Goal: Task Accomplishment & Management: Complete application form

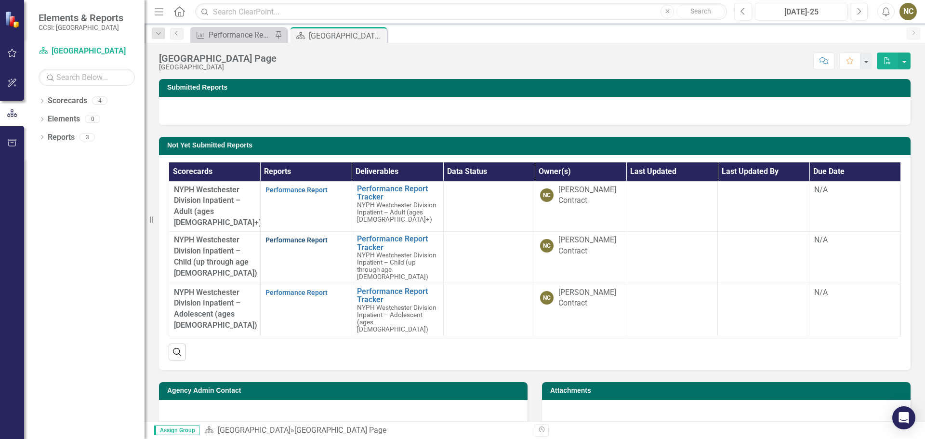
click at [295, 236] on link "Performance Report" at bounding box center [297, 240] width 62 height 8
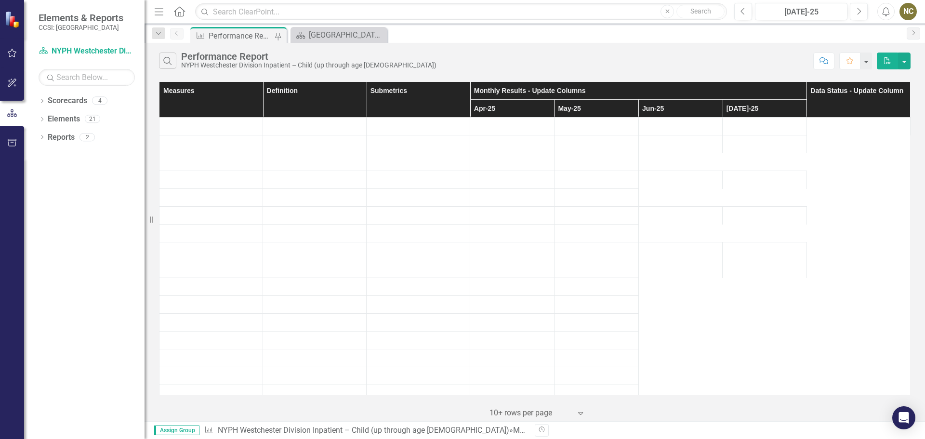
click at [741, 131] on td at bounding box center [765, 127] width 84 height 18
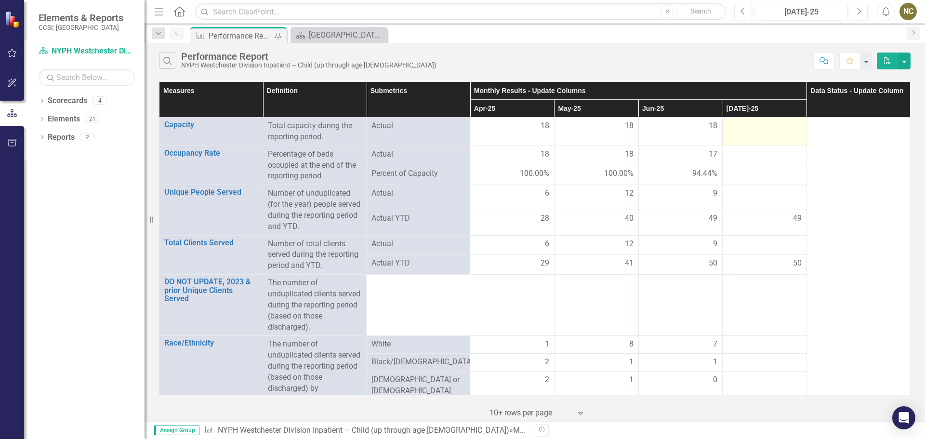
click at [752, 131] on div at bounding box center [765, 126] width 74 height 12
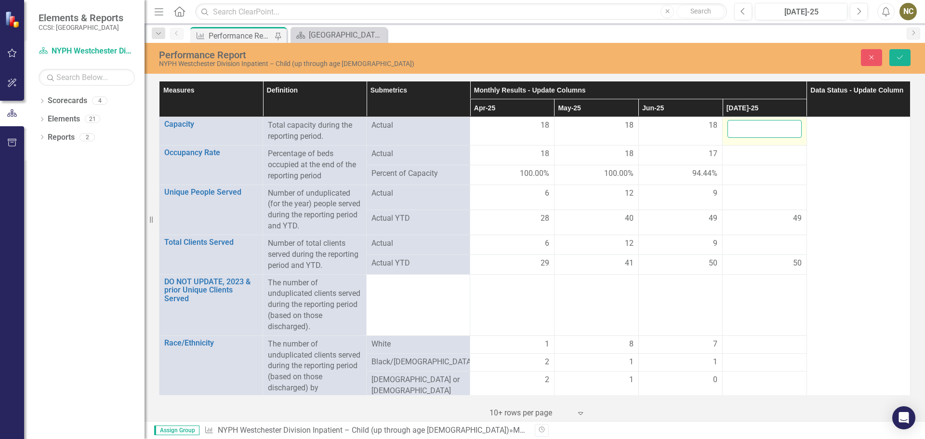
click at [753, 130] on input "number" at bounding box center [765, 129] width 74 height 18
type input "18"
click at [755, 153] on div at bounding box center [765, 154] width 74 height 12
click at [755, 153] on input "number" at bounding box center [765, 157] width 74 height 18
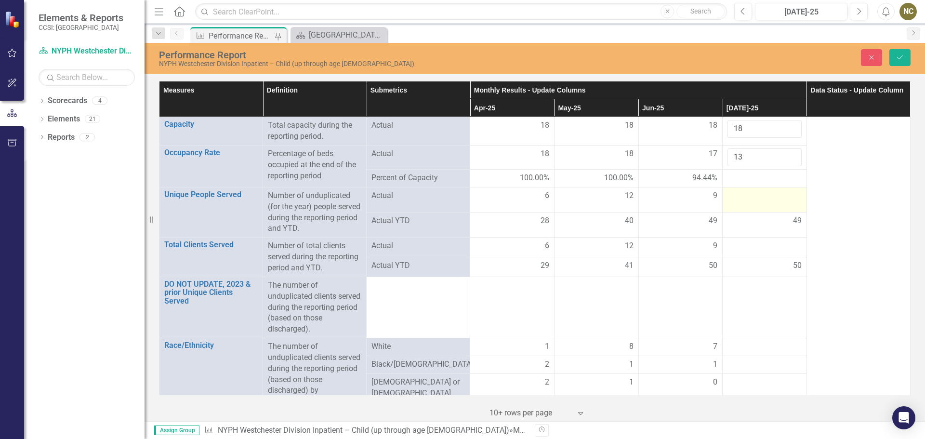
type input "13"
click at [749, 197] on div at bounding box center [765, 196] width 74 height 12
drag, startPoint x: 738, startPoint y: 201, endPoint x: 725, endPoint y: 198, distance: 13.8
click at [728, 198] on input "3" at bounding box center [765, 199] width 74 height 18
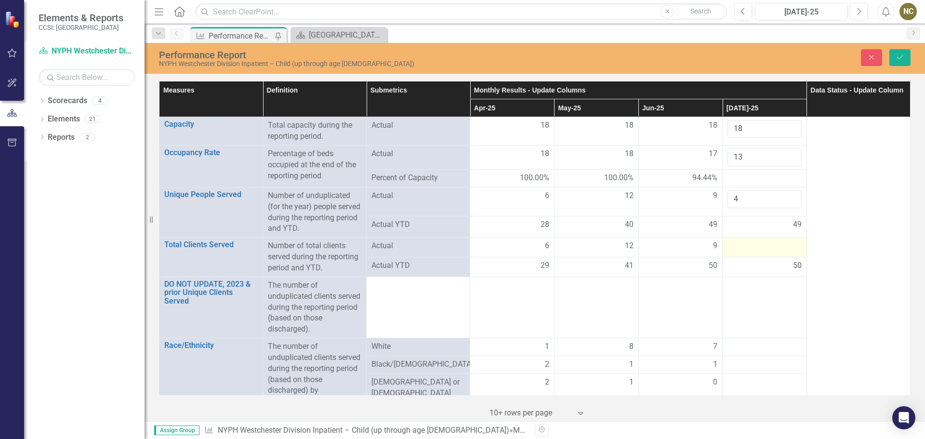
type input "4"
click at [744, 240] on td at bounding box center [765, 248] width 84 height 20
click at [744, 240] on td at bounding box center [765, 250] width 84 height 24
click at [743, 247] on input "number" at bounding box center [765, 250] width 74 height 18
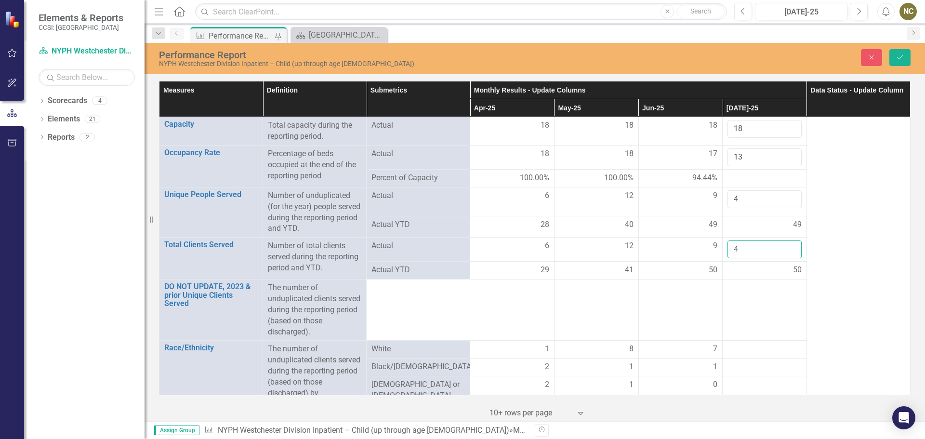
type input "4"
click at [744, 287] on td at bounding box center [765, 310] width 84 height 61
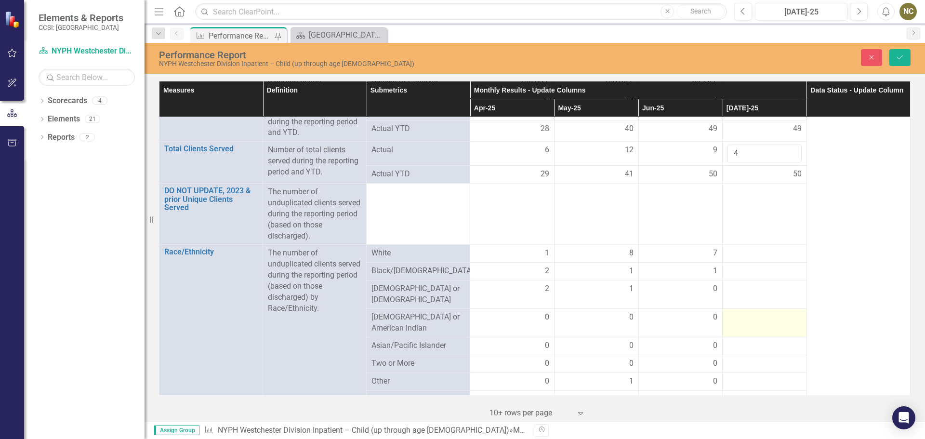
scroll to position [96, 0]
click at [731, 254] on div at bounding box center [765, 253] width 74 height 12
click at [731, 254] on div at bounding box center [765, 256] width 74 height 18
click at [735, 256] on input "number" at bounding box center [765, 256] width 74 height 18
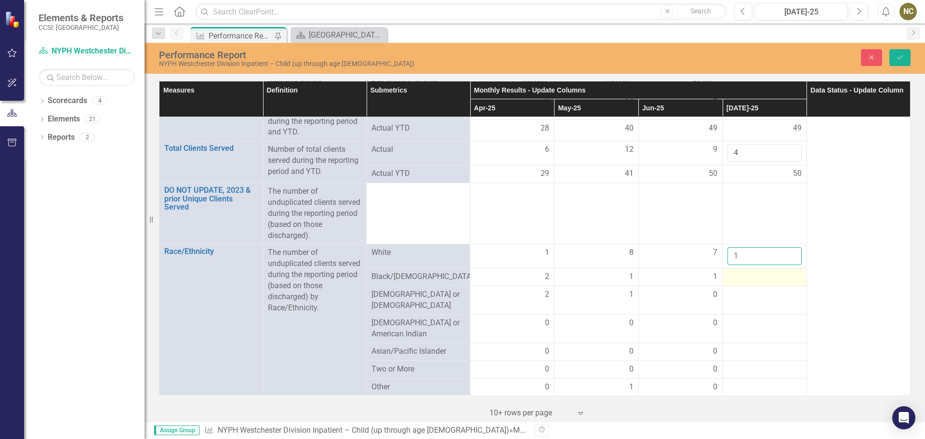
type input "1"
click at [744, 280] on div at bounding box center [765, 277] width 74 height 12
click at [744, 280] on input "number" at bounding box center [765, 280] width 74 height 18
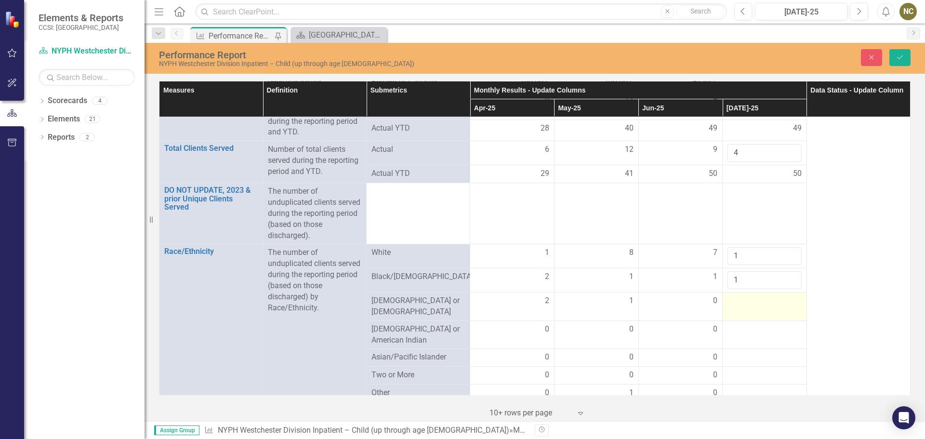
type input "1"
click at [741, 298] on div at bounding box center [765, 301] width 74 height 12
click at [741, 298] on input "number" at bounding box center [765, 304] width 74 height 18
type input "1"
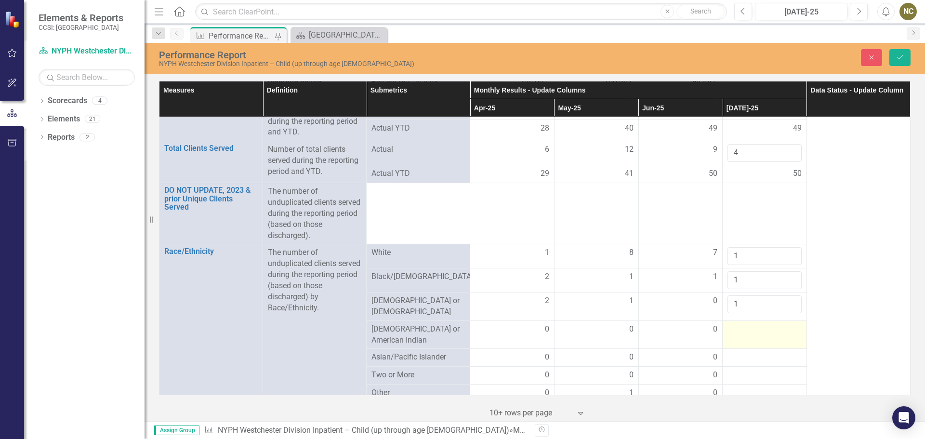
click at [732, 324] on div at bounding box center [765, 330] width 74 height 12
click at [732, 324] on input "number" at bounding box center [765, 333] width 74 height 18
type input "0"
click at [730, 352] on div at bounding box center [765, 358] width 74 height 12
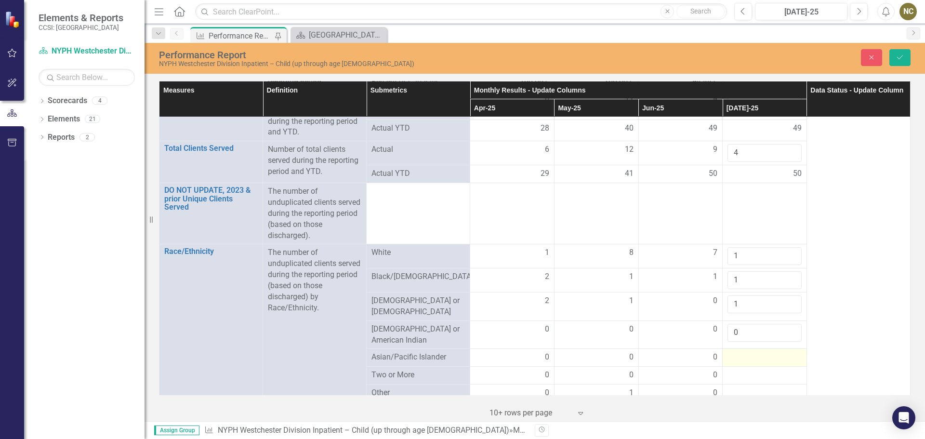
click at [731, 352] on div at bounding box center [765, 358] width 74 height 12
type input "0"
click at [735, 373] on td at bounding box center [765, 382] width 84 height 18
click at [734, 376] on div at bounding box center [765, 382] width 74 height 12
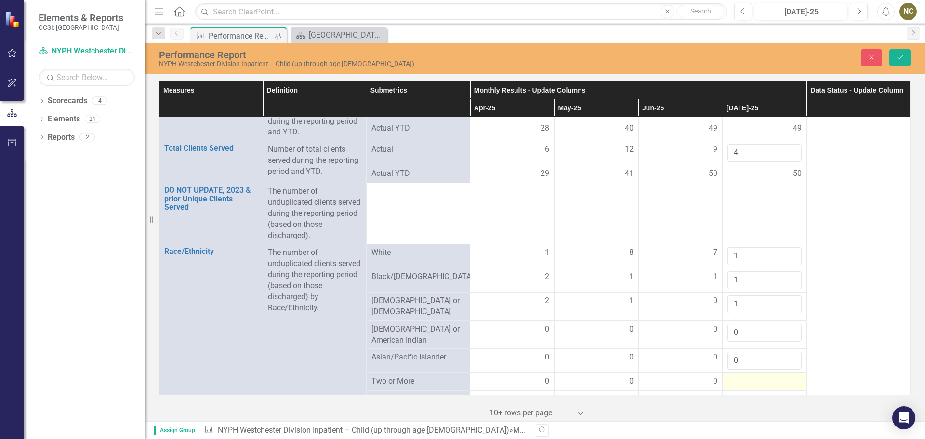
click at [733, 376] on div at bounding box center [765, 382] width 74 height 12
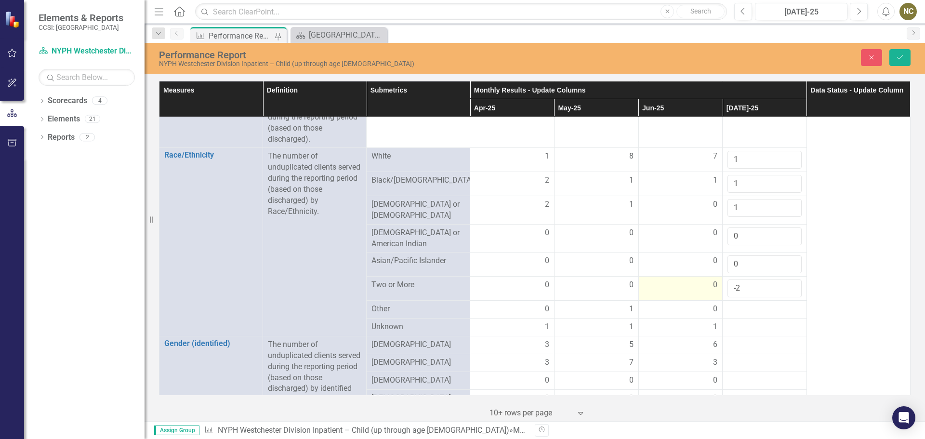
drag, startPoint x: 739, startPoint y: 287, endPoint x: 686, endPoint y: 278, distance: 53.2
click at [686, 278] on tr "Two or More 0 0 0 -2" at bounding box center [535, 289] width 751 height 24
type input "0"
click at [728, 304] on div at bounding box center [765, 310] width 74 height 12
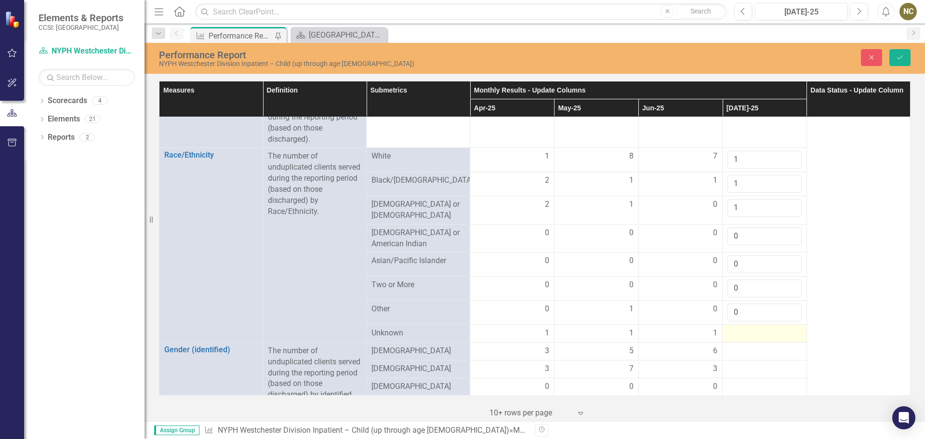
type input "0"
click at [737, 328] on div at bounding box center [765, 334] width 74 height 12
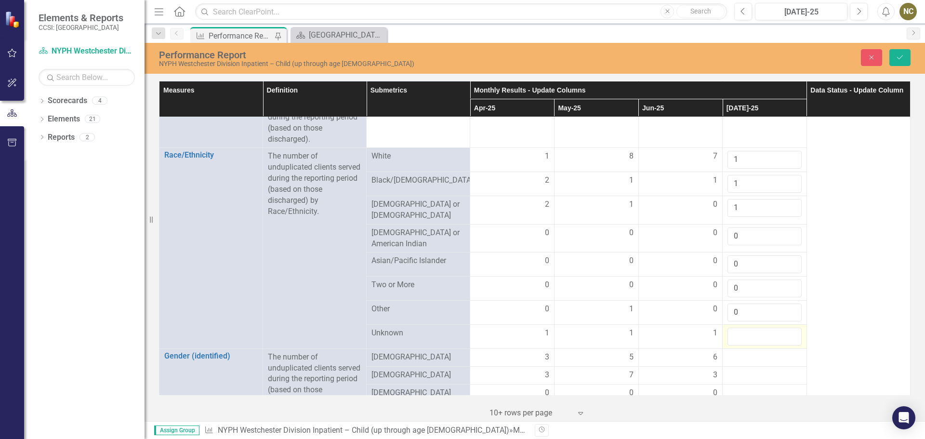
click at [737, 328] on input "number" at bounding box center [765, 337] width 74 height 18
type input "1"
click at [737, 352] on div at bounding box center [765, 358] width 74 height 12
type input "-1"
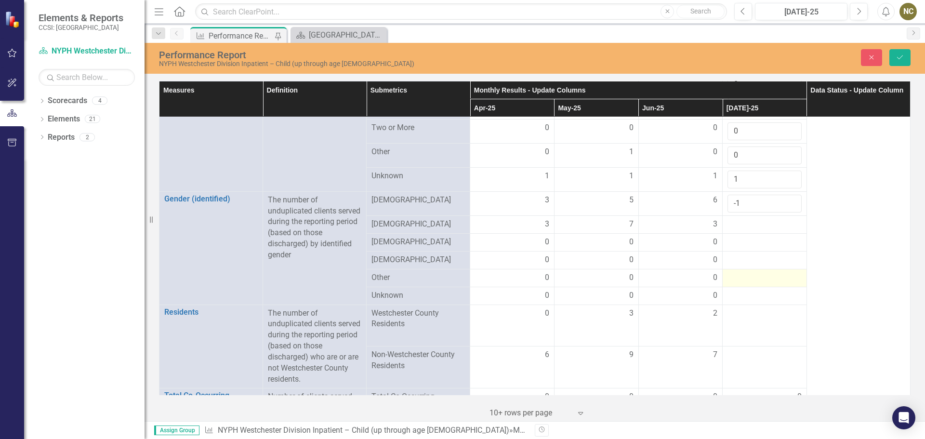
scroll to position [386, 0]
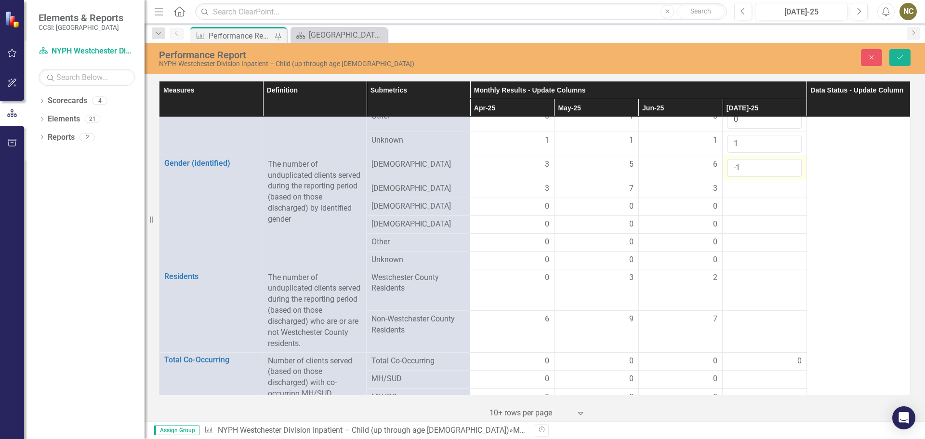
drag, startPoint x: 749, startPoint y: 163, endPoint x: 731, endPoint y: 161, distance: 18.9
click at [731, 161] on input "-1" at bounding box center [765, 168] width 74 height 18
type input "3"
click at [749, 180] on td at bounding box center [765, 189] width 84 height 18
click at [749, 183] on div at bounding box center [765, 189] width 74 height 12
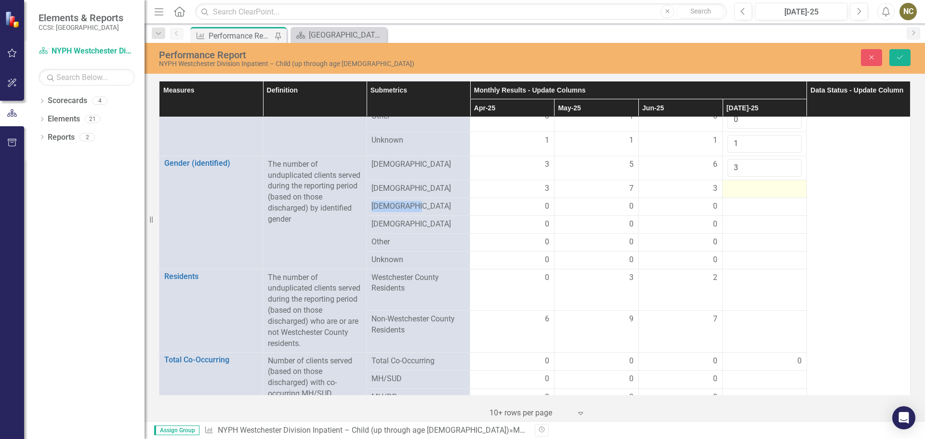
click at [749, 183] on div at bounding box center [765, 189] width 74 height 12
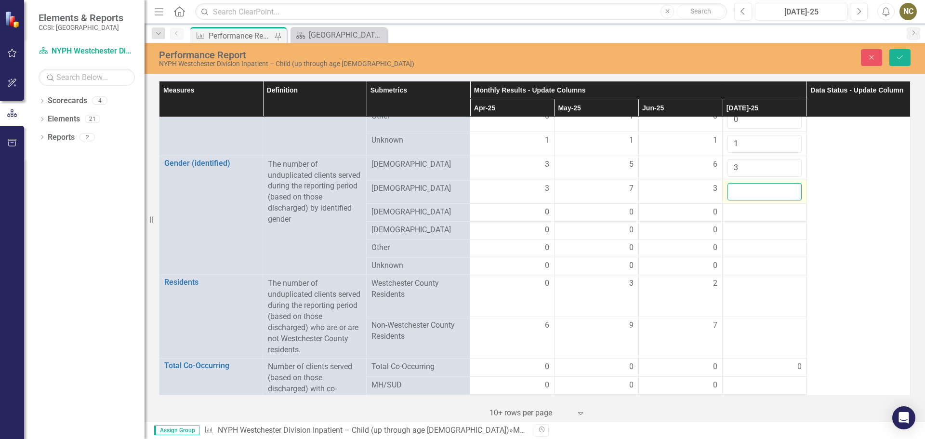
click at [748, 190] on input "number" at bounding box center [765, 192] width 74 height 18
type input "1"
click at [747, 207] on div at bounding box center [765, 213] width 74 height 12
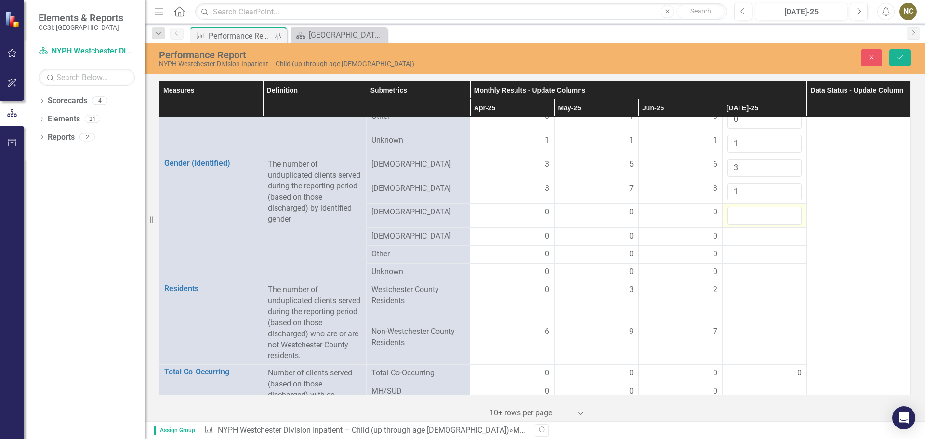
click at [747, 207] on input "number" at bounding box center [765, 216] width 74 height 18
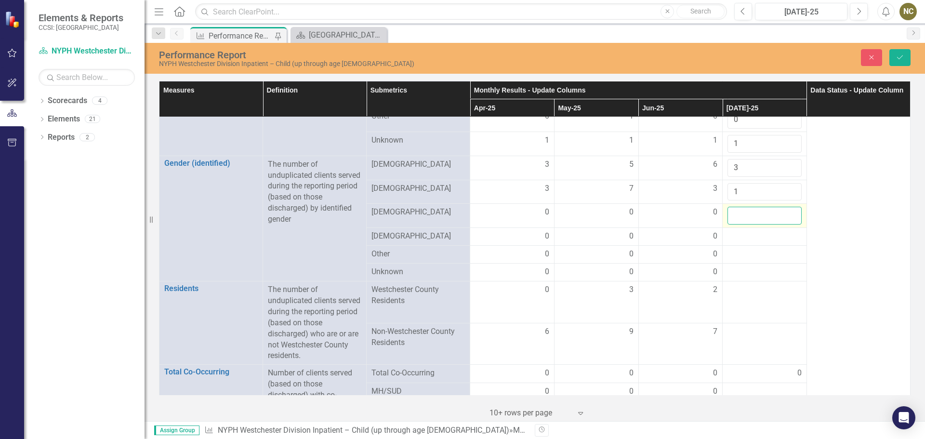
click at [734, 217] on input "number" at bounding box center [765, 216] width 74 height 18
click at [747, 198] on td "1" at bounding box center [765, 192] width 84 height 24
click at [748, 210] on input "number" at bounding box center [765, 216] width 74 height 18
type input "0"
click at [742, 232] on div at bounding box center [765, 237] width 74 height 12
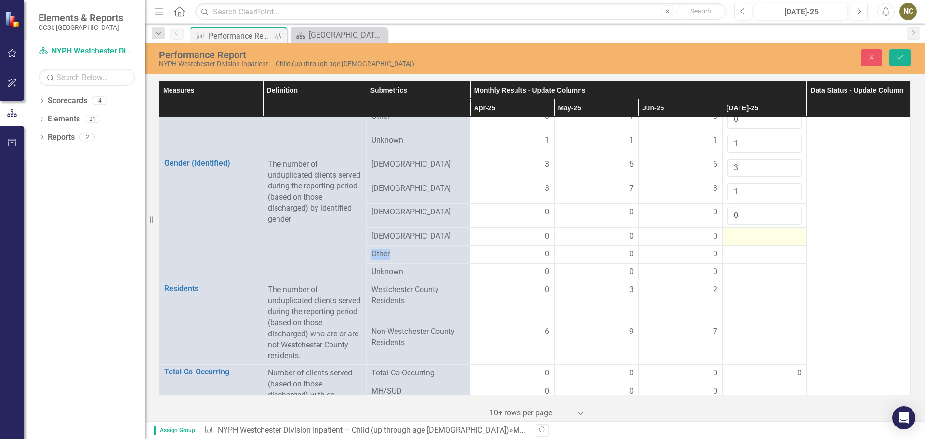
click at [742, 232] on div at bounding box center [765, 237] width 74 height 12
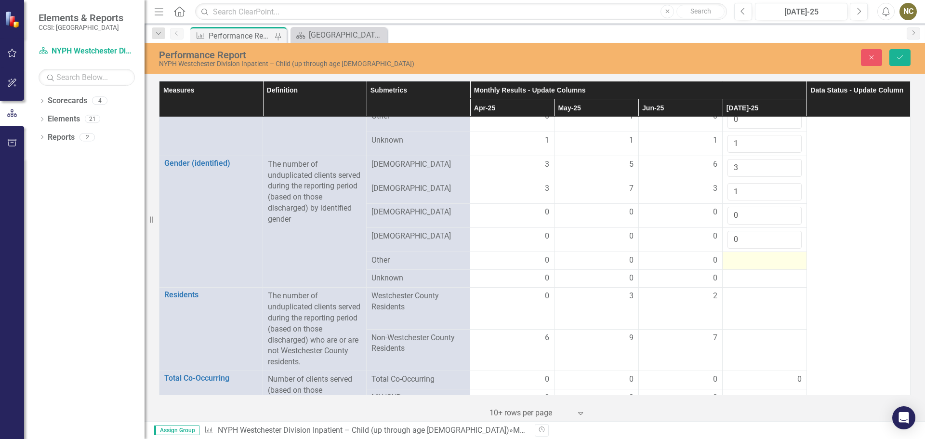
type input "0"
click at [744, 256] on div at bounding box center [765, 261] width 74 height 12
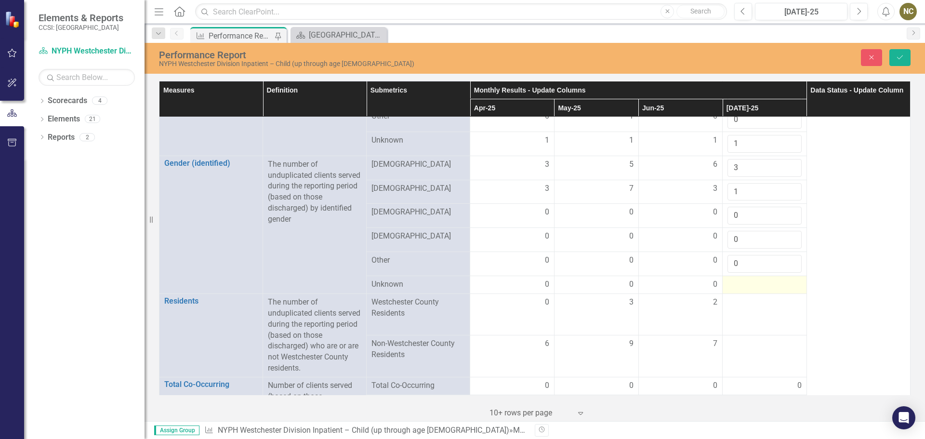
type input "0"
click at [740, 281] on div at bounding box center [765, 285] width 74 height 12
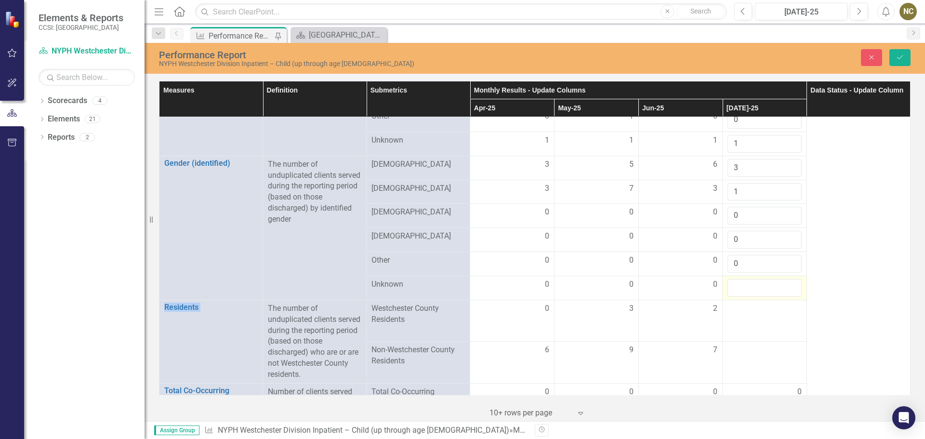
click at [740, 281] on div at bounding box center [765, 288] width 74 height 18
click at [735, 280] on input "number" at bounding box center [765, 288] width 74 height 18
type input "0"
click at [736, 303] on div at bounding box center [765, 309] width 74 height 12
click at [737, 303] on div at bounding box center [765, 309] width 74 height 12
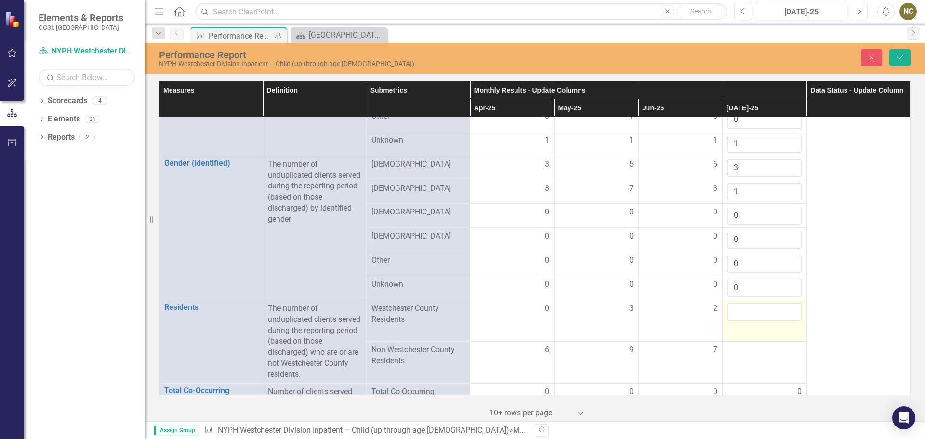
click at [737, 303] on input "number" at bounding box center [765, 312] width 74 height 18
type input "2"
click at [741, 345] on div at bounding box center [765, 351] width 74 height 12
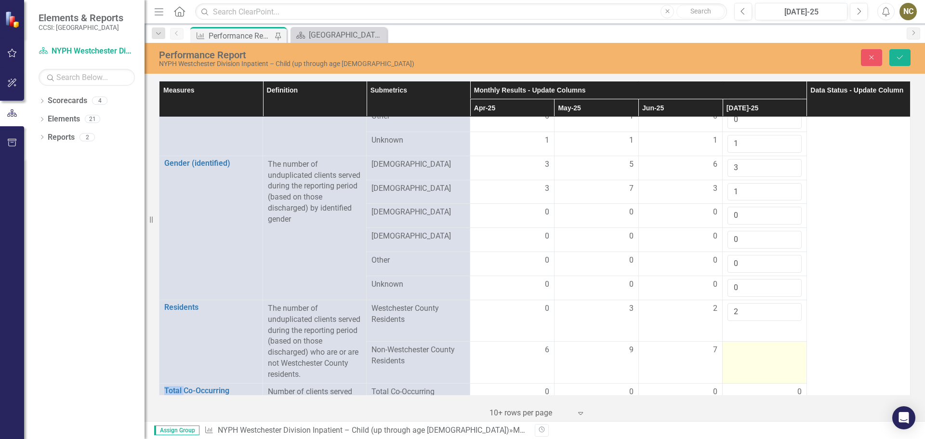
click at [741, 345] on div at bounding box center [765, 351] width 74 height 12
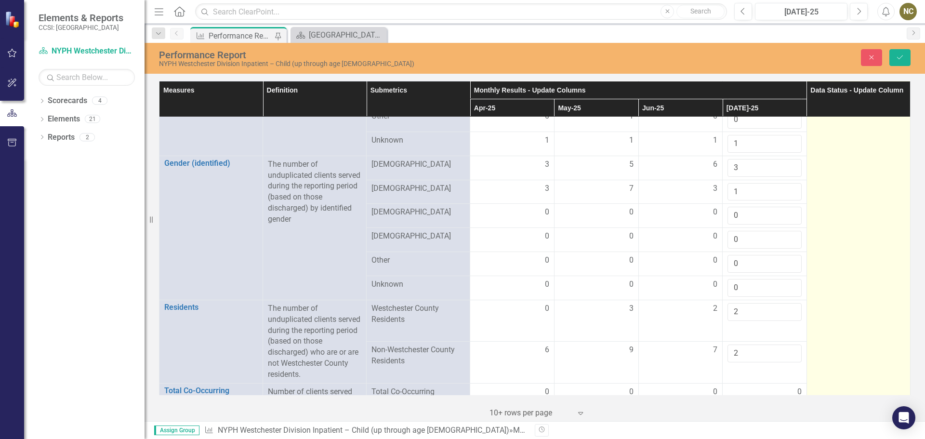
type input "2"
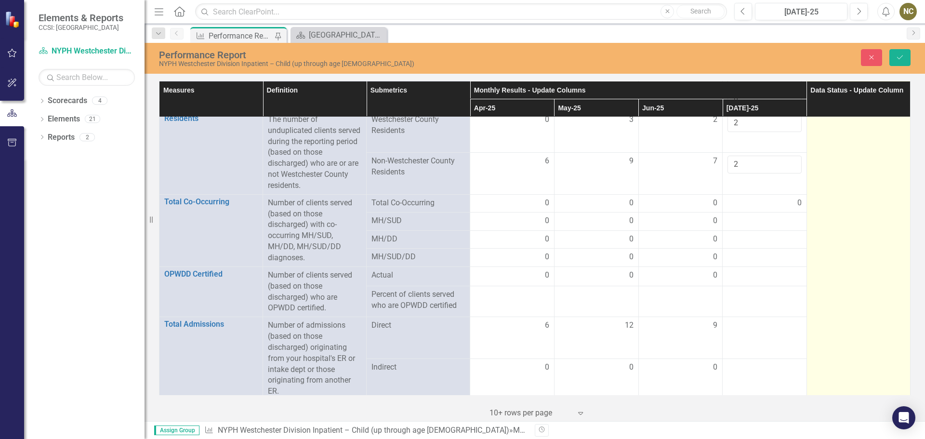
scroll to position [578, 0]
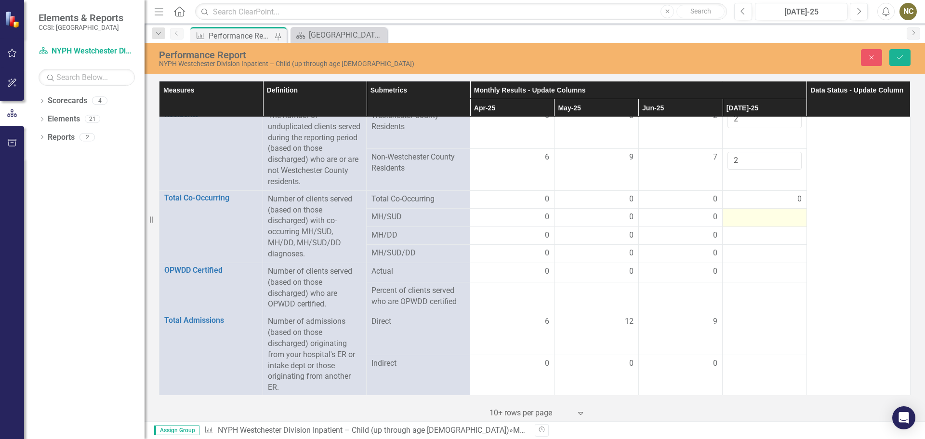
click at [750, 216] on div at bounding box center [765, 218] width 74 height 12
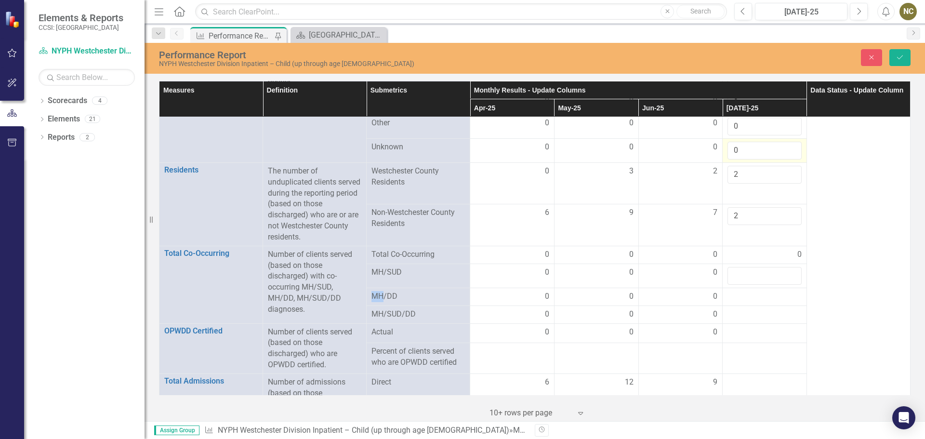
scroll to position [530, 0]
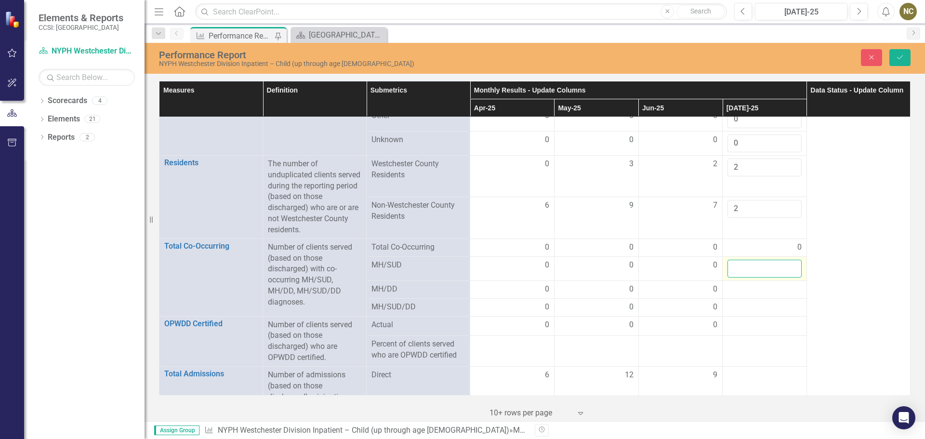
click at [739, 265] on input "number" at bounding box center [765, 269] width 74 height 18
type input "0"
click at [740, 287] on div at bounding box center [765, 290] width 74 height 12
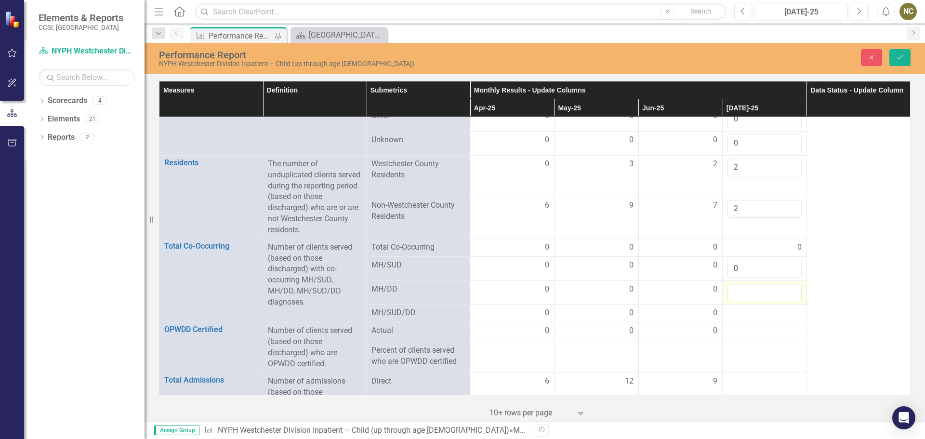
click at [740, 287] on input "number" at bounding box center [765, 293] width 74 height 18
type input "2"
click at [747, 308] on div at bounding box center [765, 314] width 74 height 12
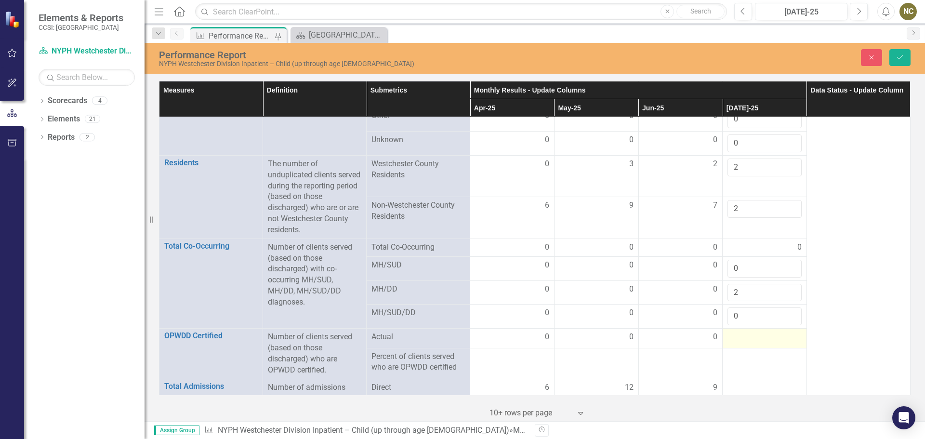
type input "0"
click at [745, 332] on div at bounding box center [765, 338] width 74 height 12
click at [744, 332] on div at bounding box center [765, 338] width 74 height 12
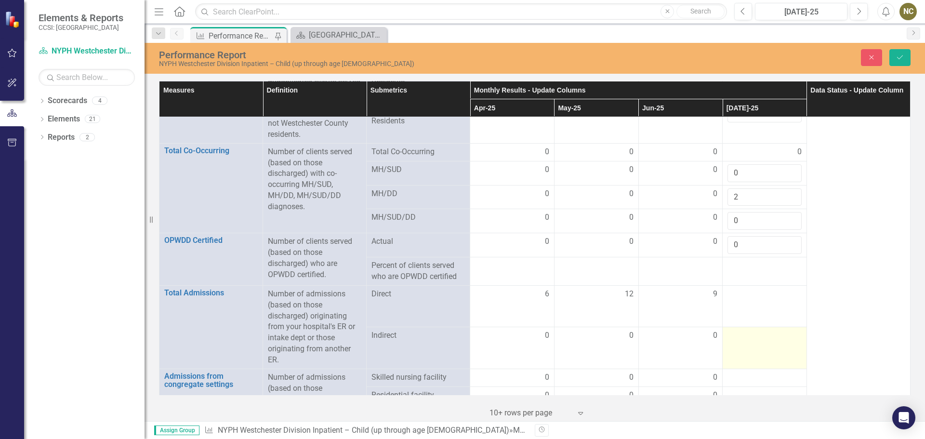
scroll to position [627, 0]
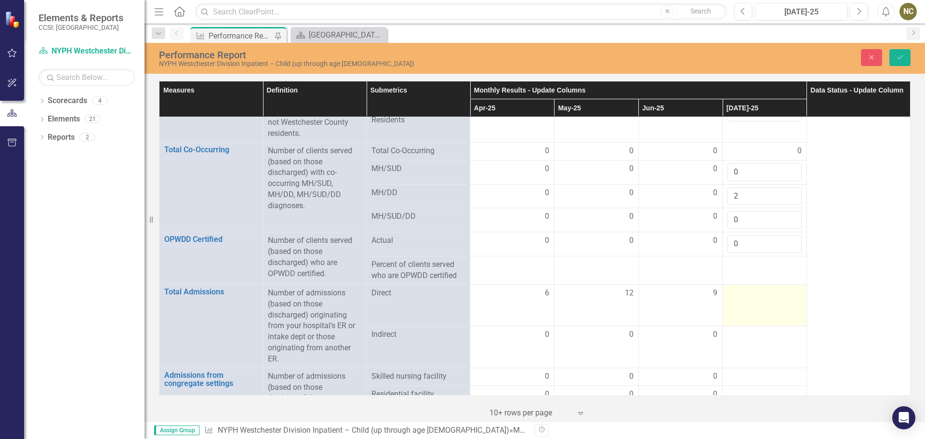
type input "0"
click at [741, 288] on div at bounding box center [765, 294] width 74 height 12
click at [741, 288] on div at bounding box center [765, 297] width 74 height 18
click at [740, 297] on input "number" at bounding box center [765, 297] width 74 height 18
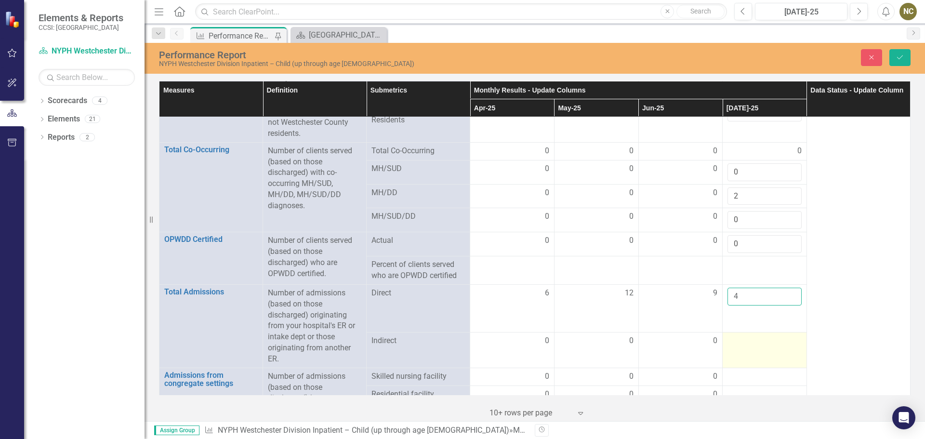
type input "4"
click at [740, 337] on div at bounding box center [765, 341] width 74 height 12
click at [740, 337] on input "number" at bounding box center [765, 338] width 74 height 18
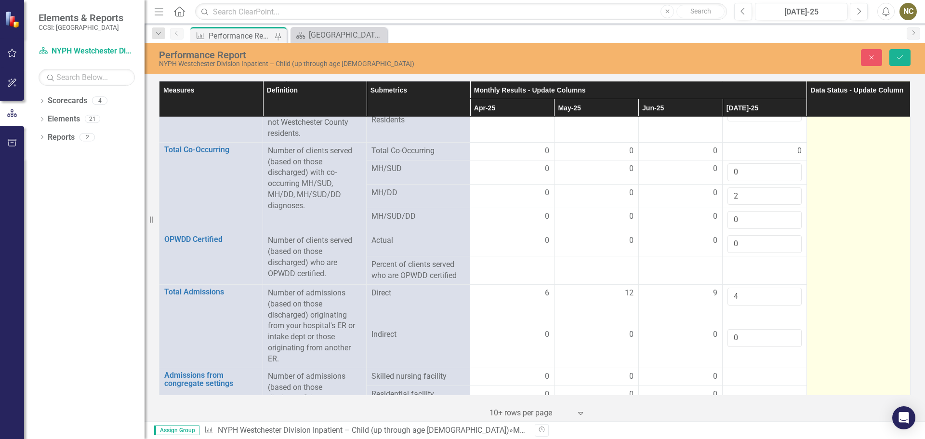
type input "0"
click at [824, 355] on td at bounding box center [859, 337] width 104 height 1692
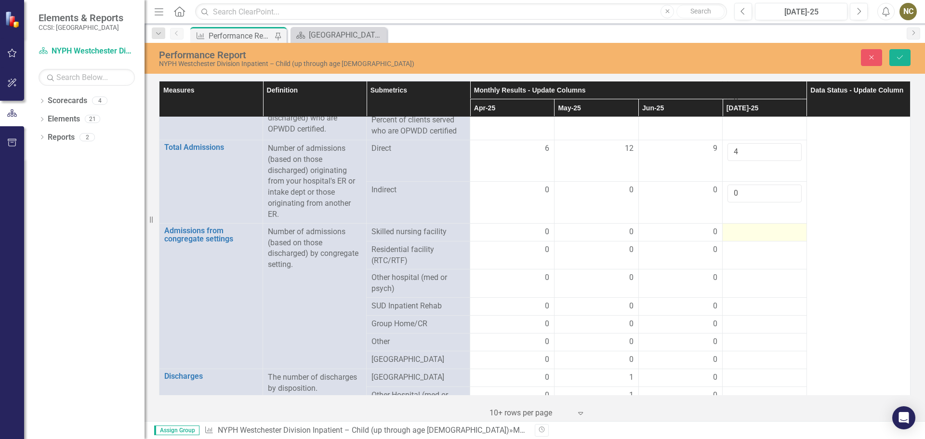
click at [728, 227] on div at bounding box center [765, 233] width 74 height 12
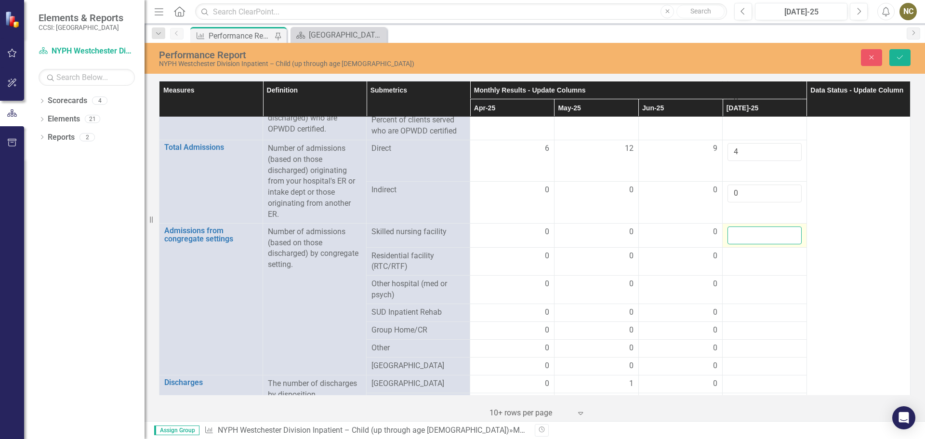
click at [728, 227] on input "number" at bounding box center [765, 236] width 74 height 18
type input "0"
click at [730, 259] on td at bounding box center [765, 261] width 84 height 28
click at [731, 257] on div at bounding box center [765, 257] width 74 height 12
click at [733, 255] on div at bounding box center [765, 257] width 74 height 12
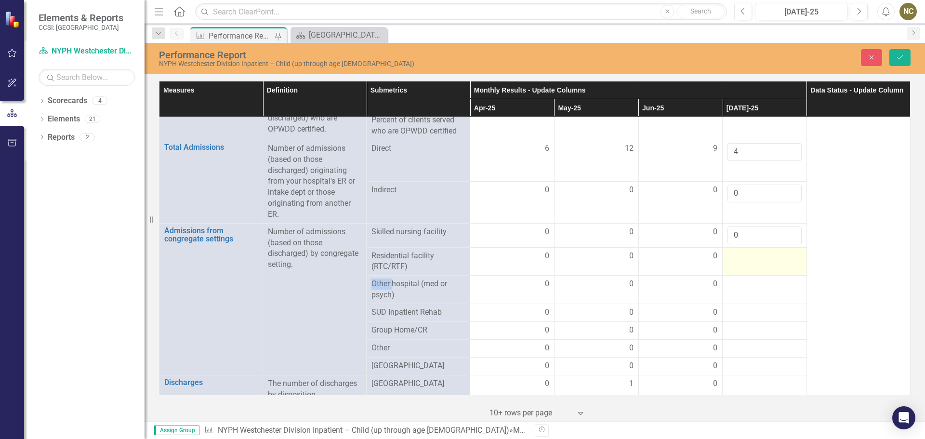
click at [734, 254] on div at bounding box center [765, 257] width 74 height 12
click at [734, 254] on input "number" at bounding box center [765, 260] width 74 height 18
type input "0"
click at [733, 279] on div at bounding box center [765, 285] width 74 height 12
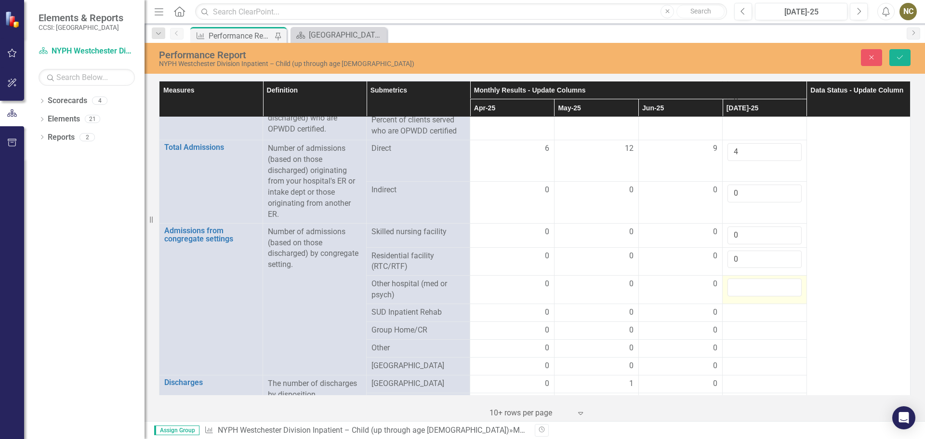
click at [733, 279] on input "number" at bounding box center [765, 288] width 74 height 18
type input "0"
click at [740, 307] on div at bounding box center [765, 313] width 74 height 12
click at [740, 307] on input "number" at bounding box center [765, 316] width 74 height 18
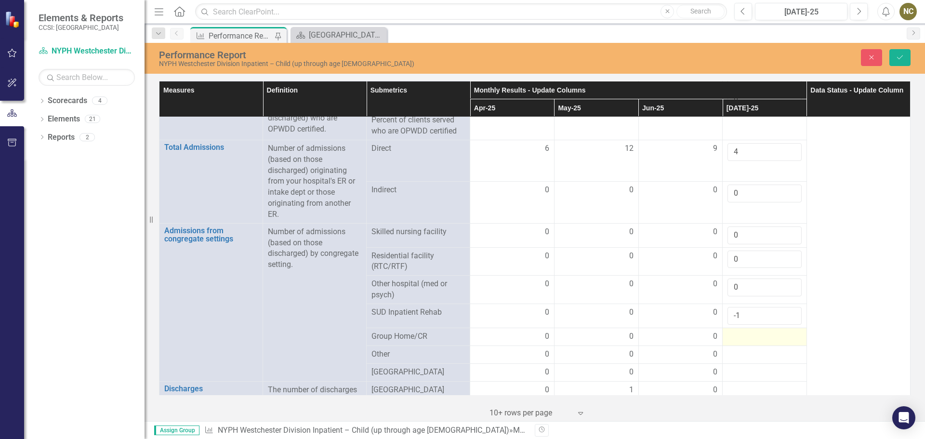
scroll to position [868, 0]
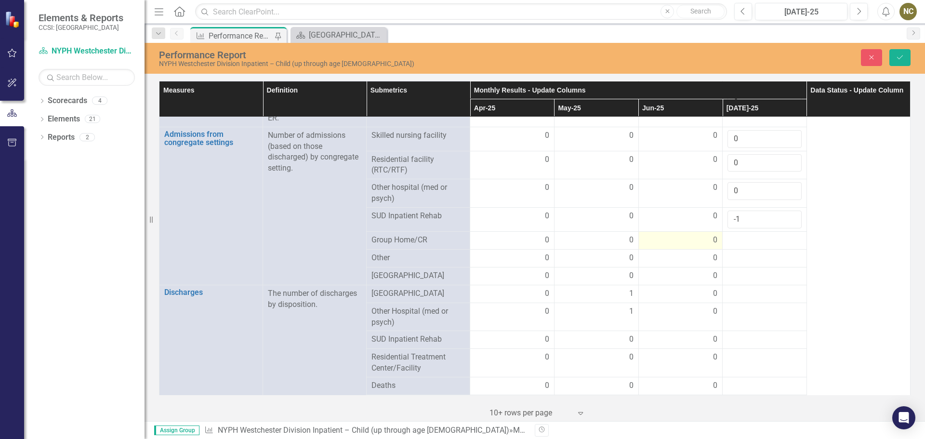
drag, startPoint x: 741, startPoint y: 216, endPoint x: 708, endPoint y: 243, distance: 42.8
click at [704, 211] on tr "SUD Inpatient Rehab 0 0 0 -1" at bounding box center [535, 219] width 751 height 24
type input "0"
click at [737, 237] on div at bounding box center [765, 241] width 74 height 12
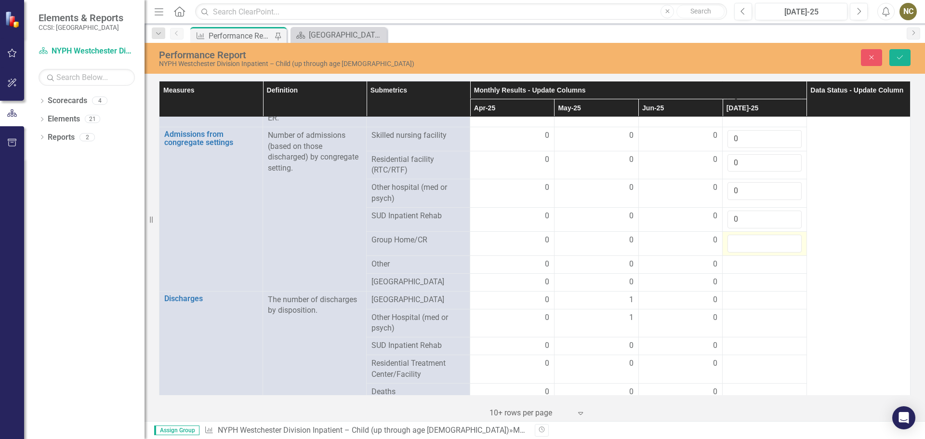
click at [737, 237] on input "number" at bounding box center [765, 244] width 74 height 18
type input "0"
click at [736, 259] on div at bounding box center [765, 265] width 74 height 12
type input "0"
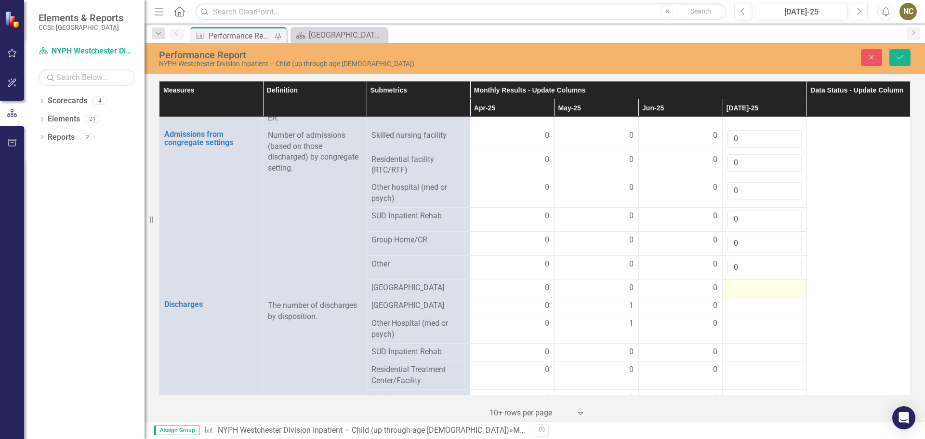
click at [732, 282] on div at bounding box center [765, 288] width 74 height 12
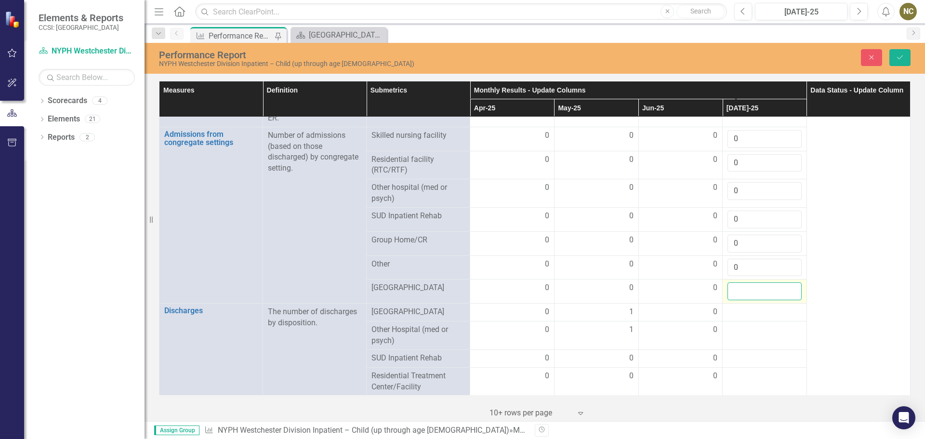
click at [732, 282] on input "number" at bounding box center [765, 291] width 74 height 18
type input "0"
click at [730, 307] on div at bounding box center [765, 313] width 74 height 12
click at [736, 308] on input "number" at bounding box center [765, 316] width 74 height 18
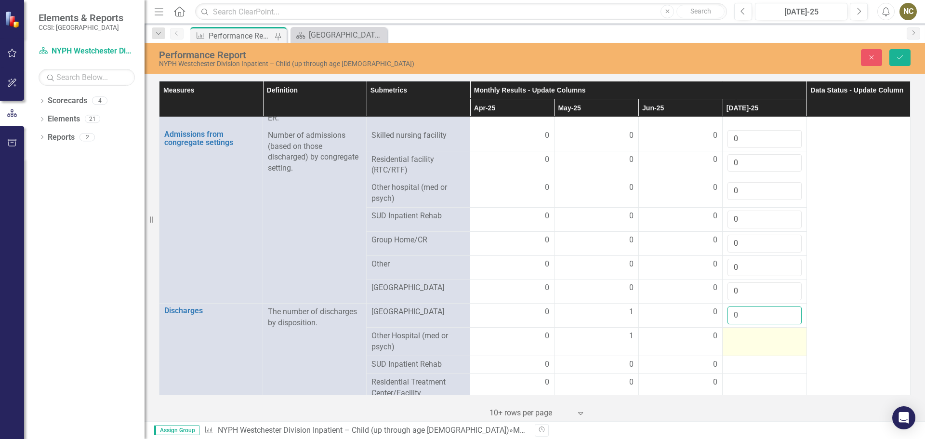
type input "0"
click at [735, 331] on div at bounding box center [765, 337] width 74 height 12
click at [735, 331] on div at bounding box center [765, 340] width 74 height 18
click at [737, 331] on input "number" at bounding box center [765, 340] width 74 height 18
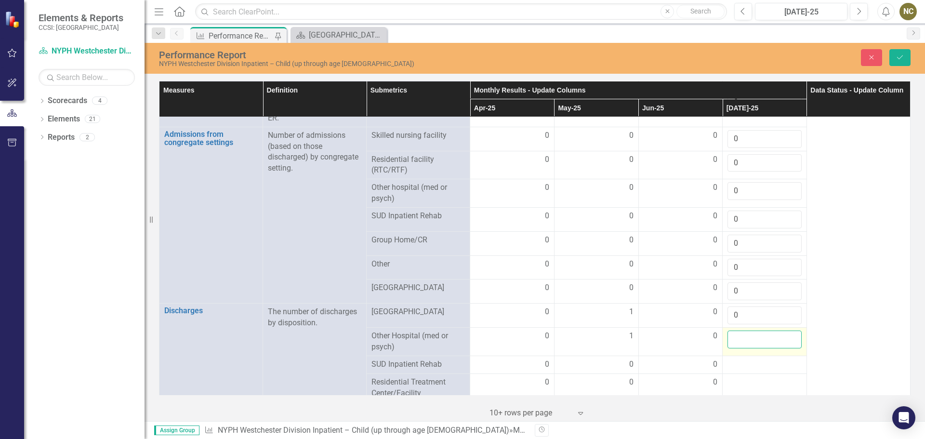
click at [737, 331] on input "number" at bounding box center [765, 340] width 74 height 18
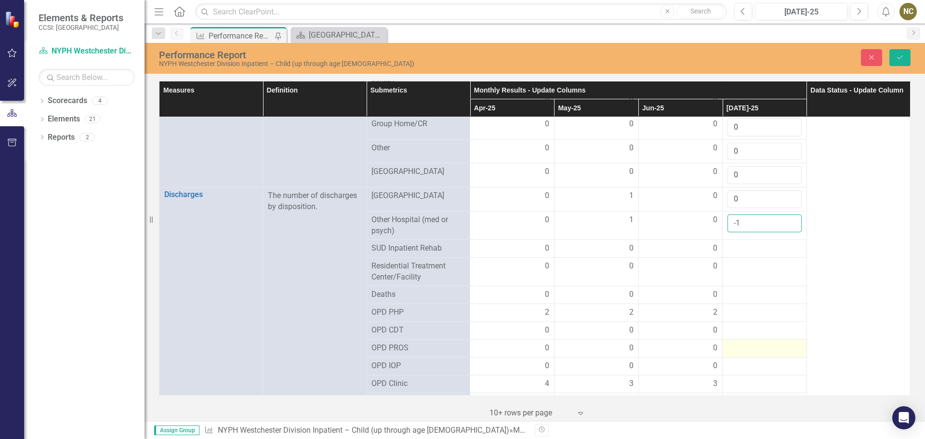
scroll to position [1012, 0]
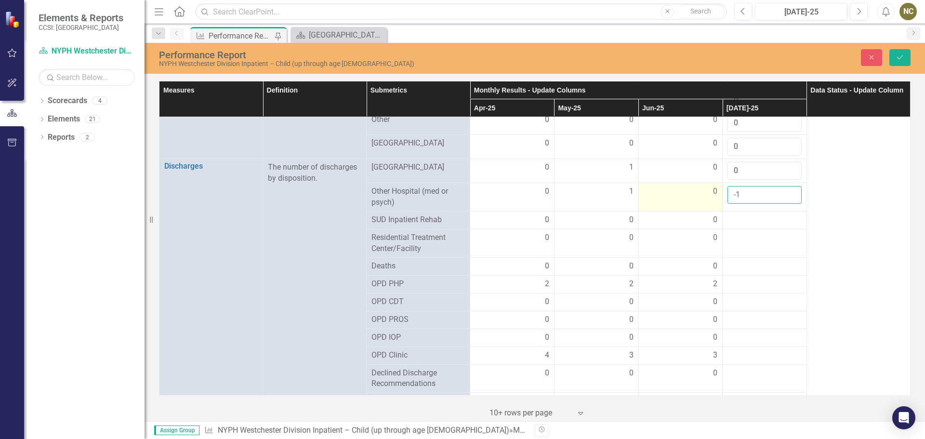
drag, startPoint x: 741, startPoint y: 193, endPoint x: 713, endPoint y: 188, distance: 28.3
click at [714, 187] on tr "Other Hospital (med or psych) 0 1 0 -1" at bounding box center [535, 197] width 751 height 28
type input "0"
click at [734, 220] on div at bounding box center [765, 220] width 74 height 12
click at [735, 218] on div at bounding box center [765, 220] width 74 height 12
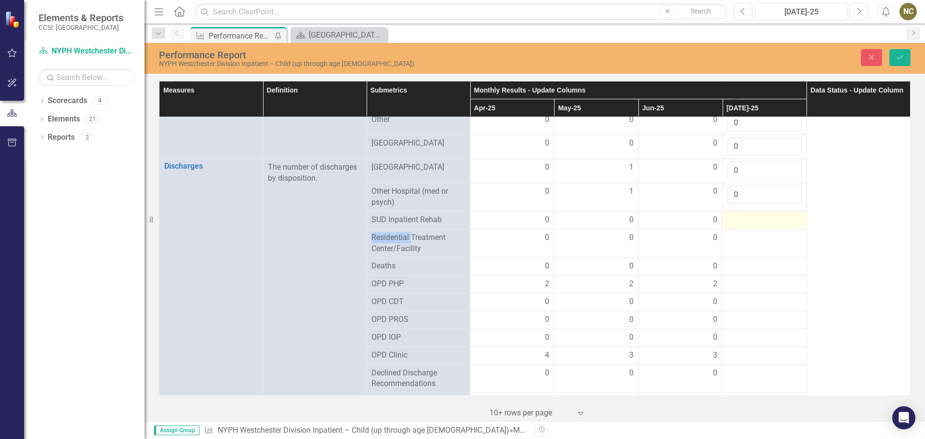
click at [735, 218] on div at bounding box center [765, 220] width 74 height 12
click at [735, 218] on input "number" at bounding box center [765, 223] width 74 height 18
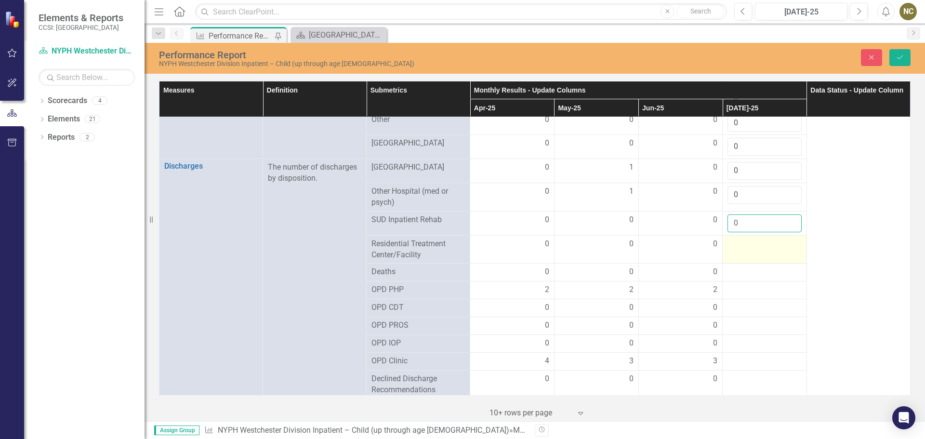
type input "0"
click at [739, 243] on div at bounding box center [765, 245] width 74 height 12
type input "0"
click at [734, 267] on div at bounding box center [765, 273] width 74 height 12
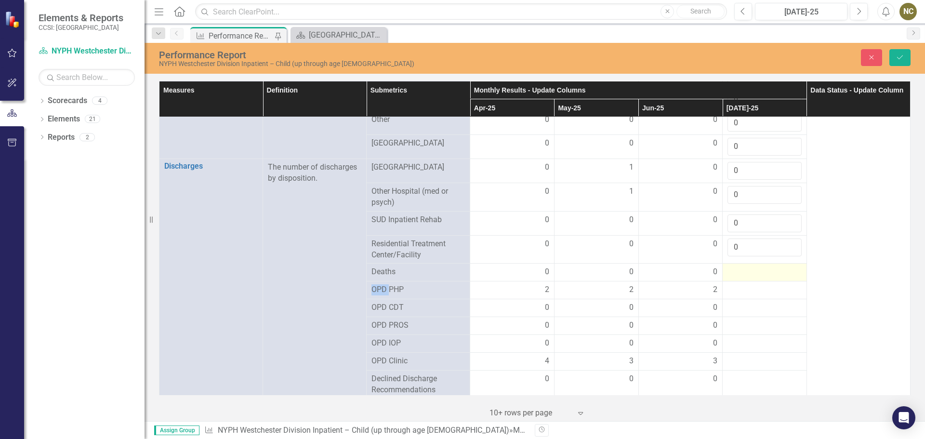
click at [735, 267] on div at bounding box center [765, 273] width 74 height 12
click at [736, 268] on input "number" at bounding box center [765, 276] width 74 height 18
type input "0"
click at [736, 293] on div at bounding box center [765, 297] width 74 height 12
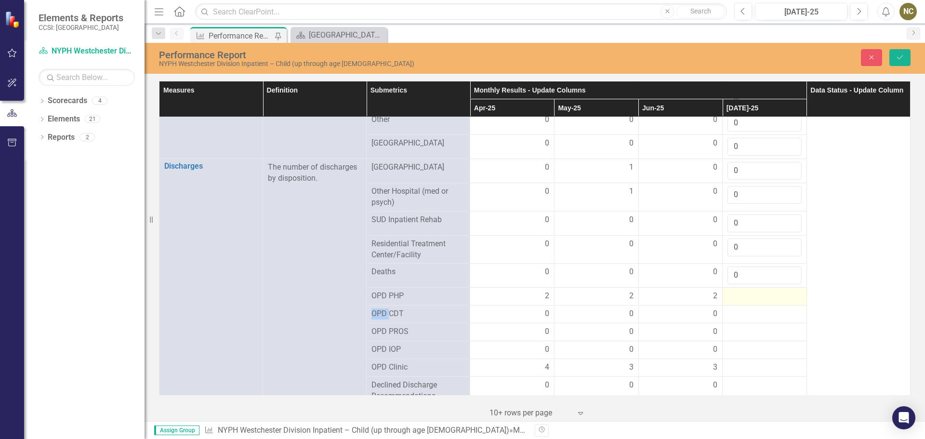
click at [736, 293] on div at bounding box center [765, 297] width 74 height 12
click at [736, 293] on input "number" at bounding box center [765, 300] width 74 height 18
type input "0"
click at [731, 315] on div at bounding box center [765, 321] width 74 height 12
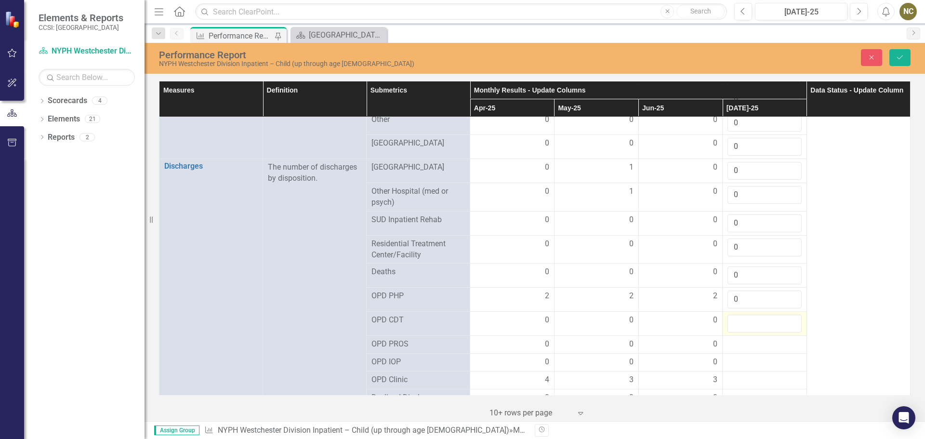
click at [731, 315] on input "number" at bounding box center [765, 324] width 74 height 18
type input "0"
click at [733, 339] on div at bounding box center [765, 345] width 74 height 12
click at [729, 339] on input "number" at bounding box center [765, 348] width 74 height 18
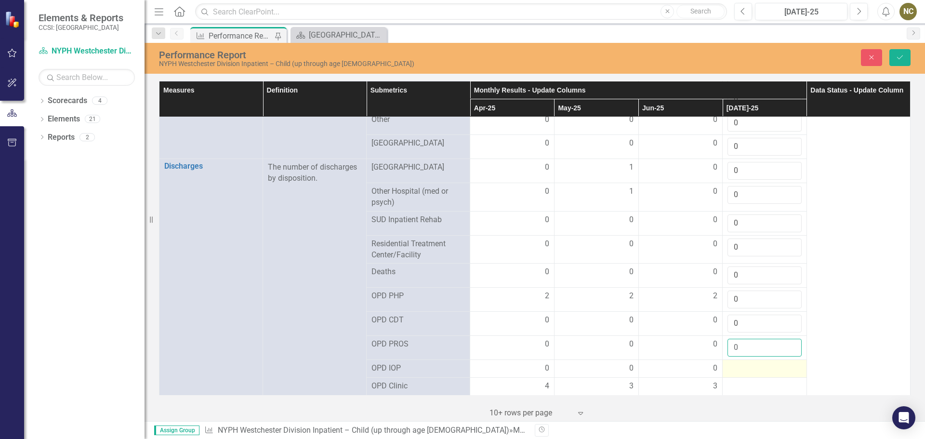
type input "0"
click at [731, 365] on div at bounding box center [765, 369] width 74 height 12
click at [731, 364] on div at bounding box center [765, 369] width 74 height 12
click at [732, 363] on input "number" at bounding box center [765, 372] width 74 height 18
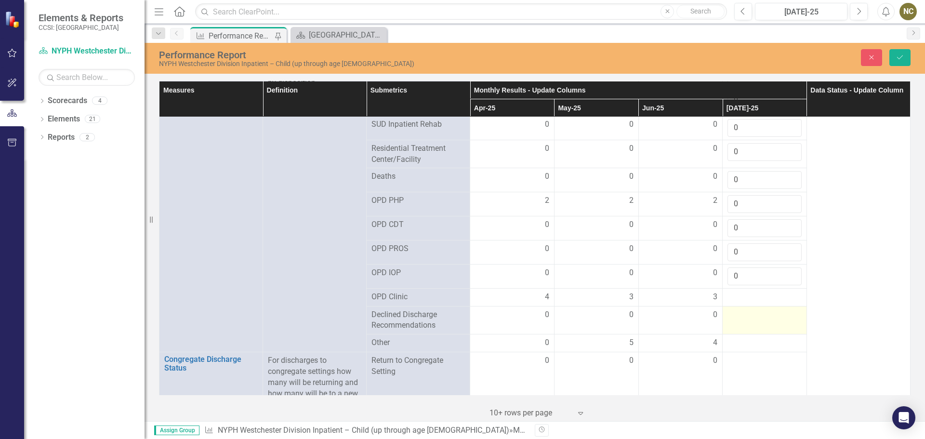
scroll to position [1109, 0]
type input "0"
click at [734, 294] on div at bounding box center [765, 297] width 74 height 12
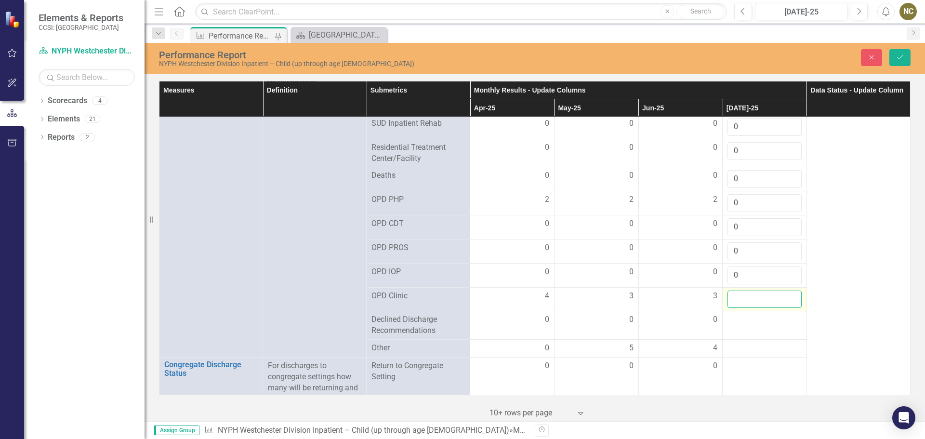
click at [734, 294] on input "number" at bounding box center [765, 300] width 74 height 18
type input "2"
click at [735, 320] on div at bounding box center [765, 320] width 74 height 12
click at [735, 319] on input "number" at bounding box center [765, 323] width 74 height 18
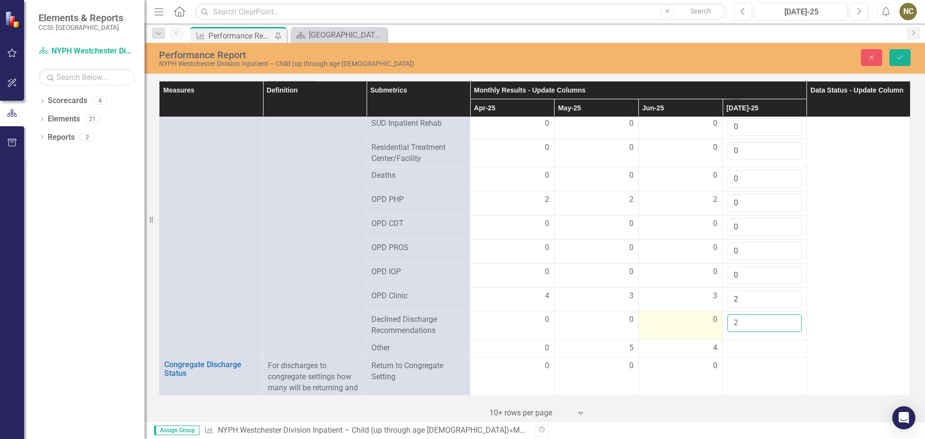
drag, startPoint x: 731, startPoint y: 321, endPoint x: 717, endPoint y: 319, distance: 14.7
click at [717, 319] on tr "Declined Discharge Recommendations 0 0 0 2" at bounding box center [535, 325] width 751 height 28
type input "0"
click at [738, 343] on div at bounding box center [765, 349] width 74 height 12
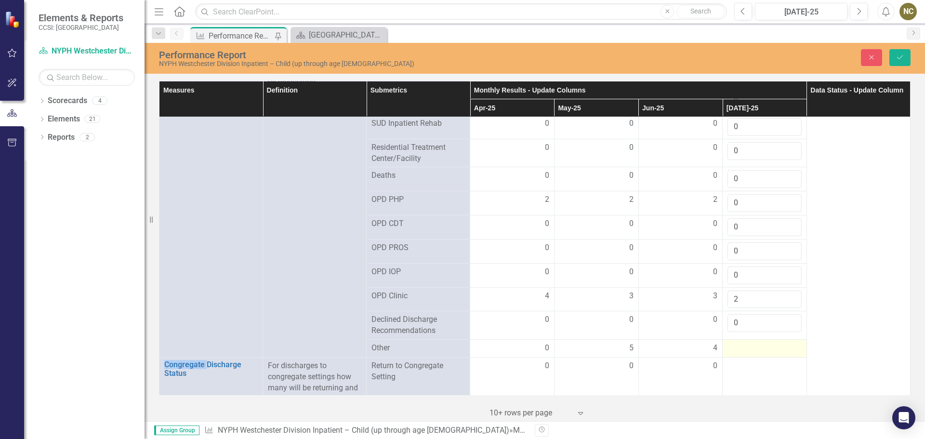
click at [738, 343] on div at bounding box center [765, 349] width 74 height 12
click at [738, 343] on input "number" at bounding box center [765, 352] width 74 height 18
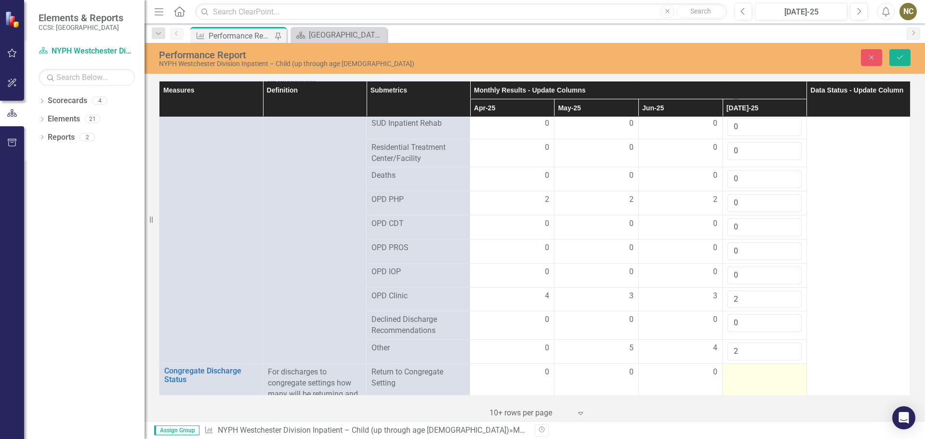
type input "2"
click at [739, 372] on div at bounding box center [765, 373] width 74 height 12
click at [739, 371] on div at bounding box center [765, 373] width 74 height 12
click at [739, 369] on input "number" at bounding box center [765, 376] width 74 height 18
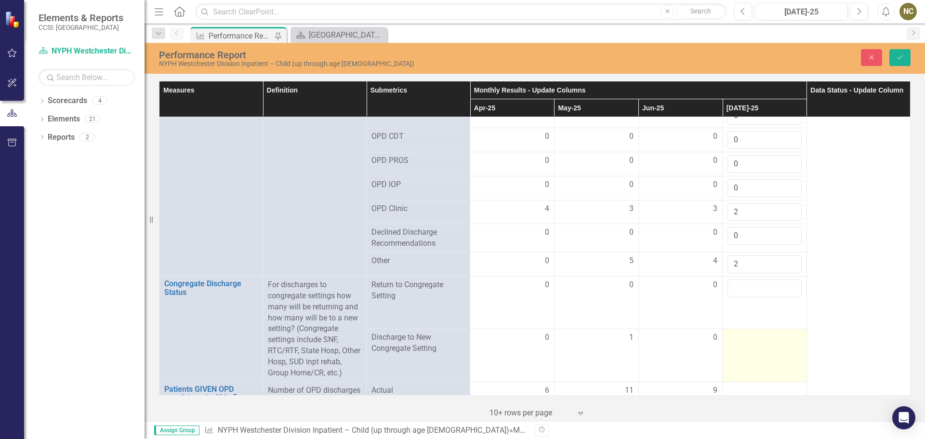
scroll to position [1205, 0]
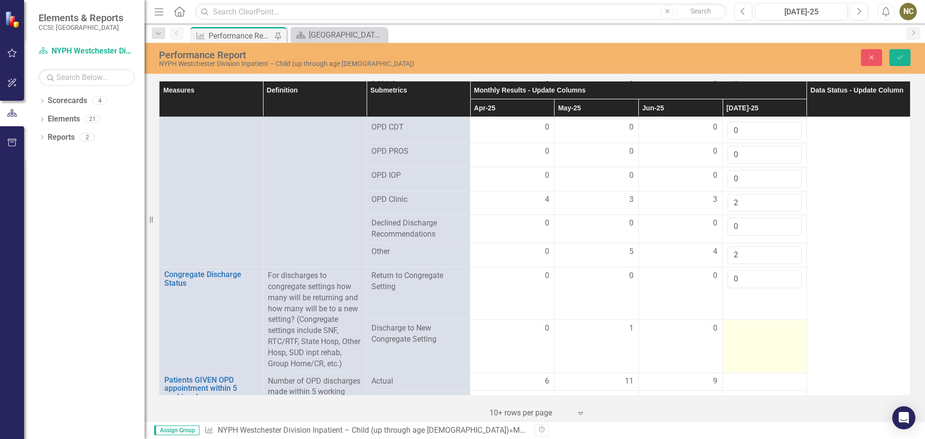
type input "0"
click at [757, 340] on td at bounding box center [765, 346] width 84 height 53
click at [755, 338] on td at bounding box center [765, 346] width 84 height 53
click at [754, 336] on td at bounding box center [765, 346] width 84 height 53
click at [742, 336] on td at bounding box center [765, 346] width 84 height 53
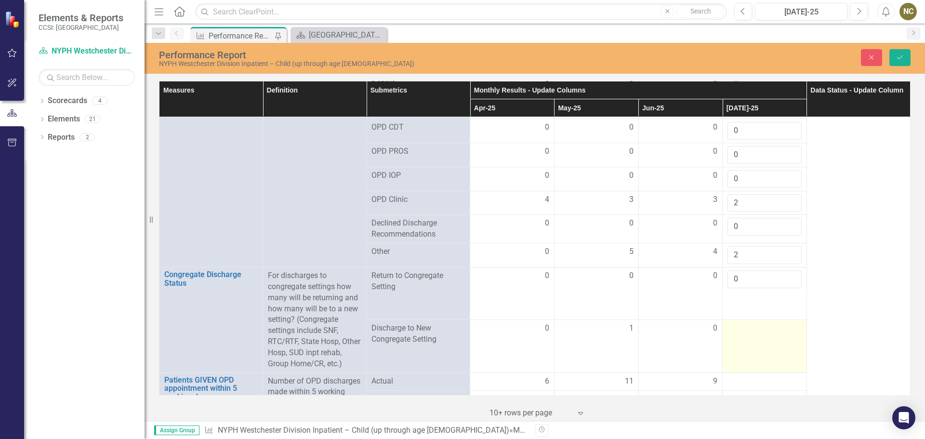
click at [742, 336] on td at bounding box center [765, 346] width 84 height 53
click at [741, 336] on input "number" at bounding box center [765, 332] width 74 height 18
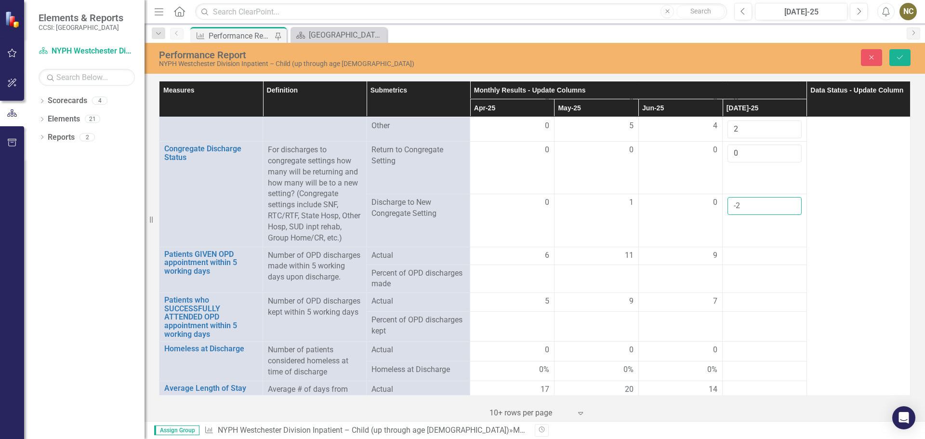
scroll to position [1350, 0]
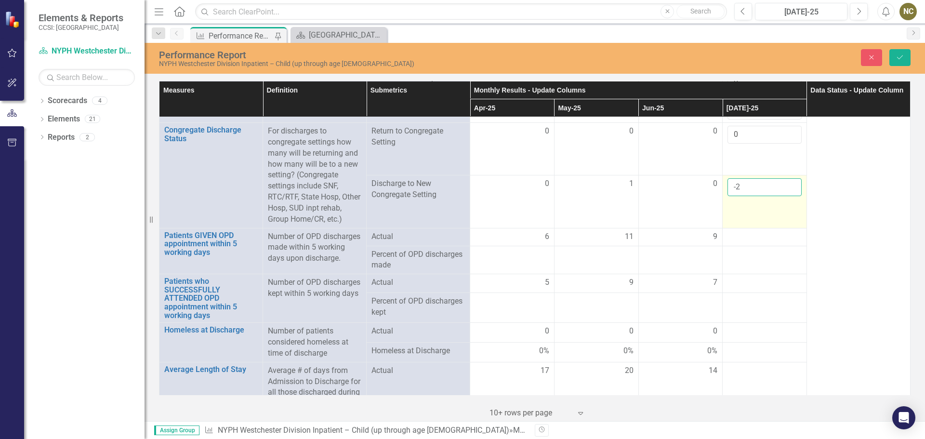
drag, startPoint x: 740, startPoint y: 188, endPoint x: 722, endPoint y: 189, distance: 17.9
click at [728, 189] on input "-2" at bounding box center [765, 187] width 74 height 18
type input "0"
click at [742, 243] on div at bounding box center [765, 237] width 74 height 12
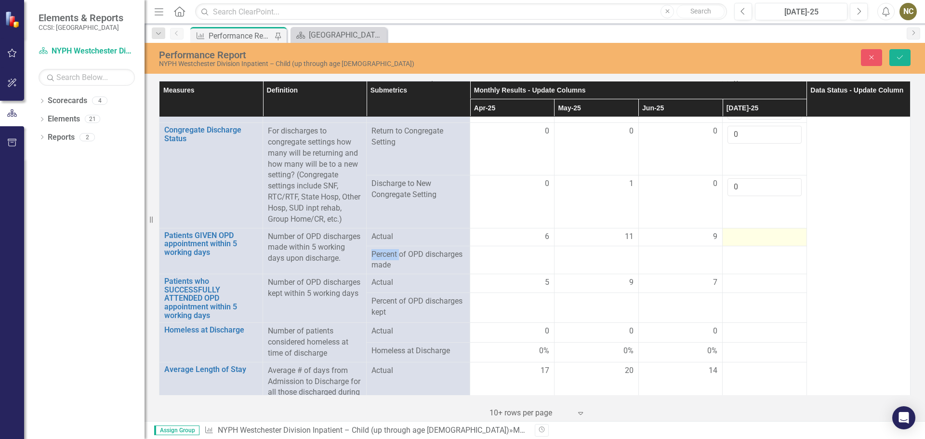
click at [742, 243] on div at bounding box center [765, 237] width 74 height 12
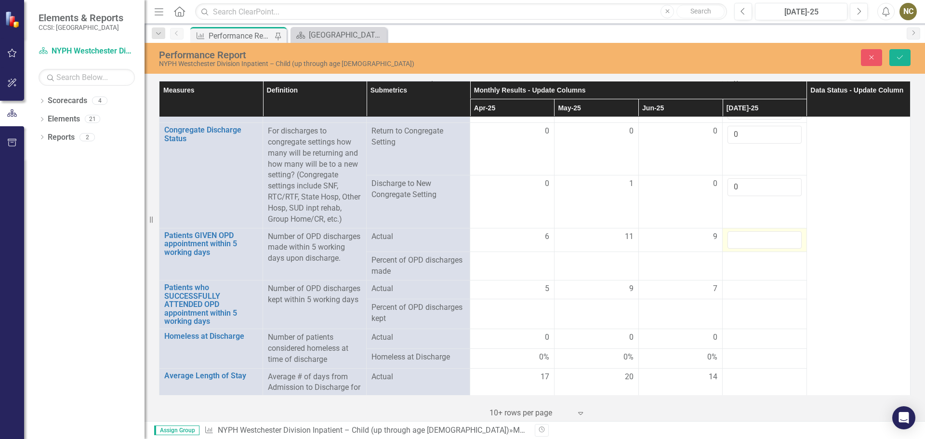
click at [742, 244] on input "number" at bounding box center [765, 240] width 74 height 18
type input "4"
click at [740, 295] on div at bounding box center [765, 289] width 74 height 12
click at [743, 296] on input "number" at bounding box center [765, 292] width 74 height 18
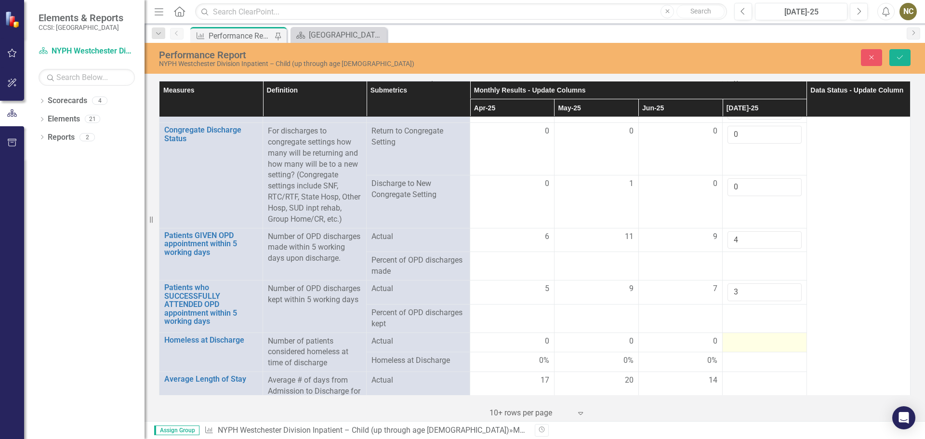
type input "3"
click at [736, 347] on div at bounding box center [765, 342] width 74 height 12
click at [736, 347] on input "number" at bounding box center [765, 345] width 74 height 18
type input "-2"
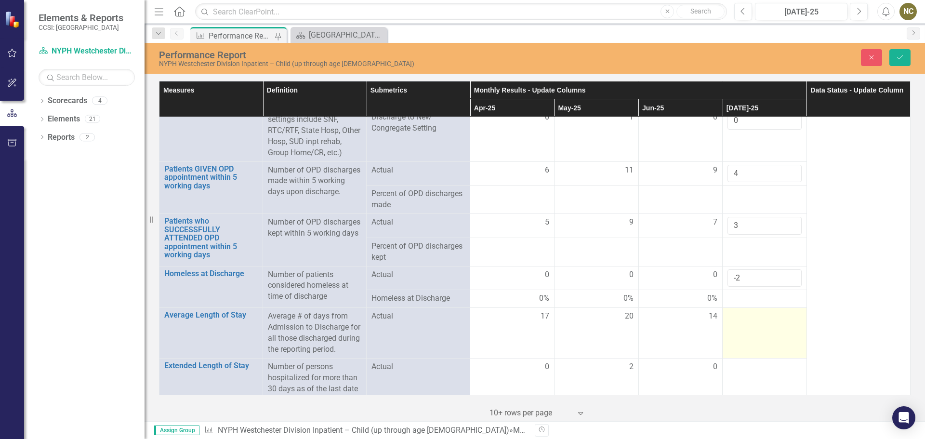
scroll to position [1446, 0]
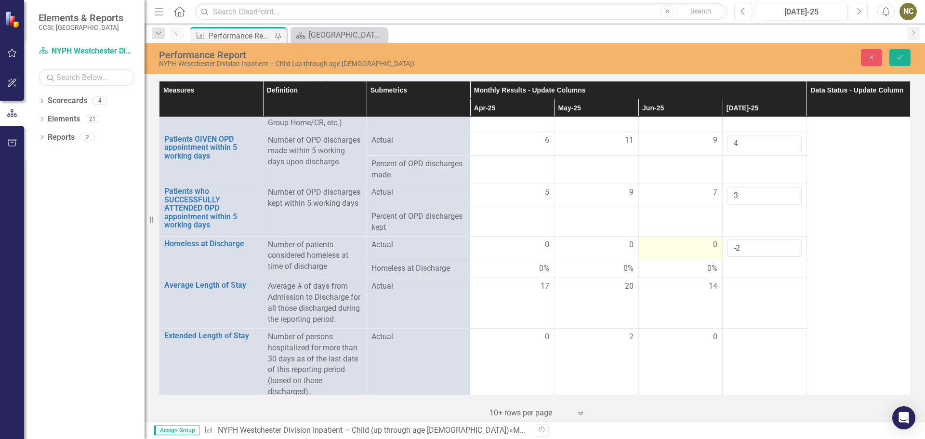
drag, startPoint x: 733, startPoint y: 257, endPoint x: 714, endPoint y: 246, distance: 22.1
click at [714, 246] on tr "Homeless at Discharge Link Open Element Number of patients considered homeless …" at bounding box center [535, 248] width 751 height 24
type input "0"
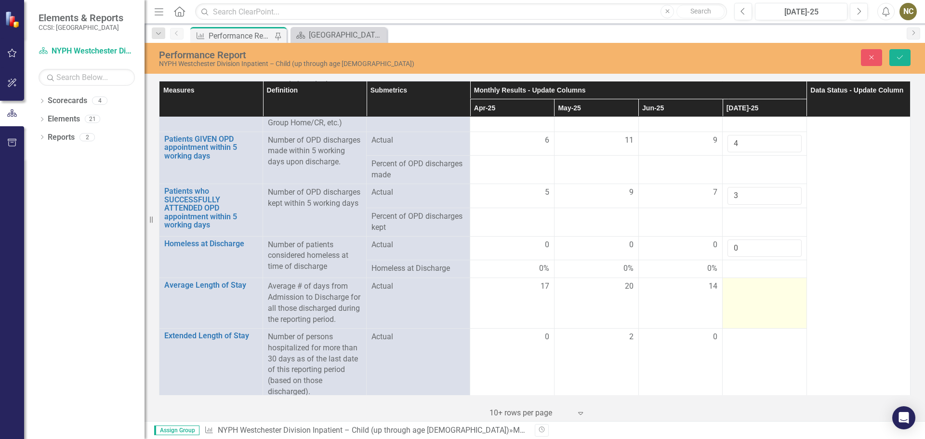
click at [742, 293] on div at bounding box center [765, 287] width 74 height 12
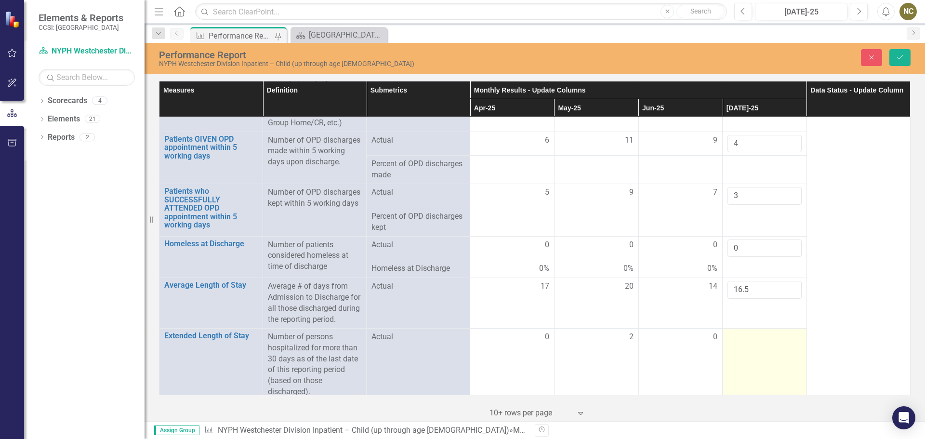
type input "16.5"
click at [745, 343] on div at bounding box center [765, 338] width 74 height 12
click at [745, 349] on input "number" at bounding box center [765, 341] width 74 height 18
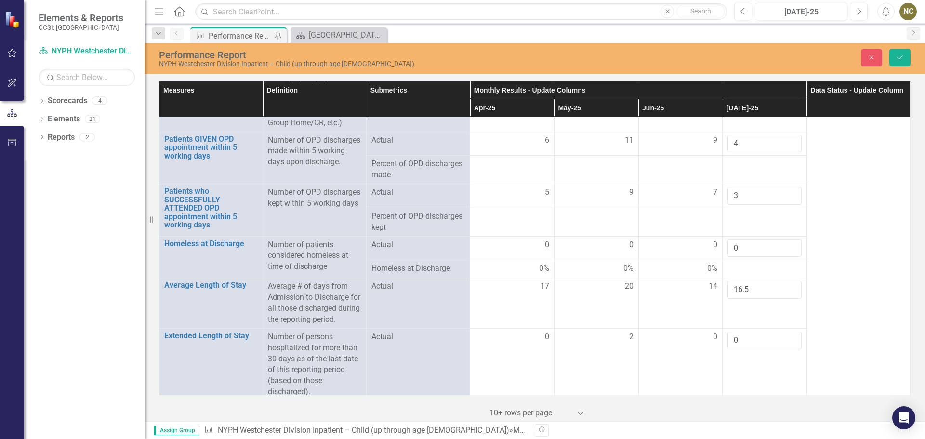
type input "0"
click at [737, 274] on div at bounding box center [765, 269] width 74 height 12
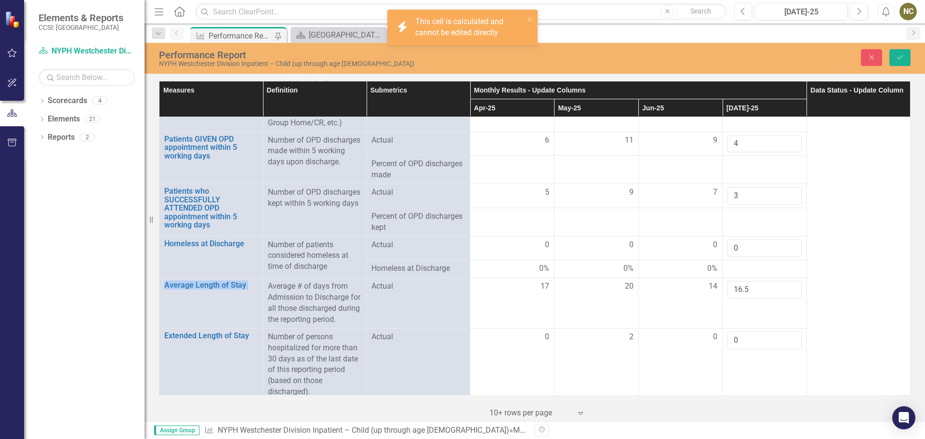
click at [737, 274] on div at bounding box center [765, 269] width 74 height 12
click at [740, 275] on div at bounding box center [765, 269] width 74 height 12
click at [739, 275] on div at bounding box center [765, 269] width 74 height 12
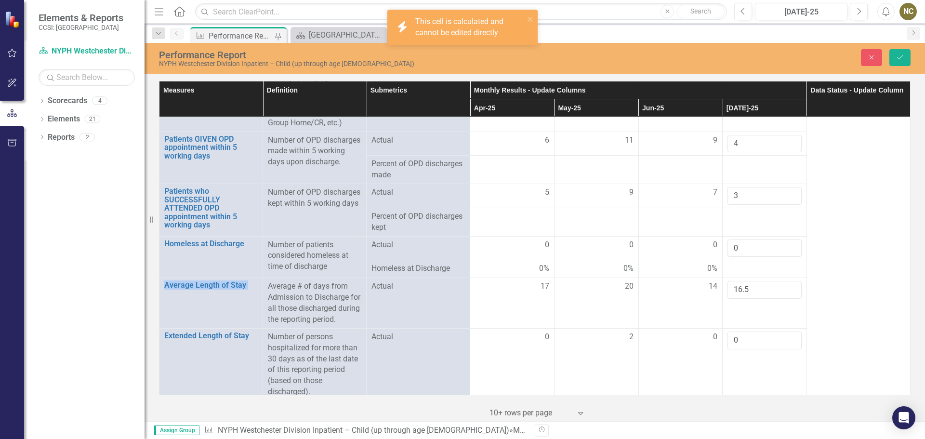
click at [739, 275] on div at bounding box center [765, 269] width 74 height 12
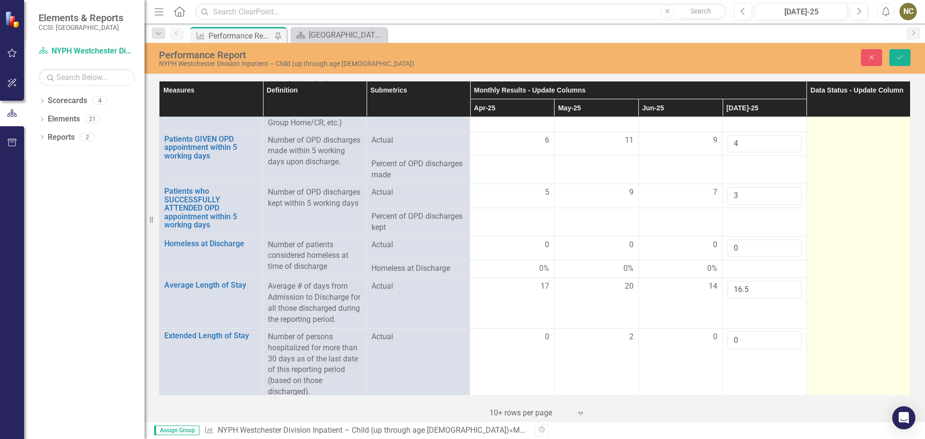
drag, startPoint x: 812, startPoint y: 295, endPoint x: 823, endPoint y: 299, distance: 11.7
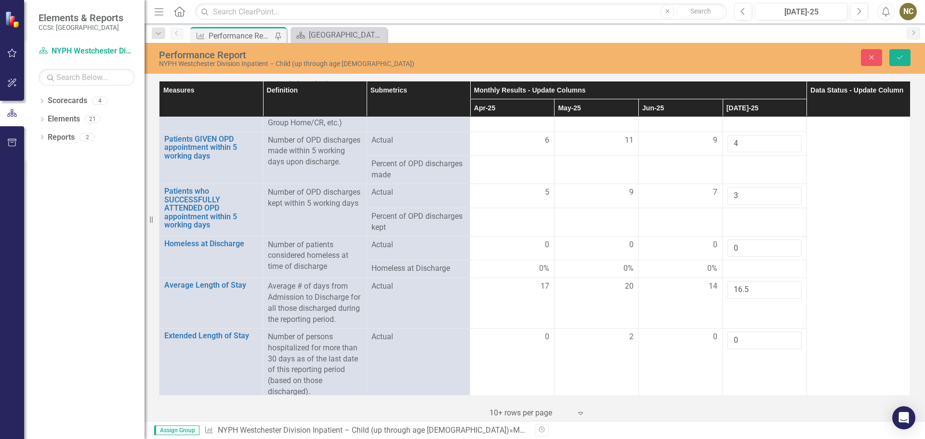
click at [766, 275] on div at bounding box center [765, 269] width 74 height 12
click at [765, 275] on div at bounding box center [765, 269] width 74 height 12
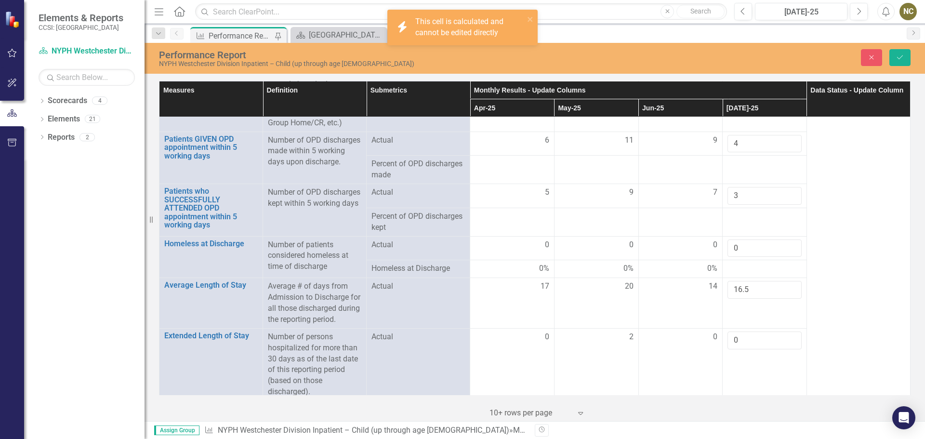
drag, startPoint x: 762, startPoint y: 276, endPoint x: 751, endPoint y: 272, distance: 12.0
click at [762, 275] on div at bounding box center [765, 269] width 74 height 12
click at [749, 272] on div at bounding box center [765, 269] width 74 height 12
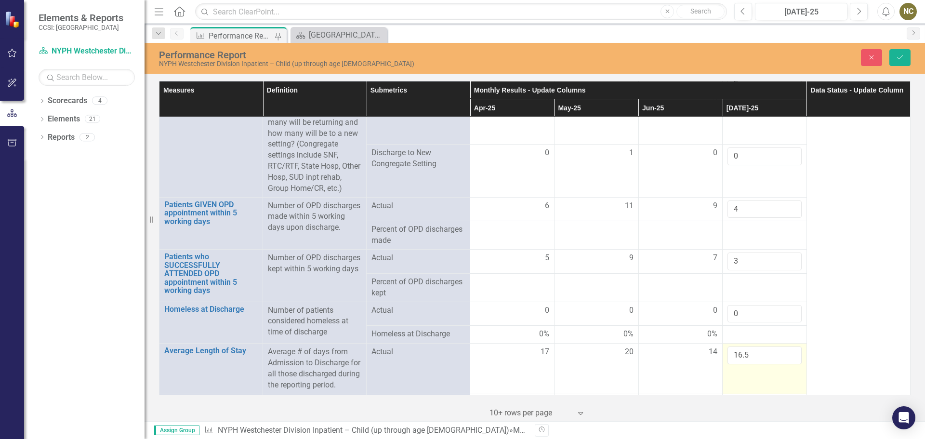
scroll to position [1398, 0]
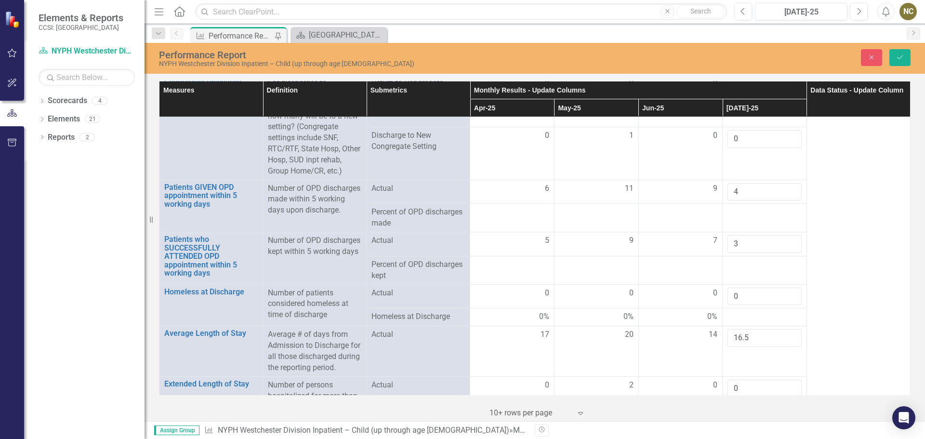
click at [732, 323] on div at bounding box center [765, 317] width 74 height 12
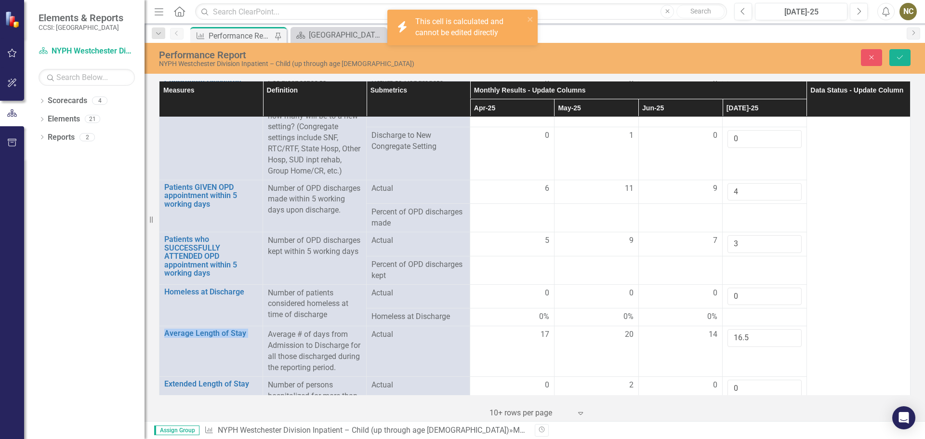
click at [732, 323] on div at bounding box center [765, 317] width 74 height 12
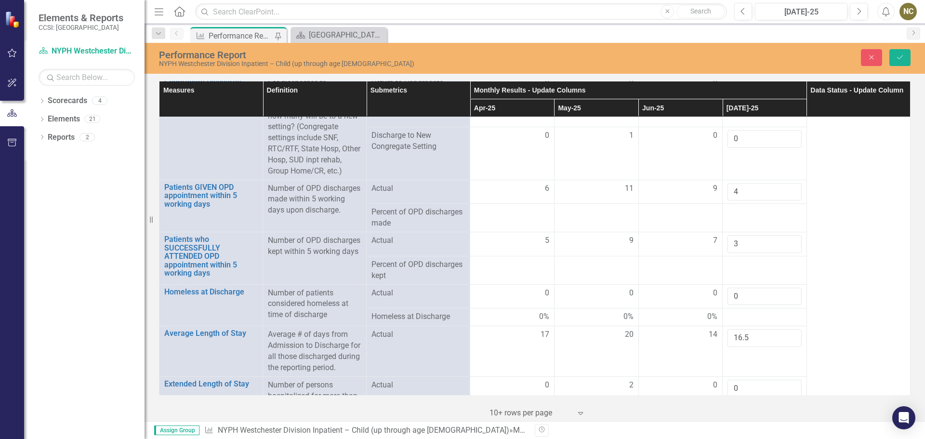
click at [737, 323] on div at bounding box center [765, 317] width 74 height 12
click at [729, 323] on div at bounding box center [765, 317] width 74 height 12
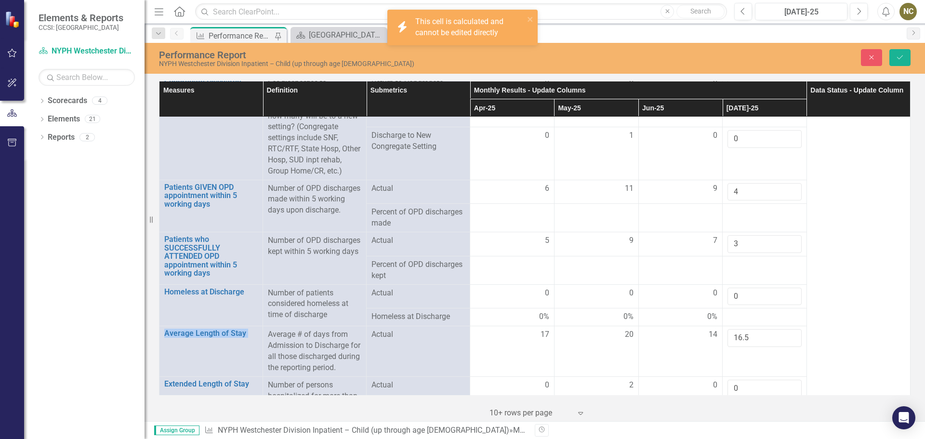
click at [729, 323] on div at bounding box center [765, 317] width 74 height 12
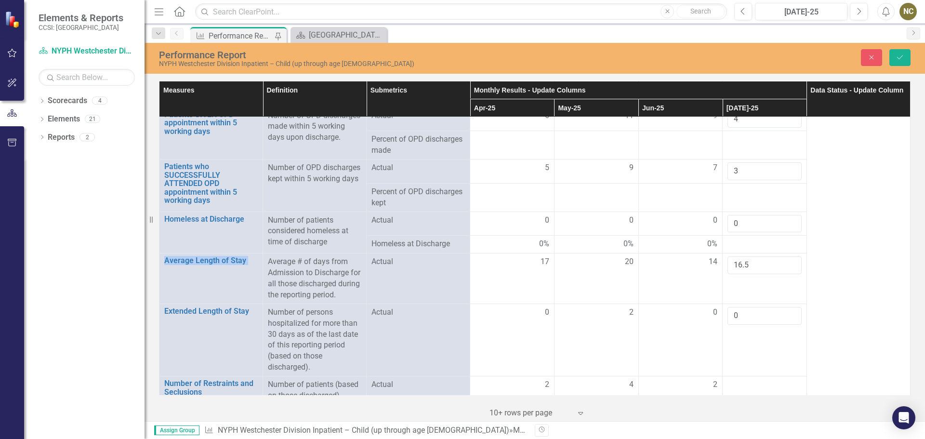
scroll to position [1494, 0]
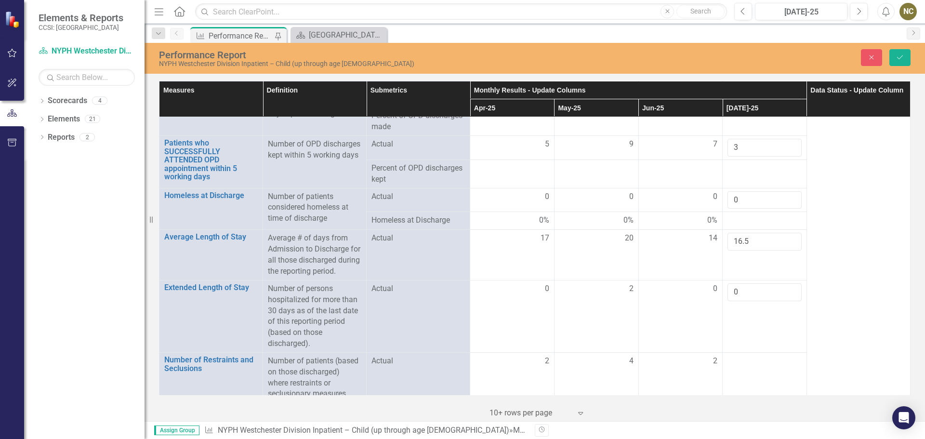
click at [733, 227] on div at bounding box center [765, 221] width 74 height 12
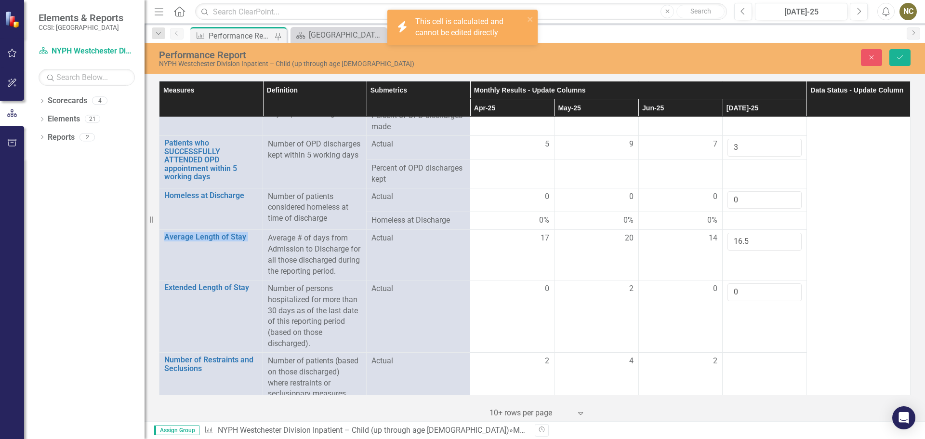
click at [733, 227] on div at bounding box center [765, 221] width 74 height 12
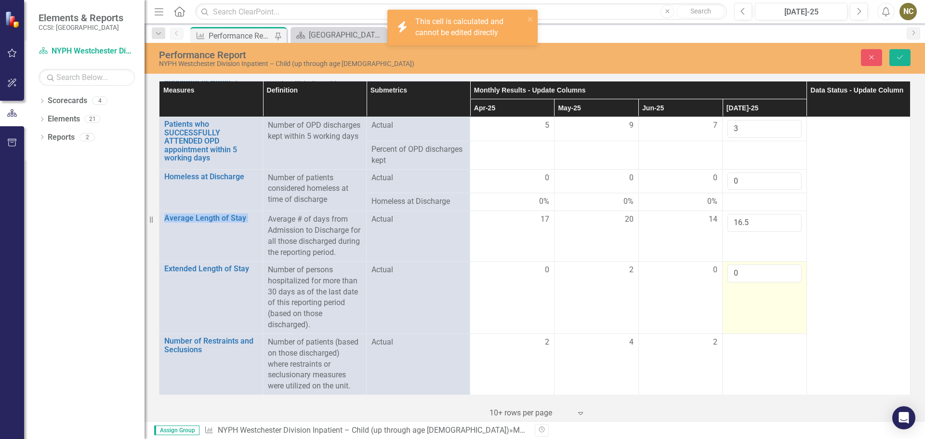
scroll to position [1531, 0]
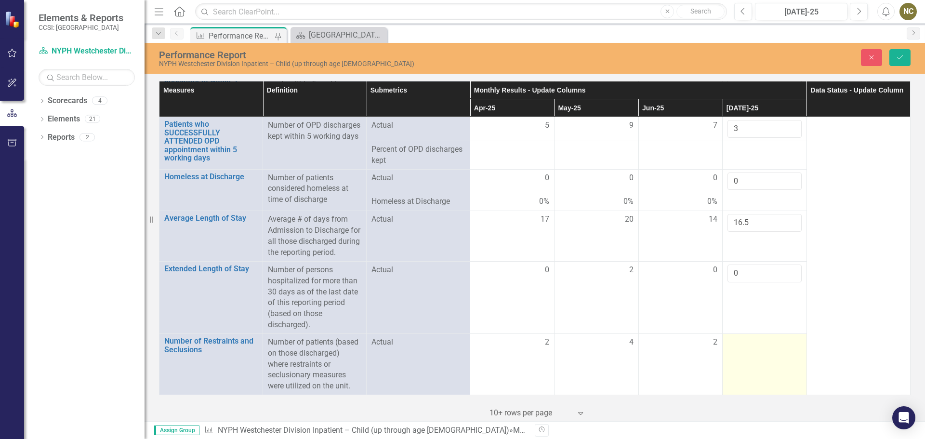
click at [732, 359] on td at bounding box center [765, 364] width 84 height 61
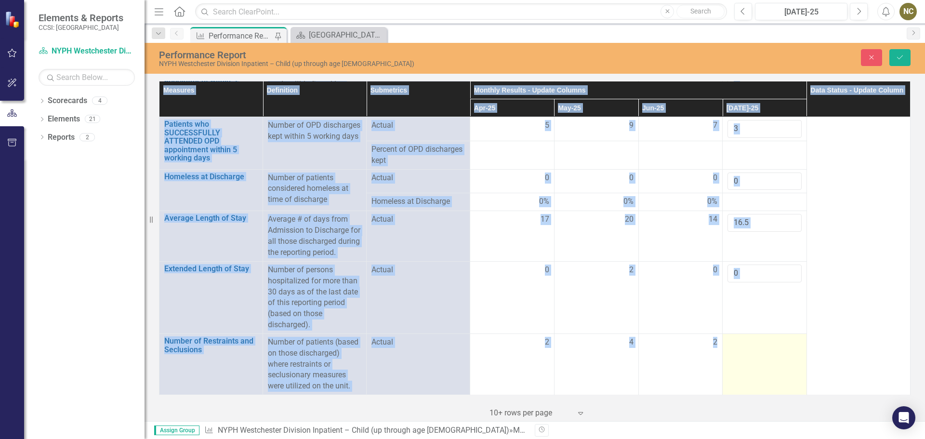
click at [732, 359] on td at bounding box center [765, 364] width 84 height 61
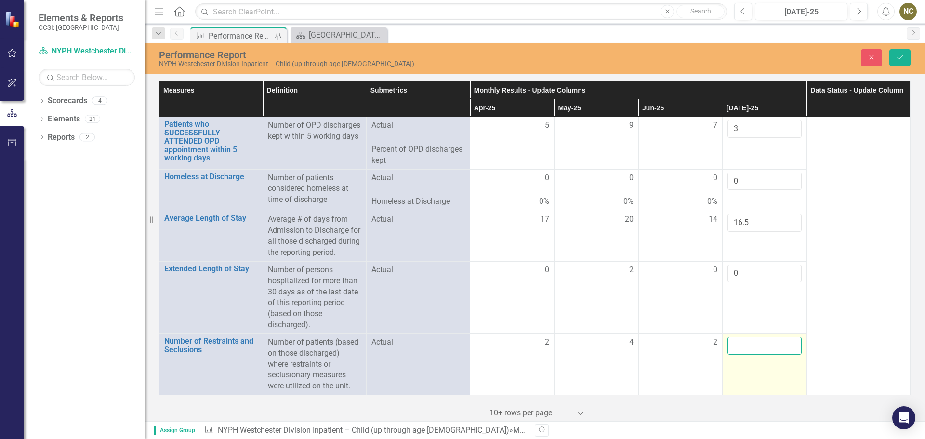
click at [737, 350] on input "number" at bounding box center [765, 346] width 74 height 18
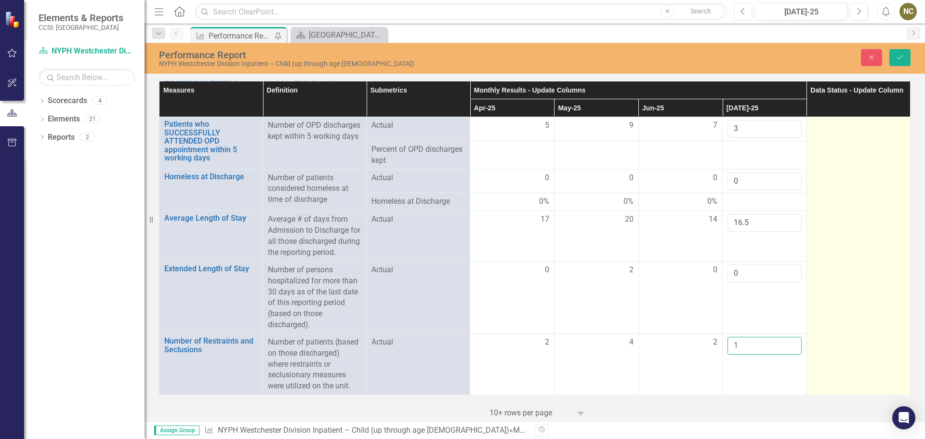
type input "1"
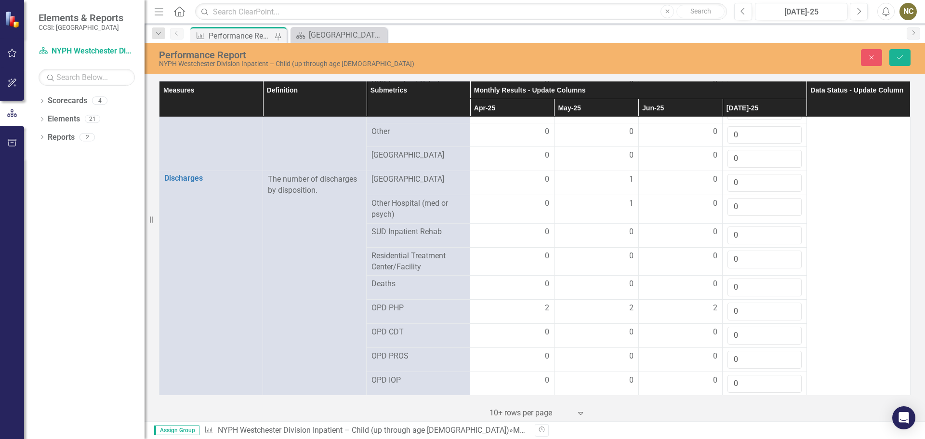
scroll to position [952, 0]
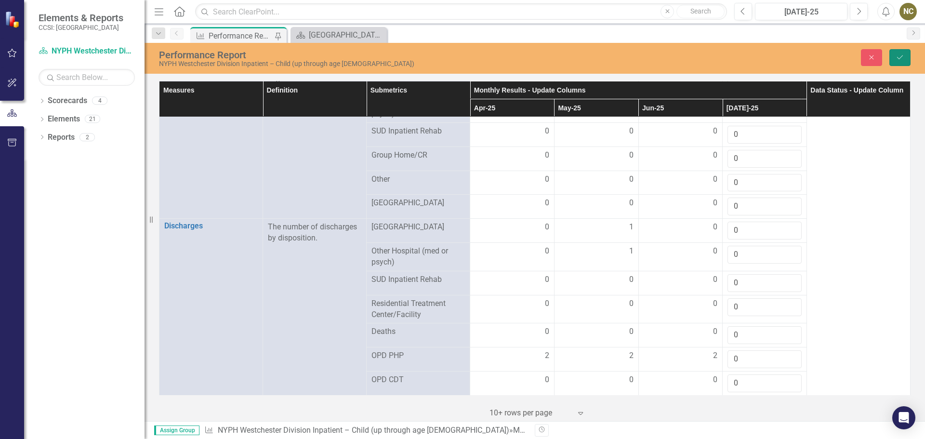
click at [899, 53] on button "Save" at bounding box center [900, 57] width 21 height 17
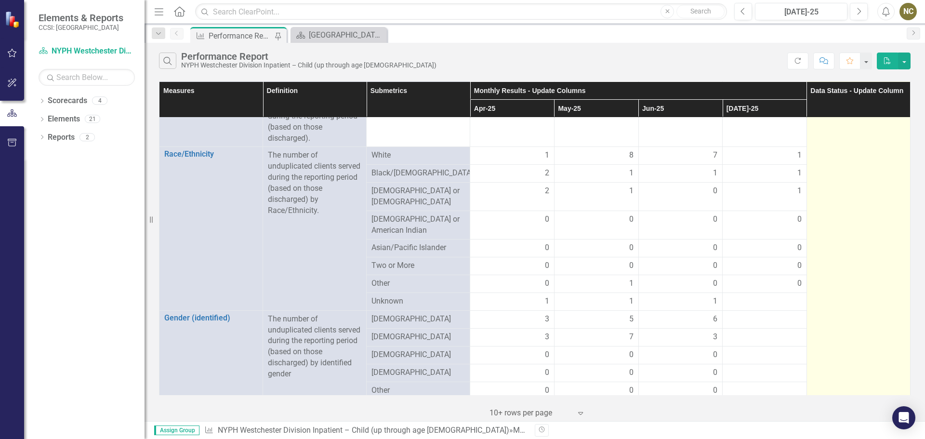
scroll to position [193, 0]
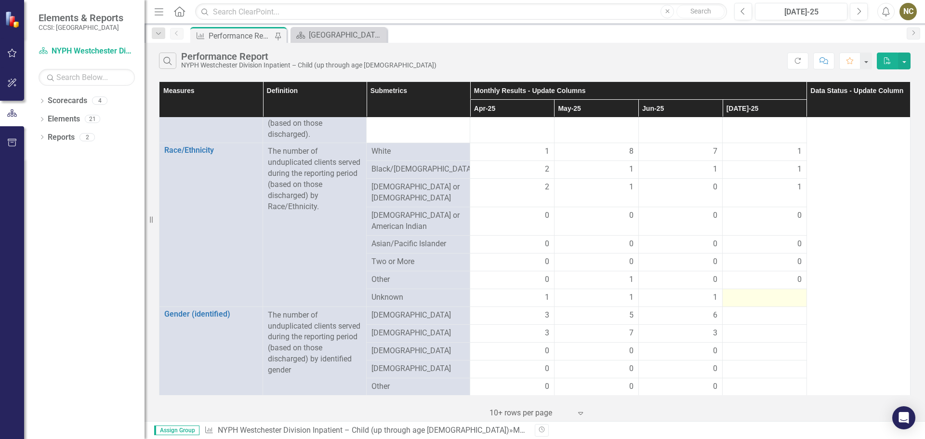
click at [777, 292] on div at bounding box center [765, 298] width 74 height 12
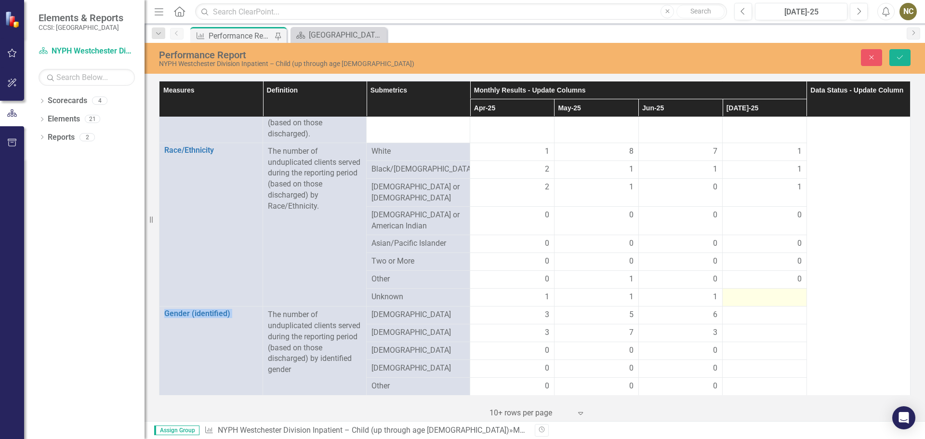
click at [777, 292] on div at bounding box center [765, 298] width 74 height 12
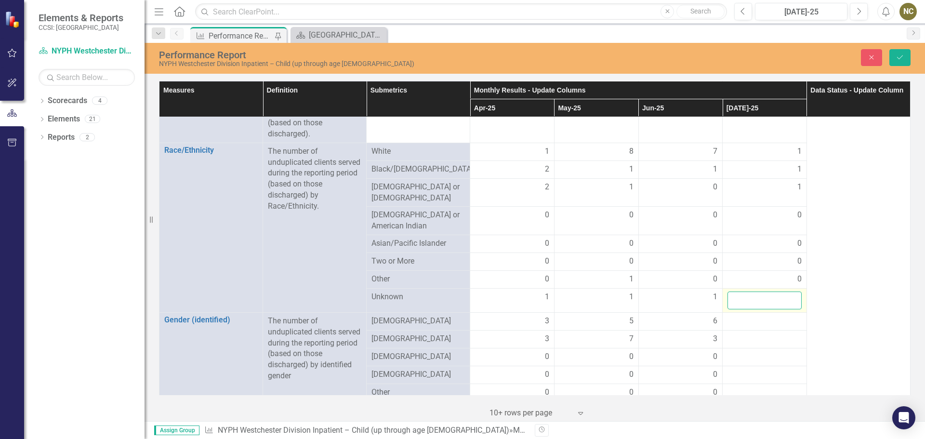
click at [770, 292] on input "number" at bounding box center [765, 301] width 74 height 18
type input "0"
click at [756, 316] on div at bounding box center [765, 322] width 74 height 12
click at [756, 316] on input "number" at bounding box center [765, 325] width 74 height 18
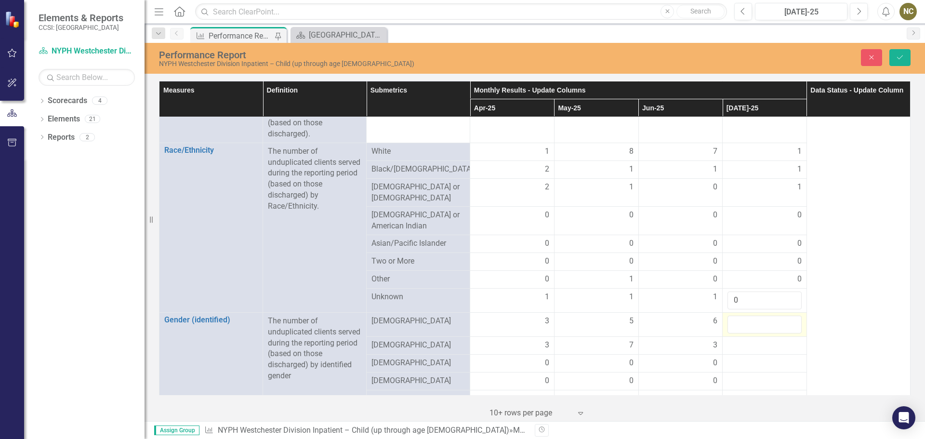
click at [756, 316] on input "number" at bounding box center [765, 325] width 74 height 18
type input "3"
click at [752, 340] on div at bounding box center [765, 346] width 74 height 12
click at [752, 340] on input "number" at bounding box center [765, 349] width 74 height 18
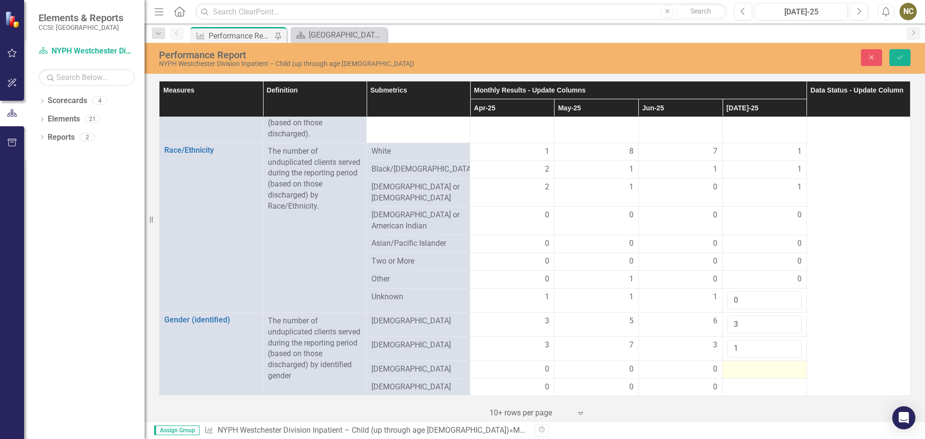
type input "1"
click at [749, 366] on td at bounding box center [765, 370] width 84 height 18
click at [748, 364] on div at bounding box center [765, 370] width 74 height 12
click at [747, 364] on div at bounding box center [765, 370] width 74 height 12
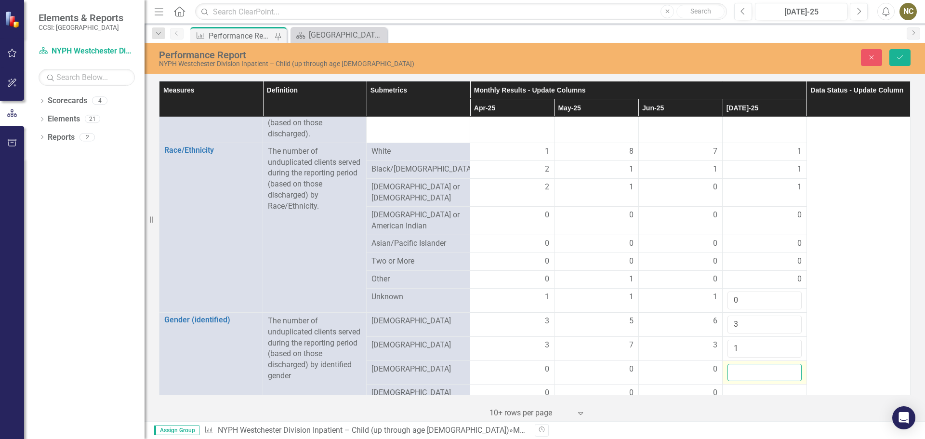
click at [743, 364] on input "number" at bounding box center [765, 373] width 74 height 18
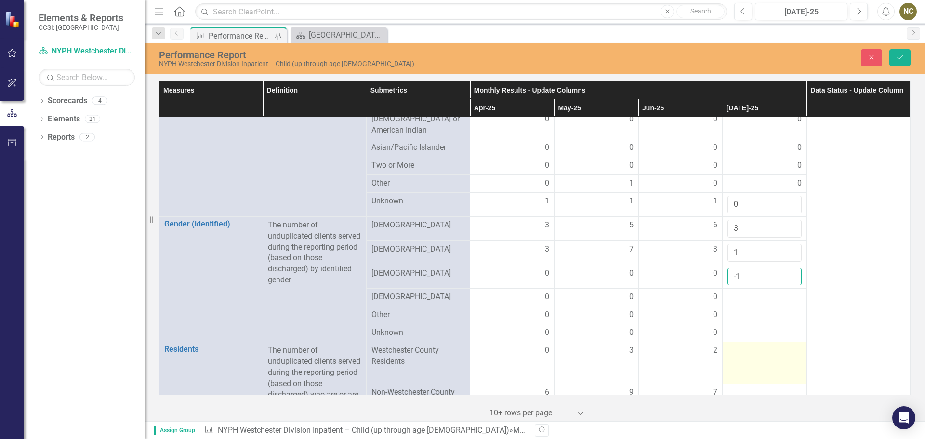
scroll to position [289, 0]
drag, startPoint x: 728, startPoint y: 264, endPoint x: 698, endPoint y: 261, distance: 30.1
click at [698, 264] on tr "[DEMOGRAPHIC_DATA] 0 0 0 -1" at bounding box center [535, 276] width 751 height 24
type input "0"
click at [732, 291] on div at bounding box center [765, 297] width 74 height 12
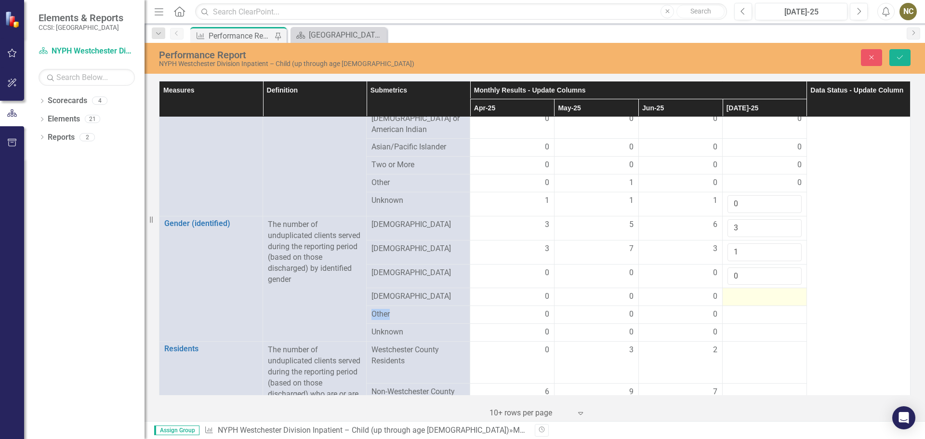
click at [732, 291] on div at bounding box center [765, 297] width 74 height 12
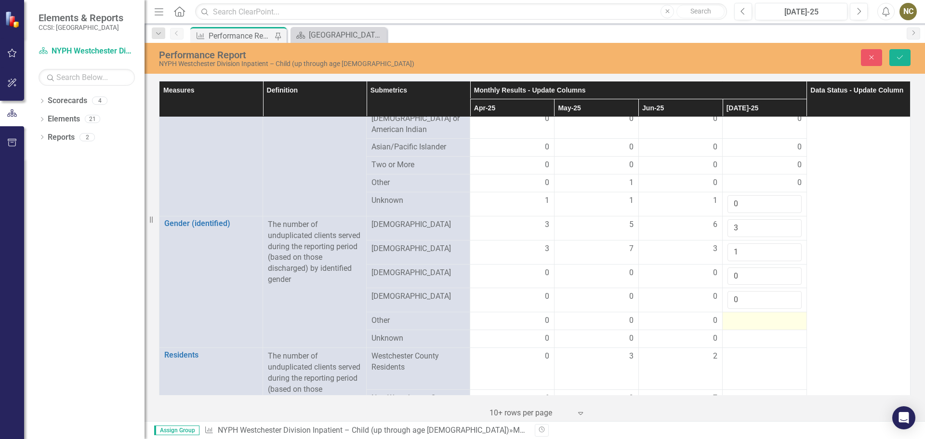
type input "0"
click at [735, 315] on div at bounding box center [765, 321] width 74 height 12
click at [735, 315] on input "number" at bounding box center [765, 324] width 74 height 18
type input "0"
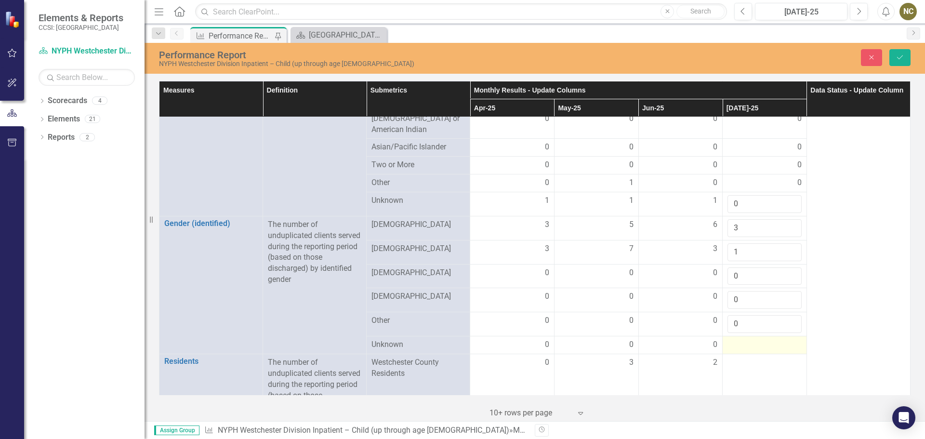
click at [735, 339] on div at bounding box center [765, 345] width 74 height 12
click at [735, 339] on input "number" at bounding box center [765, 348] width 74 height 18
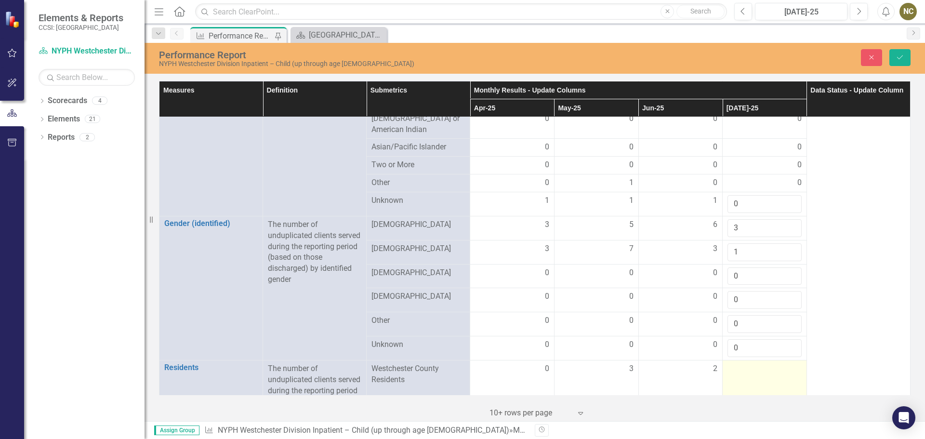
type input "0"
click at [730, 364] on div at bounding box center [765, 369] width 74 height 12
click at [730, 364] on input "number" at bounding box center [765, 372] width 74 height 18
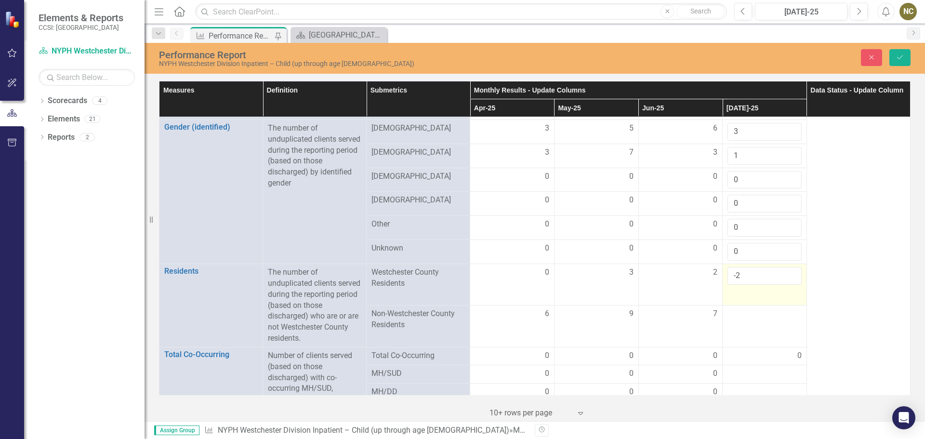
drag, startPoint x: 733, startPoint y: 270, endPoint x: 726, endPoint y: 269, distance: 6.8
click at [728, 269] on input "-2" at bounding box center [765, 276] width 74 height 18
drag, startPoint x: 744, startPoint y: 269, endPoint x: 727, endPoint y: 266, distance: 16.7
click at [728, 267] on input "-2" at bounding box center [765, 276] width 74 height 18
type input "2"
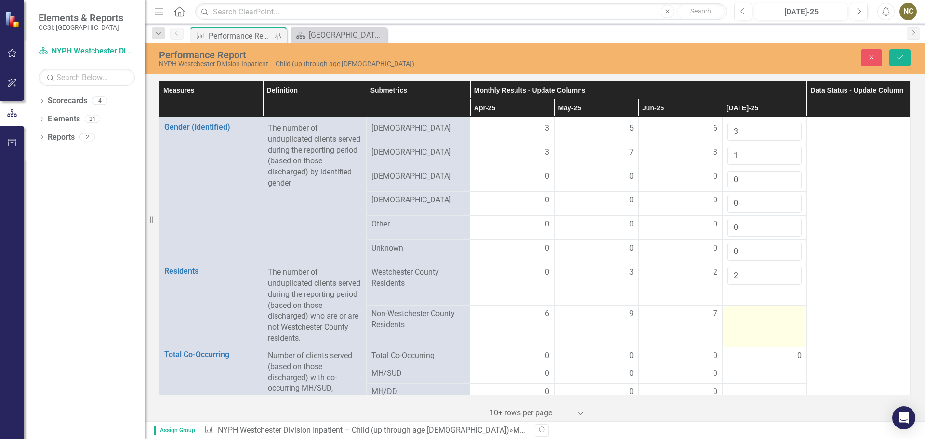
click at [729, 308] on div at bounding box center [765, 314] width 74 height 12
click at [730, 308] on div at bounding box center [765, 314] width 74 height 12
click at [733, 308] on input "number" at bounding box center [765, 317] width 74 height 18
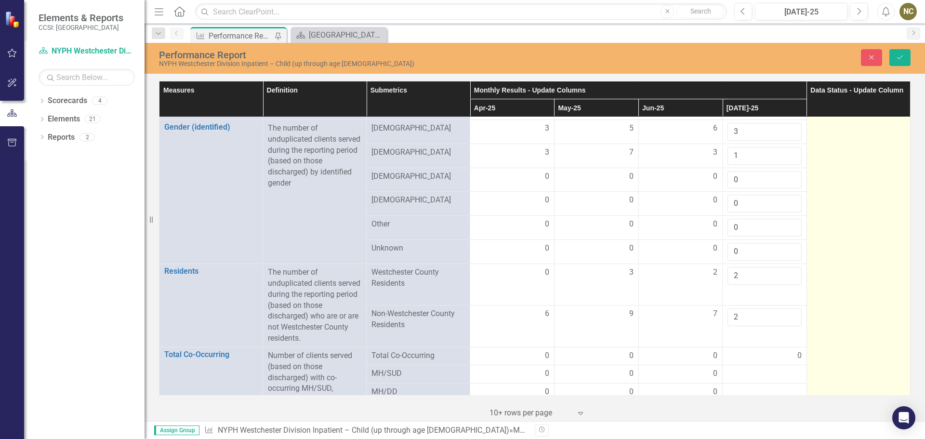
type input "2"
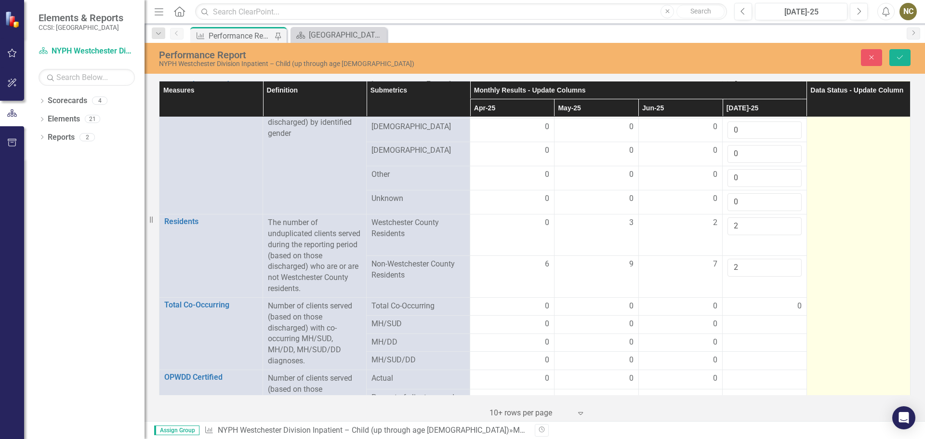
scroll to position [482, 0]
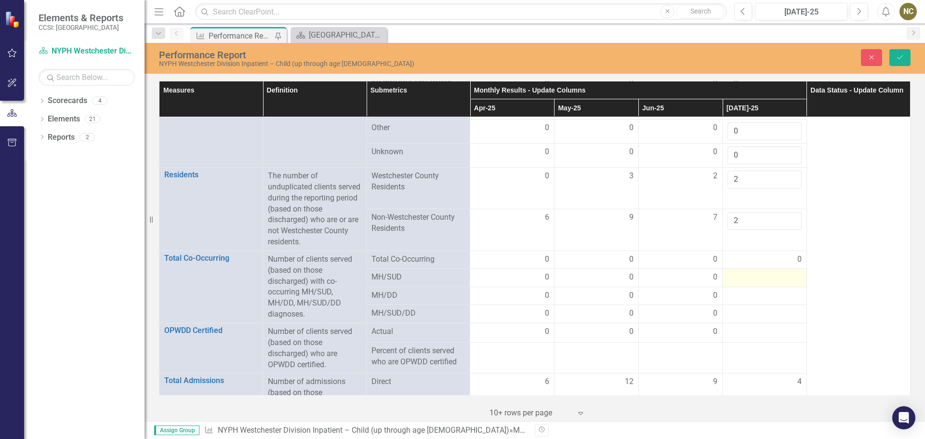
click at [750, 274] on td at bounding box center [765, 278] width 84 height 18
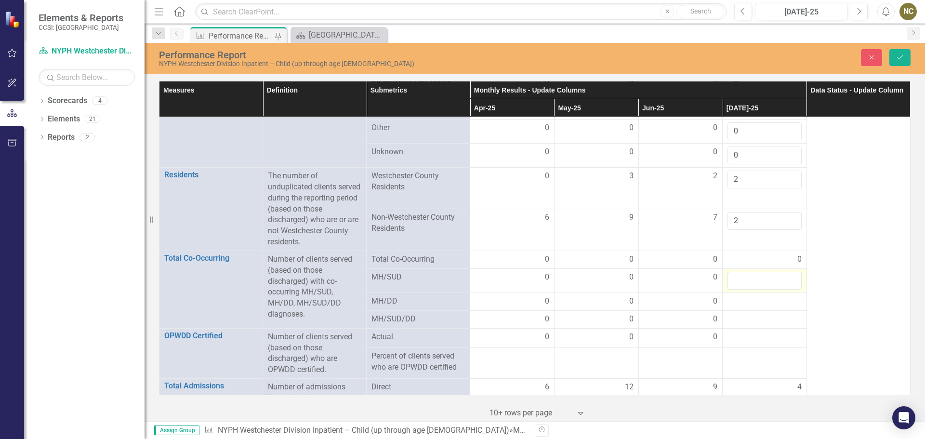
click at [750, 274] on input "number" at bounding box center [765, 281] width 74 height 18
type input "0"
click at [748, 296] on div at bounding box center [765, 302] width 74 height 12
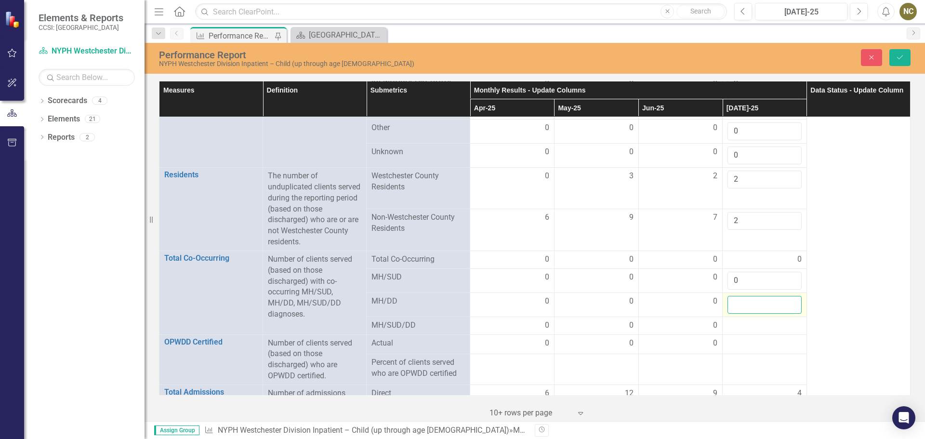
click at [745, 296] on input "number" at bounding box center [765, 305] width 74 height 18
type input "2"
click at [737, 320] on div at bounding box center [765, 326] width 74 height 12
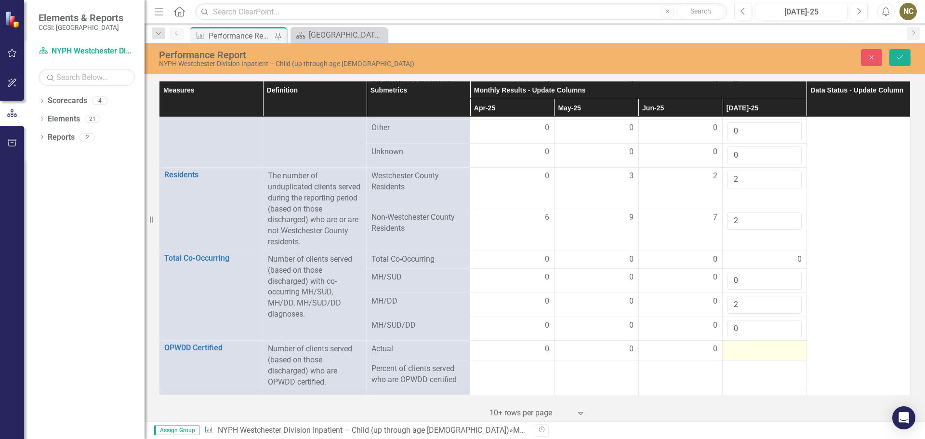
type input "0"
click at [727, 341] on td at bounding box center [765, 350] width 84 height 19
click at [728, 344] on div at bounding box center [765, 350] width 74 height 12
click at [728, 344] on div at bounding box center [765, 353] width 74 height 18
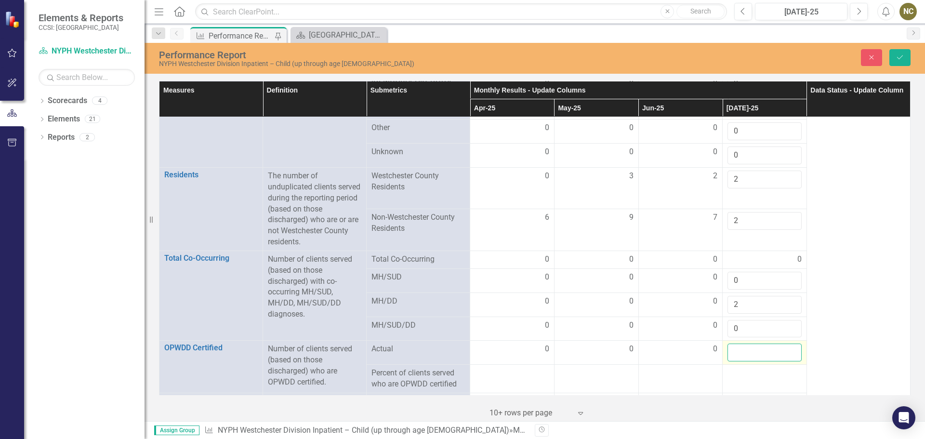
click at [728, 344] on input "number" at bounding box center [765, 353] width 74 height 18
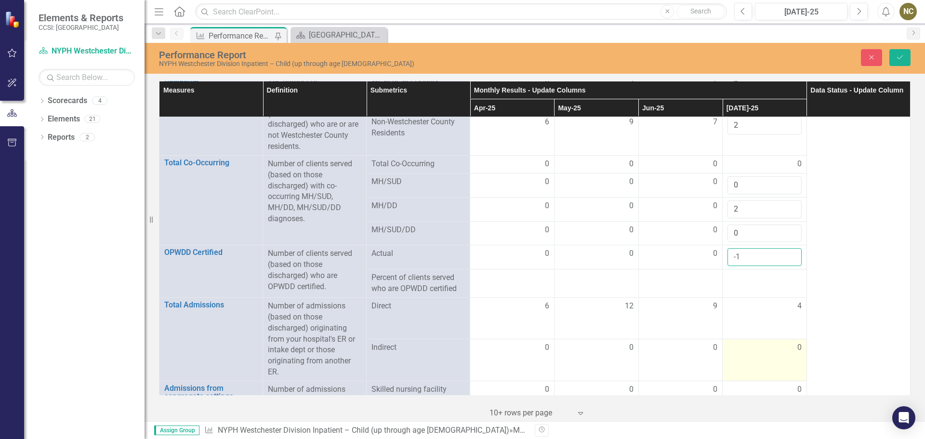
scroll to position [578, 0]
drag, startPoint x: 739, startPoint y: 249, endPoint x: 718, endPoint y: 248, distance: 21.3
click at [723, 248] on td "-1" at bounding box center [765, 256] width 84 height 24
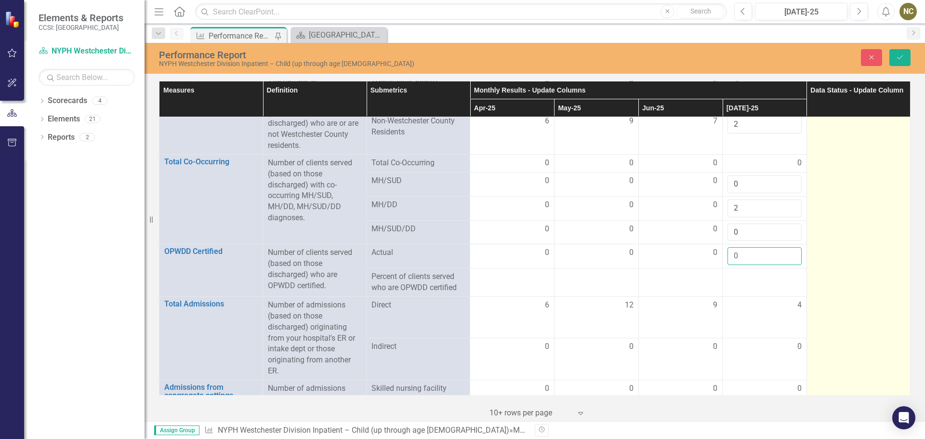
type input "0"
click at [825, 314] on td at bounding box center [859, 367] width 104 height 1656
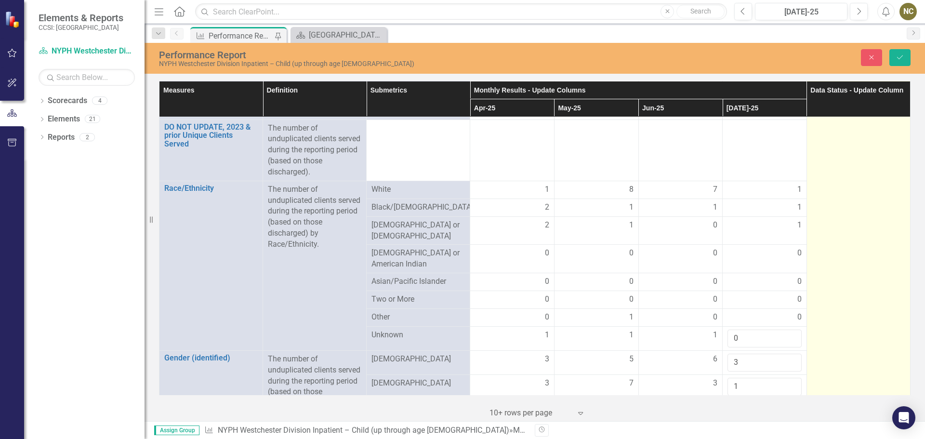
scroll to position [0, 0]
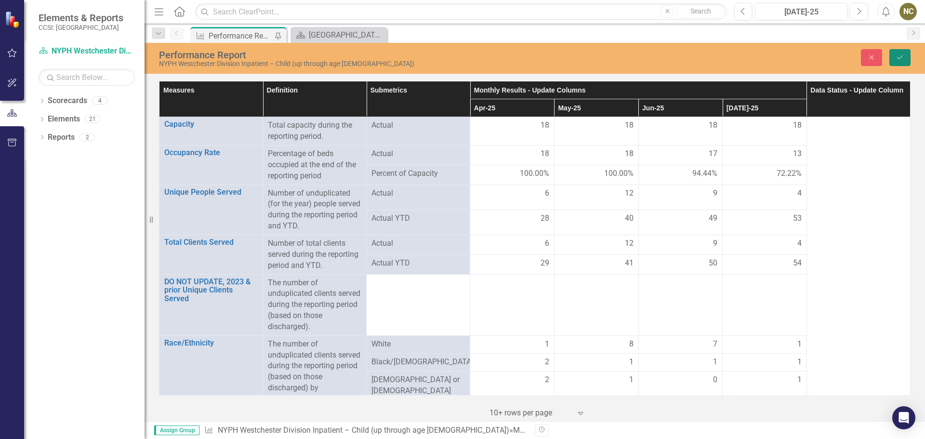
click at [896, 56] on icon "Save" at bounding box center [900, 57] width 9 height 7
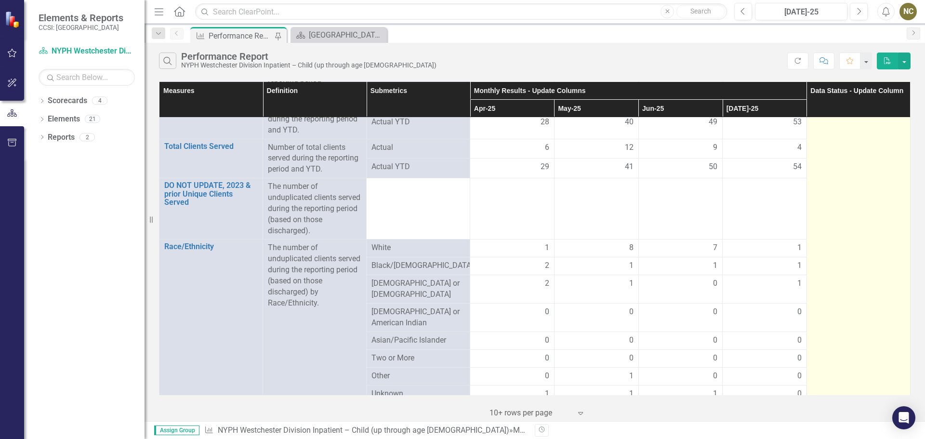
scroll to position [145, 0]
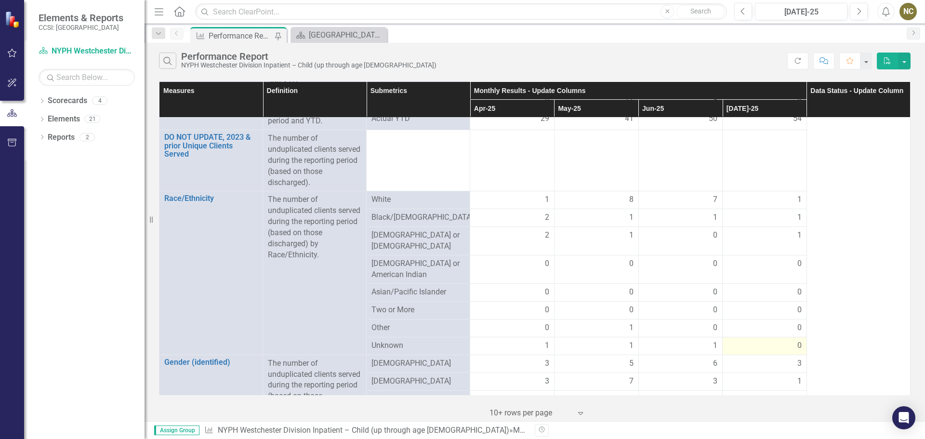
click at [765, 340] on div "0" at bounding box center [765, 345] width 74 height 11
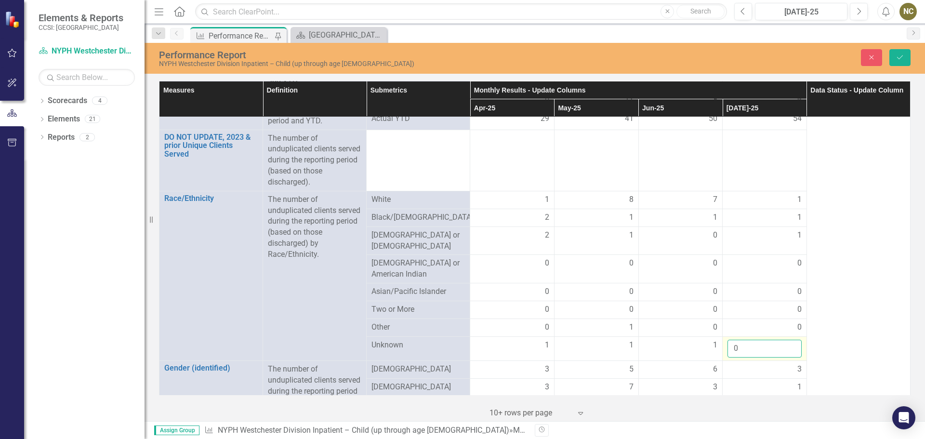
drag, startPoint x: 765, startPoint y: 335, endPoint x: 727, endPoint y: 333, distance: 37.7
click at [728, 340] on input "0" at bounding box center [765, 349] width 74 height 18
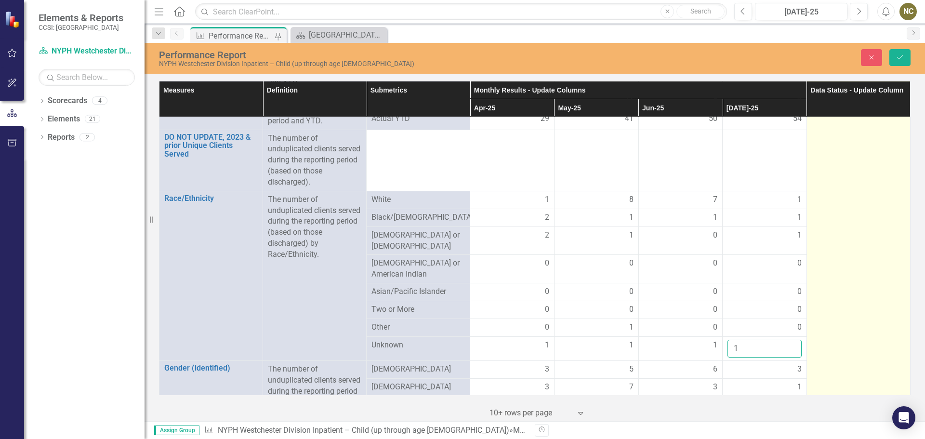
type input "1"
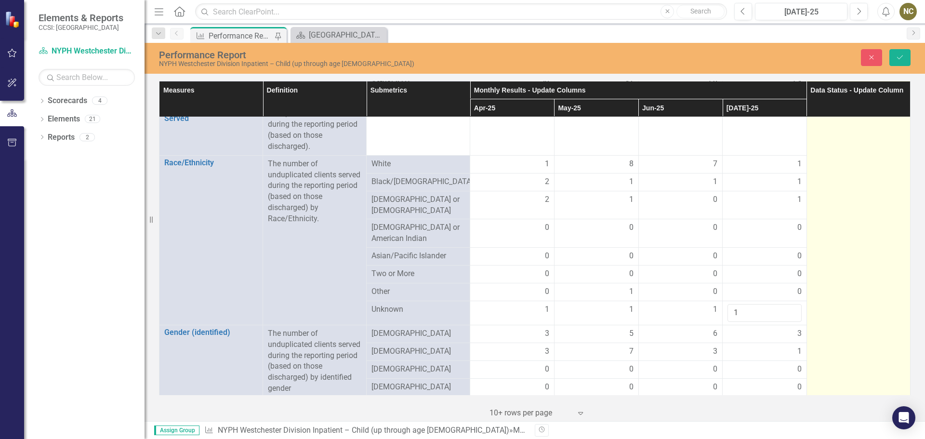
scroll to position [289, 0]
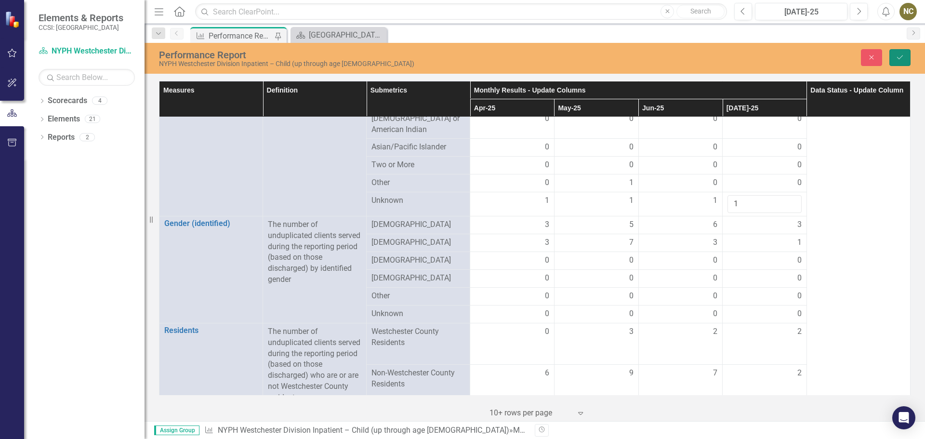
click at [900, 53] on button "Save" at bounding box center [900, 57] width 21 height 17
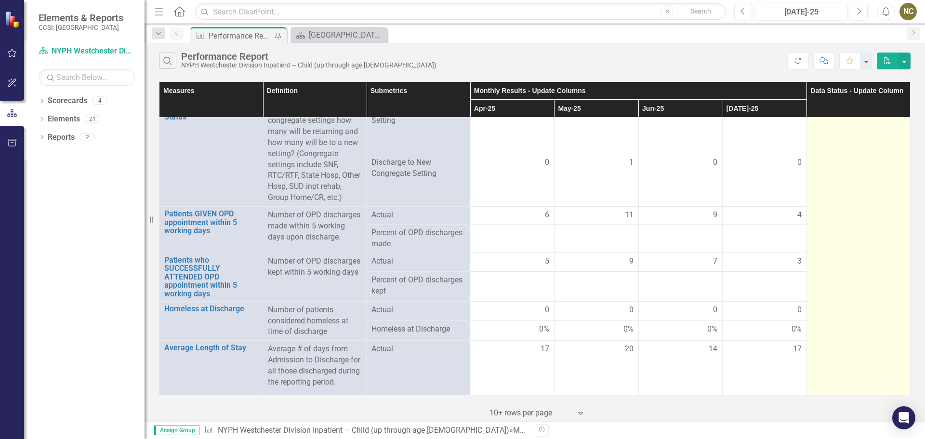
scroll to position [1283, 0]
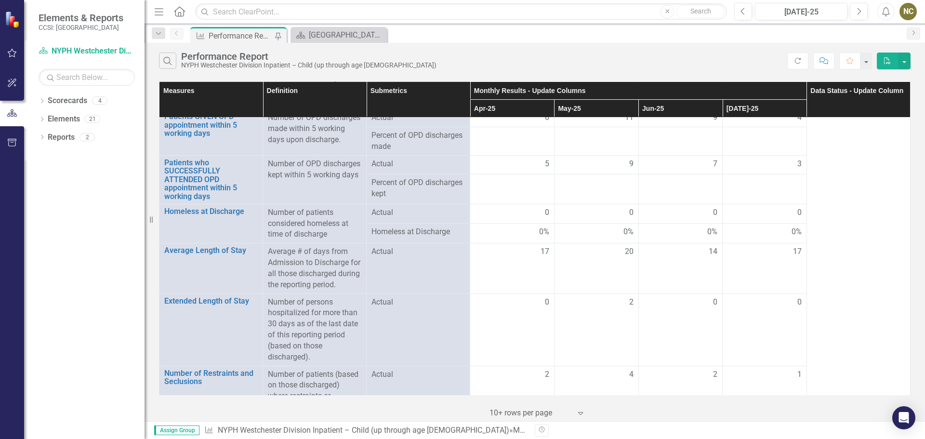
click at [893, 61] on button "PDF" at bounding box center [887, 61] width 21 height 17
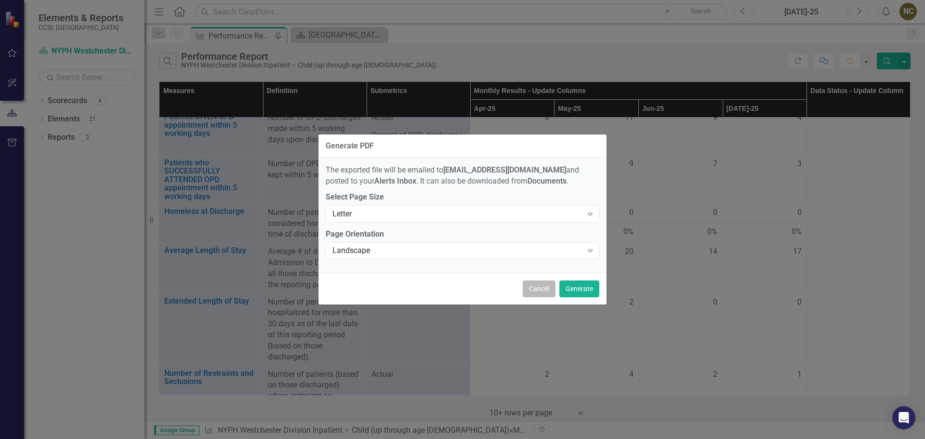
click at [548, 291] on button "Cancel" at bounding box center [539, 289] width 33 height 17
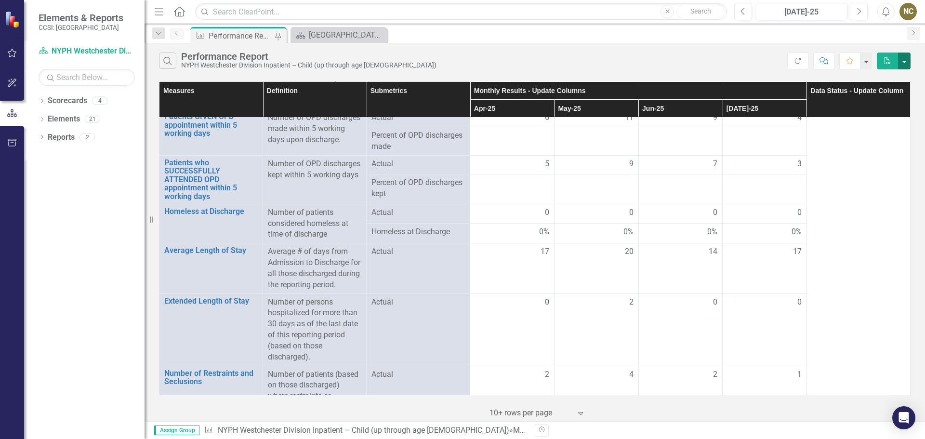
click at [907, 59] on button "button" at bounding box center [904, 61] width 13 height 17
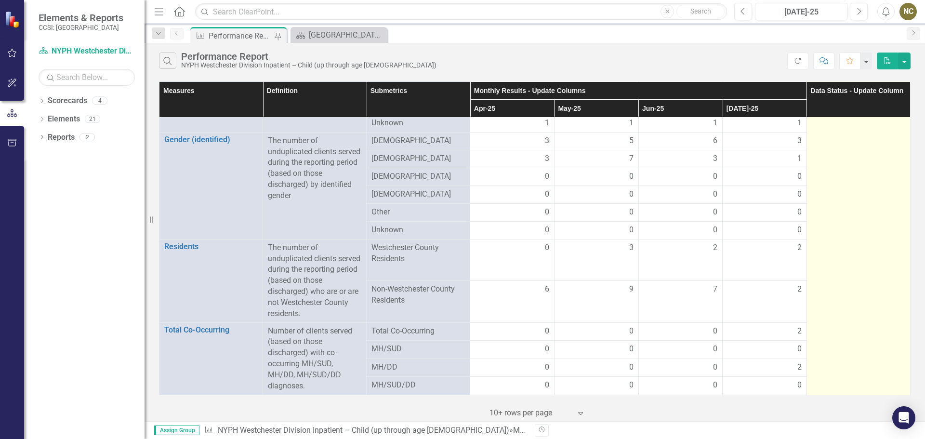
scroll to position [0, 0]
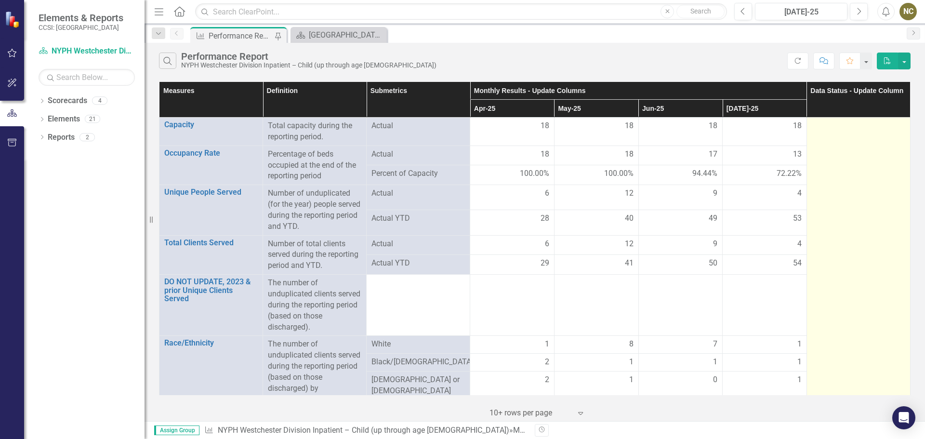
click at [840, 128] on div at bounding box center [859, 126] width 94 height 12
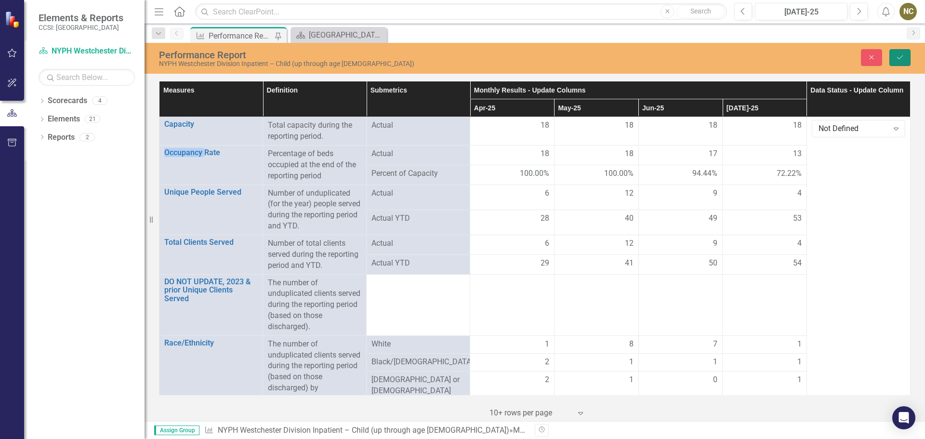
click at [903, 54] on icon "Save" at bounding box center [900, 57] width 9 height 7
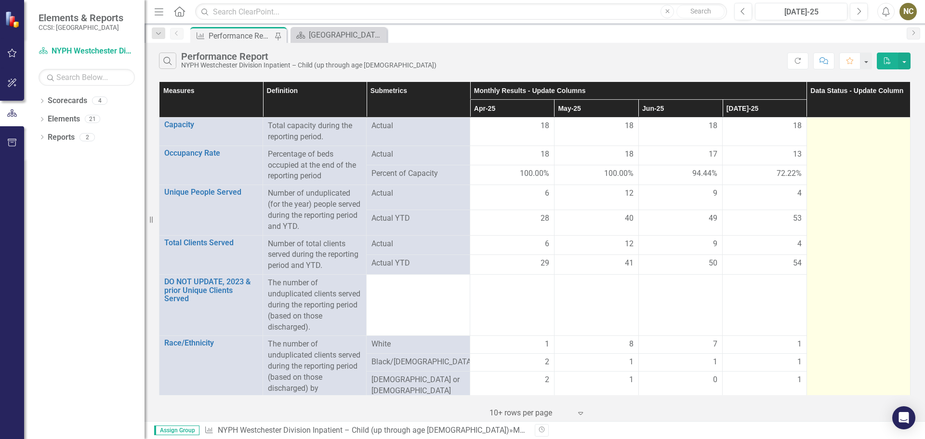
click at [845, 121] on div at bounding box center [859, 126] width 94 height 12
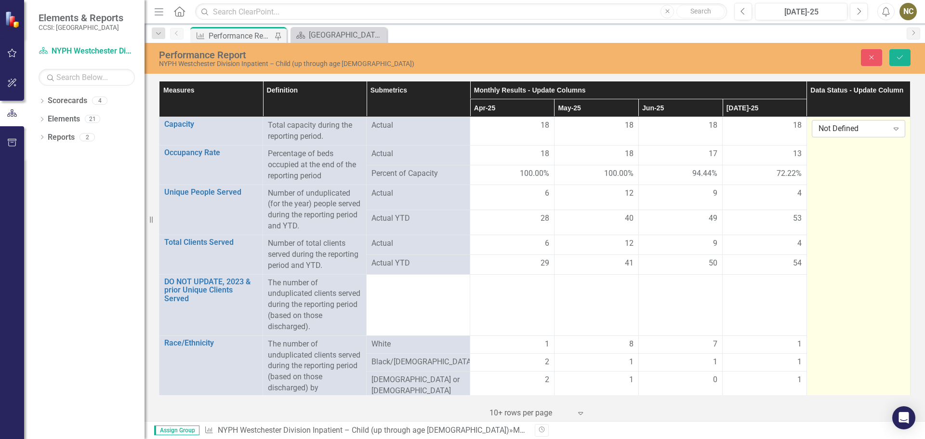
click at [892, 127] on icon "Expand" at bounding box center [897, 129] width 10 height 8
click at [834, 173] on div "Submitted" at bounding box center [854, 177] width 77 height 11
click at [904, 54] on icon "Save" at bounding box center [900, 57] width 9 height 7
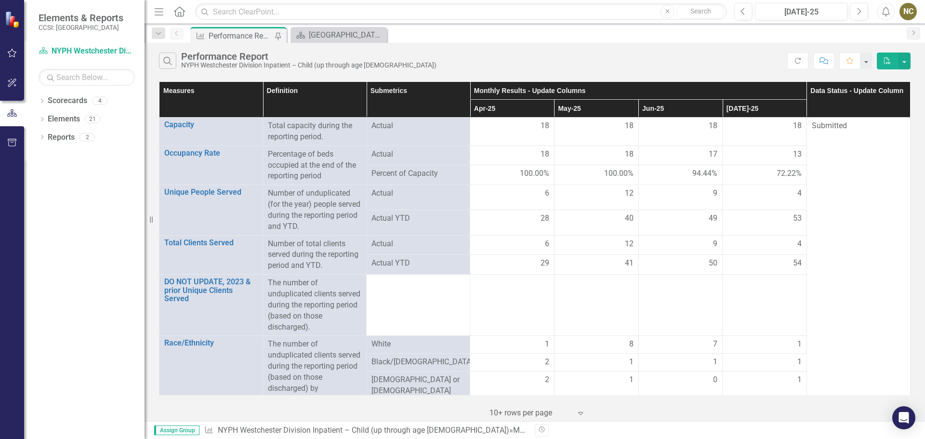
click at [254, 42] on div "Measure Performance Report Pin" at bounding box center [238, 35] width 96 height 16
click at [256, 39] on div "Performance Report" at bounding box center [241, 36] width 64 height 12
click at [256, 38] on div "Performance Report" at bounding box center [241, 36] width 64 height 12
click at [320, 38] on div "[GEOGRAPHIC_DATA] Page" at bounding box center [341, 35] width 64 height 12
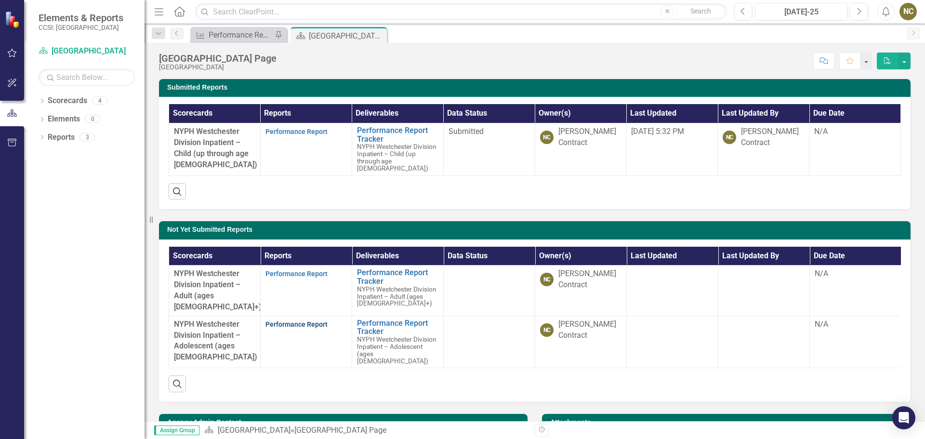
click at [292, 321] on link "Performance Report" at bounding box center [297, 325] width 62 height 8
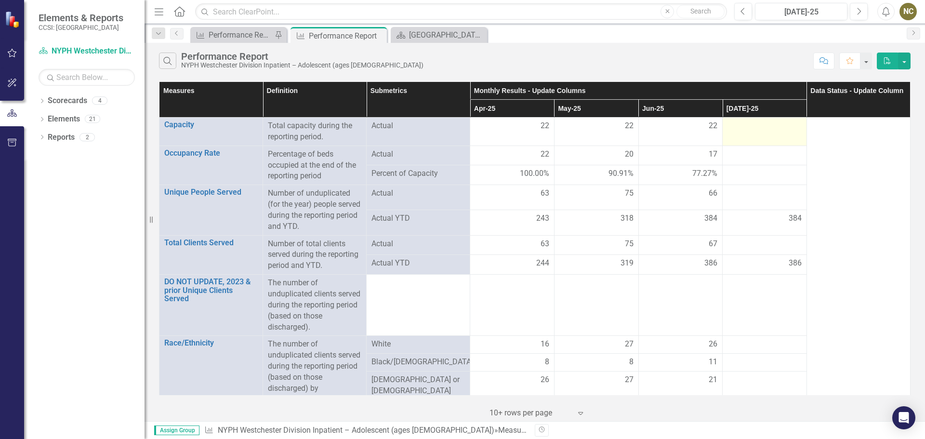
click at [752, 125] on div at bounding box center [765, 126] width 74 height 12
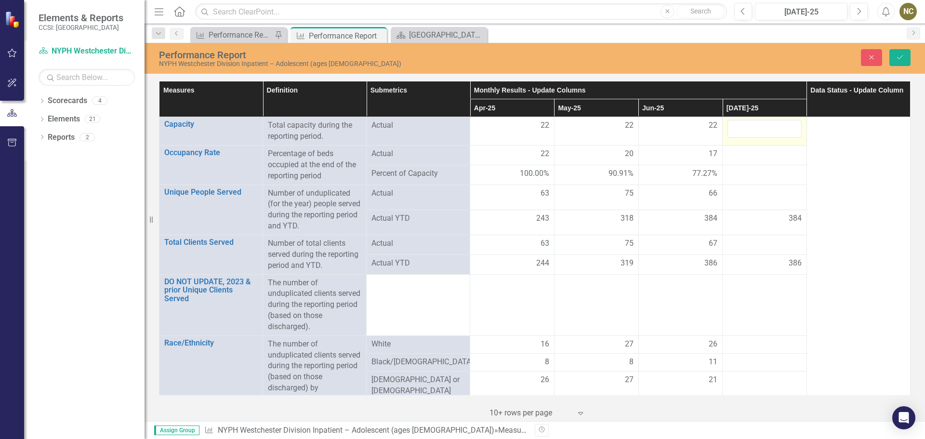
click at [752, 125] on input "number" at bounding box center [765, 129] width 74 height 18
click at [751, 153] on div at bounding box center [765, 154] width 74 height 12
drag, startPoint x: 752, startPoint y: 134, endPoint x: 718, endPoint y: 125, distance: 34.8
click at [723, 125] on td "60" at bounding box center [765, 131] width 84 height 28
type input "21"
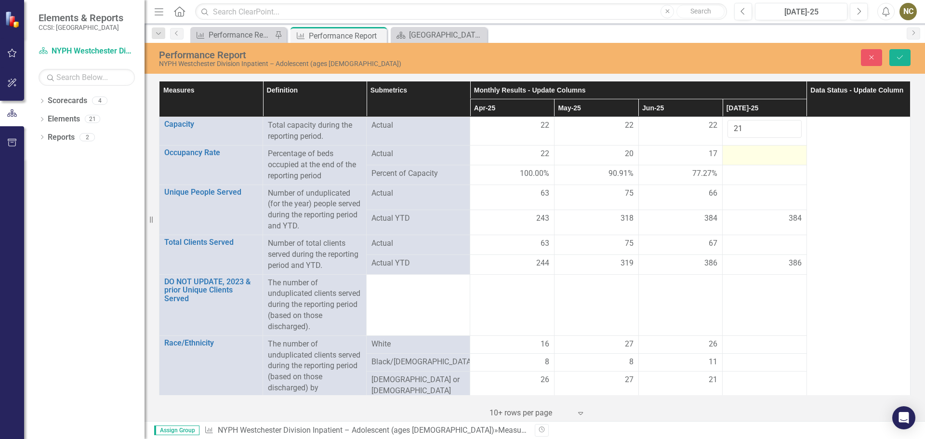
click at [741, 150] on div at bounding box center [765, 154] width 74 height 12
click at [752, 156] on div at bounding box center [765, 154] width 74 height 12
click at [752, 156] on div at bounding box center [765, 157] width 74 height 18
click at [756, 160] on input "number" at bounding box center [765, 157] width 74 height 18
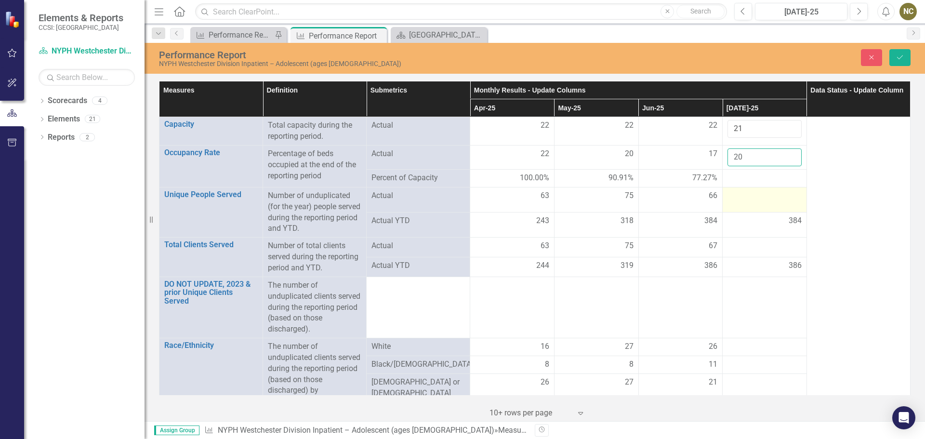
type input "20"
click at [747, 190] on div at bounding box center [765, 196] width 74 height 12
click at [747, 190] on input "number" at bounding box center [765, 199] width 74 height 18
type input "60"
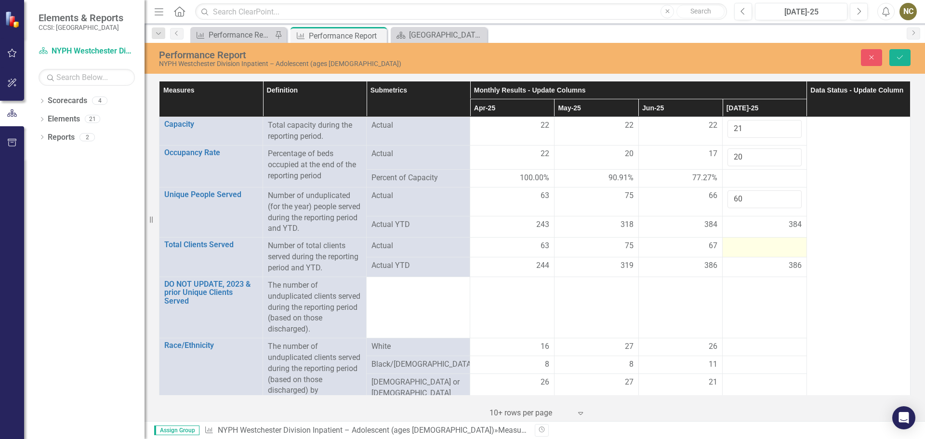
click at [733, 239] on td at bounding box center [765, 248] width 84 height 20
click at [733, 239] on td at bounding box center [765, 250] width 84 height 24
click at [734, 251] on input "number" at bounding box center [765, 250] width 74 height 18
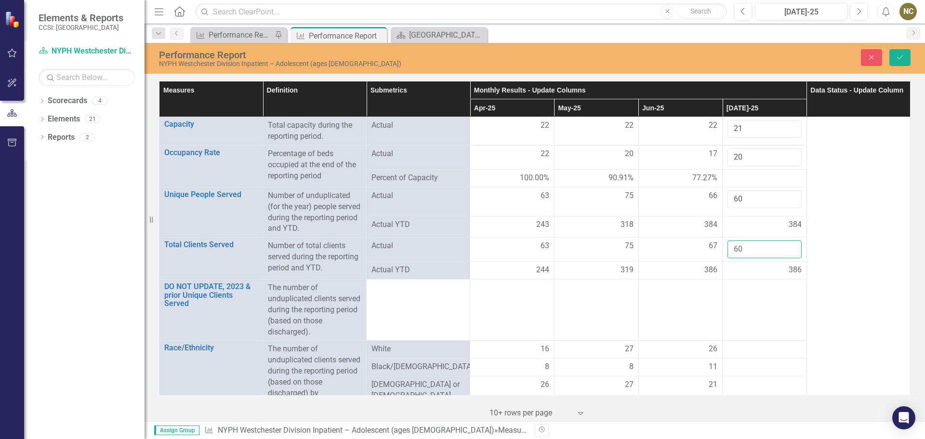
type input "60"
click at [738, 284] on td at bounding box center [765, 310] width 84 height 61
click at [738, 285] on td at bounding box center [765, 310] width 84 height 61
click at [741, 288] on td at bounding box center [765, 310] width 84 height 61
click at [753, 295] on td at bounding box center [765, 310] width 84 height 61
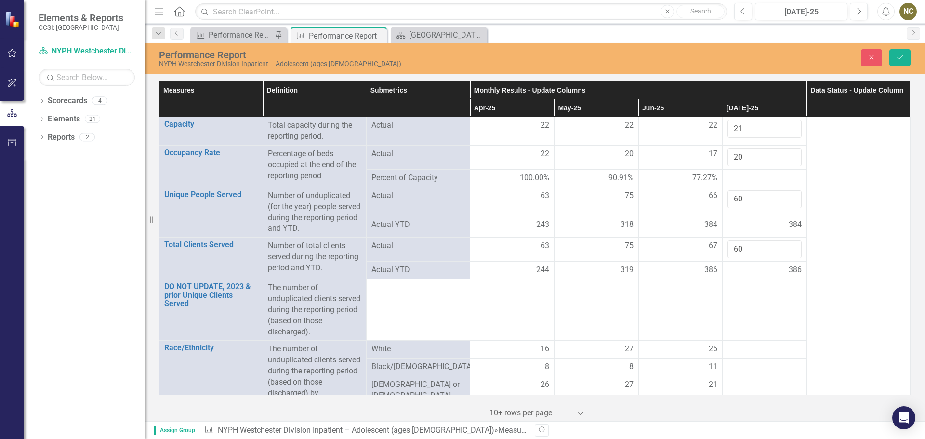
click at [753, 300] on td at bounding box center [765, 310] width 84 height 61
click at [730, 348] on div at bounding box center [765, 350] width 74 height 12
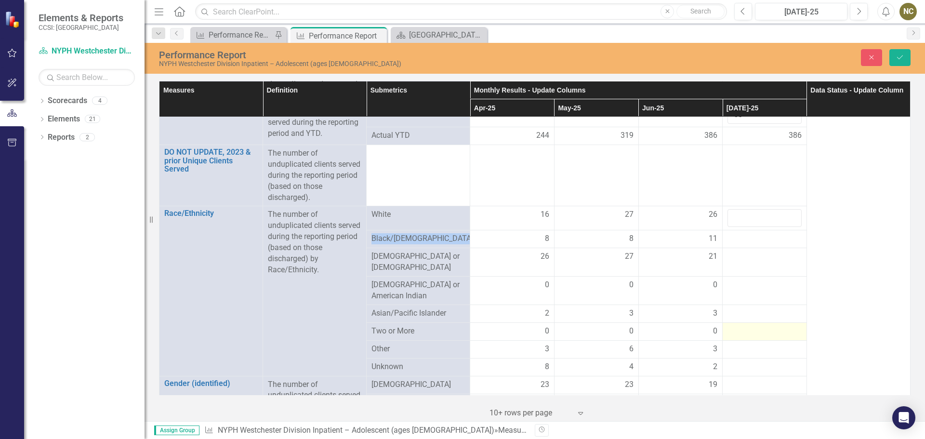
scroll to position [145, 0]
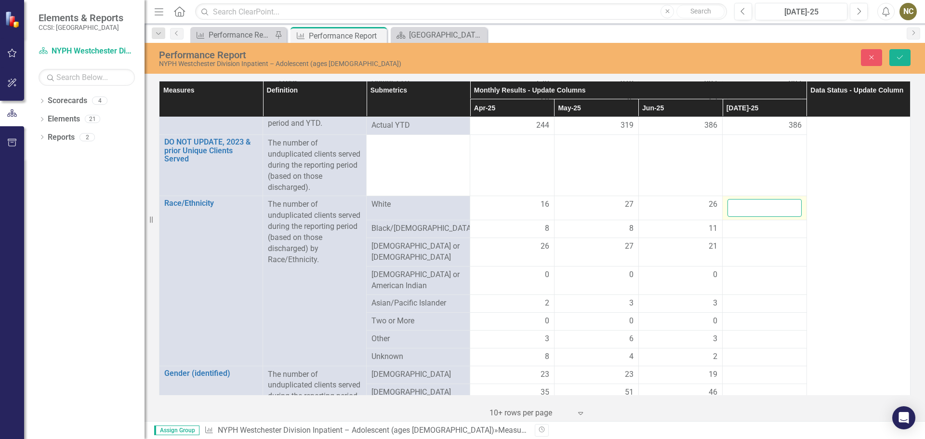
click at [738, 208] on input "number" at bounding box center [765, 208] width 74 height 18
type input "18"
click at [737, 230] on div at bounding box center [765, 229] width 74 height 12
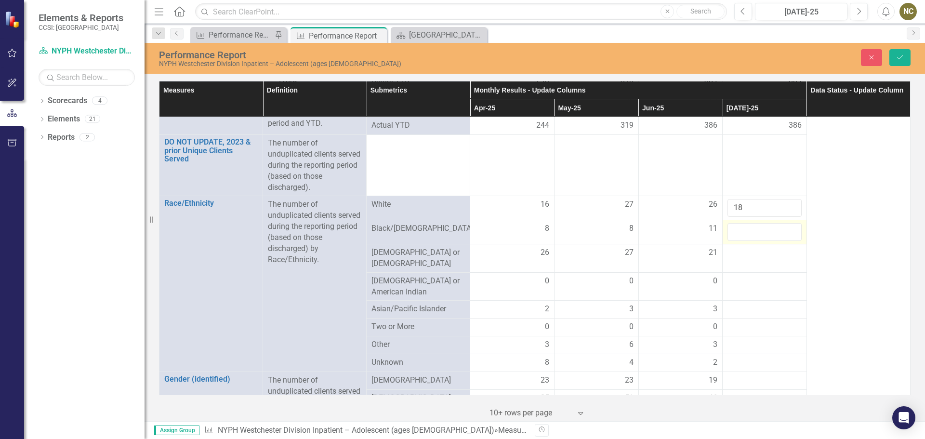
click at [737, 230] on input "number" at bounding box center [765, 232] width 74 height 18
type input "9"
click at [737, 249] on div at bounding box center [765, 253] width 74 height 12
type input "23"
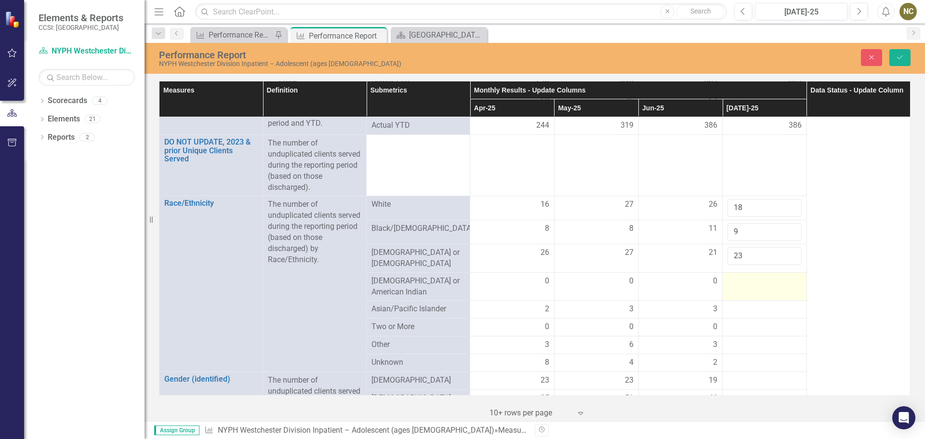
click at [733, 276] on div at bounding box center [765, 282] width 74 height 12
click at [733, 276] on input "number" at bounding box center [765, 285] width 74 height 18
click at [731, 279] on input "number" at bounding box center [765, 285] width 74 height 18
drag, startPoint x: 739, startPoint y: 285, endPoint x: 709, endPoint y: 285, distance: 30.4
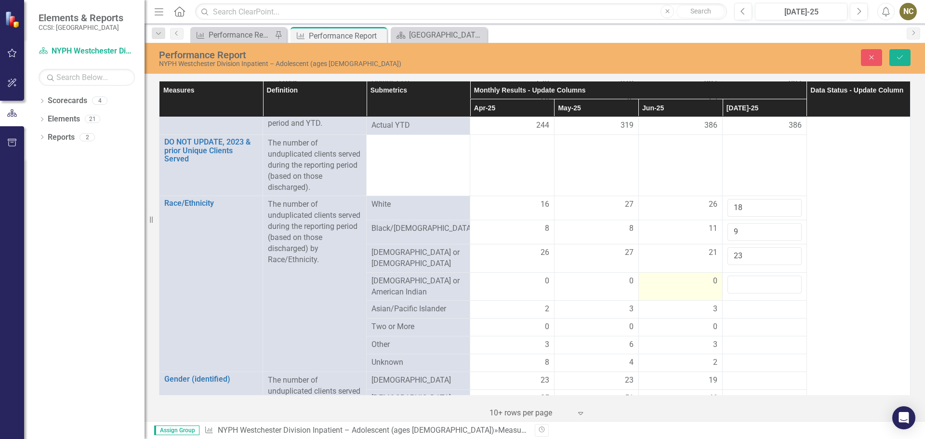
click at [709, 285] on tr "[DEMOGRAPHIC_DATA] or [DEMOGRAPHIC_DATA] 0 0 0" at bounding box center [535, 286] width 751 height 28
drag, startPoint x: 736, startPoint y: 285, endPoint x: 714, endPoint y: 282, distance: 22.4
click at [714, 282] on tr "[DEMOGRAPHIC_DATA] or [DEMOGRAPHIC_DATA] 0 0 0 9" at bounding box center [535, 286] width 751 height 28
type input "0"
click at [731, 308] on div at bounding box center [765, 310] width 74 height 12
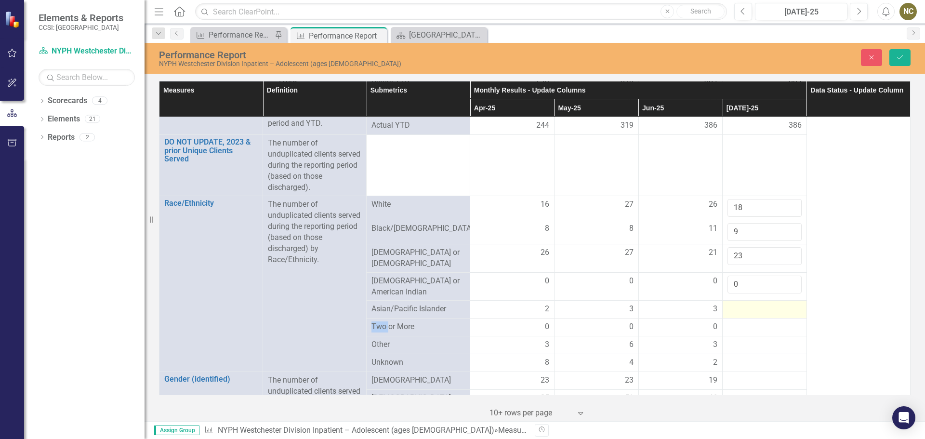
click at [731, 308] on div at bounding box center [765, 310] width 74 height 12
click at [732, 308] on input "number" at bounding box center [765, 313] width 74 height 18
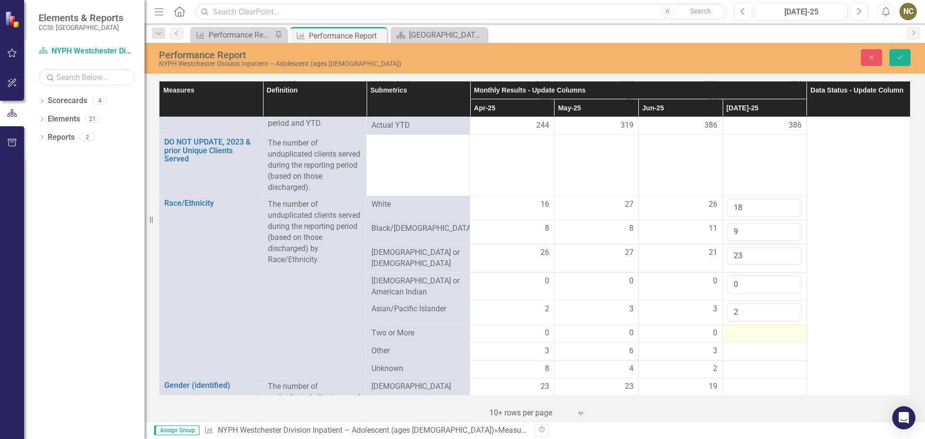
type input "2"
click at [742, 328] on div at bounding box center [765, 334] width 74 height 12
click at [742, 328] on input "number" at bounding box center [765, 337] width 74 height 18
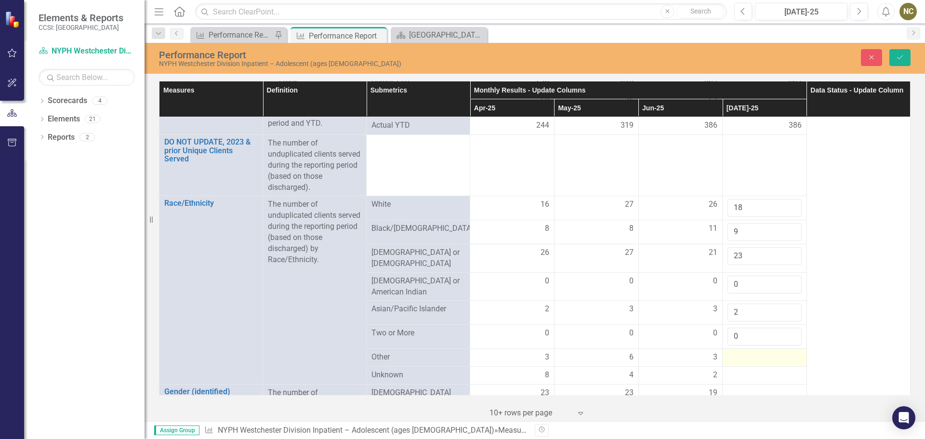
type input "0"
click at [743, 352] on div at bounding box center [765, 358] width 74 height 12
click at [743, 352] on input "number" at bounding box center [765, 361] width 74 height 18
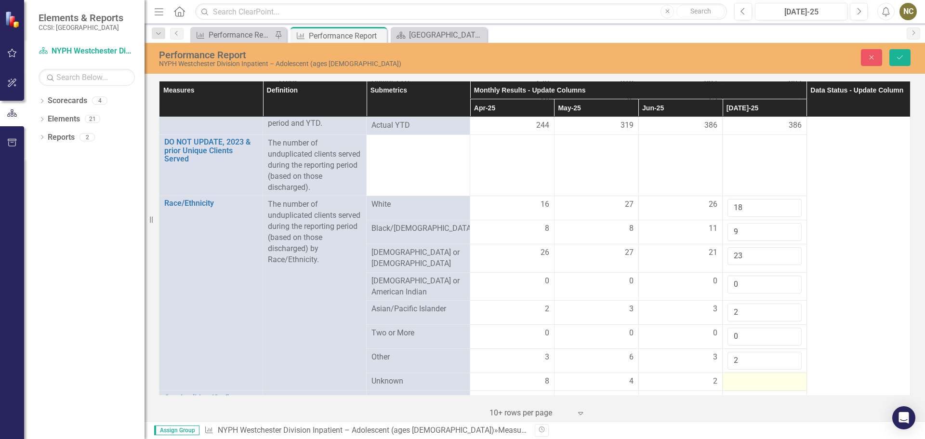
type input "2"
click at [739, 376] on div at bounding box center [765, 382] width 74 height 12
click at [740, 376] on div at bounding box center [765, 382] width 74 height 12
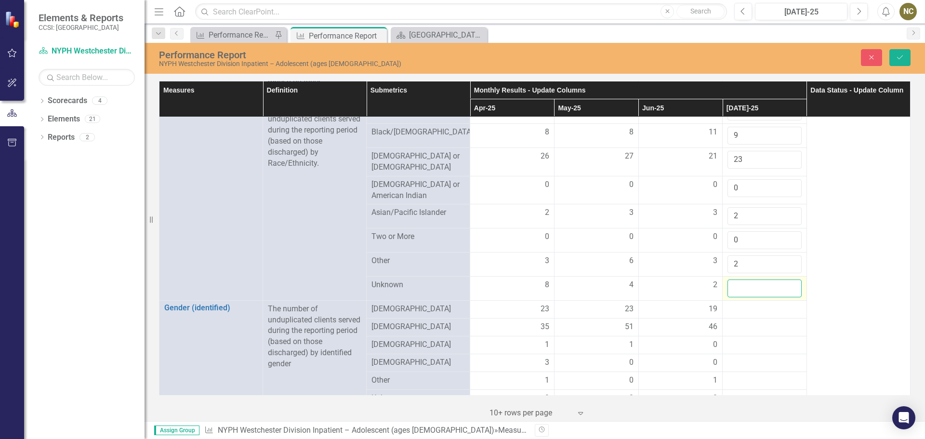
click at [732, 281] on input "number" at bounding box center [765, 289] width 74 height 18
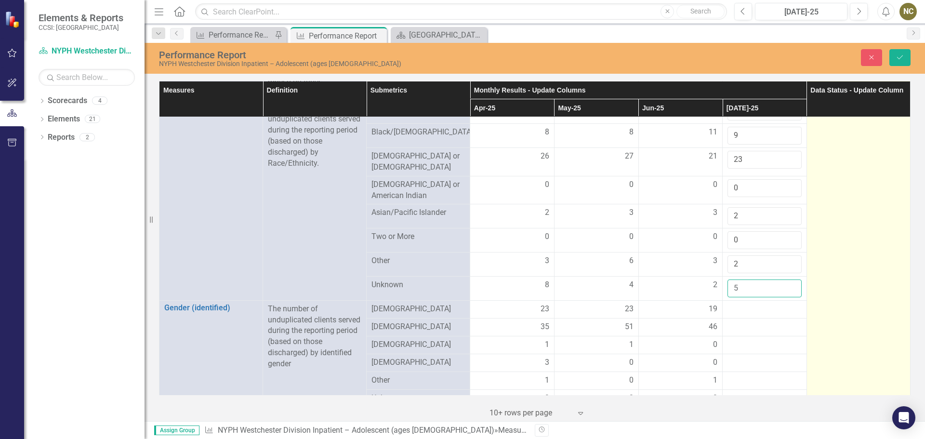
type input "5"
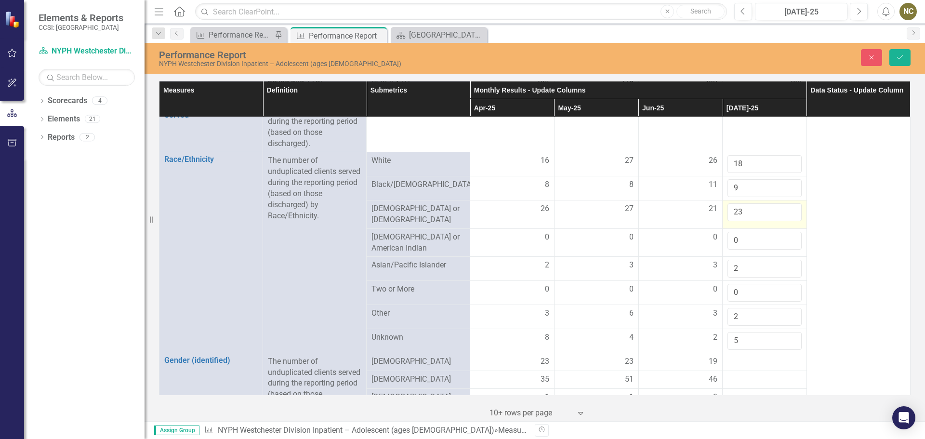
scroll to position [193, 0]
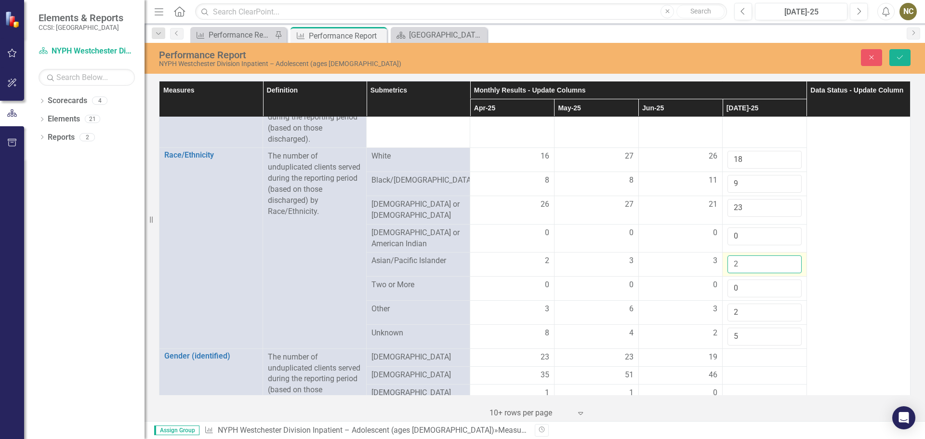
click at [737, 261] on input "2" at bounding box center [765, 264] width 74 height 18
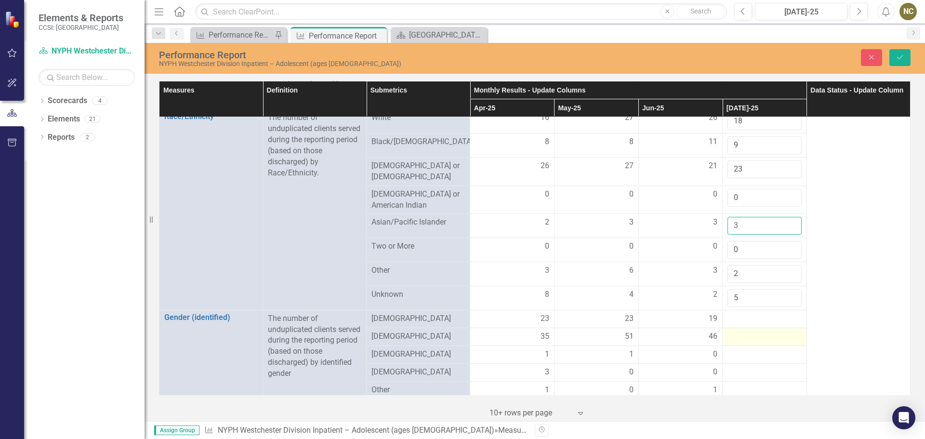
scroll to position [241, 0]
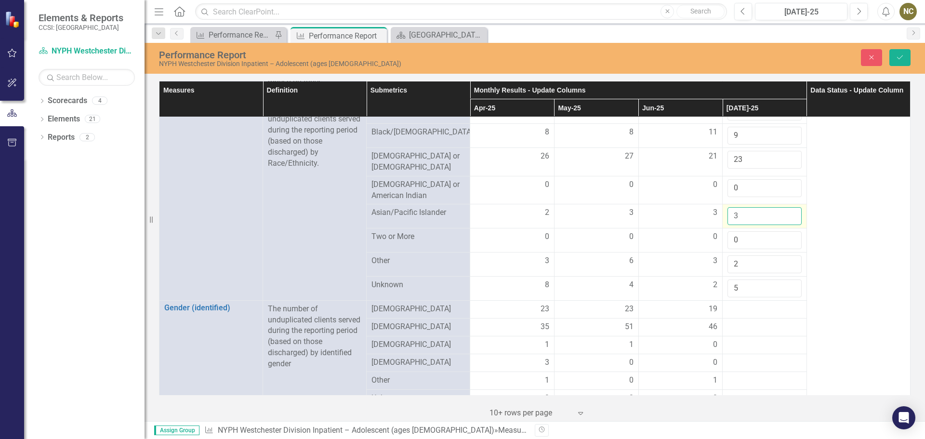
drag, startPoint x: 740, startPoint y: 209, endPoint x: 722, endPoint y: 212, distance: 17.6
click at [728, 212] on input "3" at bounding box center [765, 216] width 74 height 18
click at [751, 217] on input "3" at bounding box center [765, 216] width 74 height 18
type input "3"
click at [748, 238] on input "0" at bounding box center [765, 240] width 74 height 18
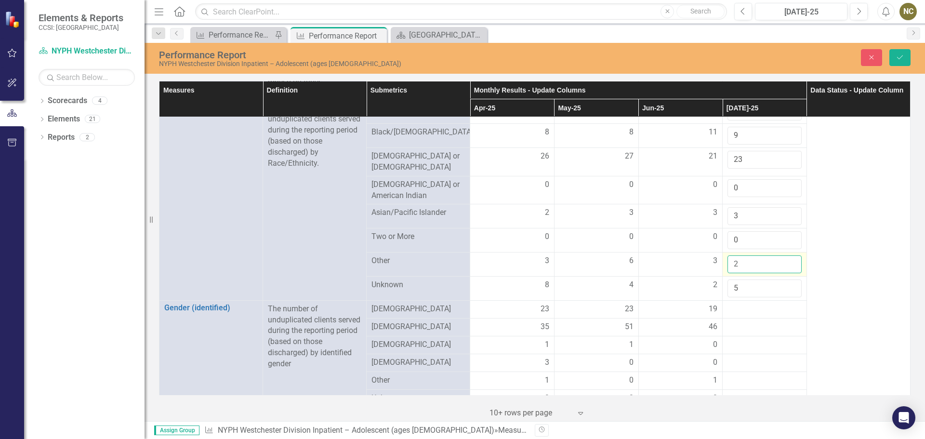
click at [751, 261] on input "2" at bounding box center [765, 264] width 74 height 18
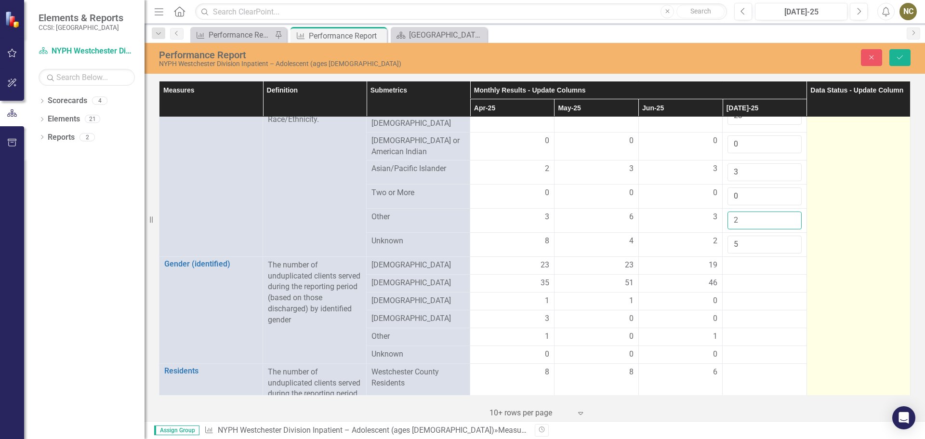
scroll to position [289, 0]
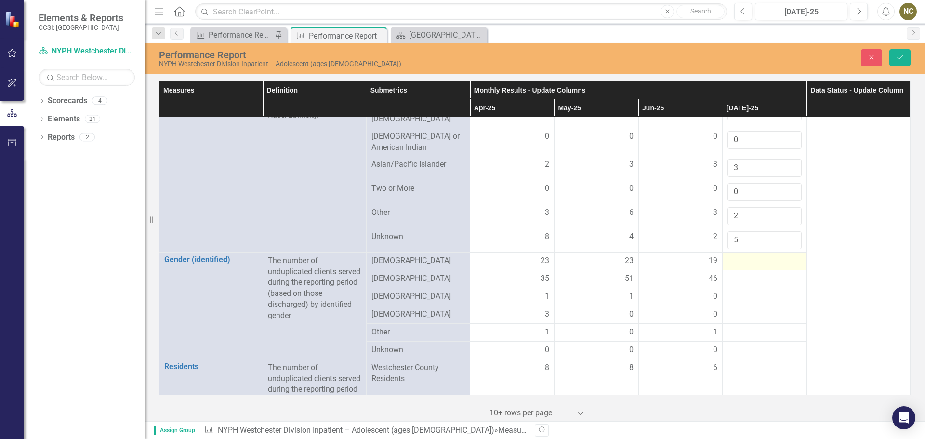
click at [740, 256] on div at bounding box center [765, 261] width 74 height 12
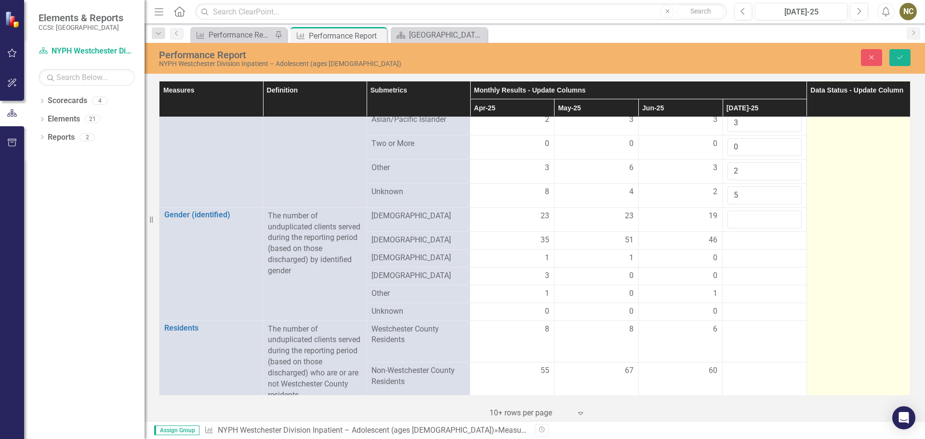
scroll to position [337, 0]
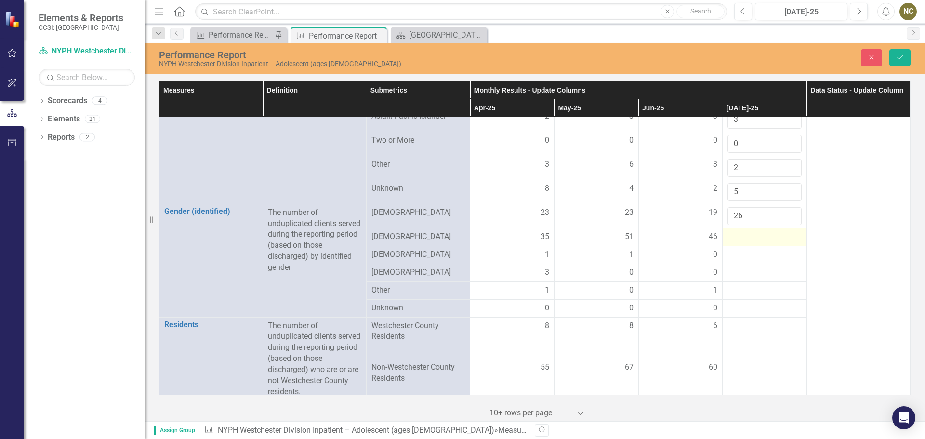
type input "26"
click at [743, 231] on div at bounding box center [765, 237] width 74 height 12
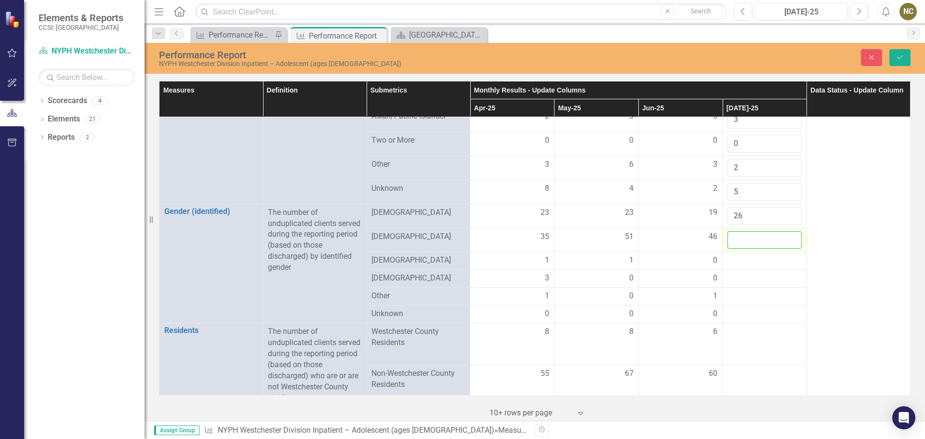
click at [743, 231] on input "number" at bounding box center [765, 240] width 74 height 18
type input "33"
click at [737, 255] on div at bounding box center [765, 261] width 74 height 12
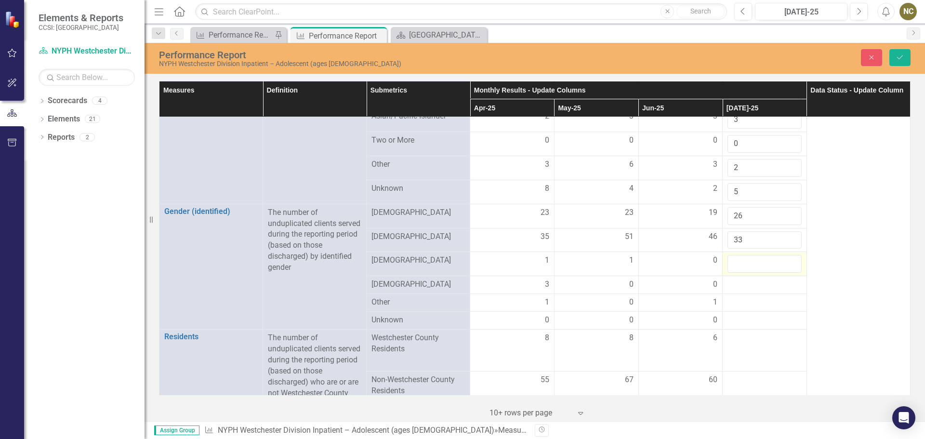
click at [737, 255] on input "number" at bounding box center [765, 264] width 74 height 18
type input "1"
click at [734, 279] on div at bounding box center [765, 285] width 74 height 12
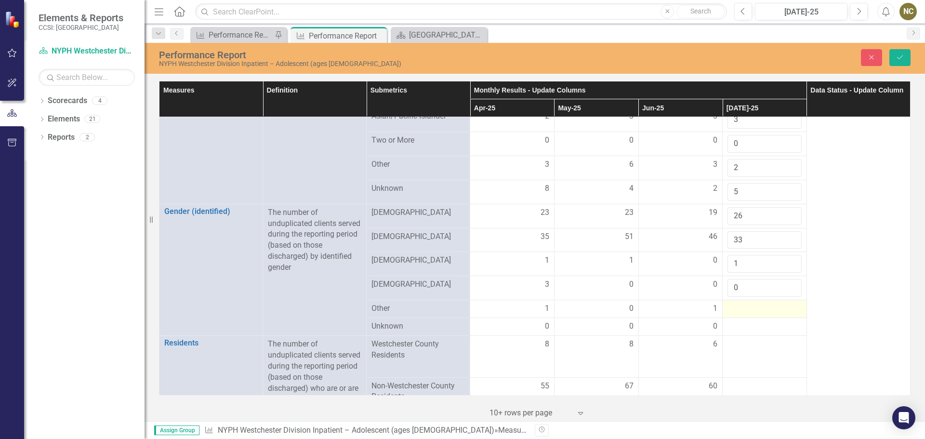
type input "0"
click at [737, 303] on div at bounding box center [765, 309] width 74 height 12
type input "0"
click at [730, 328] on div at bounding box center [765, 333] width 74 height 12
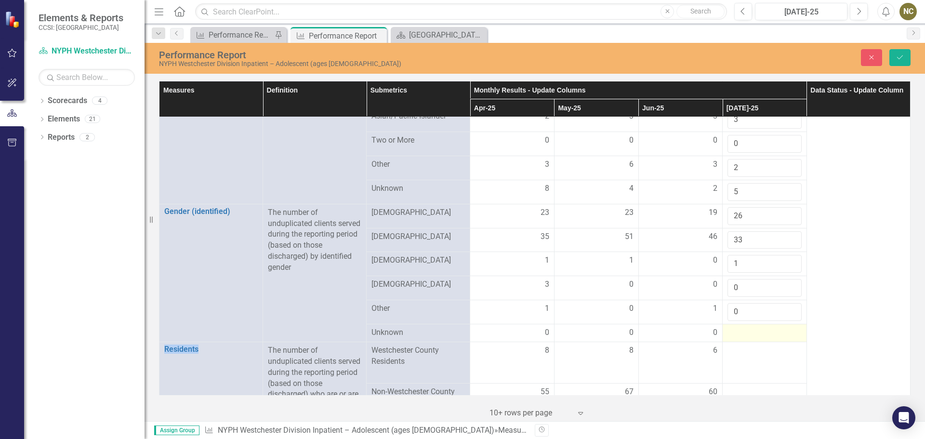
click at [730, 328] on div at bounding box center [765, 333] width 74 height 12
click at [730, 328] on input "number" at bounding box center [765, 336] width 74 height 18
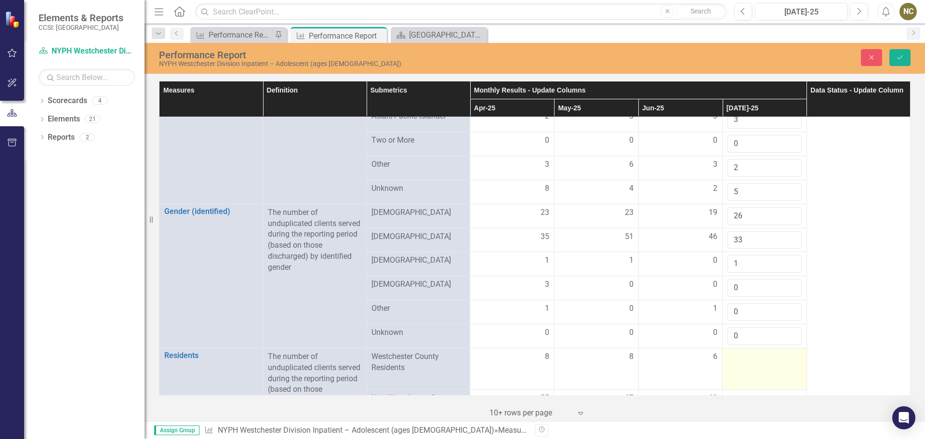
type input "0"
click at [728, 355] on div at bounding box center [765, 357] width 74 height 12
click at [728, 355] on input "number" at bounding box center [765, 360] width 74 height 18
type input "6"
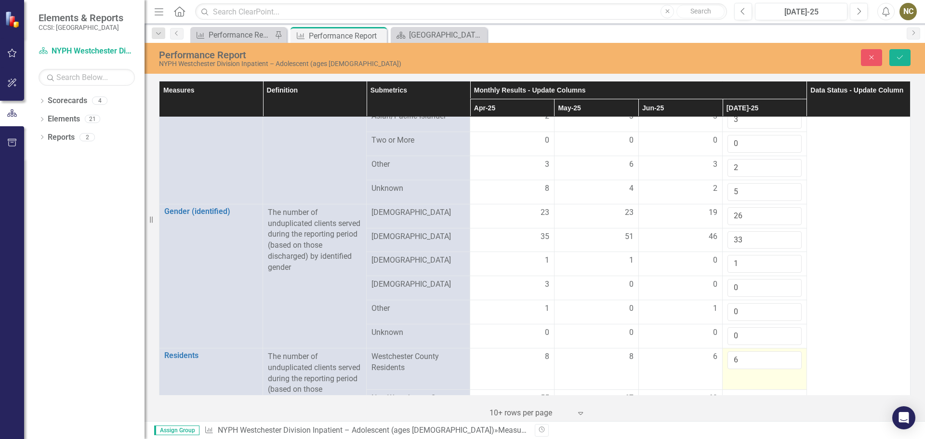
click at [738, 374] on td "6" at bounding box center [765, 368] width 84 height 41
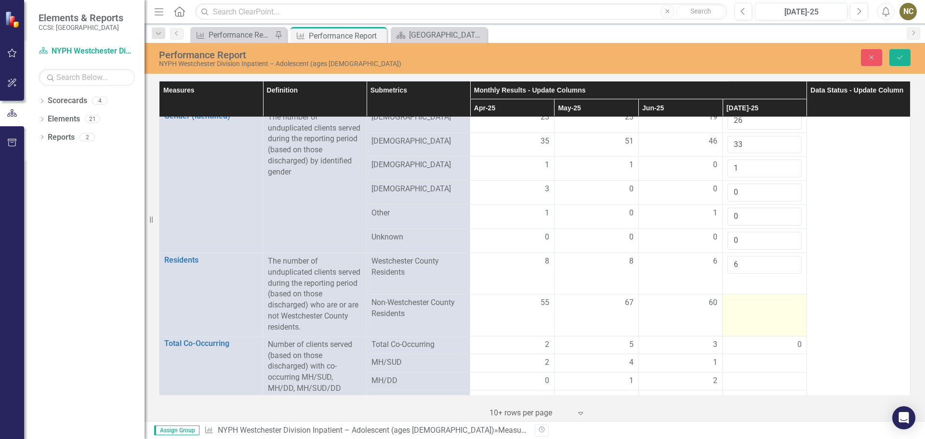
scroll to position [434, 0]
click at [759, 302] on div at bounding box center [765, 302] width 74 height 12
click at [759, 301] on div at bounding box center [765, 302] width 74 height 12
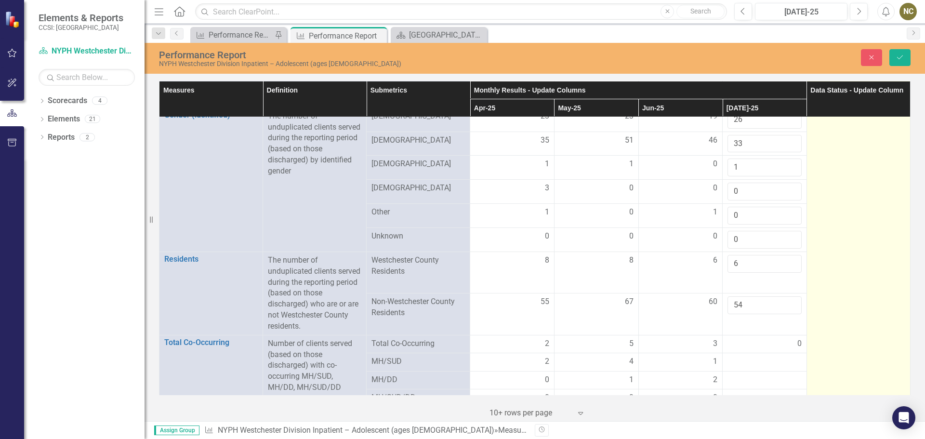
type input "54"
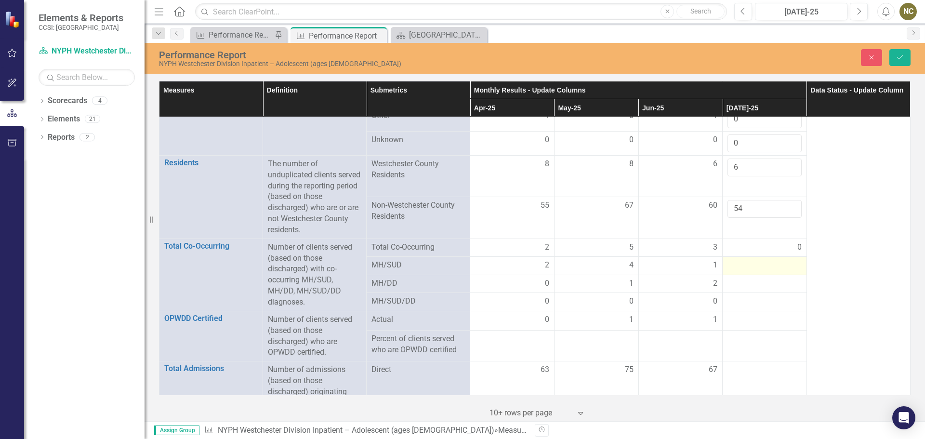
click at [742, 264] on div at bounding box center [765, 266] width 74 height 12
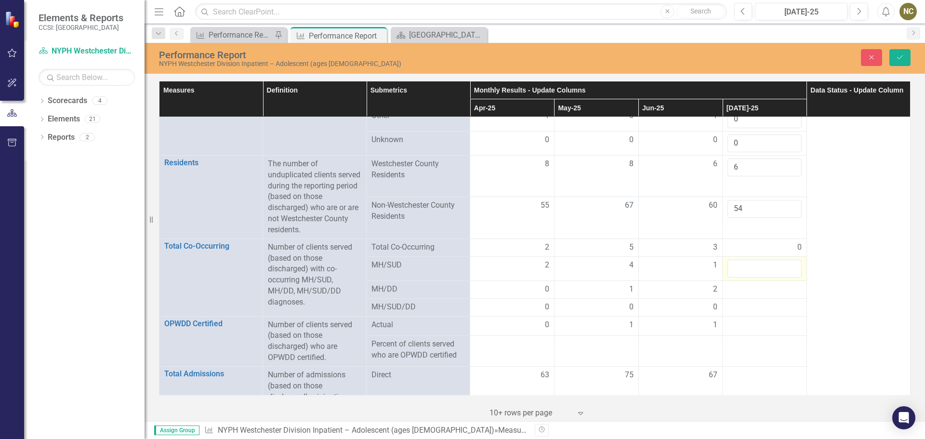
click at [742, 264] on input "number" at bounding box center [765, 269] width 74 height 18
type input "2"
click at [737, 285] on div at bounding box center [765, 290] width 74 height 12
click at [737, 285] on input "number" at bounding box center [765, 293] width 74 height 18
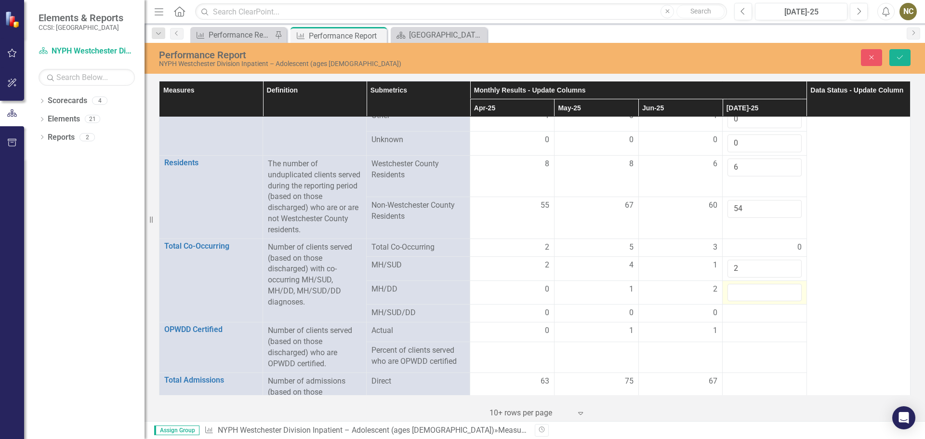
click at [738, 287] on input "number" at bounding box center [765, 293] width 74 height 18
type input "1"
click at [728, 308] on div at bounding box center [765, 314] width 74 height 12
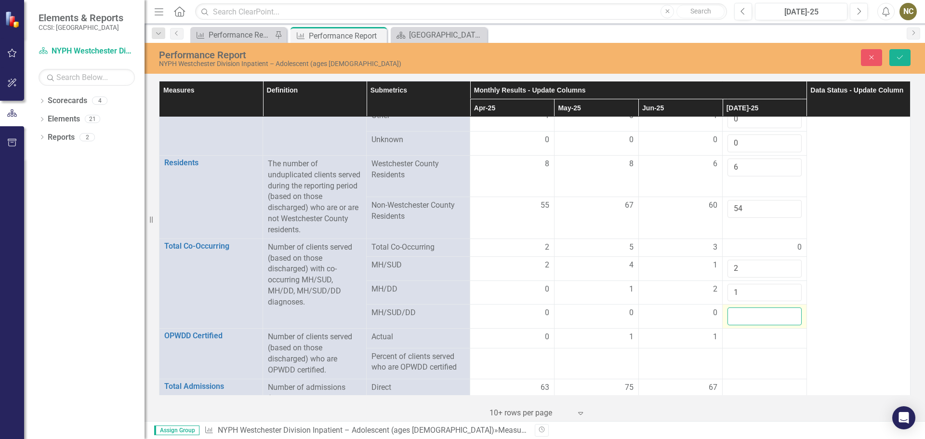
click at [735, 319] on input "number" at bounding box center [765, 317] width 74 height 18
type input "0"
click at [742, 335] on div at bounding box center [765, 338] width 74 height 12
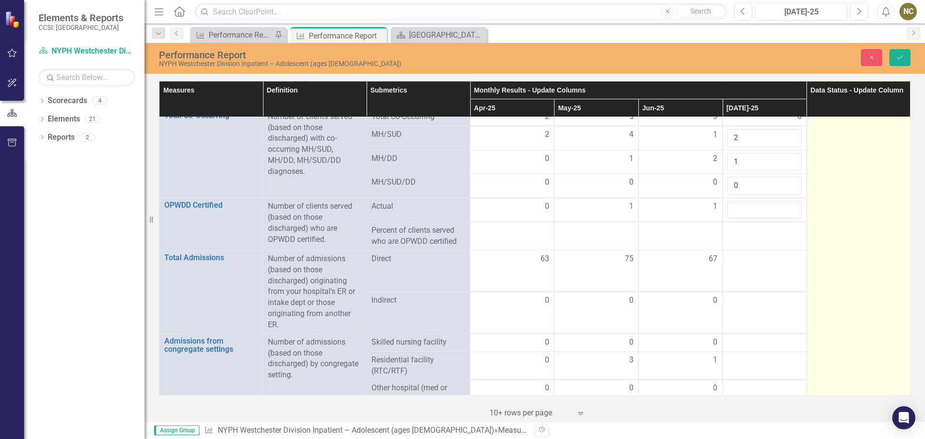
scroll to position [675, 0]
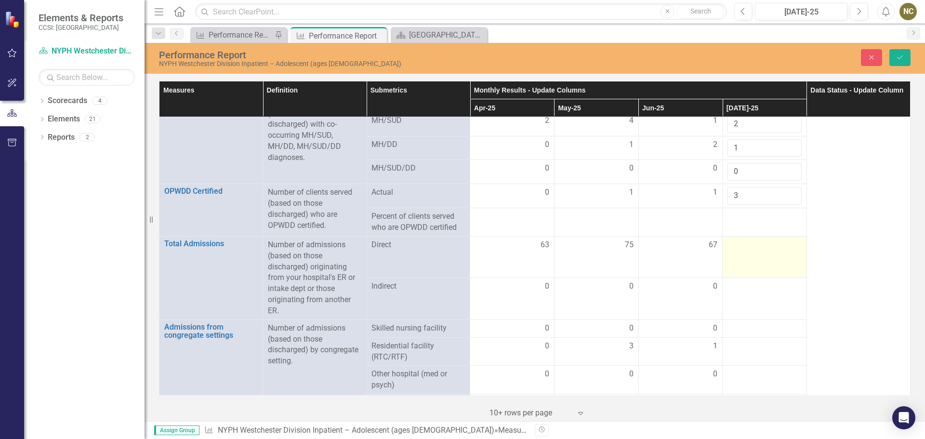
type input "3"
click at [747, 248] on td at bounding box center [765, 256] width 84 height 41
click at [747, 248] on input "number" at bounding box center [765, 249] width 74 height 18
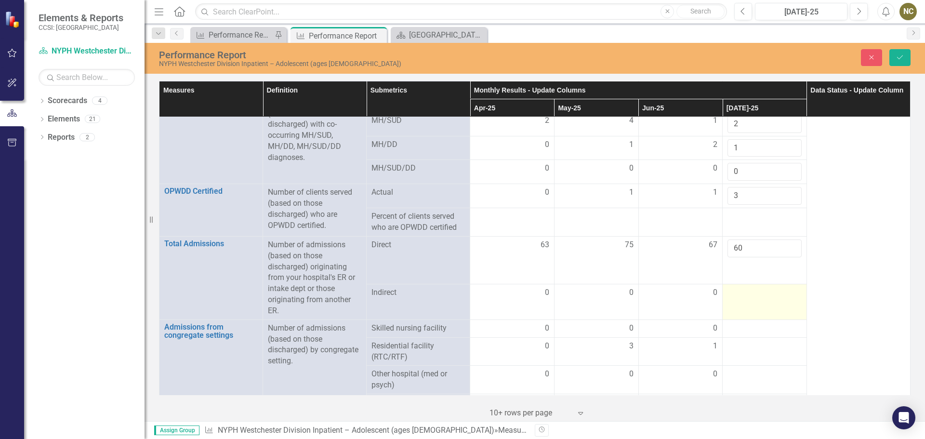
type input "60"
click at [735, 290] on div at bounding box center [765, 293] width 74 height 12
click at [735, 290] on input "number" at bounding box center [765, 290] width 74 height 18
type input "0"
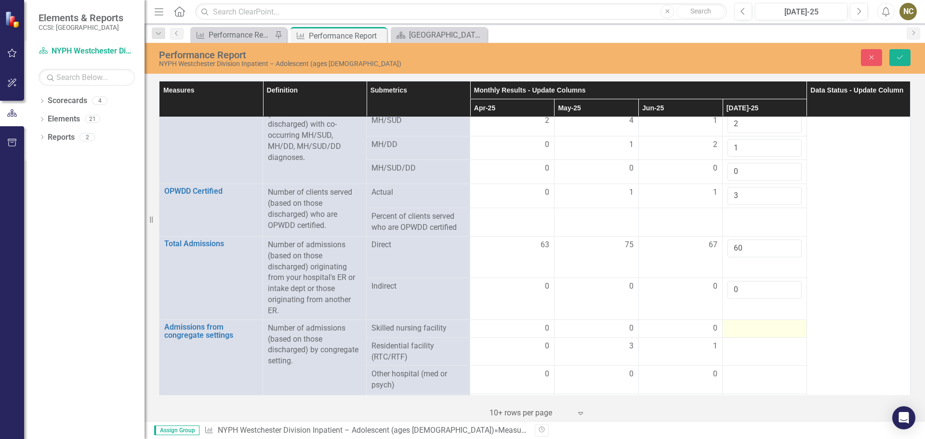
click at [746, 326] on div at bounding box center [765, 329] width 74 height 12
type input "0"
click at [745, 347] on div at bounding box center [765, 353] width 74 height 12
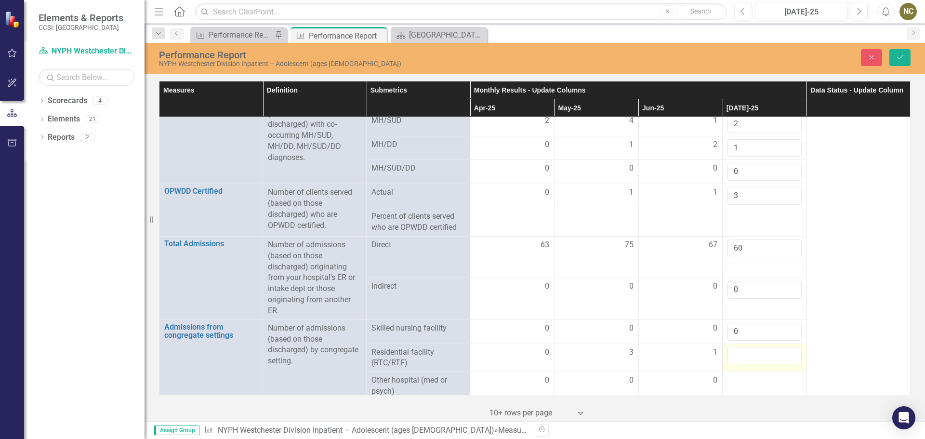
click at [745, 347] on input "number" at bounding box center [765, 356] width 74 height 18
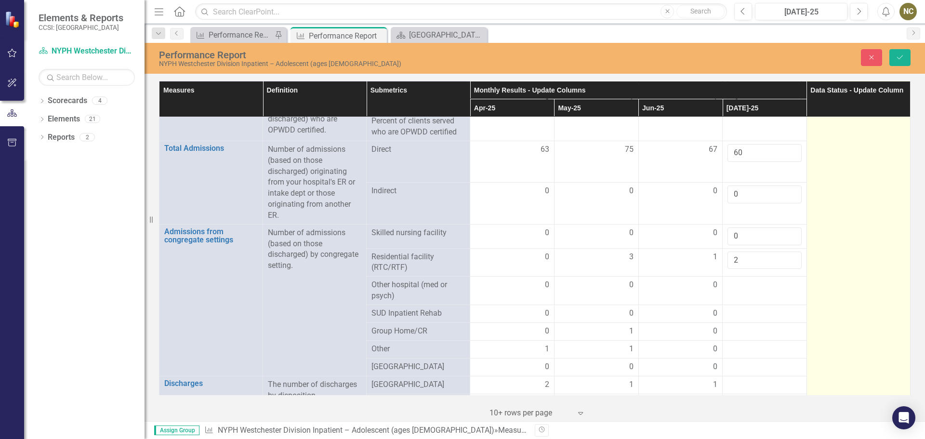
scroll to position [771, 0]
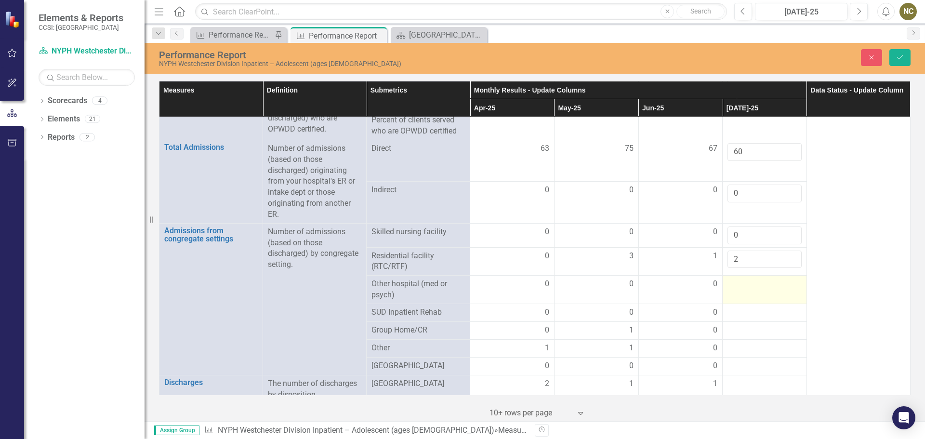
type input "2"
click at [735, 282] on div at bounding box center [765, 285] width 74 height 12
click at [735, 282] on input "number" at bounding box center [765, 288] width 74 height 18
type input "0"
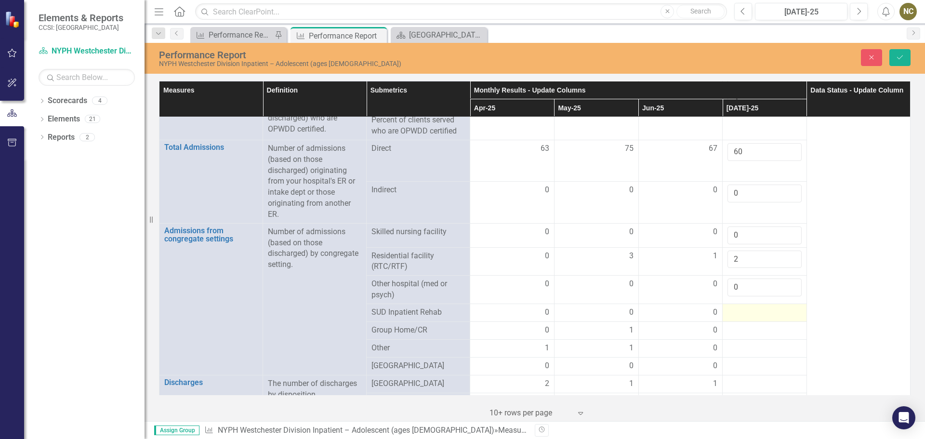
click at [732, 310] on div at bounding box center [765, 313] width 74 height 12
click at [732, 310] on input "number" at bounding box center [765, 316] width 74 height 18
type input "0"
click at [728, 331] on div at bounding box center [765, 337] width 74 height 12
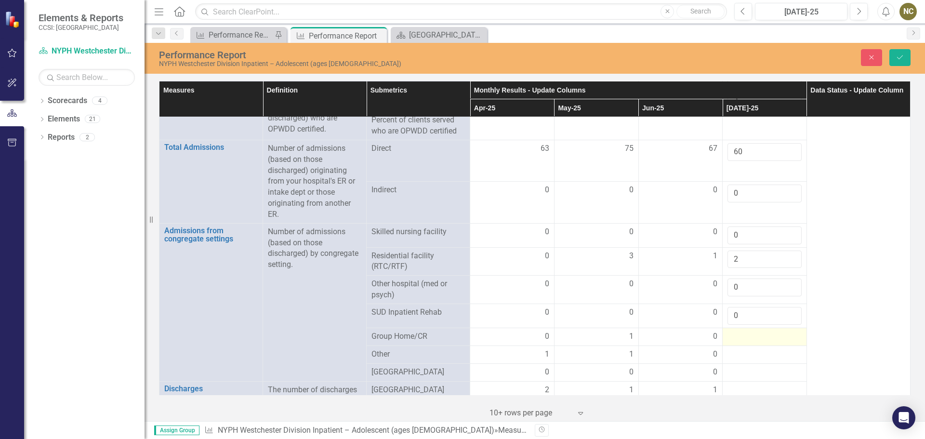
click at [728, 331] on div at bounding box center [765, 337] width 74 height 12
click at [732, 334] on input "number" at bounding box center [765, 340] width 74 height 18
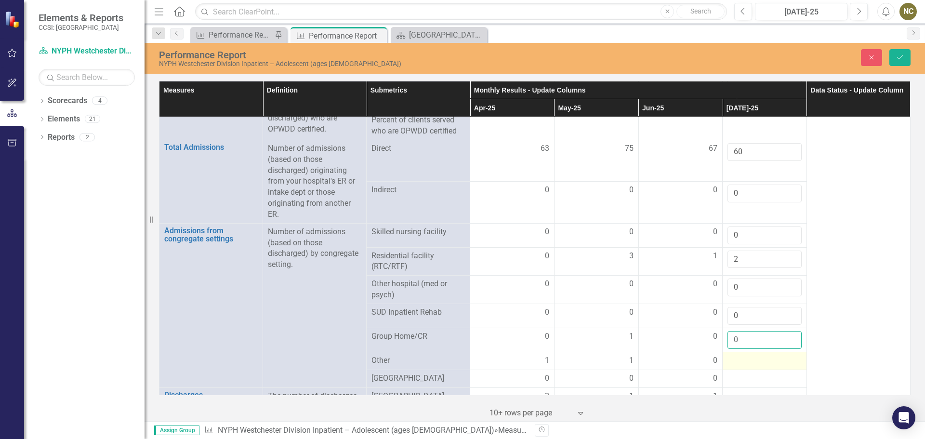
type input "0"
click at [728, 355] on div at bounding box center [765, 361] width 74 height 12
click at [728, 355] on input "number" at bounding box center [765, 364] width 74 height 18
type input "0"
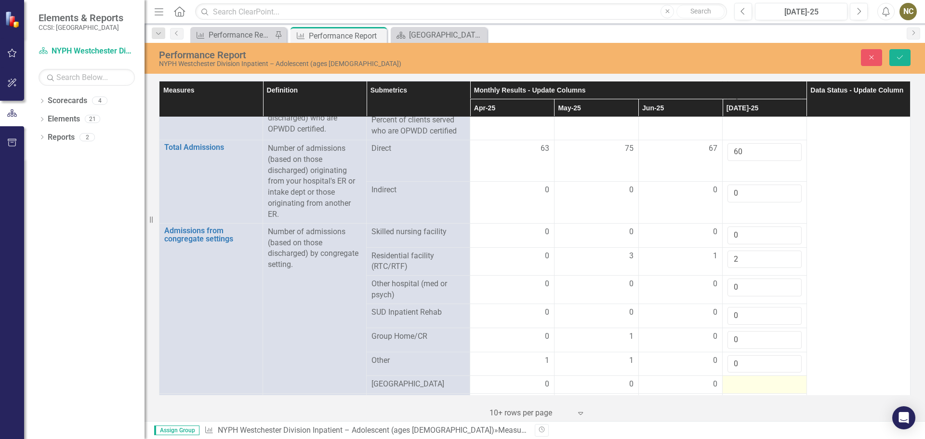
click at [730, 379] on div at bounding box center [765, 385] width 74 height 12
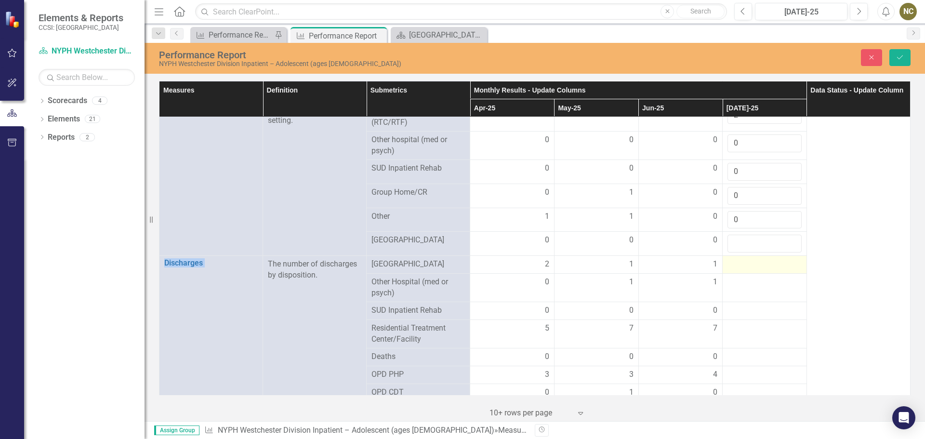
scroll to position [916, 0]
click at [737, 238] on input "number" at bounding box center [765, 243] width 74 height 18
type input "0"
drag, startPoint x: 744, startPoint y: 218, endPoint x: 723, endPoint y: 213, distance: 21.4
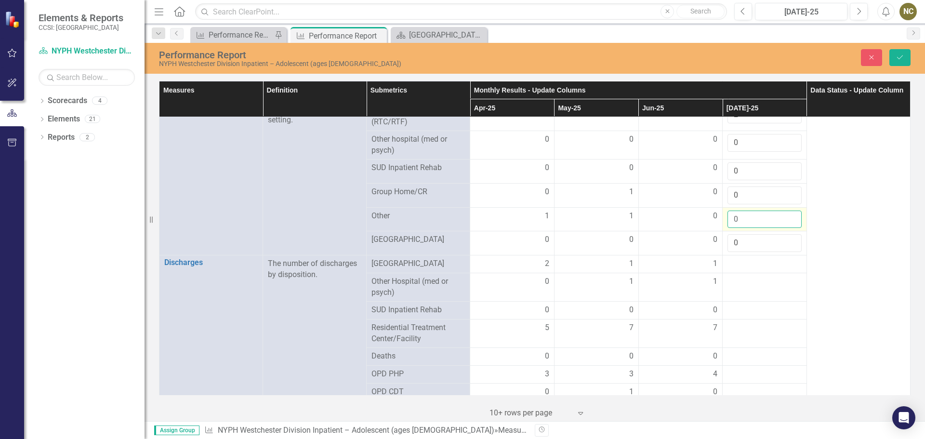
click at [728, 213] on input "0" at bounding box center [765, 220] width 74 height 18
type input "1"
click at [797, 238] on td "0" at bounding box center [765, 243] width 84 height 24
click at [732, 258] on div at bounding box center [765, 264] width 74 height 12
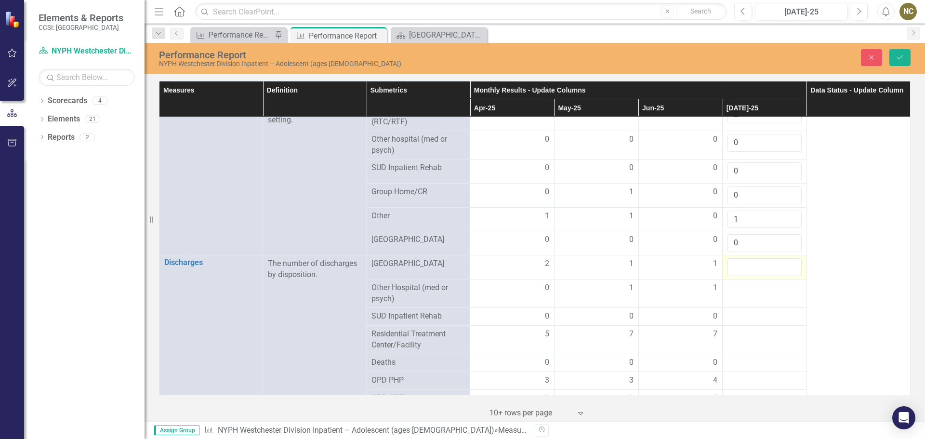
click at [732, 258] on input "number" at bounding box center [765, 267] width 74 height 18
type input "1"
click at [735, 288] on div at bounding box center [765, 288] width 74 height 12
click at [735, 288] on input "number" at bounding box center [765, 291] width 74 height 18
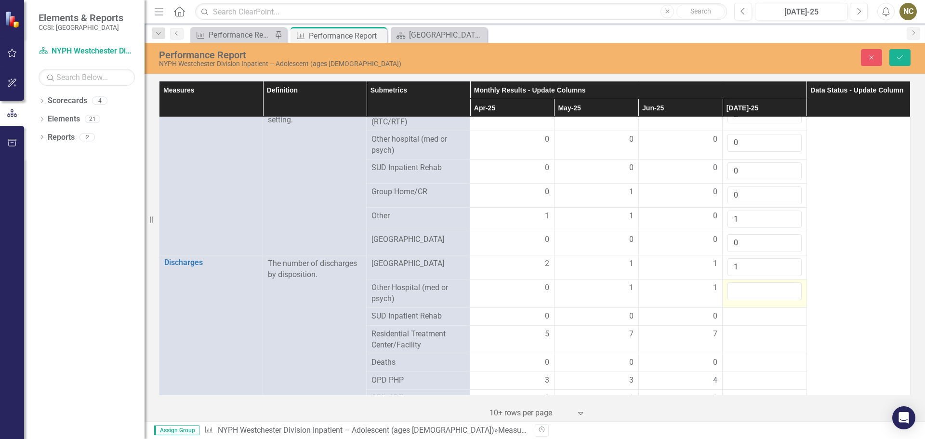
click at [735, 289] on input "number" at bounding box center [765, 291] width 74 height 18
type input "0"
click at [730, 312] on div at bounding box center [765, 317] width 74 height 12
click at [730, 312] on input "number" at bounding box center [765, 320] width 74 height 18
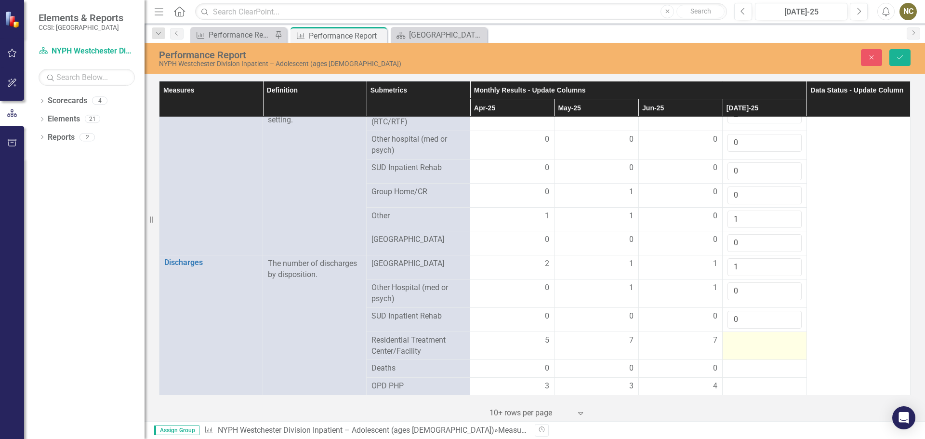
type input "0"
click at [730, 335] on div at bounding box center [765, 341] width 74 height 12
click at [730, 335] on div at bounding box center [765, 344] width 74 height 18
click at [738, 339] on input "number" at bounding box center [765, 344] width 74 height 18
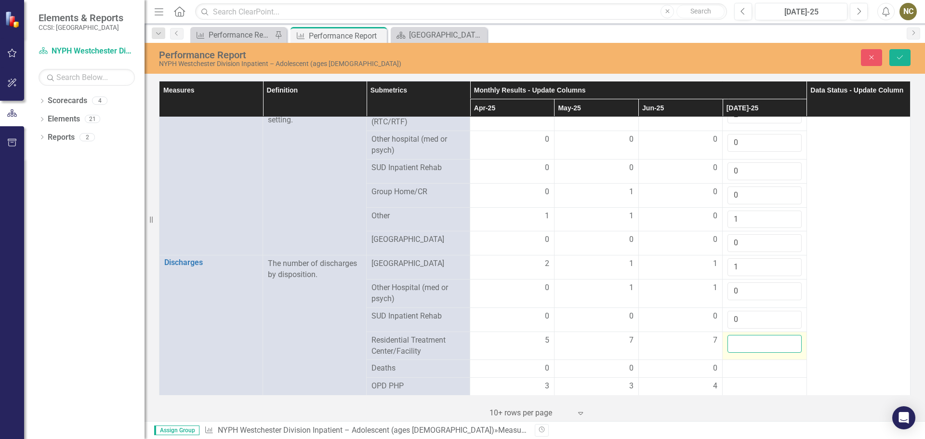
click at [738, 339] on input "number" at bounding box center [765, 344] width 74 height 18
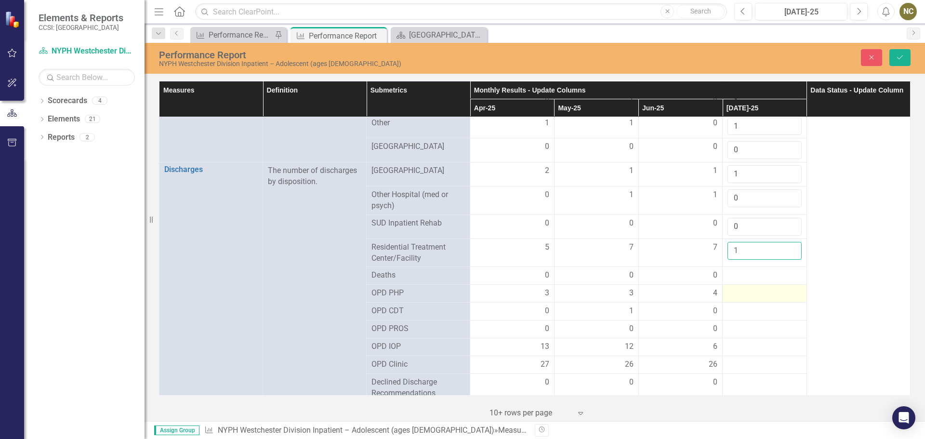
scroll to position [1012, 0]
type input "1"
click at [730, 267] on div at bounding box center [765, 273] width 74 height 12
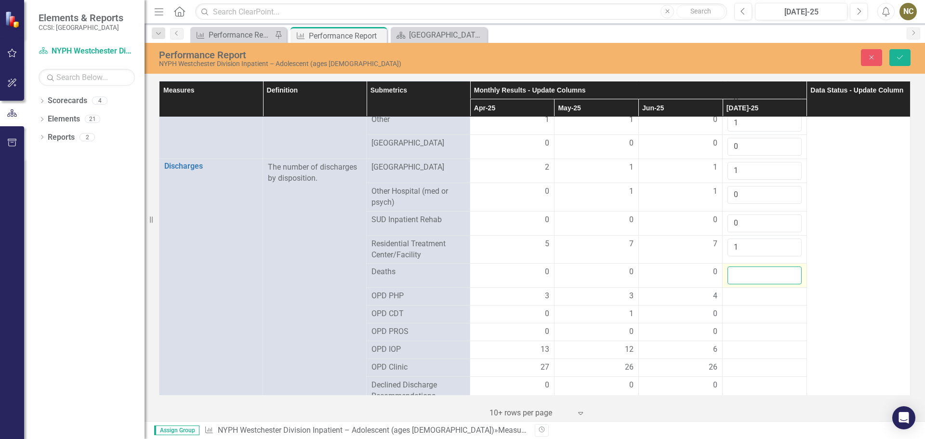
click at [730, 267] on input "number" at bounding box center [765, 276] width 74 height 18
type input "0"
click at [736, 294] on div at bounding box center [765, 297] width 74 height 12
click at [736, 294] on input "number" at bounding box center [765, 300] width 74 height 18
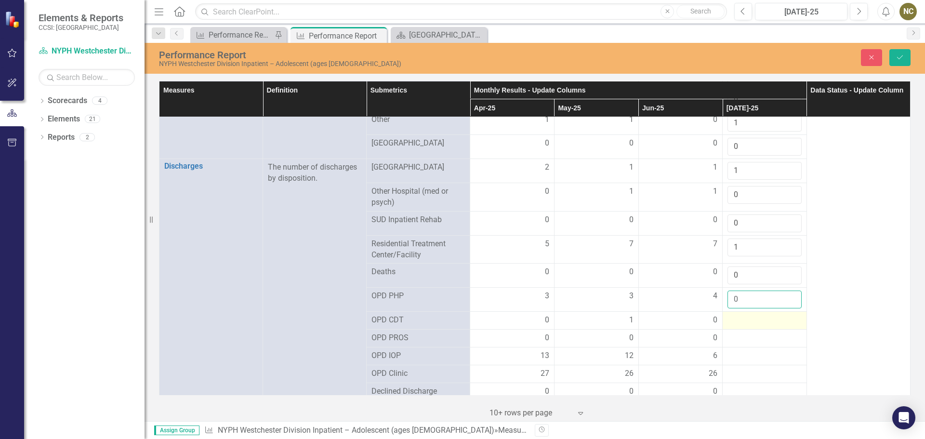
type input "0"
click at [728, 315] on div at bounding box center [765, 321] width 74 height 12
click at [730, 315] on div at bounding box center [765, 321] width 74 height 12
click at [731, 315] on div at bounding box center [765, 321] width 74 height 12
type input "0"
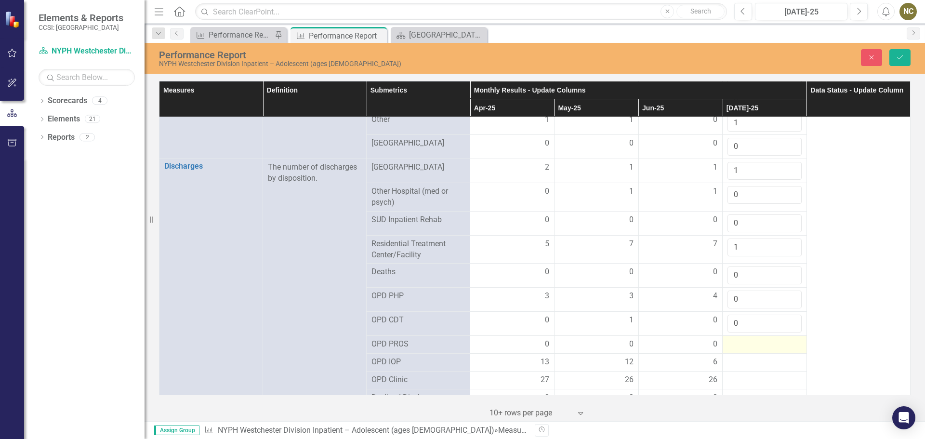
click at [729, 343] on div at bounding box center [765, 345] width 74 height 12
click at [729, 343] on input "number" at bounding box center [765, 348] width 74 height 18
type input "0"
click at [730, 363] on div at bounding box center [765, 369] width 74 height 12
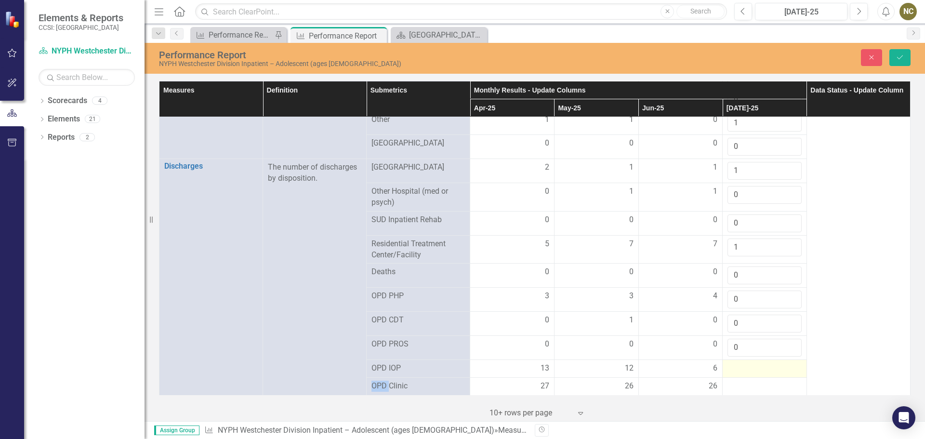
click at [730, 363] on div at bounding box center [765, 369] width 74 height 12
click at [730, 363] on input "number" at bounding box center [765, 372] width 74 height 18
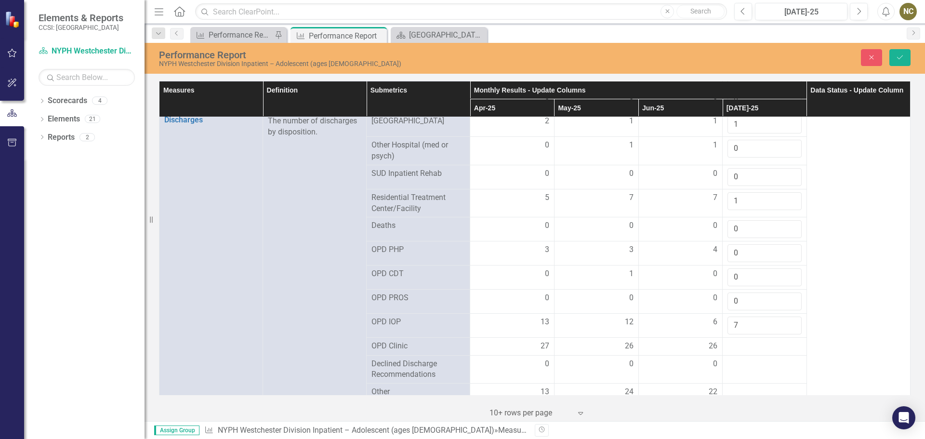
scroll to position [1109, 0]
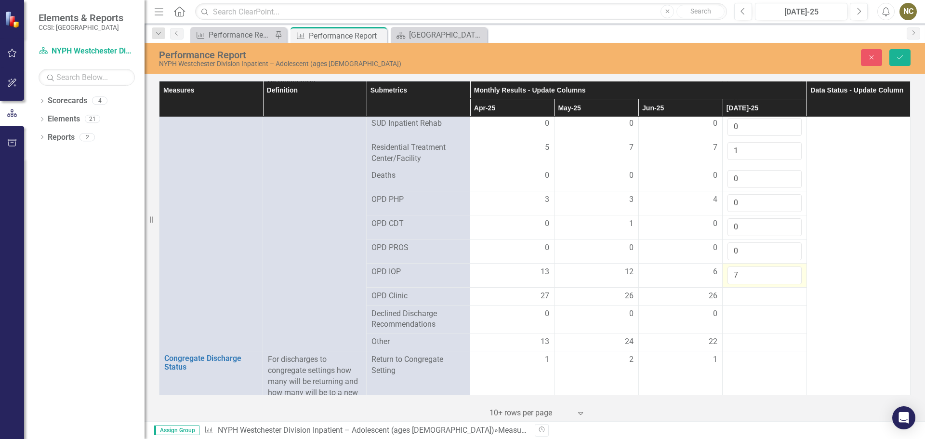
drag, startPoint x: 732, startPoint y: 273, endPoint x: 719, endPoint y: 270, distance: 13.3
click at [723, 270] on td "7" at bounding box center [765, 275] width 84 height 24
type input "9"
click at [736, 295] on div at bounding box center [765, 297] width 74 height 12
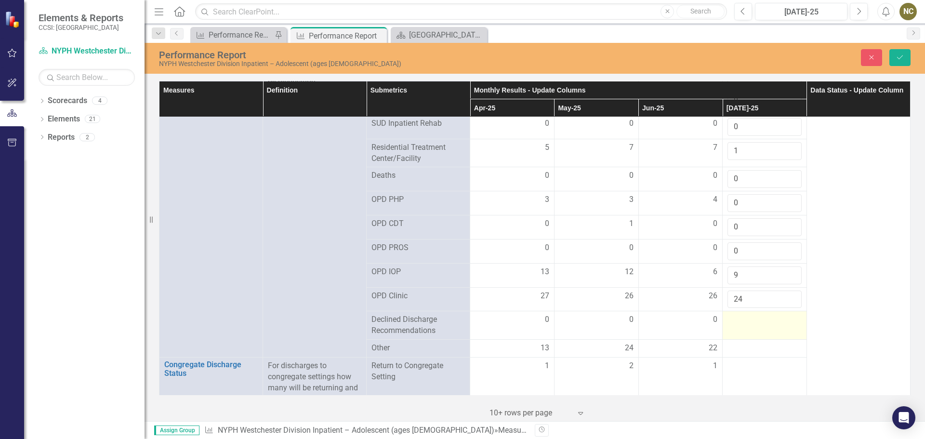
type input "24"
click at [730, 318] on div at bounding box center [765, 320] width 74 height 12
click at [730, 318] on input "number" at bounding box center [765, 323] width 74 height 18
drag, startPoint x: 743, startPoint y: 321, endPoint x: 706, endPoint y: 313, distance: 37.6
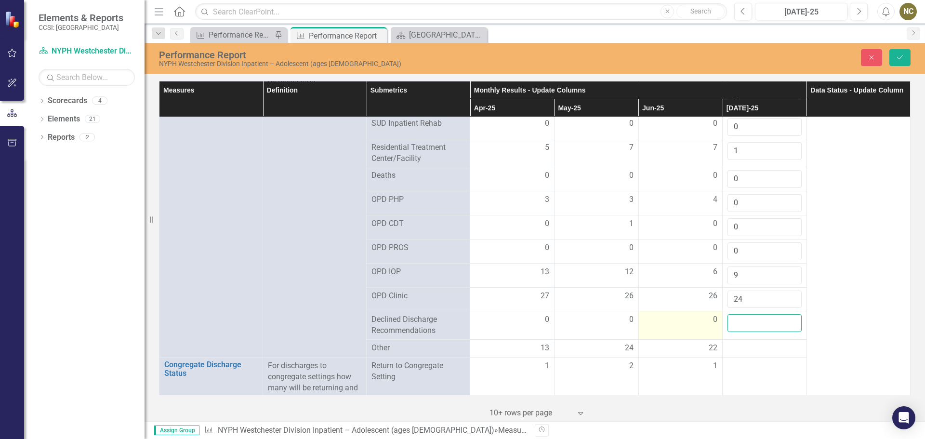
click at [706, 313] on tr "Declined Discharge Recommendations 0 0 0" at bounding box center [535, 325] width 751 height 28
type input "0"
click at [728, 343] on div at bounding box center [765, 349] width 74 height 12
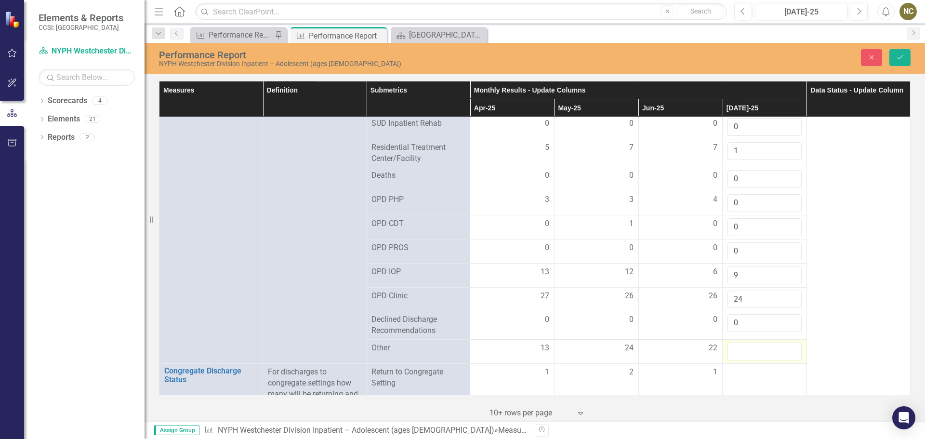
click at [728, 343] on input "number" at bounding box center [765, 352] width 74 height 18
type input "18"
click at [779, 340] on td "18" at bounding box center [765, 352] width 84 height 24
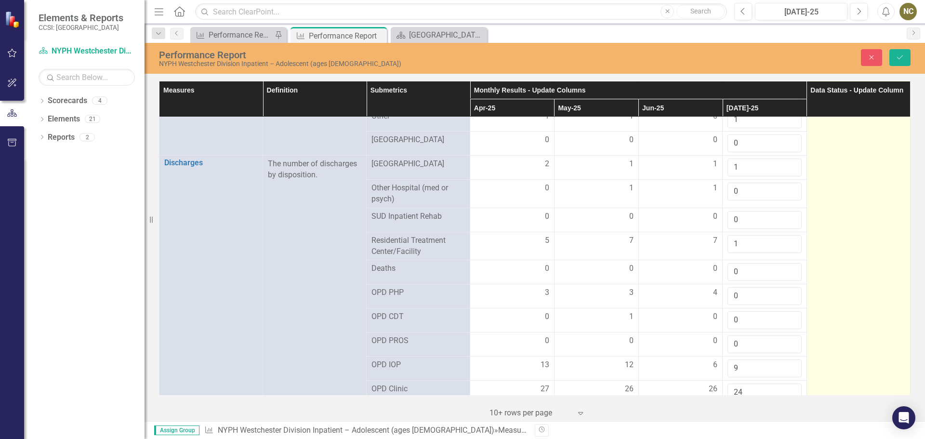
scroll to position [1012, 0]
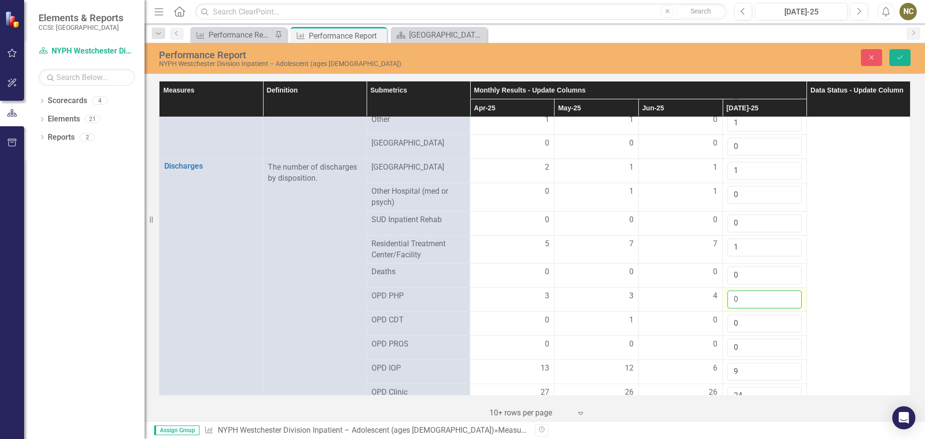
drag, startPoint x: 740, startPoint y: 297, endPoint x: 725, endPoint y: 295, distance: 15.5
click at [728, 295] on input "0" at bounding box center [765, 300] width 74 height 18
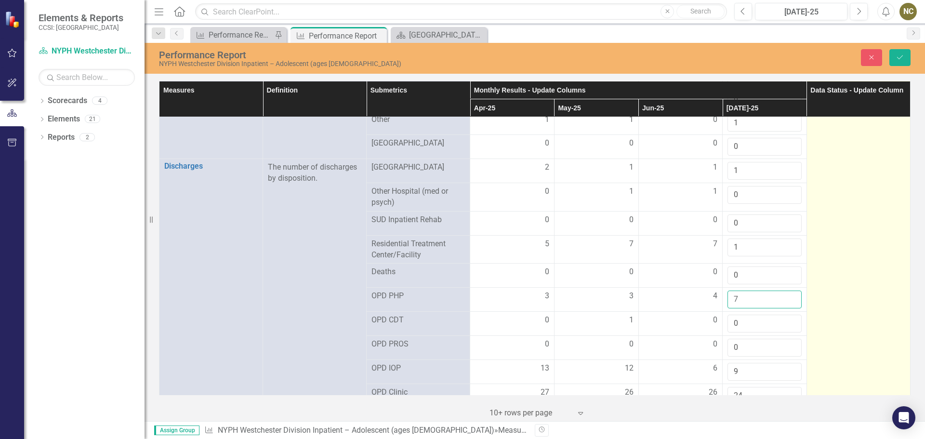
type input "7"
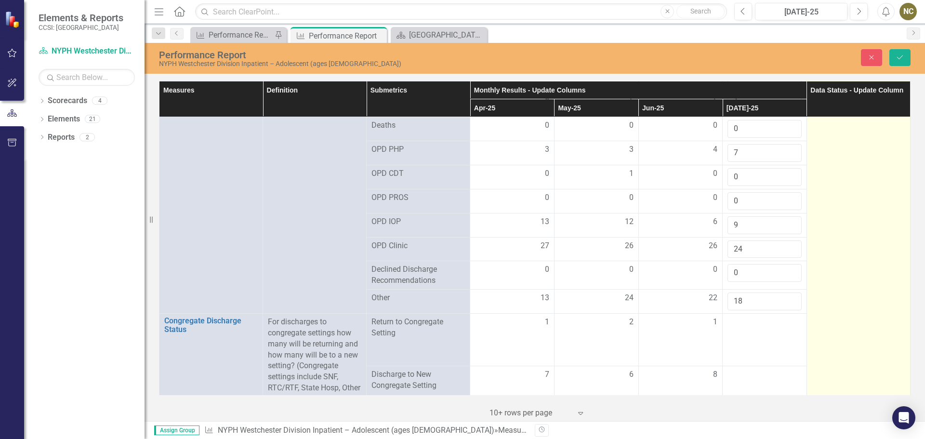
scroll to position [1205, 0]
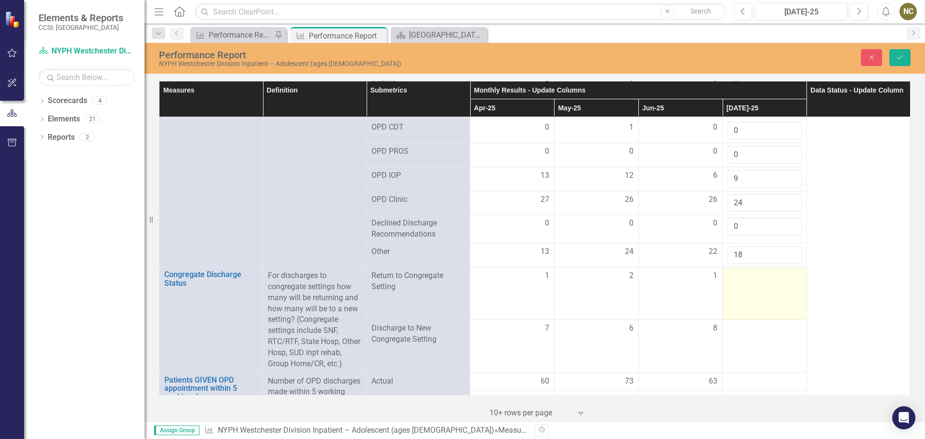
click at [757, 274] on div at bounding box center [765, 276] width 74 height 12
click at [737, 276] on input "number" at bounding box center [765, 279] width 74 height 18
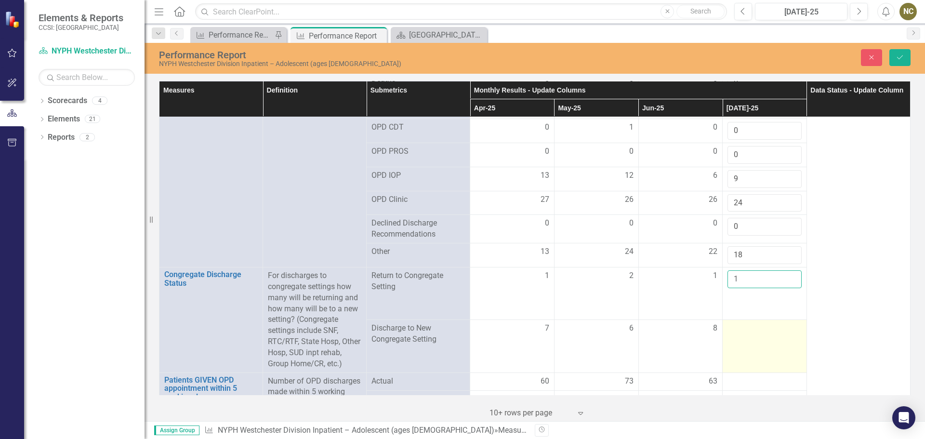
type input "1"
click at [733, 328] on div at bounding box center [765, 329] width 74 height 12
click at [733, 328] on input "number" at bounding box center [765, 332] width 74 height 18
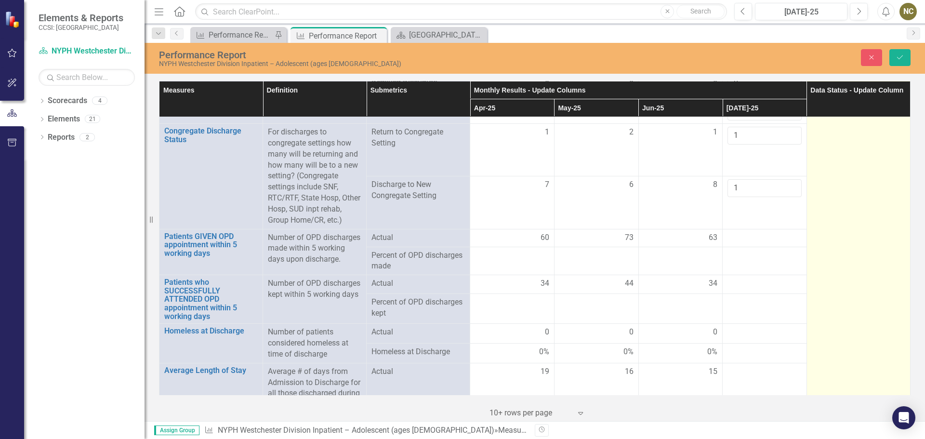
scroll to position [1350, 0]
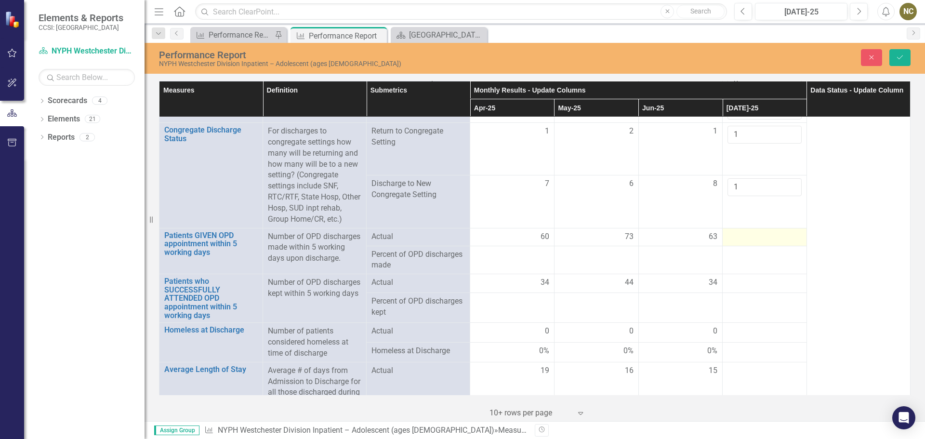
type input "1"
click at [743, 243] on div at bounding box center [765, 237] width 74 height 12
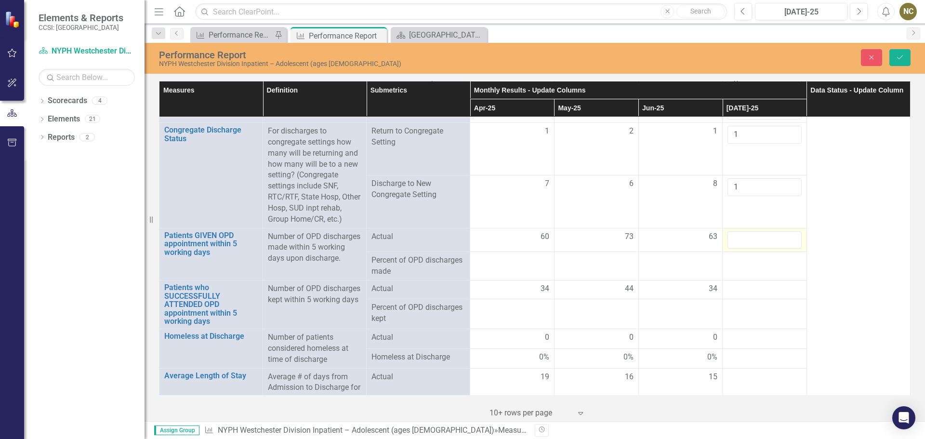
click at [743, 243] on input "number" at bounding box center [765, 240] width 74 height 18
type input "60"
click at [731, 281] on td at bounding box center [765, 266] width 84 height 28
click at [731, 295] on div at bounding box center [765, 289] width 74 height 12
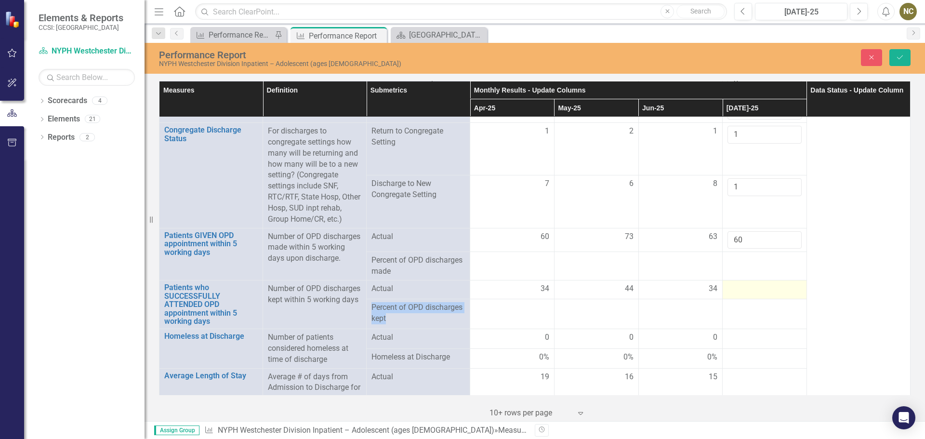
click at [731, 295] on div at bounding box center [765, 289] width 74 height 12
click at [728, 294] on input "number" at bounding box center [765, 292] width 74 height 18
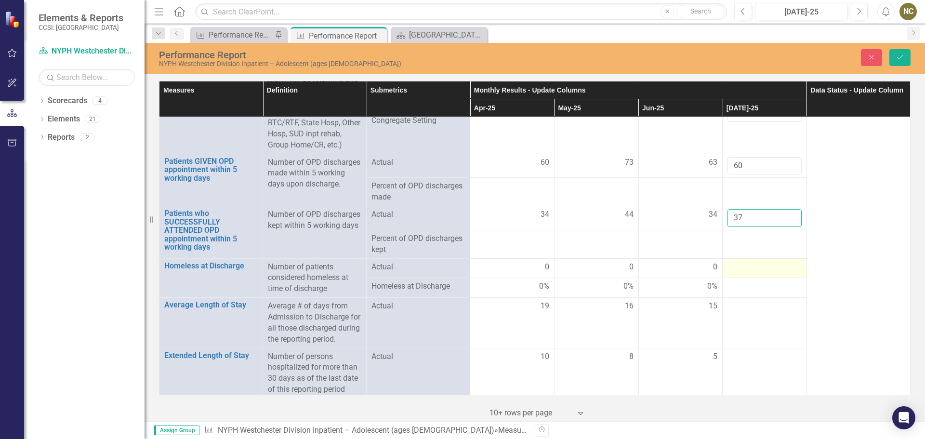
scroll to position [1446, 0]
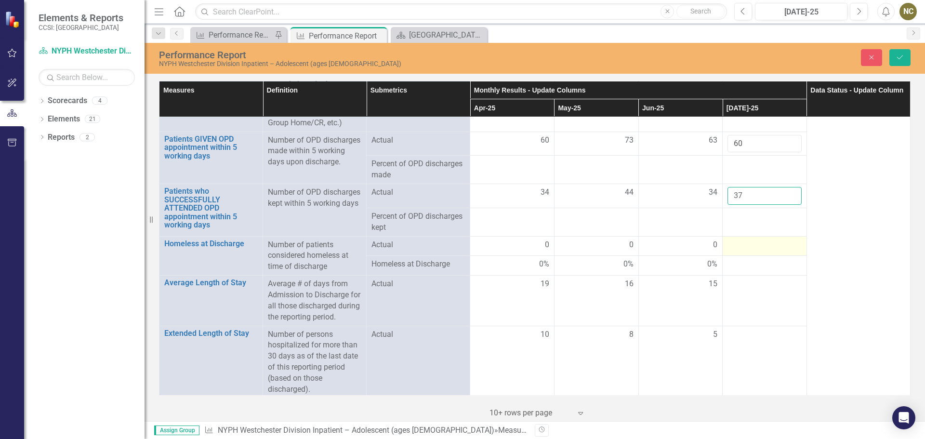
type input "37"
click at [733, 251] on div at bounding box center [765, 246] width 74 height 12
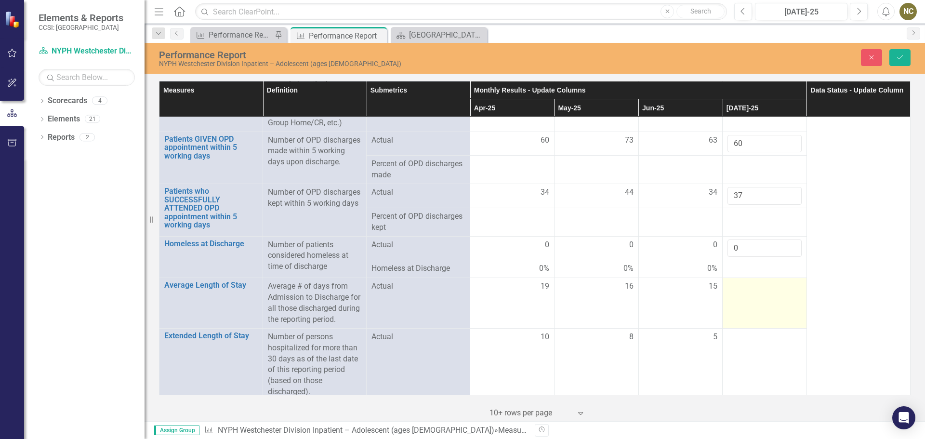
type input "0"
click at [728, 300] on td at bounding box center [765, 303] width 84 height 50
click at [728, 299] on input "number" at bounding box center [765, 290] width 74 height 18
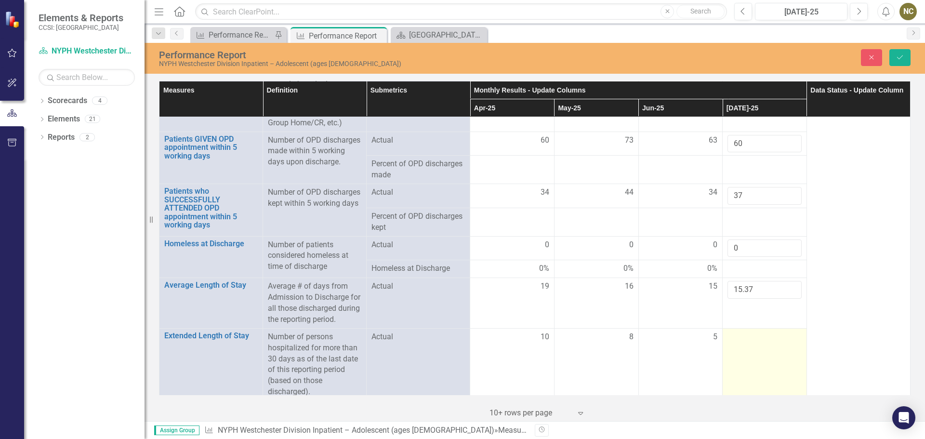
type input "15.37"
click at [728, 343] on div at bounding box center [765, 338] width 74 height 12
click at [728, 349] on input "number" at bounding box center [765, 341] width 74 height 18
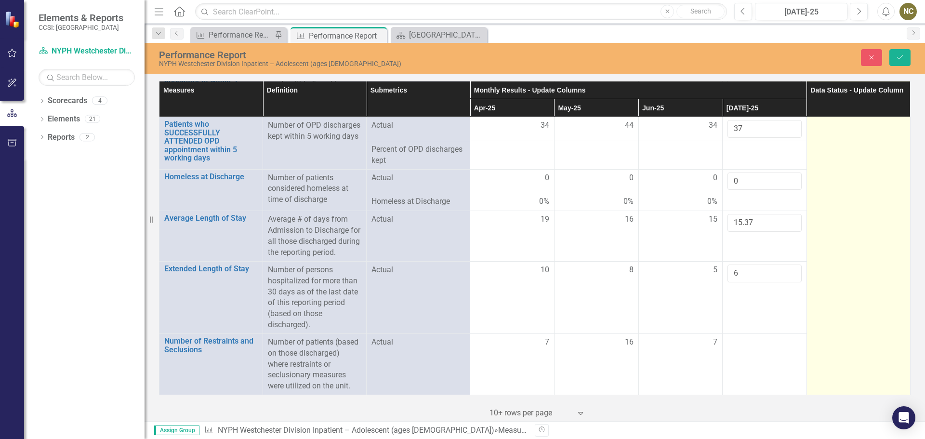
scroll to position [1531, 0]
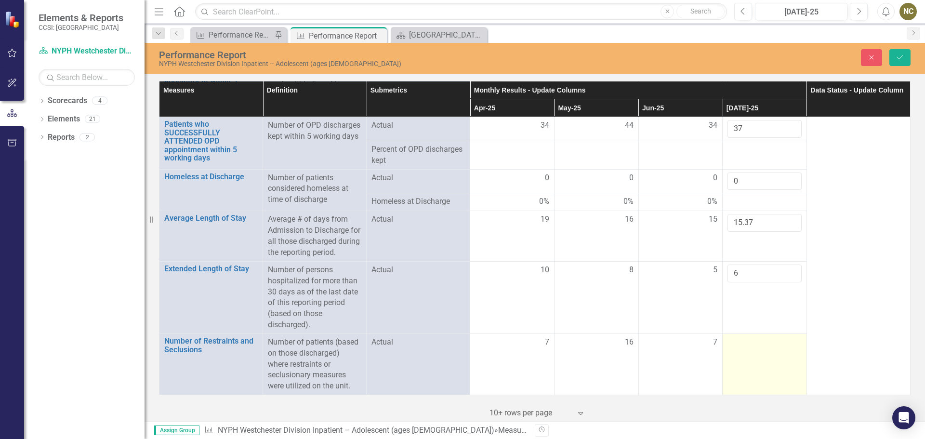
type input "6"
click at [735, 349] on td at bounding box center [765, 364] width 84 height 61
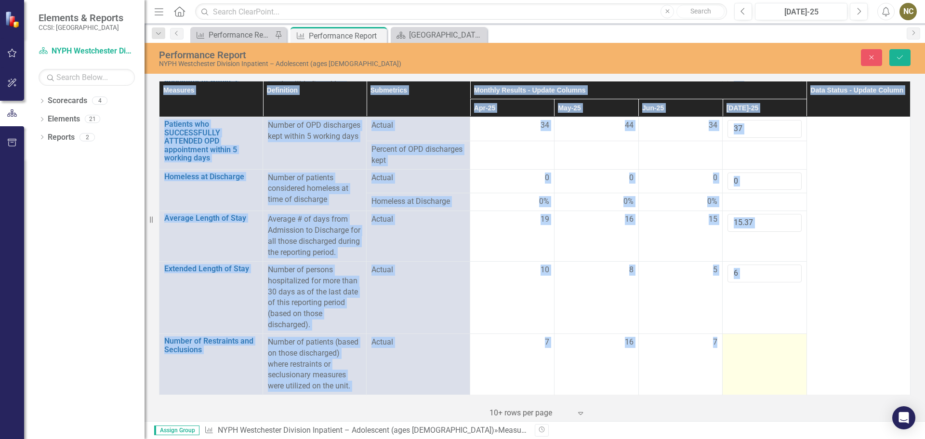
click at [735, 349] on td at bounding box center [765, 364] width 84 height 61
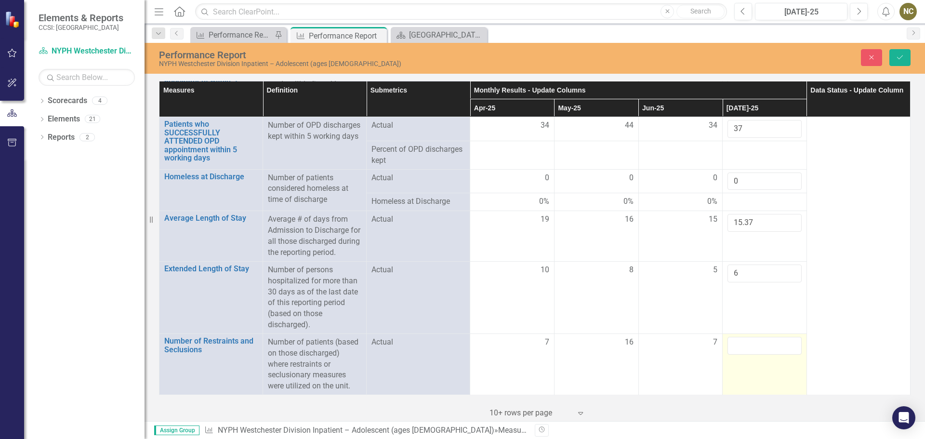
click at [735, 349] on input "number" at bounding box center [765, 346] width 74 height 18
click at [737, 348] on input "number" at bounding box center [765, 346] width 74 height 18
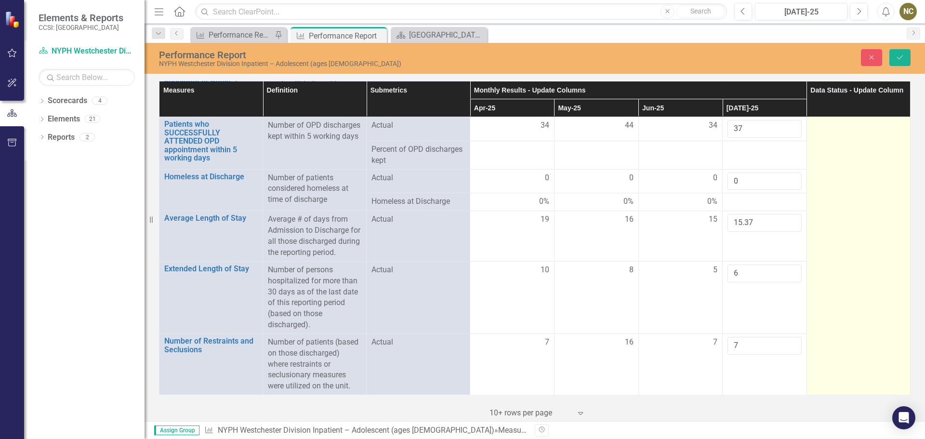
type input "7"
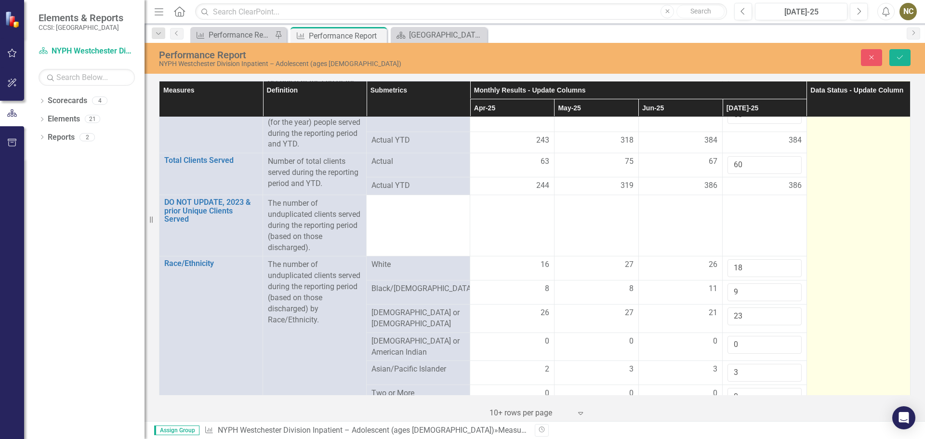
scroll to position [0, 0]
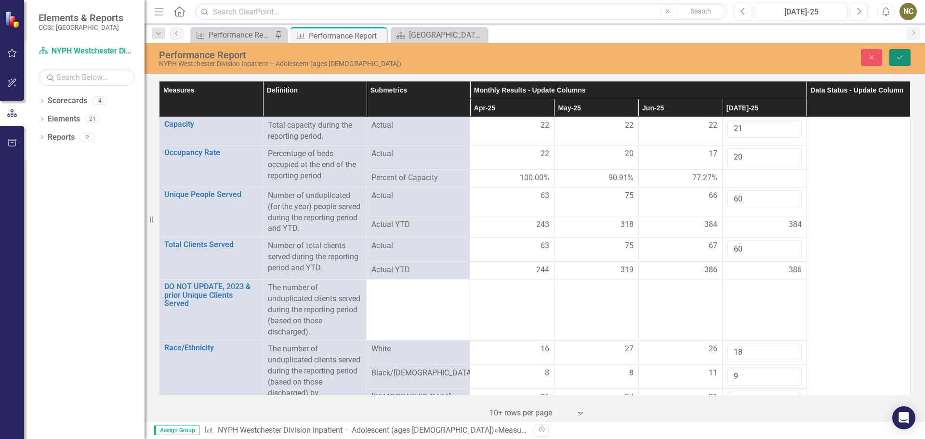
click at [901, 54] on icon "Save" at bounding box center [900, 57] width 9 height 7
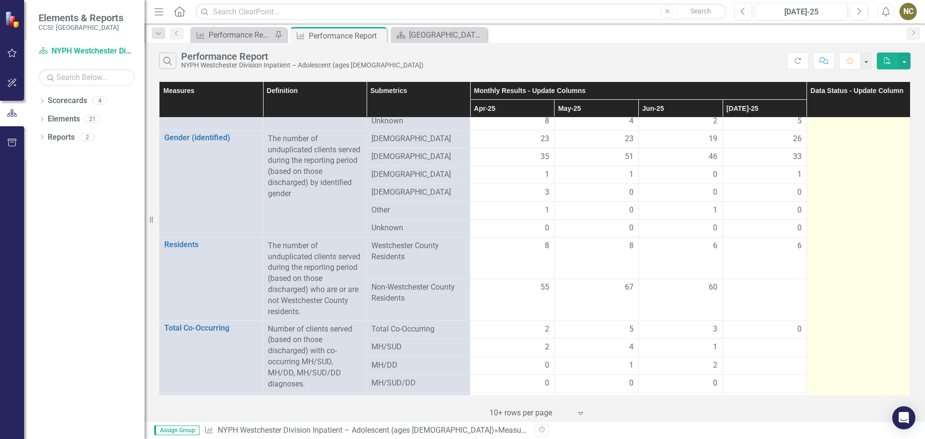
scroll to position [386, 0]
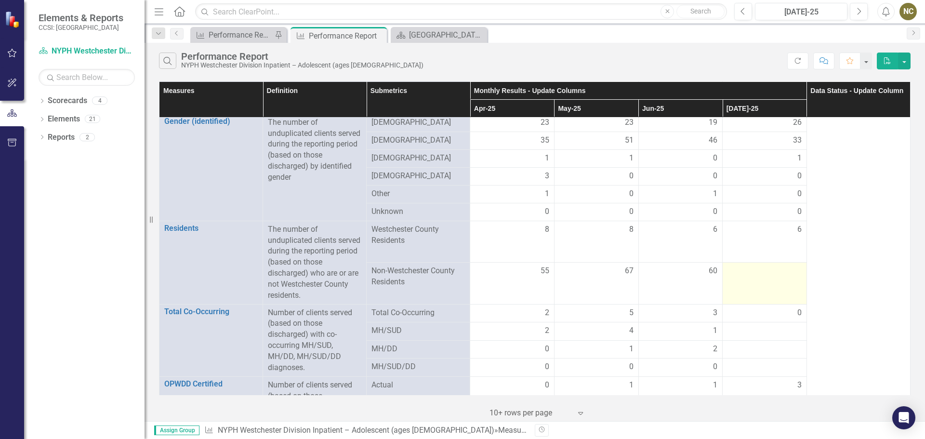
click at [777, 266] on div at bounding box center [765, 272] width 74 height 12
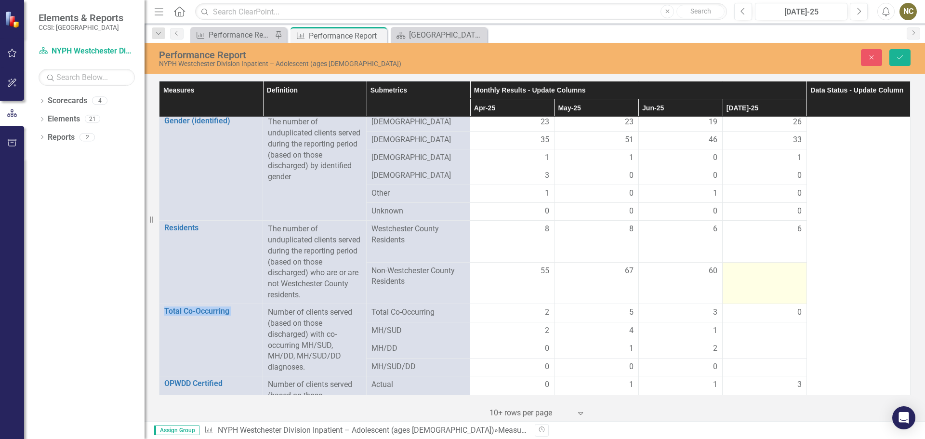
click at [777, 266] on div at bounding box center [765, 272] width 74 height 12
click at [777, 266] on input "number" at bounding box center [765, 275] width 74 height 18
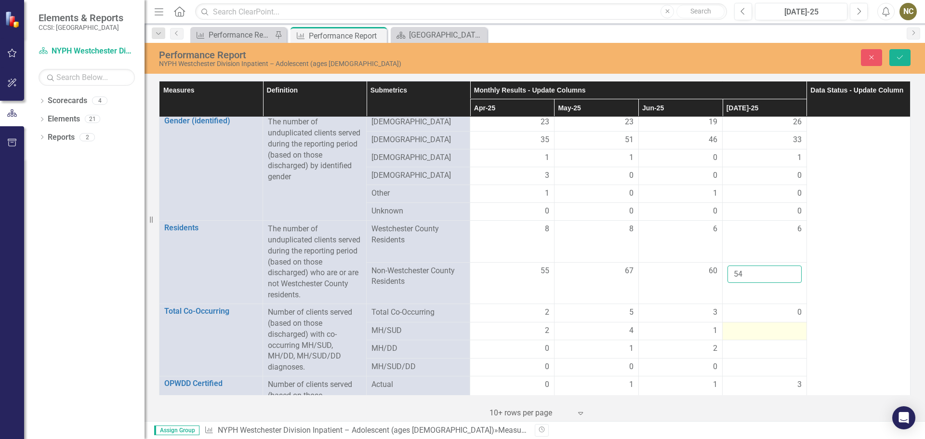
type input "54"
click at [770, 325] on div at bounding box center [765, 331] width 74 height 12
click at [770, 325] on input "number" at bounding box center [765, 334] width 74 height 18
type input "2"
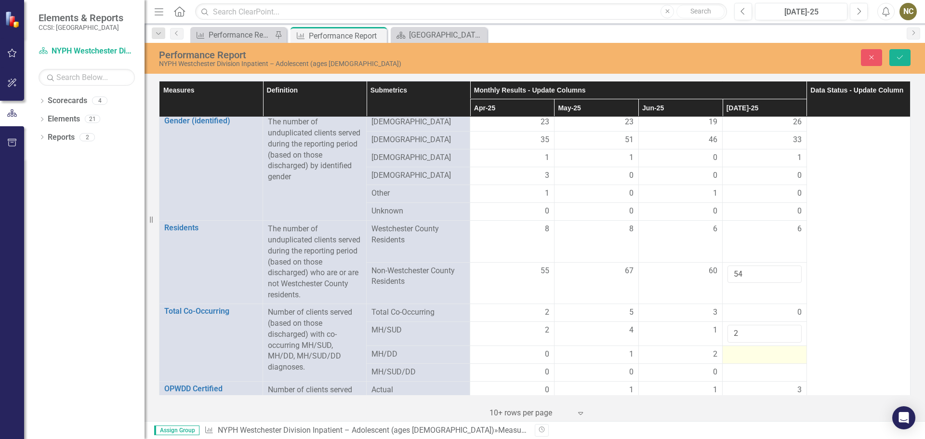
click at [749, 349] on div at bounding box center [765, 355] width 74 height 12
click at [749, 349] on input "number" at bounding box center [765, 358] width 74 height 18
type input "1"
click at [744, 373] on div at bounding box center [765, 379] width 74 height 12
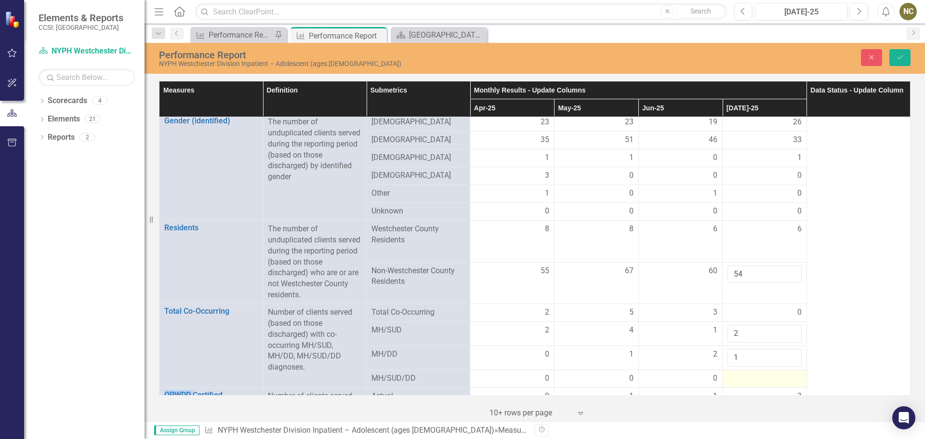
click at [744, 373] on div at bounding box center [765, 379] width 74 height 12
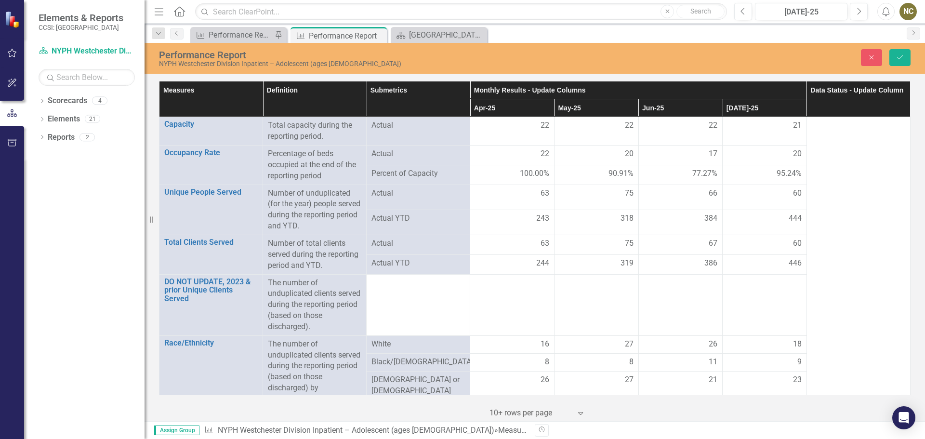
scroll to position [386, 0]
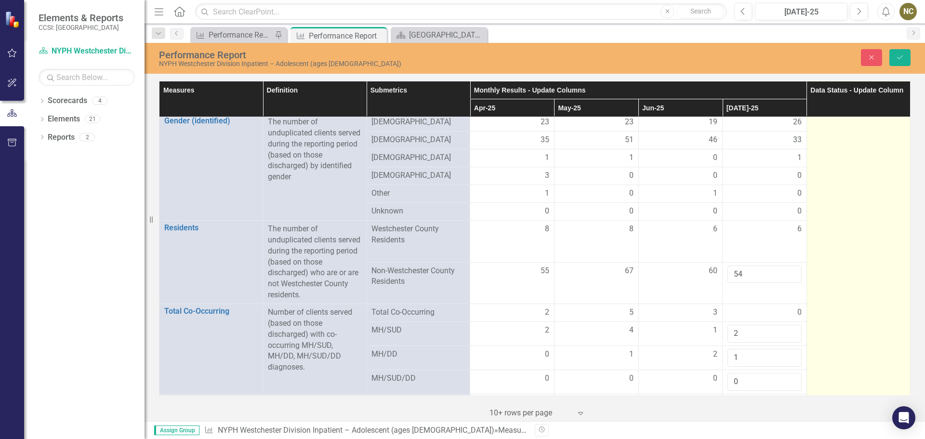
type input "0"
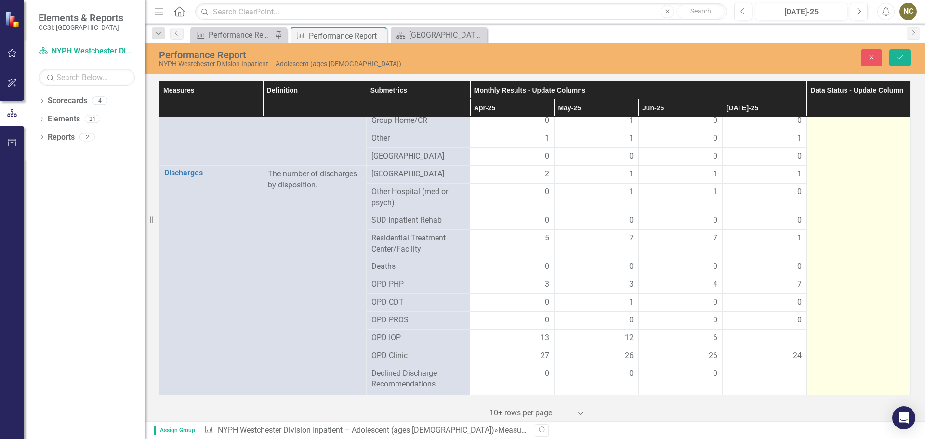
scroll to position [916, 0]
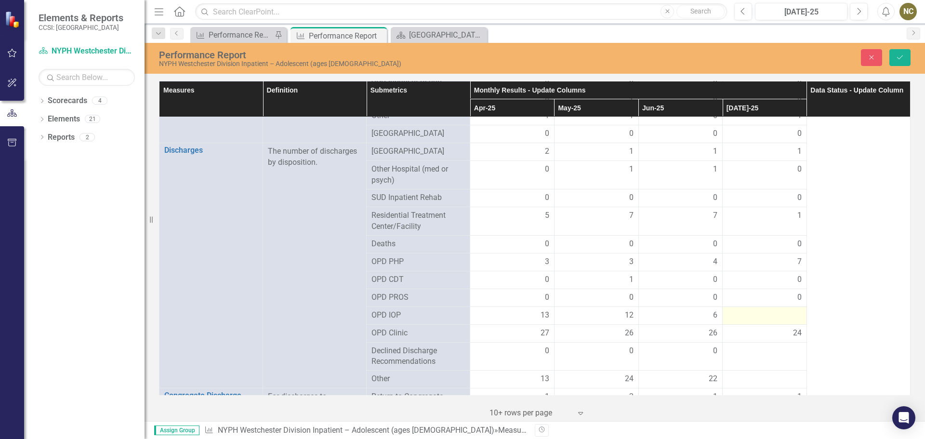
click at [775, 310] on div at bounding box center [765, 316] width 74 height 12
click at [774, 310] on input "number" at bounding box center [765, 319] width 74 height 18
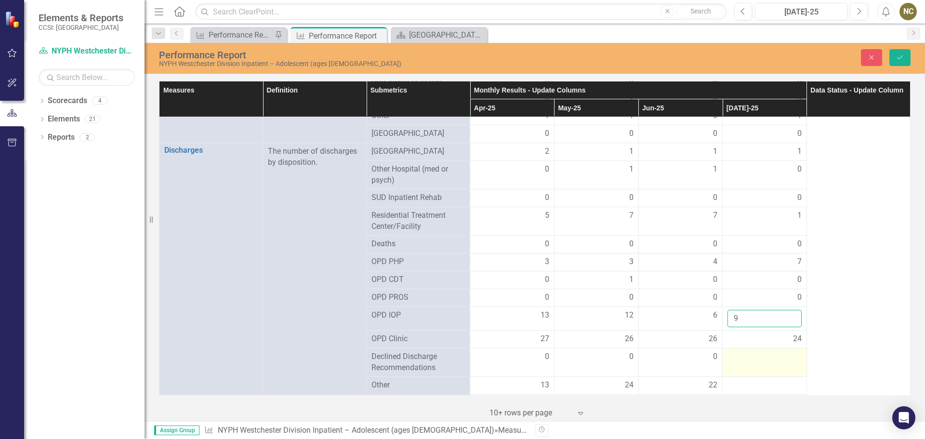
type input "9"
click at [763, 351] on div at bounding box center [765, 357] width 74 height 12
click at [763, 351] on input "number" at bounding box center [765, 360] width 74 height 18
click at [763, 352] on input "number" at bounding box center [765, 360] width 74 height 18
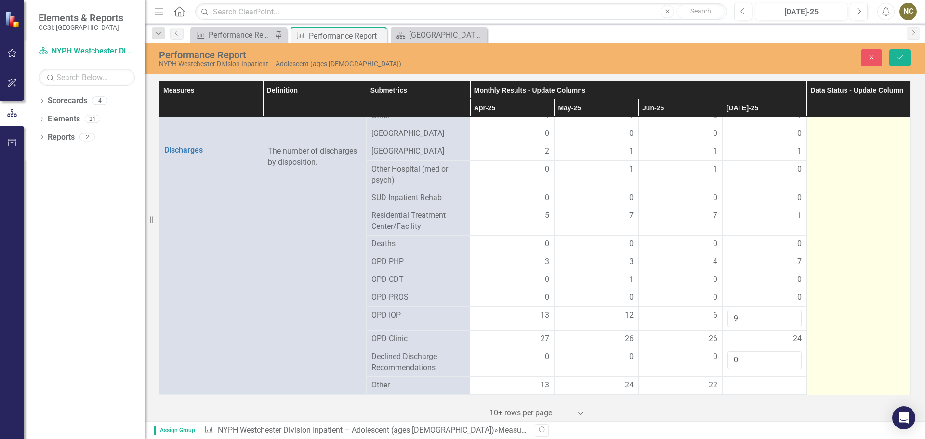
scroll to position [964, 0]
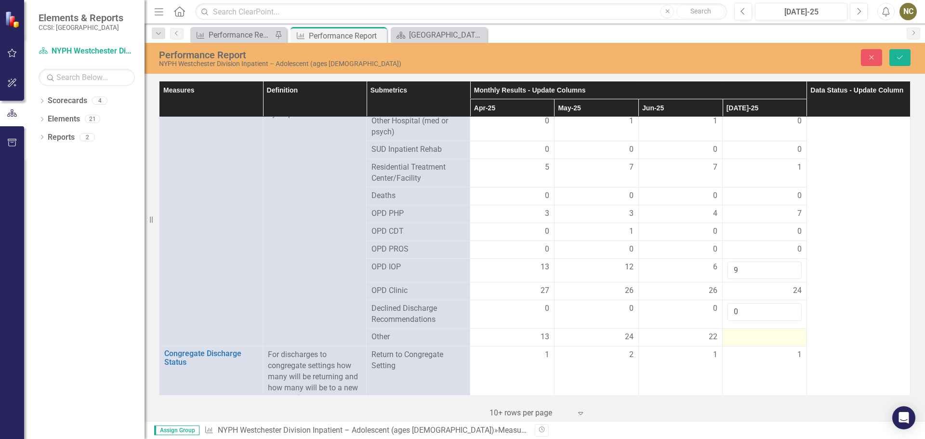
type input "0"
click at [766, 334] on td at bounding box center [765, 338] width 84 height 18
click at [766, 333] on input "number" at bounding box center [765, 341] width 74 height 18
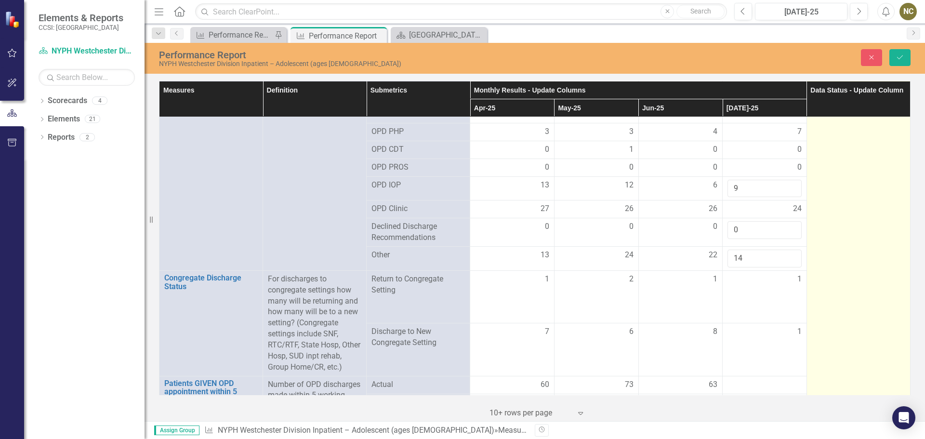
scroll to position [1060, 0]
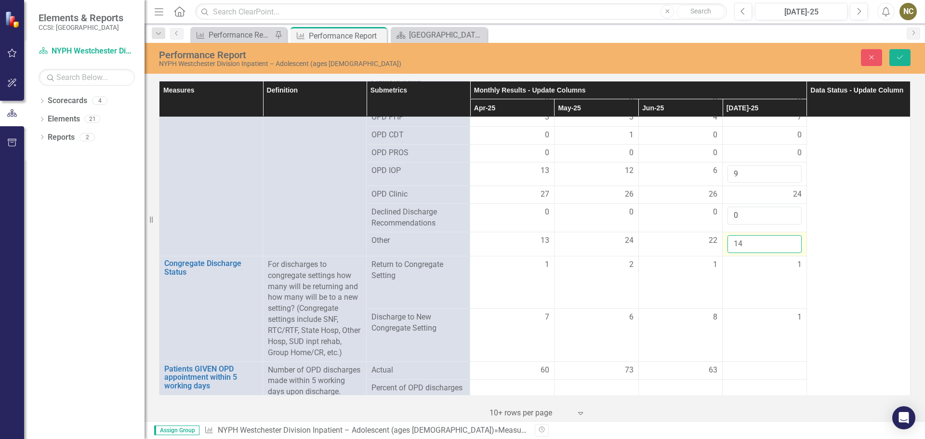
drag, startPoint x: 749, startPoint y: 232, endPoint x: 734, endPoint y: 234, distance: 15.5
click at [734, 235] on input "14" at bounding box center [765, 244] width 74 height 18
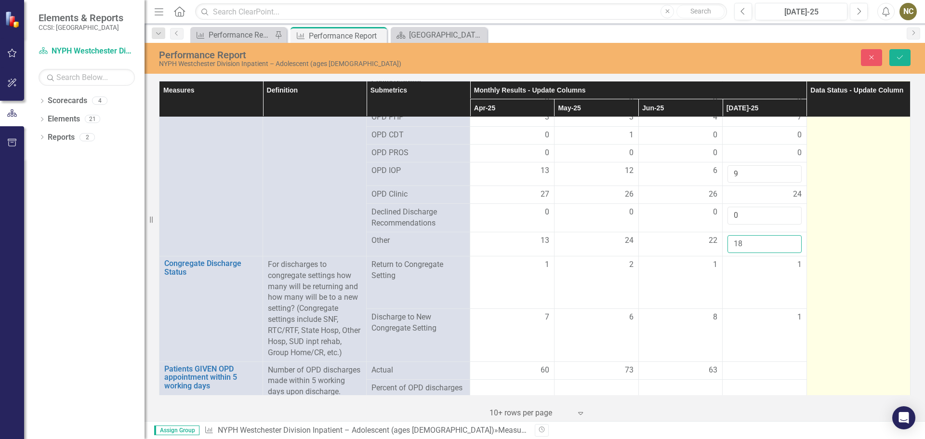
type input "18"
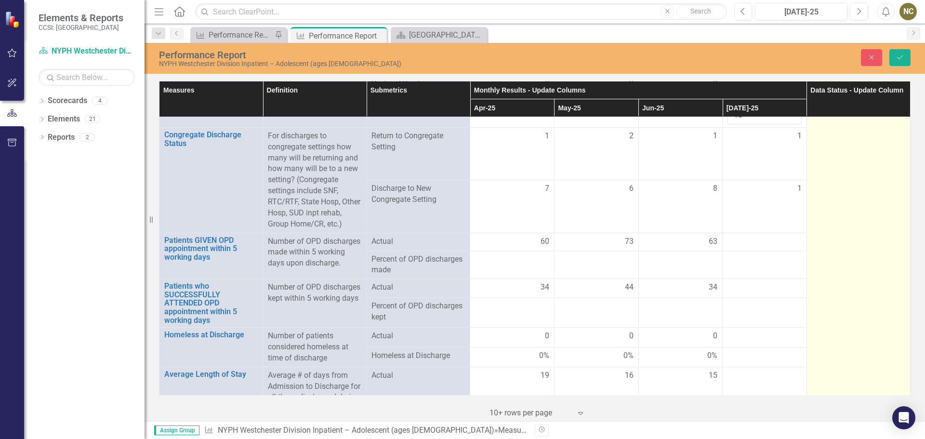
scroll to position [1205, 0]
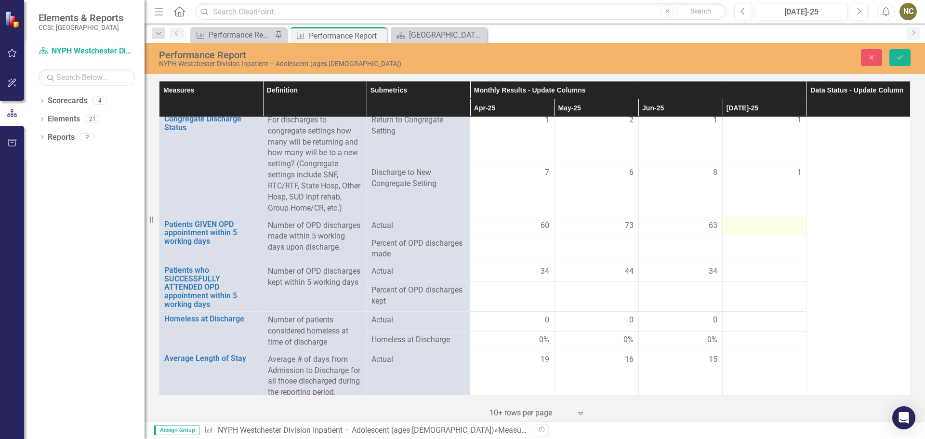
click at [771, 230] on div at bounding box center [765, 226] width 74 height 12
click at [772, 230] on div at bounding box center [765, 226] width 74 height 12
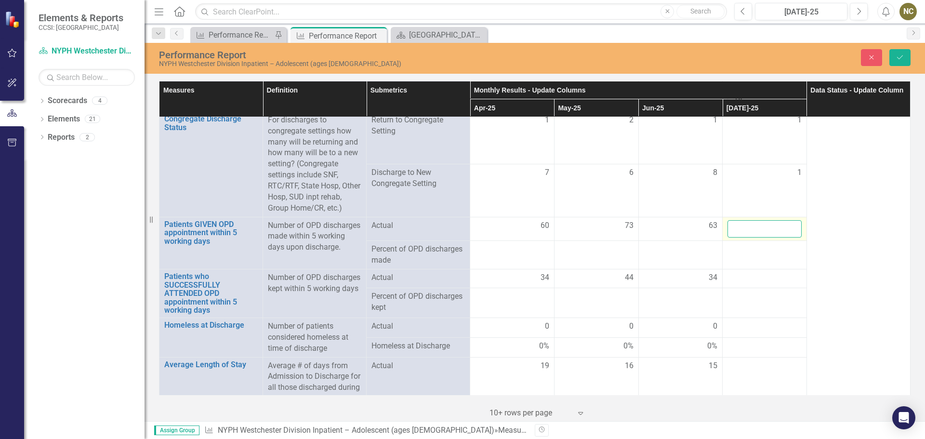
click at [752, 233] on input "number" at bounding box center [765, 229] width 74 height 18
type input "60"
click at [741, 280] on div at bounding box center [765, 278] width 74 height 12
click at [741, 280] on input "number" at bounding box center [765, 281] width 74 height 18
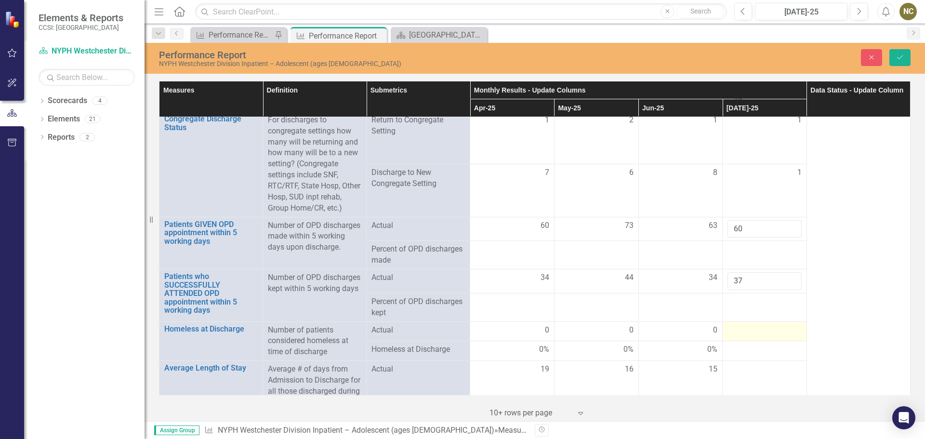
type input "37"
click at [735, 333] on div at bounding box center [765, 331] width 74 height 12
click at [735, 333] on input "number" at bounding box center [765, 334] width 74 height 18
type input "0"
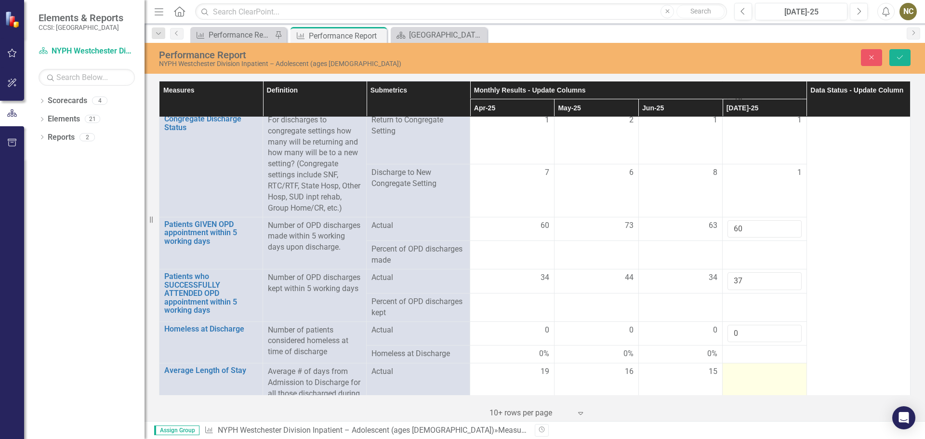
click at [736, 374] on div at bounding box center [765, 372] width 74 height 12
click at [739, 374] on div at bounding box center [765, 372] width 74 height 12
click at [742, 375] on div at bounding box center [765, 372] width 74 height 12
click at [743, 376] on div at bounding box center [765, 372] width 74 height 12
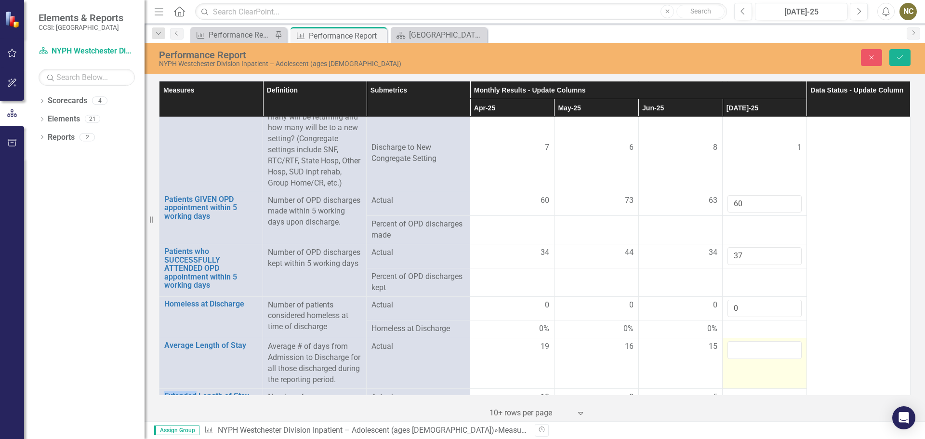
scroll to position [1253, 0]
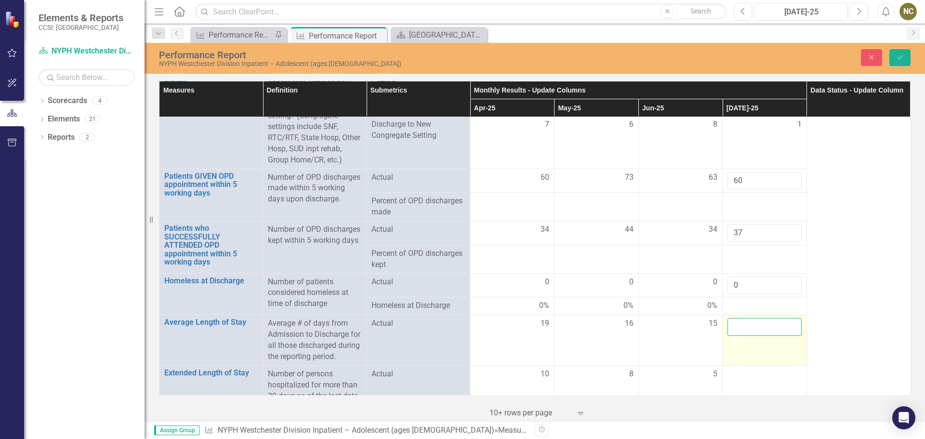
click at [750, 326] on input "number" at bounding box center [765, 327] width 74 height 18
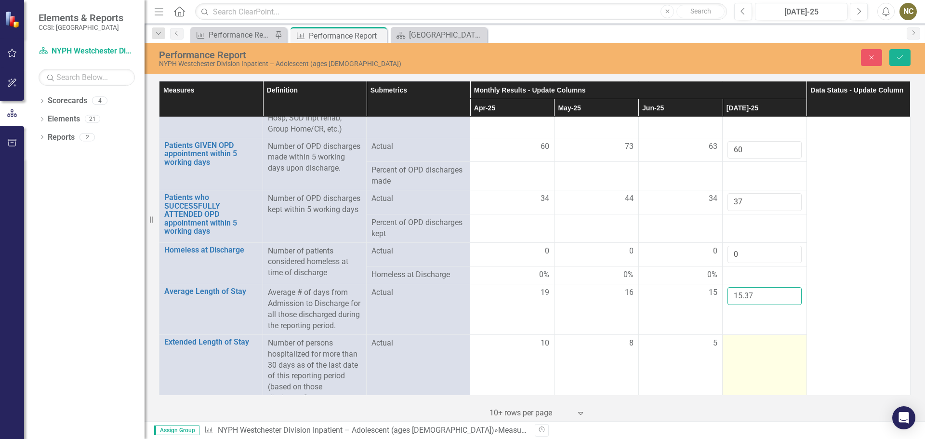
scroll to position [1301, 0]
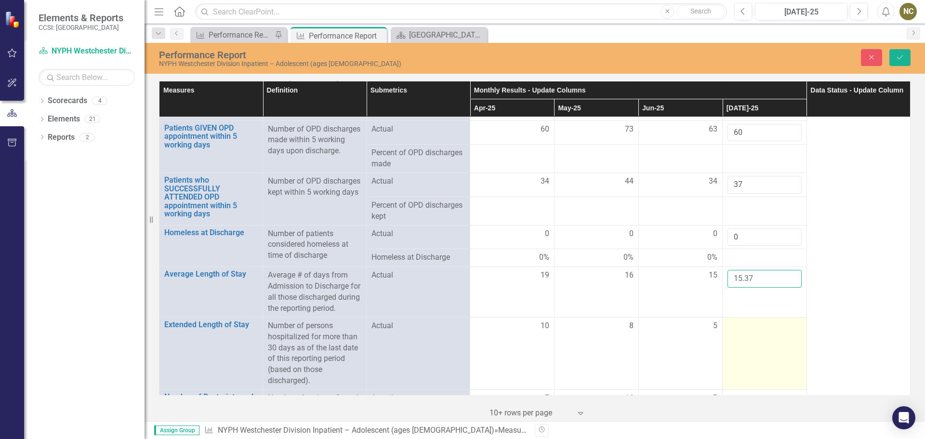
type input "15.37"
click at [739, 332] on div at bounding box center [765, 327] width 74 height 12
click at [740, 332] on div at bounding box center [765, 327] width 74 height 12
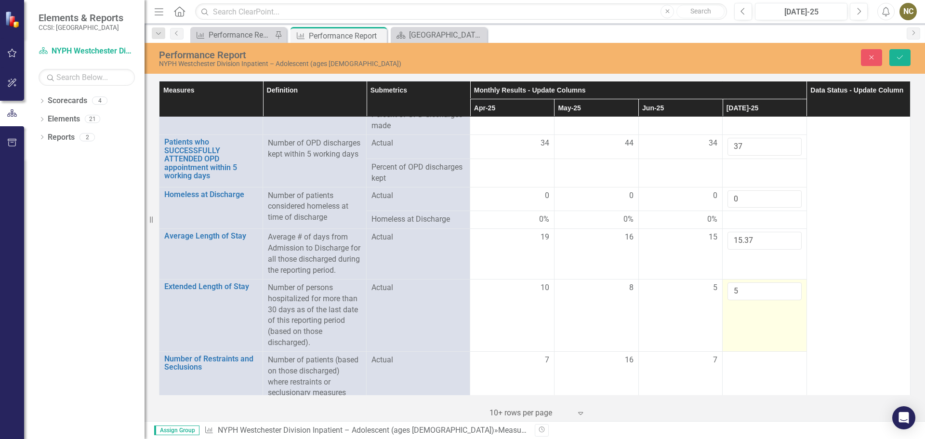
scroll to position [1369, 0]
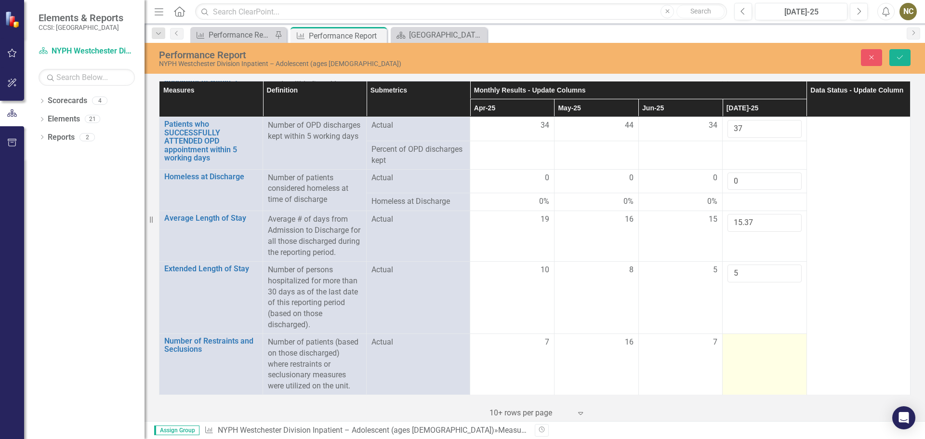
type input "5"
click at [742, 347] on div at bounding box center [765, 343] width 74 height 12
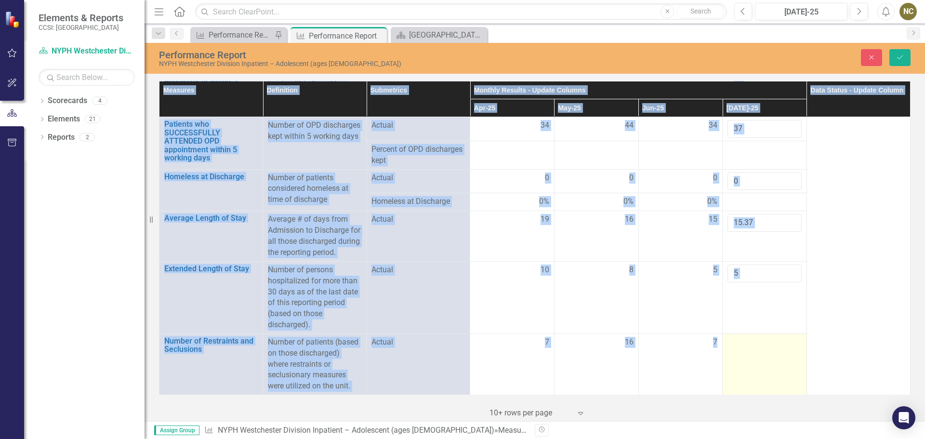
click at [742, 347] on div at bounding box center [765, 343] width 74 height 12
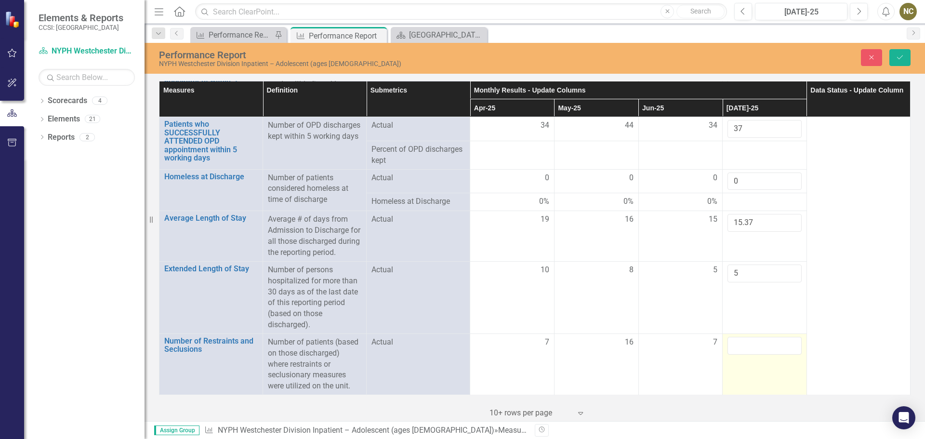
click at [742, 347] on input "number" at bounding box center [765, 346] width 74 height 18
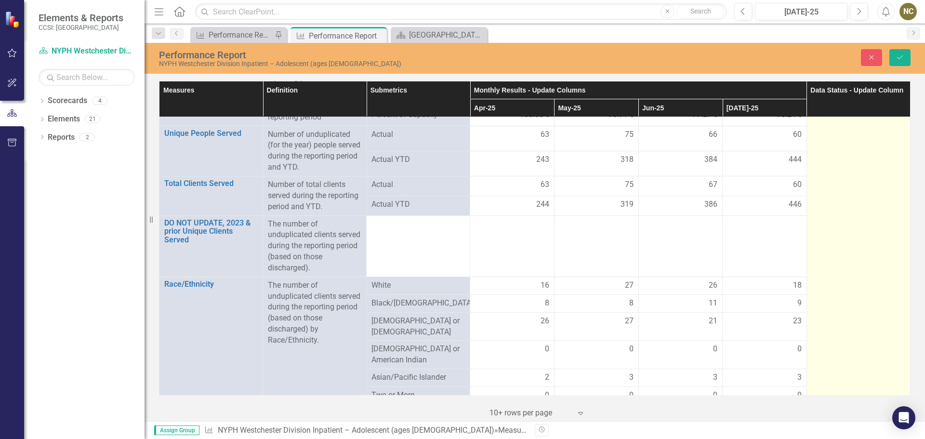
scroll to position [0, 0]
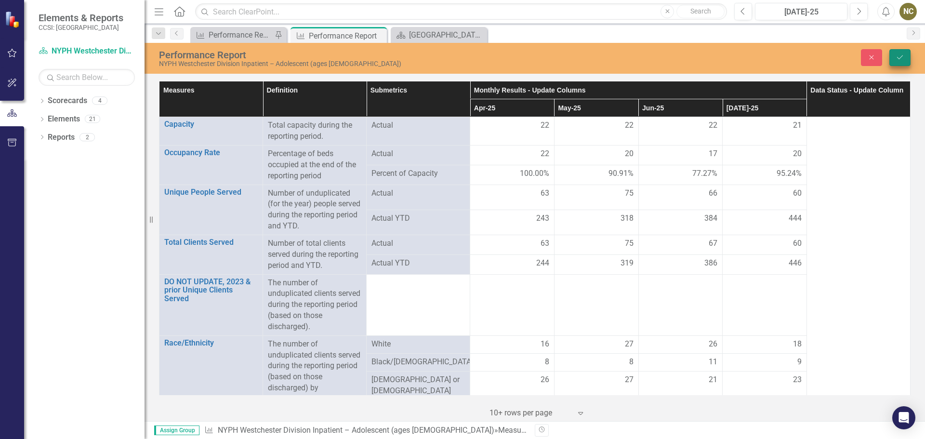
type input "7"
click at [903, 56] on icon "Save" at bounding box center [900, 57] width 9 height 7
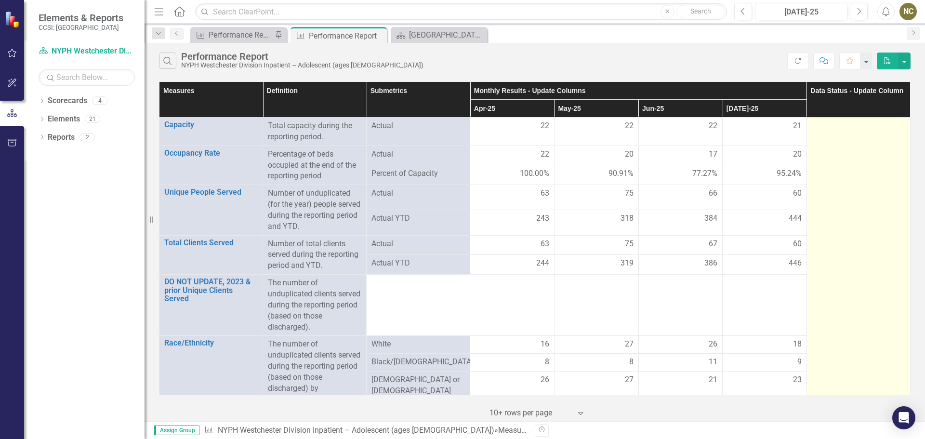
click at [849, 129] on div at bounding box center [859, 126] width 94 height 12
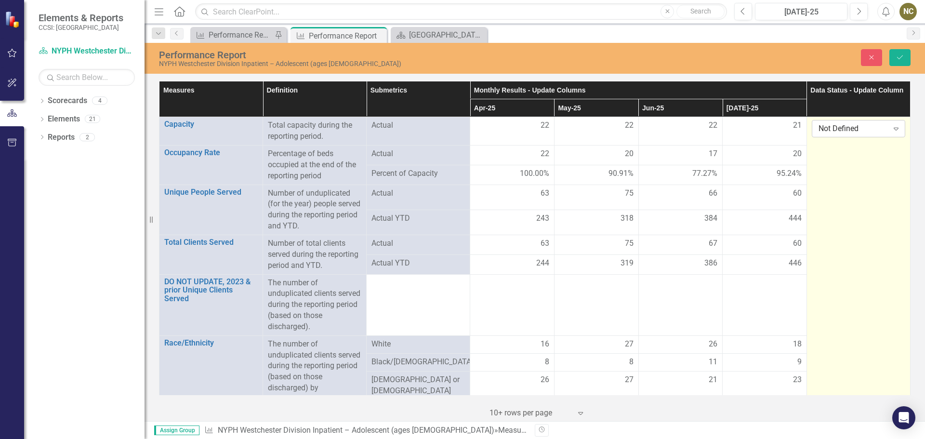
click at [894, 129] on icon at bounding box center [896, 129] width 5 height 3
click at [833, 175] on div "Submitted" at bounding box center [854, 177] width 77 height 11
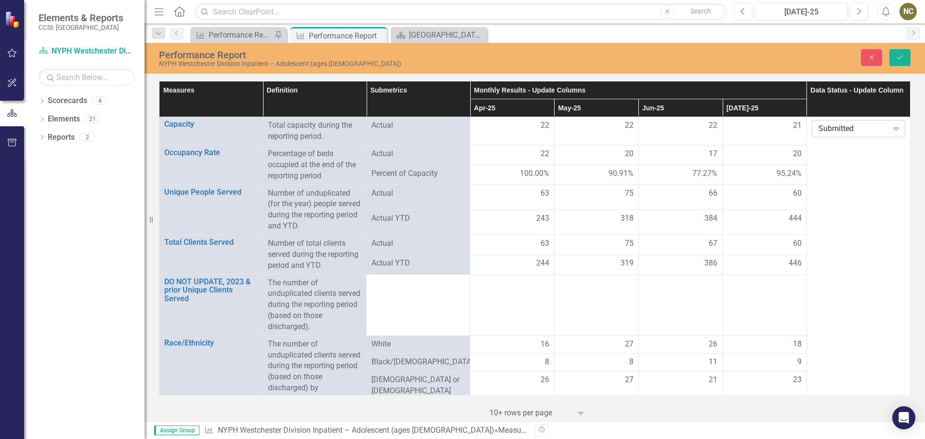
click at [867, 125] on div "Submitted" at bounding box center [854, 128] width 70 height 11
click at [837, 180] on div "Submitted" at bounding box center [854, 177] width 77 height 11
click at [904, 50] on button "Save" at bounding box center [900, 57] width 21 height 17
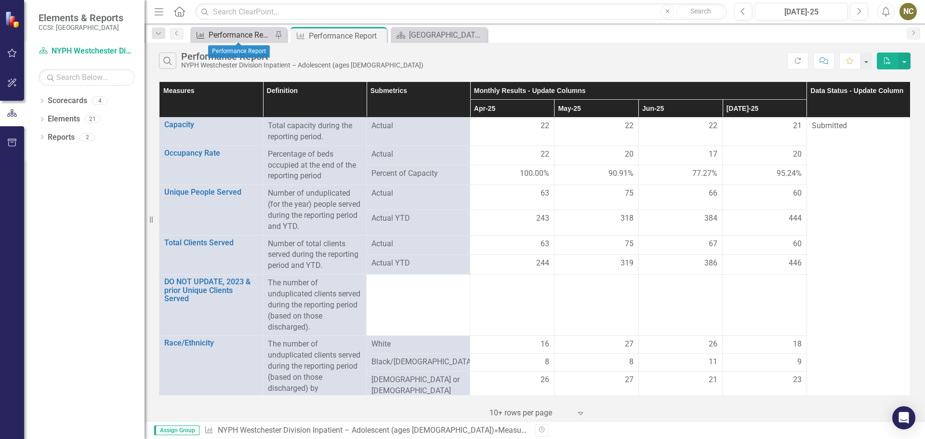
click at [226, 32] on div "Performance Report" at bounding box center [241, 35] width 64 height 12
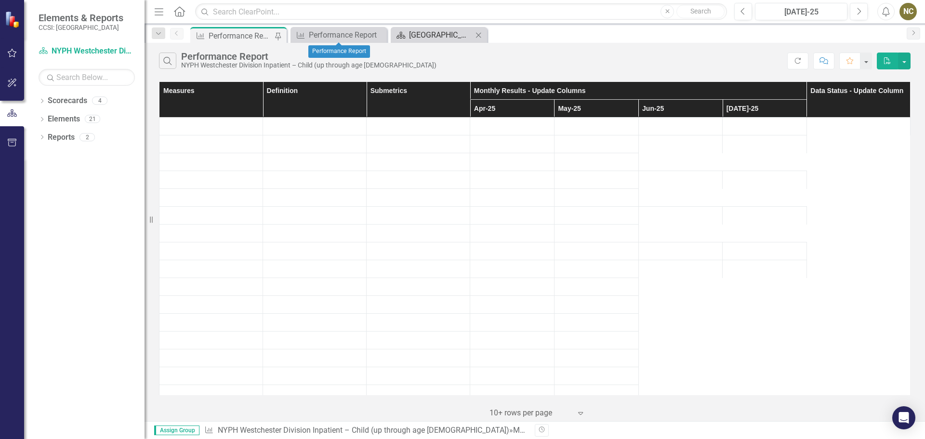
click at [409, 35] on div "[GEOGRAPHIC_DATA] Page" at bounding box center [441, 35] width 64 height 12
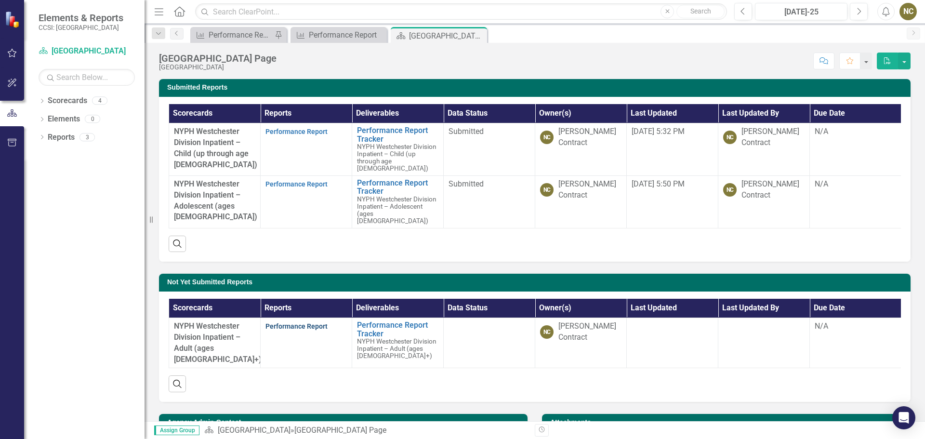
click at [292, 328] on link "Performance Report" at bounding box center [297, 326] width 62 height 8
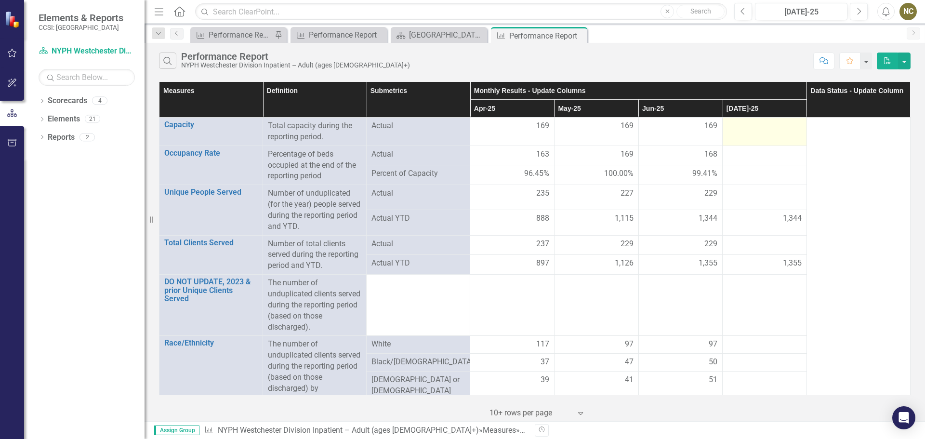
click at [743, 135] on td at bounding box center [765, 132] width 84 height 28
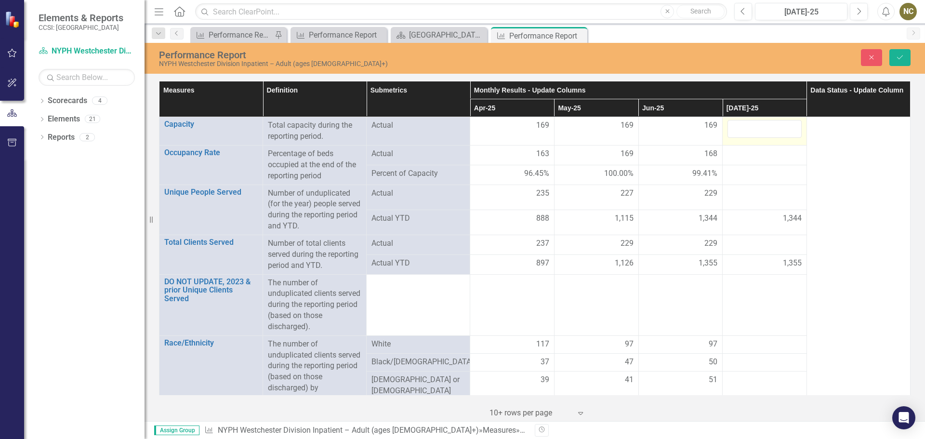
click at [743, 135] on td at bounding box center [765, 131] width 84 height 28
click at [760, 123] on input "number" at bounding box center [765, 129] width 74 height 18
type input "171"
click at [748, 155] on div at bounding box center [765, 154] width 74 height 12
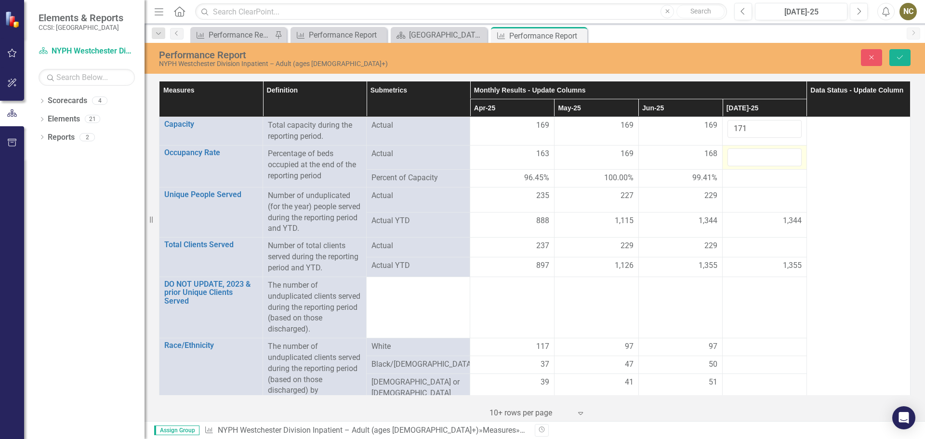
click at [747, 156] on input "number" at bounding box center [765, 157] width 74 height 18
click at [746, 156] on input "number" at bounding box center [765, 157] width 74 height 18
drag, startPoint x: 740, startPoint y: 157, endPoint x: 733, endPoint y: 159, distance: 7.5
click at [733, 159] on input "159" at bounding box center [765, 157] width 74 height 18
type input "169"
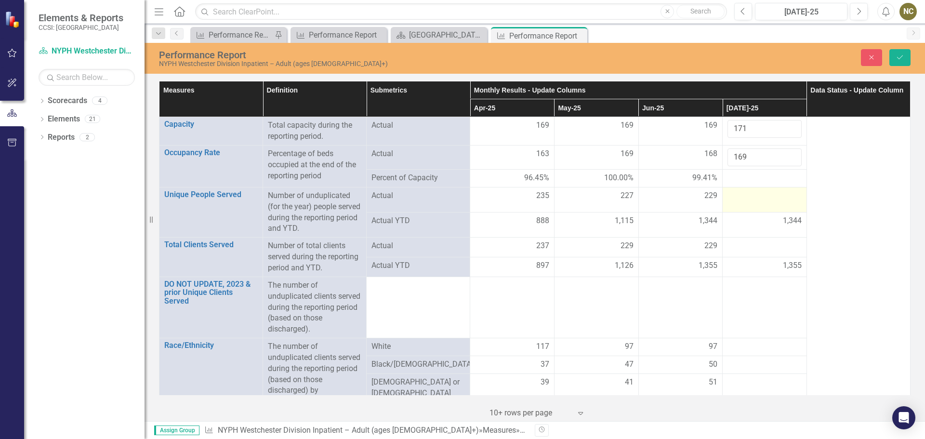
click at [728, 195] on div at bounding box center [765, 196] width 74 height 12
type input "260"
click at [733, 246] on div at bounding box center [765, 247] width 74 height 12
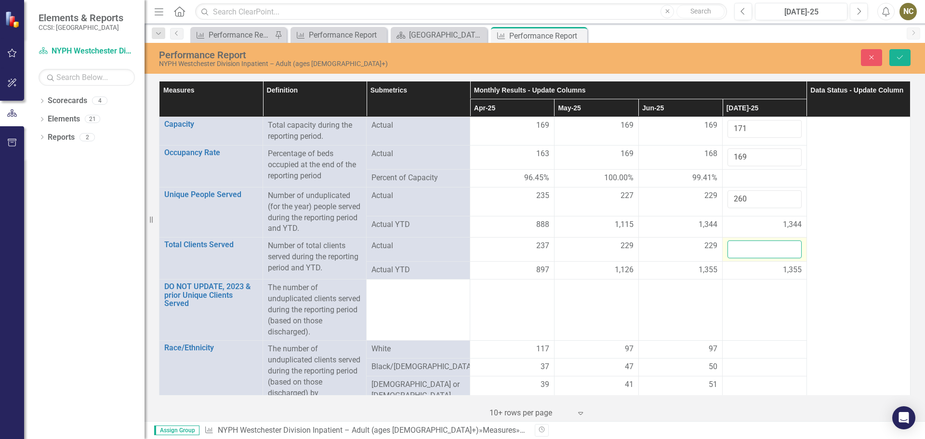
click at [733, 246] on input "number" at bounding box center [765, 250] width 74 height 18
type input "265"
click at [737, 293] on td at bounding box center [765, 310] width 84 height 61
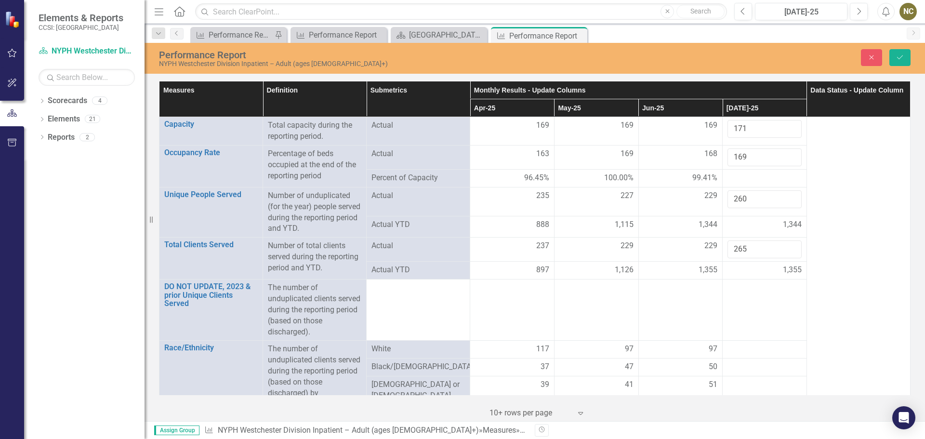
click at [737, 293] on td at bounding box center [765, 310] width 84 height 61
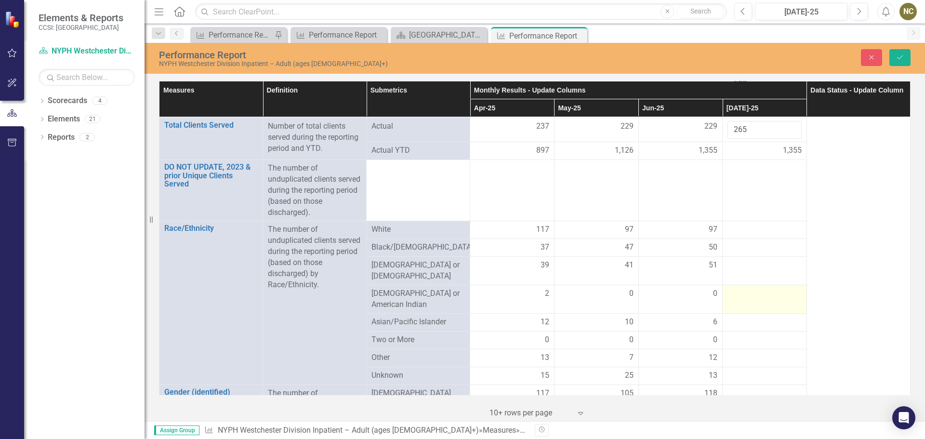
scroll to position [145, 0]
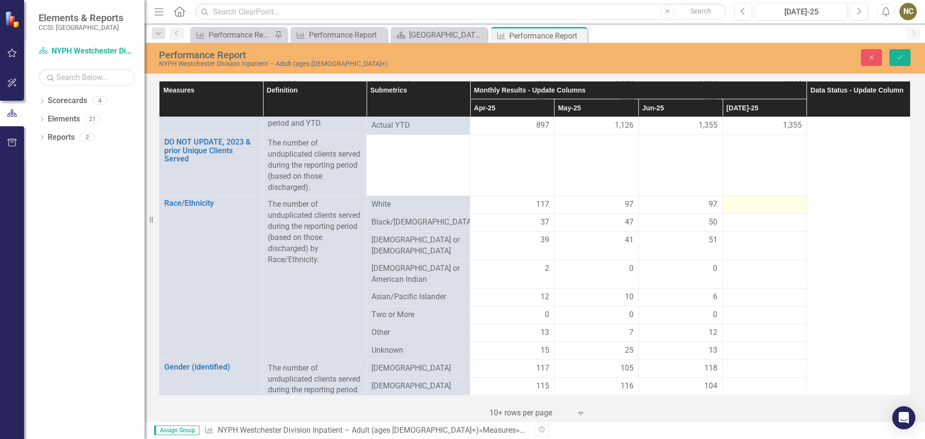
click at [733, 208] on div at bounding box center [765, 205] width 74 height 12
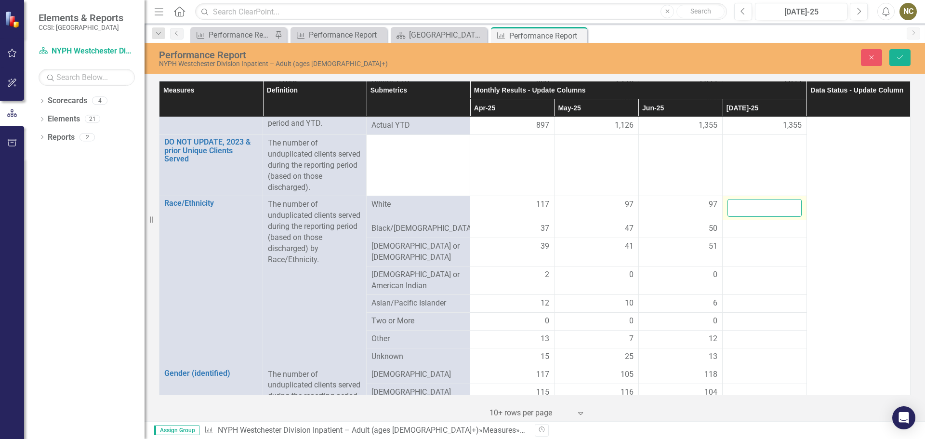
click at [733, 208] on input "number" at bounding box center [765, 208] width 74 height 18
type input "132"
click at [735, 227] on div at bounding box center [765, 229] width 74 height 12
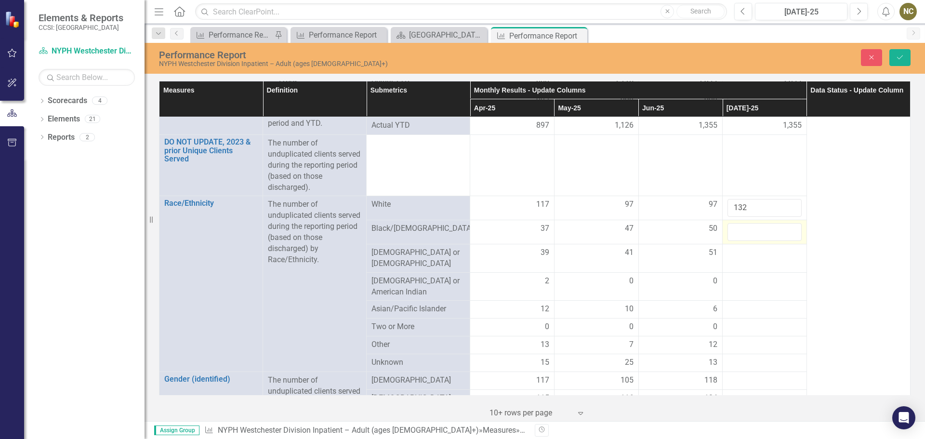
click at [735, 227] on input "number" at bounding box center [765, 232] width 74 height 18
type input "46"
click at [735, 252] on div at bounding box center [765, 253] width 74 height 12
click at [735, 252] on input "number" at bounding box center [765, 256] width 74 height 18
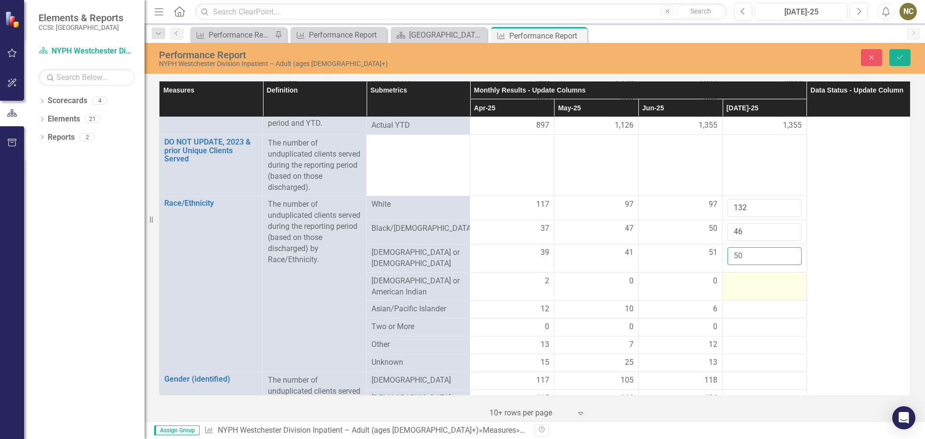
type input "50"
click at [735, 281] on div at bounding box center [765, 282] width 74 height 12
type input "0"
click at [726, 301] on td at bounding box center [765, 310] width 84 height 18
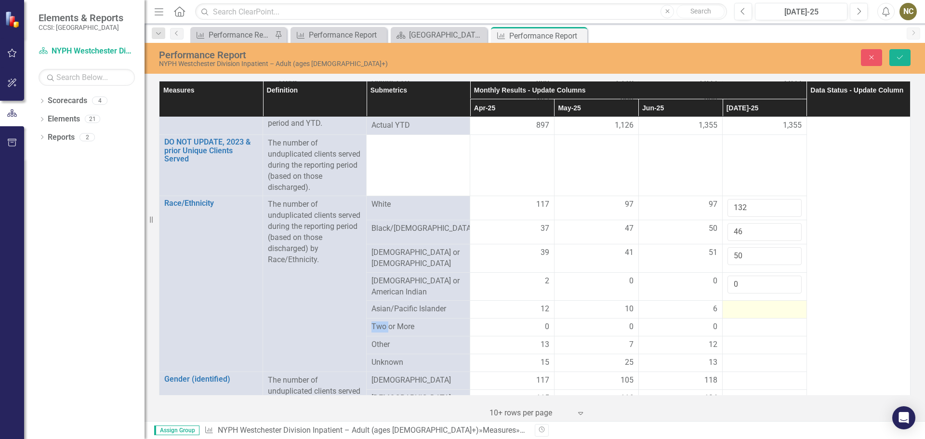
click at [726, 301] on td at bounding box center [765, 310] width 84 height 18
click at [726, 301] on td at bounding box center [765, 313] width 84 height 24
click at [728, 308] on input "number" at bounding box center [765, 313] width 74 height 18
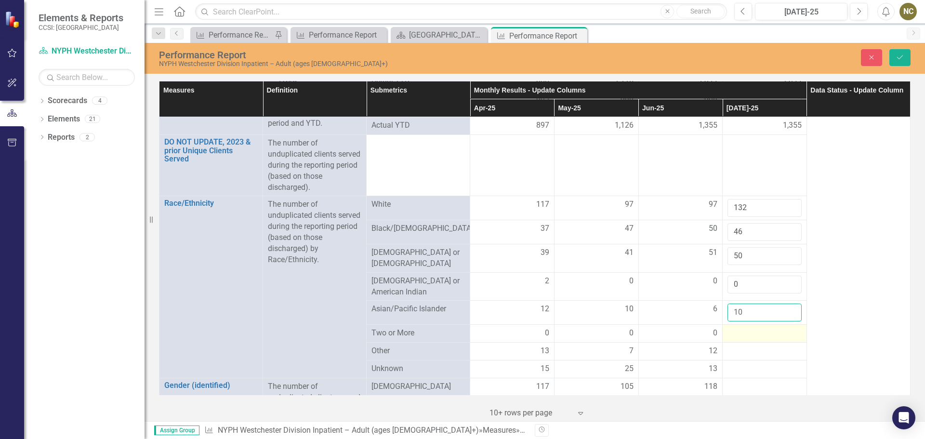
type input "10"
drag, startPoint x: 725, startPoint y: 329, endPoint x: 730, endPoint y: 332, distance: 5.8
click at [728, 330] on div at bounding box center [765, 334] width 74 height 12
click at [730, 332] on div at bounding box center [765, 334] width 74 height 12
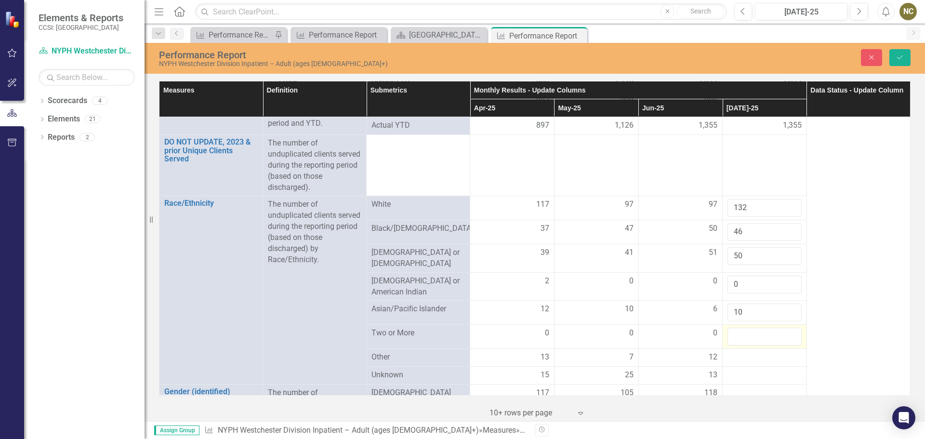
drag, startPoint x: 735, startPoint y: 330, endPoint x: 721, endPoint y: 328, distance: 14.5
click at [723, 328] on td at bounding box center [765, 337] width 84 height 24
type input "0"
click at [743, 361] on td at bounding box center [765, 358] width 84 height 18
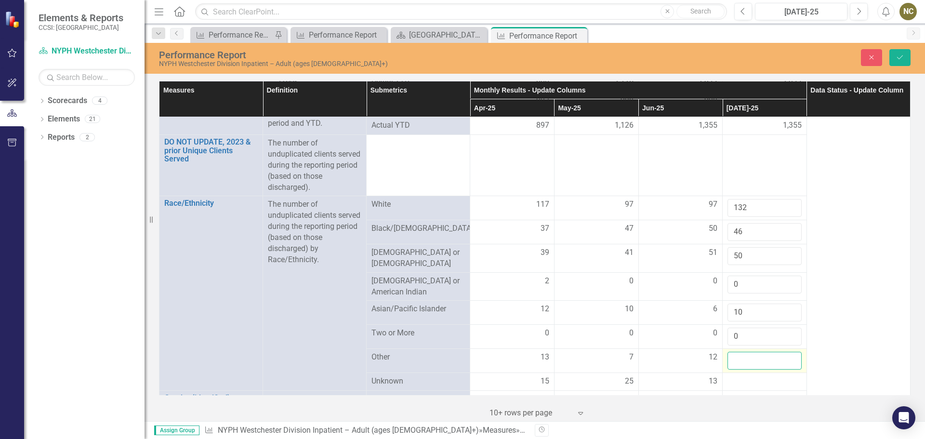
click at [742, 355] on input "number" at bounding box center [765, 361] width 74 height 18
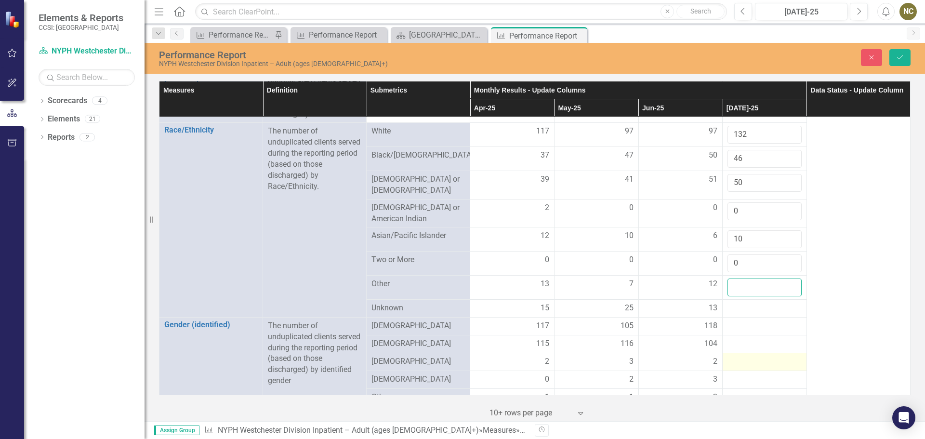
scroll to position [241, 0]
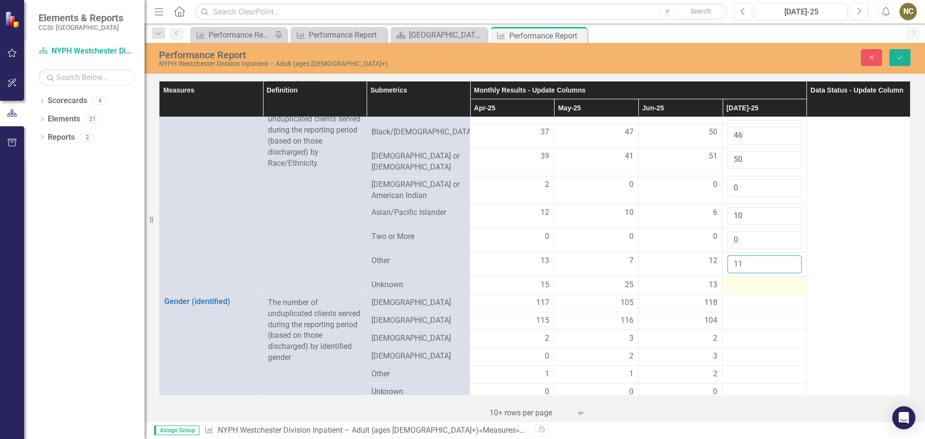
type input "11"
click at [739, 280] on div at bounding box center [765, 286] width 74 height 12
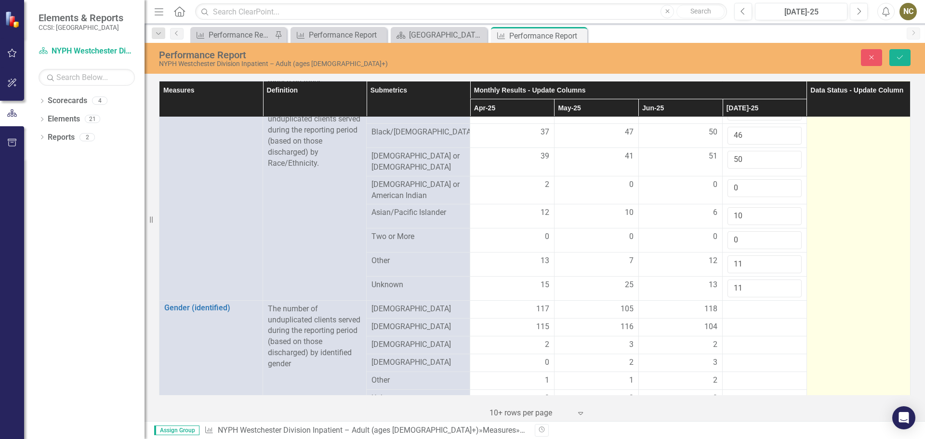
type input "11"
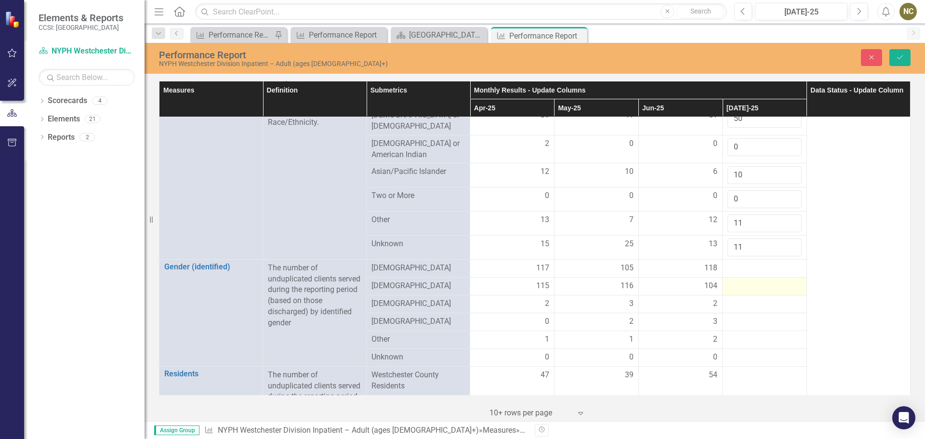
scroll to position [289, 0]
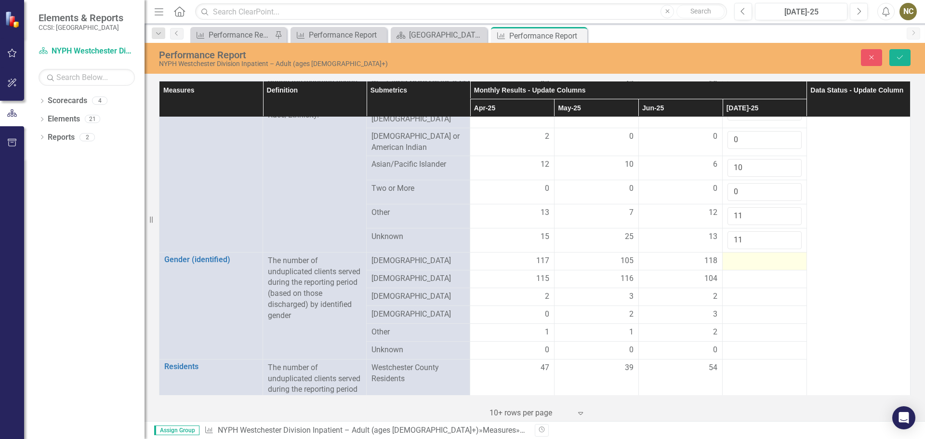
click at [739, 255] on div at bounding box center [765, 261] width 74 height 12
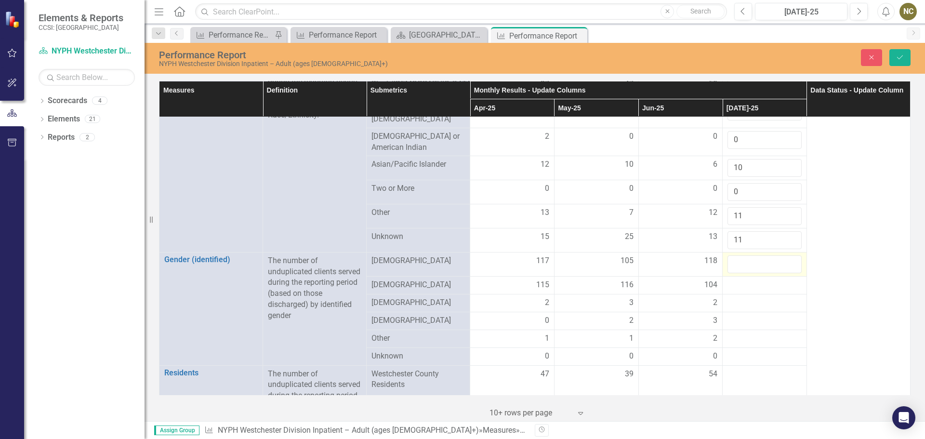
click at [739, 255] on input "number" at bounding box center [765, 264] width 74 height 18
type input "117"
click at [739, 280] on div at bounding box center [765, 286] width 74 height 12
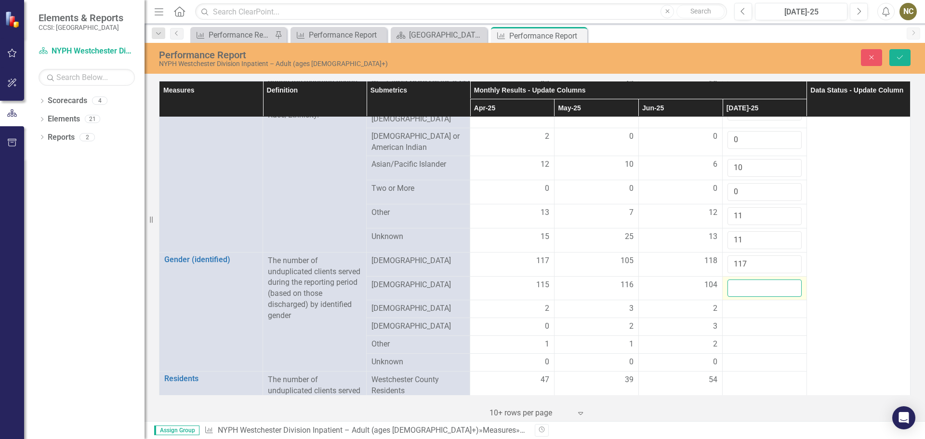
click at [739, 281] on input "number" at bounding box center [765, 289] width 74 height 18
type input "140"
click at [738, 306] on div at bounding box center [765, 309] width 74 height 12
click at [738, 306] on input "number" at bounding box center [765, 312] width 74 height 18
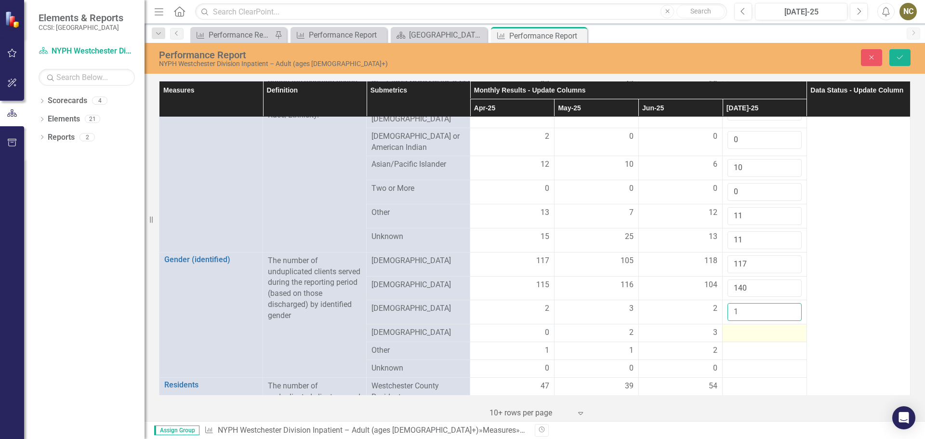
type input "1"
click at [735, 332] on div at bounding box center [765, 333] width 74 height 12
click at [735, 332] on input "number" at bounding box center [765, 336] width 74 height 18
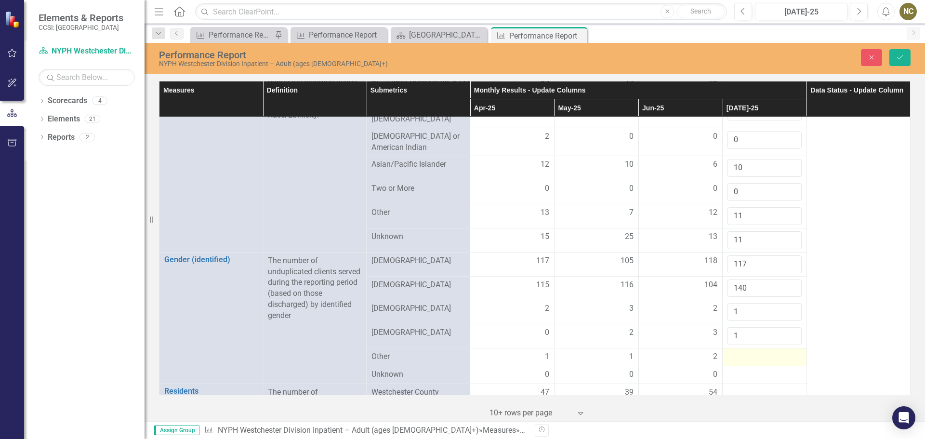
type input "1"
click at [728, 351] on div at bounding box center [765, 357] width 74 height 12
click at [729, 351] on input "number" at bounding box center [765, 360] width 74 height 18
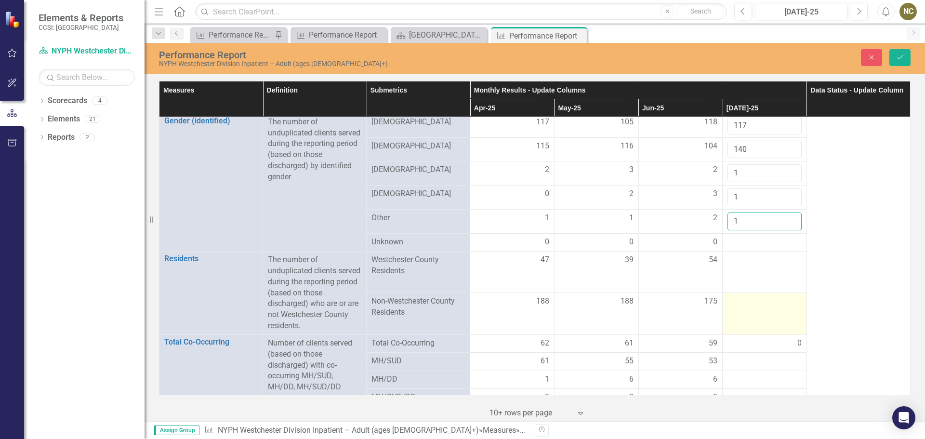
scroll to position [434, 0]
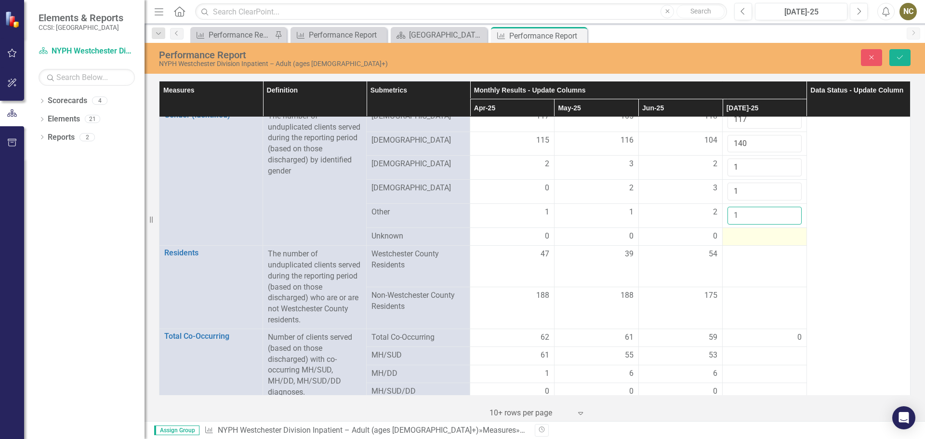
type input "1"
click at [730, 233] on div at bounding box center [765, 237] width 74 height 12
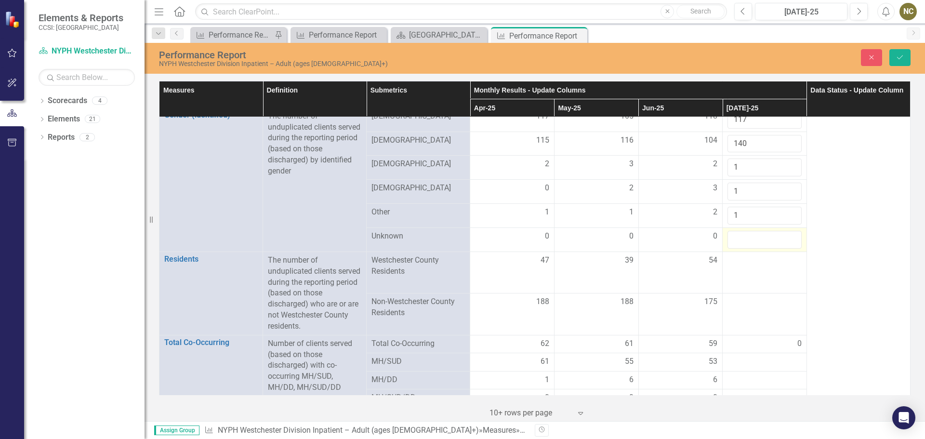
click at [730, 233] on input "number" at bounding box center [765, 240] width 74 height 18
type input "0"
click at [731, 261] on div at bounding box center [765, 261] width 74 height 12
click at [731, 261] on input "number" at bounding box center [765, 264] width 74 height 18
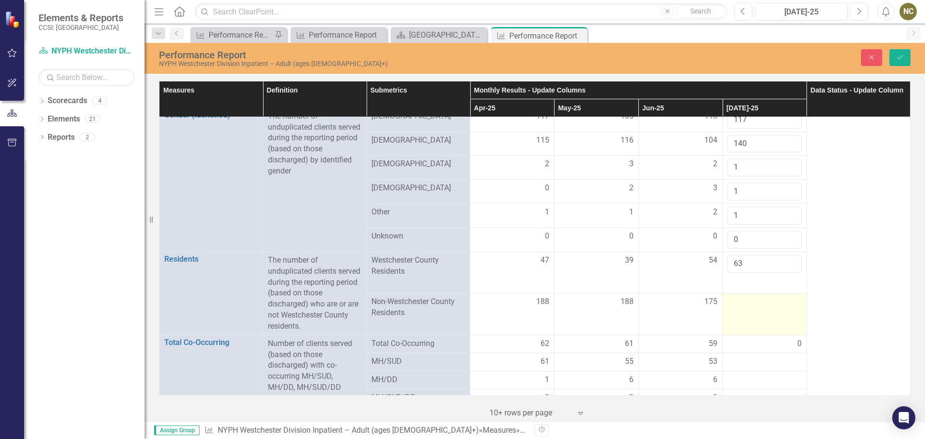
type input "63"
click at [739, 299] on div at bounding box center [765, 302] width 74 height 12
click at [739, 299] on input "number" at bounding box center [765, 305] width 74 height 18
type input "197"
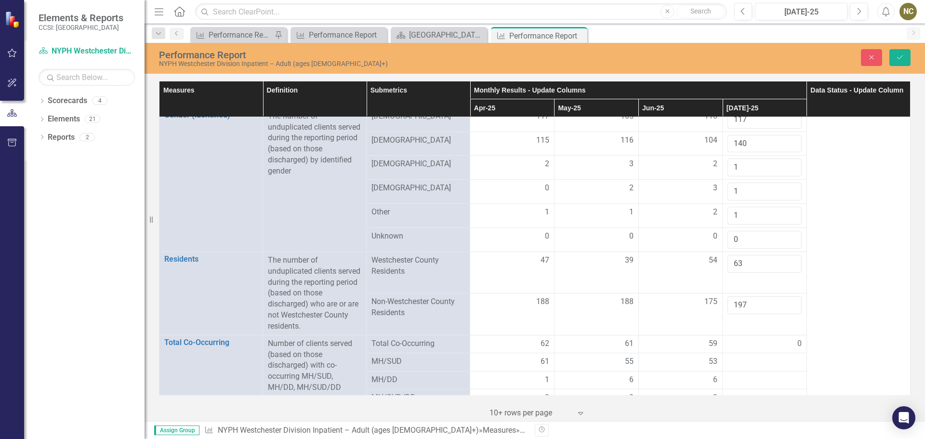
click at [728, 340] on div "0" at bounding box center [765, 343] width 74 height 11
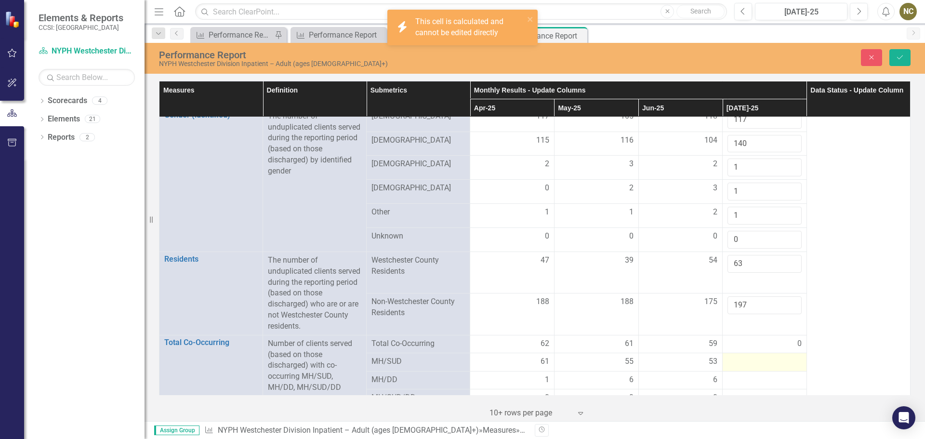
click at [730, 356] on div at bounding box center [765, 362] width 74 height 12
click at [730, 356] on input "number" at bounding box center [765, 365] width 74 height 18
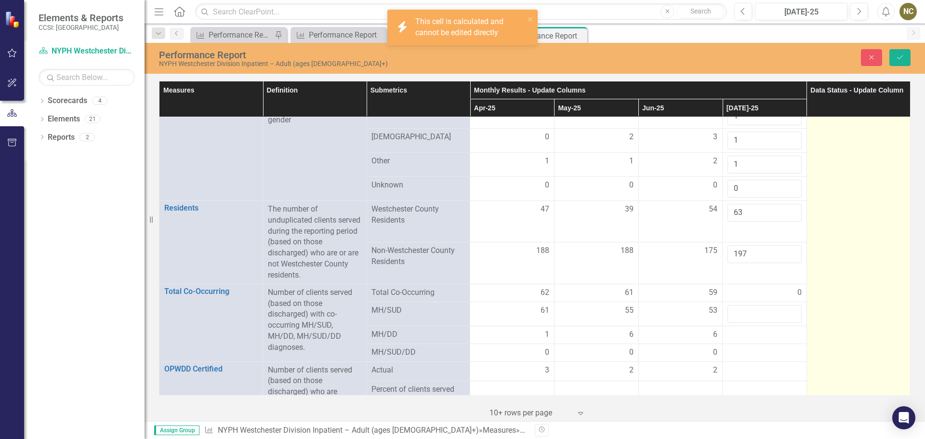
scroll to position [578, 0]
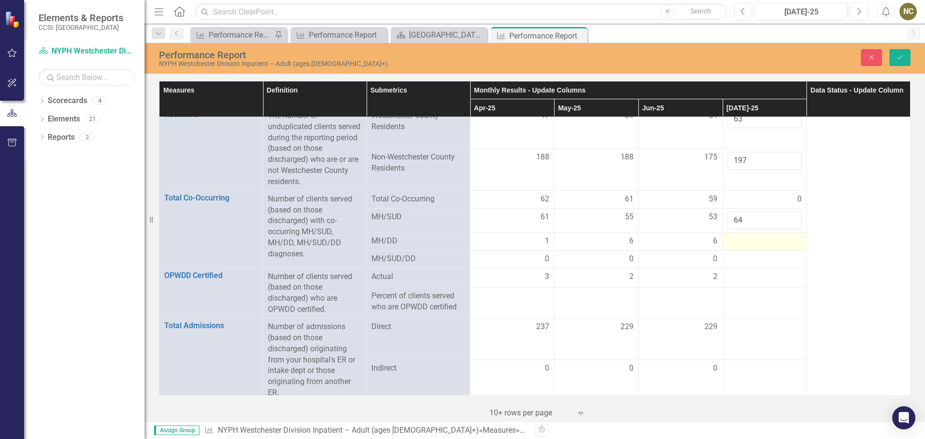
type input "64"
click at [738, 238] on div at bounding box center [765, 242] width 74 height 12
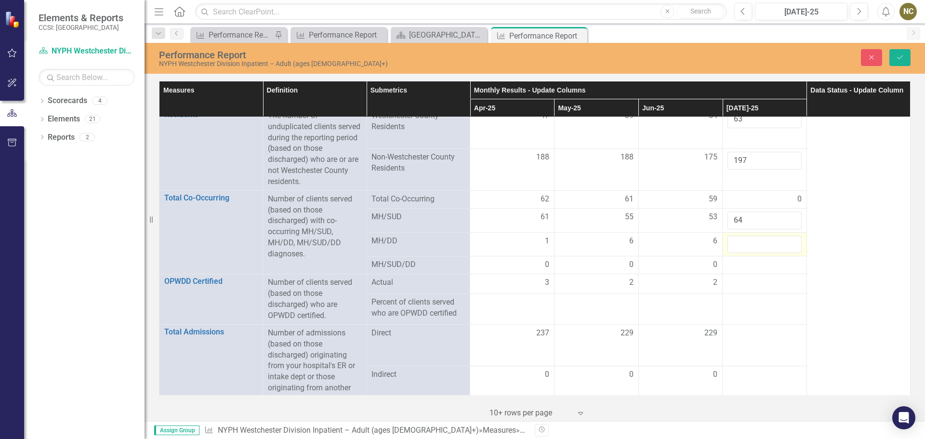
click at [738, 238] on input "number" at bounding box center [765, 245] width 74 height 18
type input "3"
click at [734, 263] on div at bounding box center [765, 265] width 74 height 12
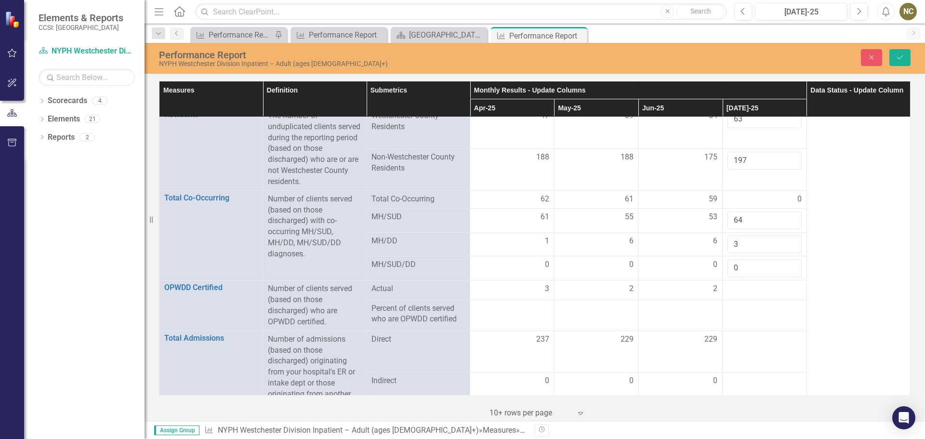
type input "0"
click at [735, 312] on td at bounding box center [765, 315] width 84 height 31
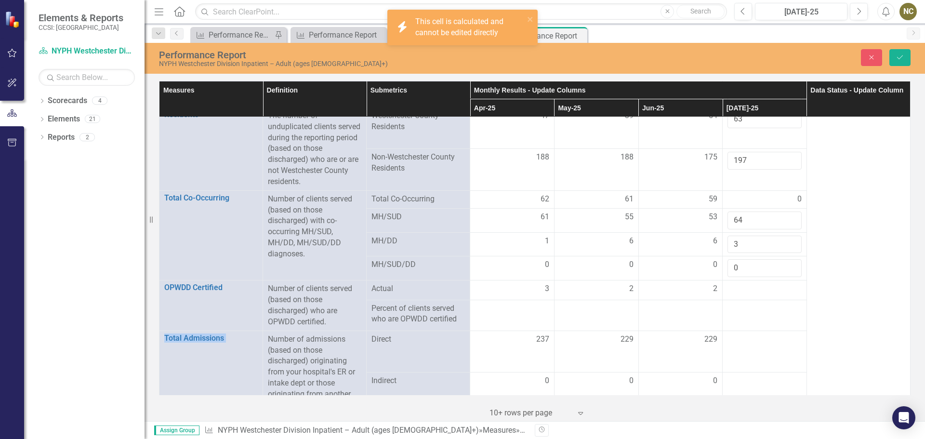
click at [735, 312] on td at bounding box center [765, 315] width 84 height 31
click at [729, 291] on td at bounding box center [765, 290] width 84 height 19
click at [729, 291] on td at bounding box center [765, 293] width 84 height 24
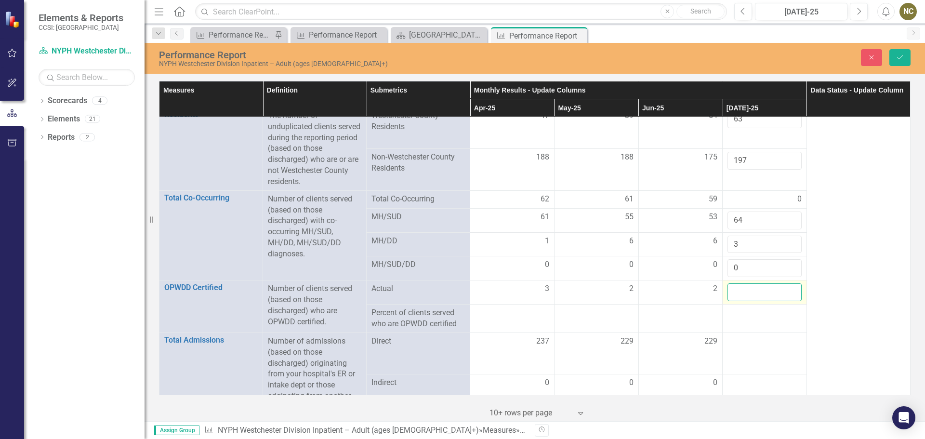
click at [728, 287] on input "number" at bounding box center [765, 292] width 74 height 18
type input "5"
click at [731, 336] on div at bounding box center [765, 342] width 74 height 12
click at [731, 336] on div at bounding box center [765, 345] width 74 height 18
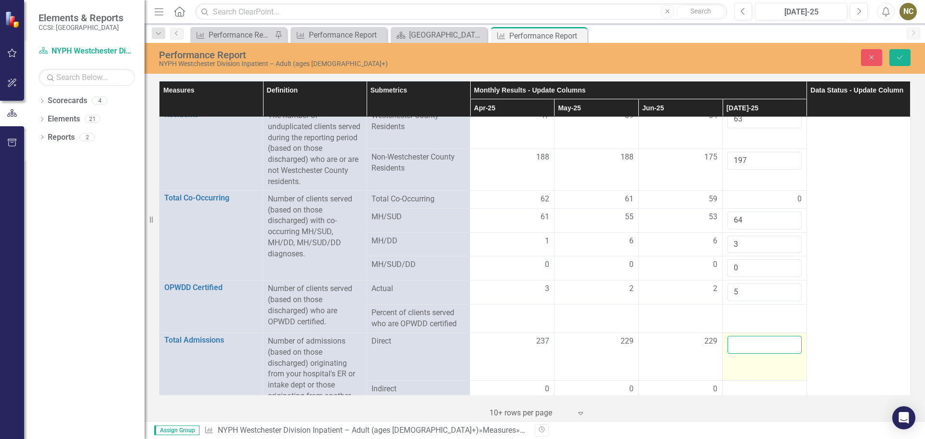
click at [731, 336] on input "number" at bounding box center [765, 345] width 74 height 18
type input "265"
click at [738, 381] on td at bounding box center [765, 399] width 84 height 36
click at [735, 377] on input "number" at bounding box center [765, 386] width 74 height 18
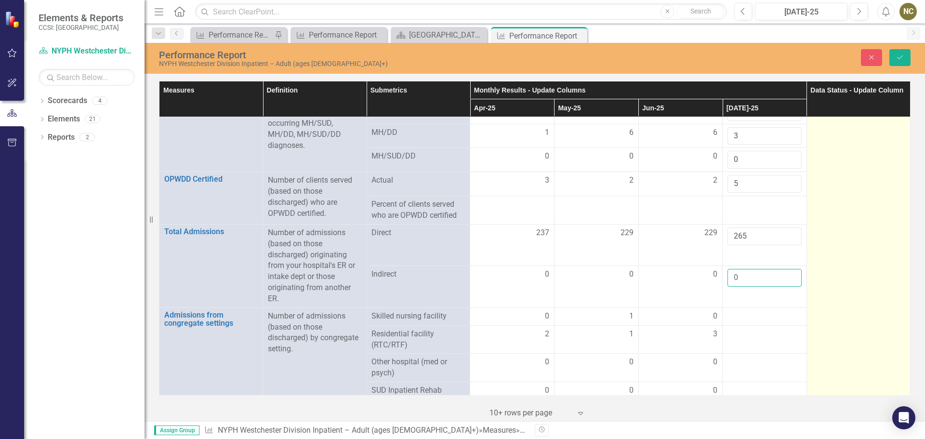
scroll to position [723, 0]
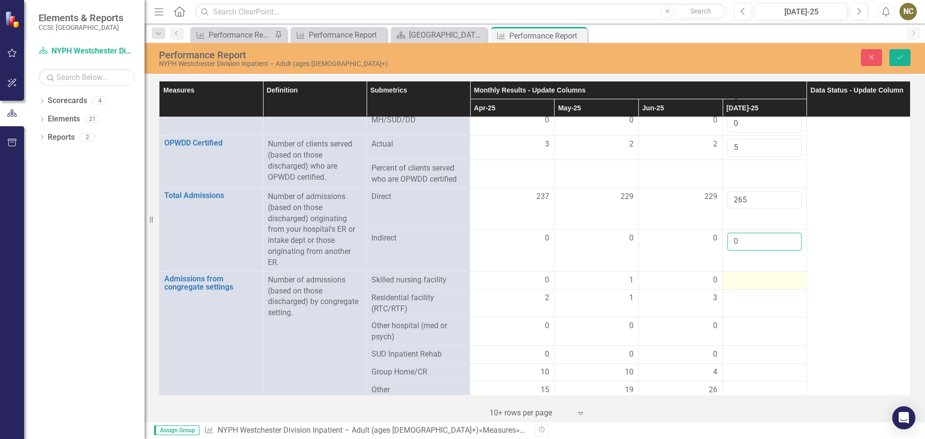
type input "0"
click at [743, 277] on div at bounding box center [765, 281] width 74 height 12
type input "0"
click at [752, 301] on div at bounding box center [765, 305] width 74 height 12
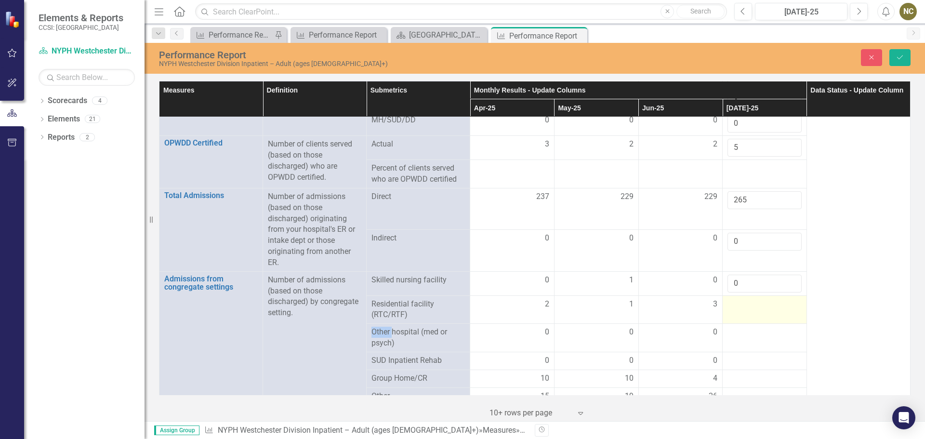
click at [752, 301] on div at bounding box center [765, 305] width 74 height 12
click at [752, 301] on div at bounding box center [765, 308] width 74 height 18
click at [747, 308] on input "number" at bounding box center [765, 308] width 74 height 18
type input "2"
click at [729, 331] on div at bounding box center [765, 333] width 74 height 12
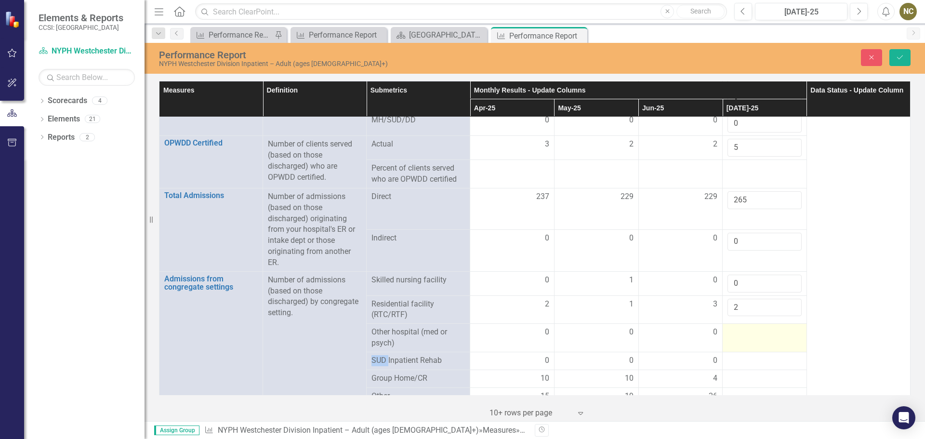
click at [729, 331] on div at bounding box center [765, 333] width 74 height 12
click at [729, 331] on input "number" at bounding box center [765, 336] width 74 height 18
type input "0"
click at [737, 357] on div at bounding box center [765, 361] width 74 height 12
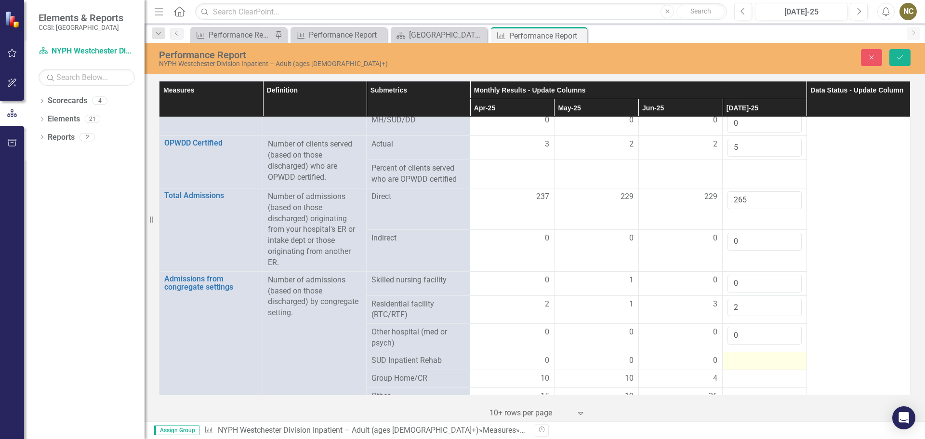
click at [737, 356] on div at bounding box center [765, 361] width 74 height 12
click at [737, 355] on div at bounding box center [765, 361] width 74 height 12
click at [737, 355] on input "number" at bounding box center [765, 364] width 74 height 18
type input "0"
click at [728, 379] on div at bounding box center [765, 385] width 74 height 12
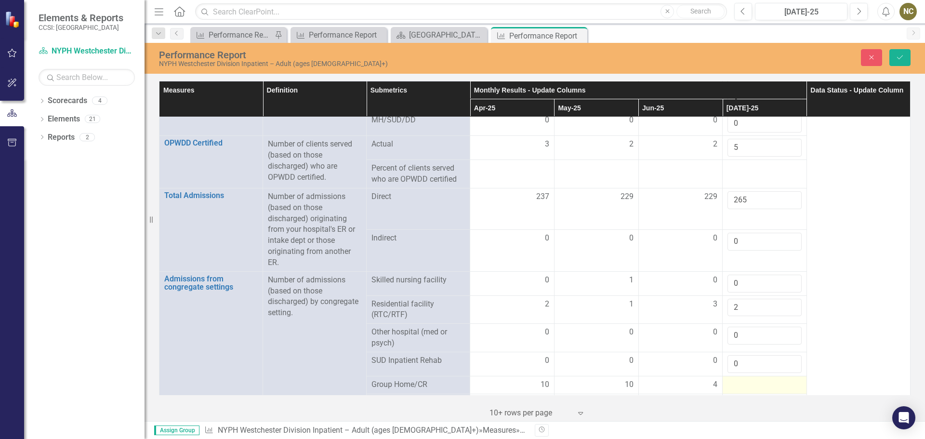
click at [728, 379] on div at bounding box center [765, 385] width 74 height 12
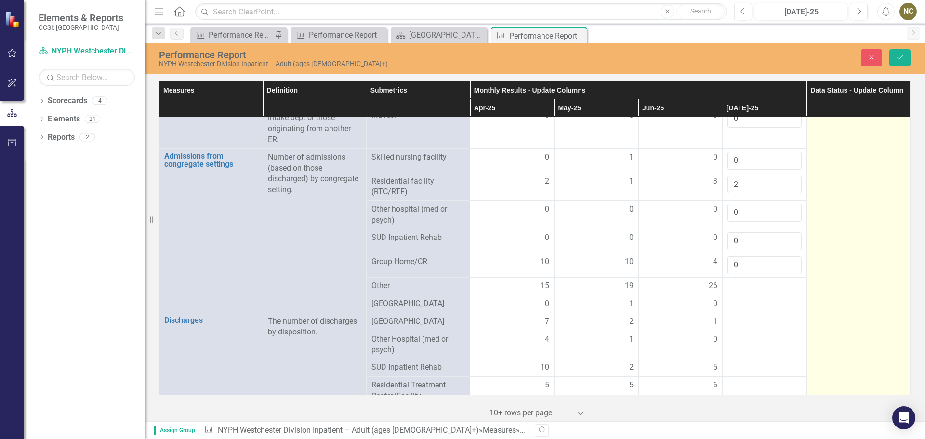
scroll to position [868, 0]
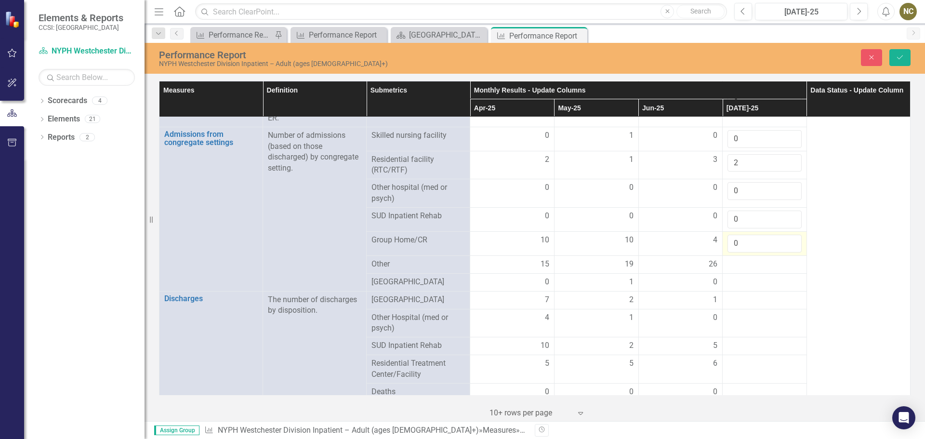
drag, startPoint x: 737, startPoint y: 238, endPoint x: 727, endPoint y: 235, distance: 11.1
click at [728, 235] on input "0" at bounding box center [765, 244] width 74 height 18
type input "8"
click at [731, 259] on div at bounding box center [765, 265] width 74 height 12
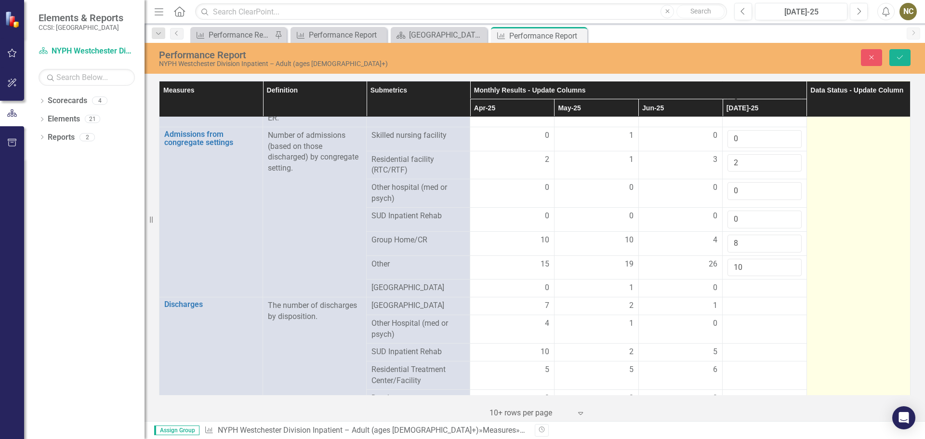
type input "10"
click at [817, 290] on td at bounding box center [859, 108] width 104 height 1717
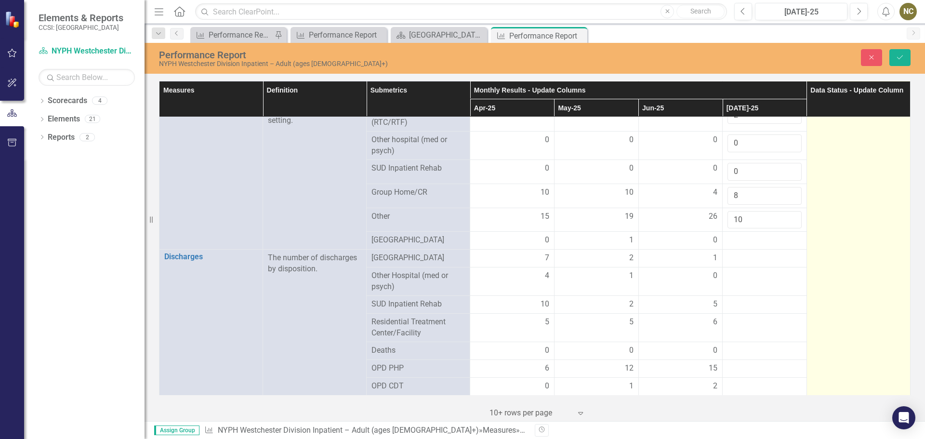
scroll to position [916, 0]
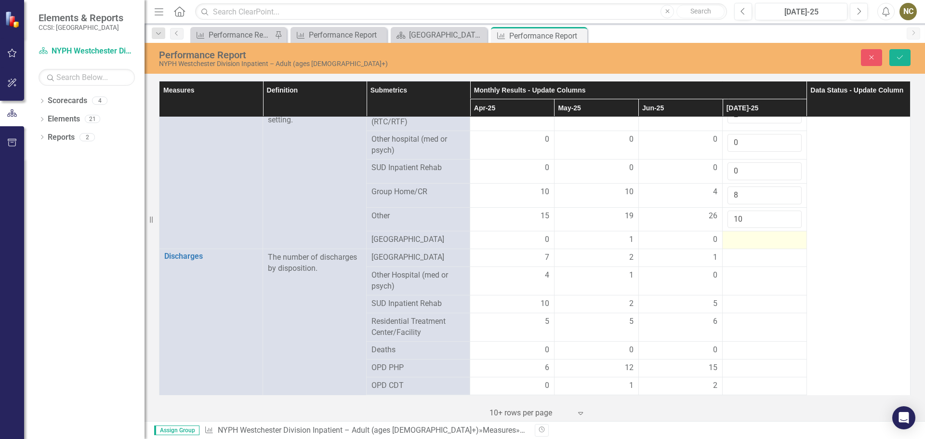
click at [750, 241] on div at bounding box center [765, 240] width 74 height 12
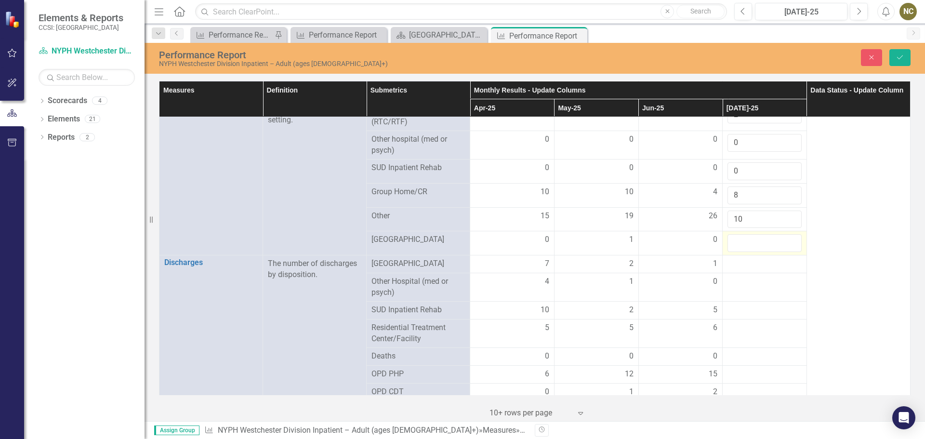
click at [750, 241] on input "number" at bounding box center [765, 243] width 74 height 18
type input "0"
click at [738, 267] on td at bounding box center [765, 264] width 84 height 18
click at [738, 267] on input "number" at bounding box center [765, 267] width 74 height 18
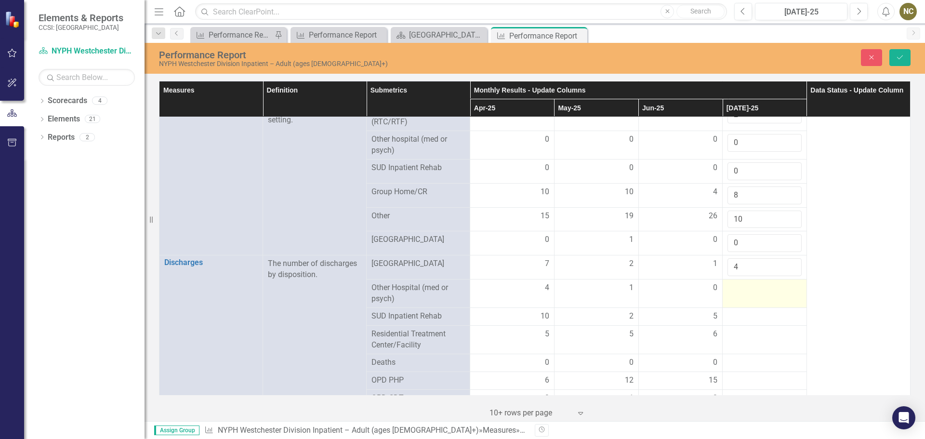
type input "4"
click at [723, 288] on td at bounding box center [765, 294] width 84 height 28
click at [728, 289] on div at bounding box center [765, 288] width 74 height 12
click at [728, 288] on div at bounding box center [765, 288] width 74 height 12
click at [728, 284] on div at bounding box center [765, 288] width 74 height 12
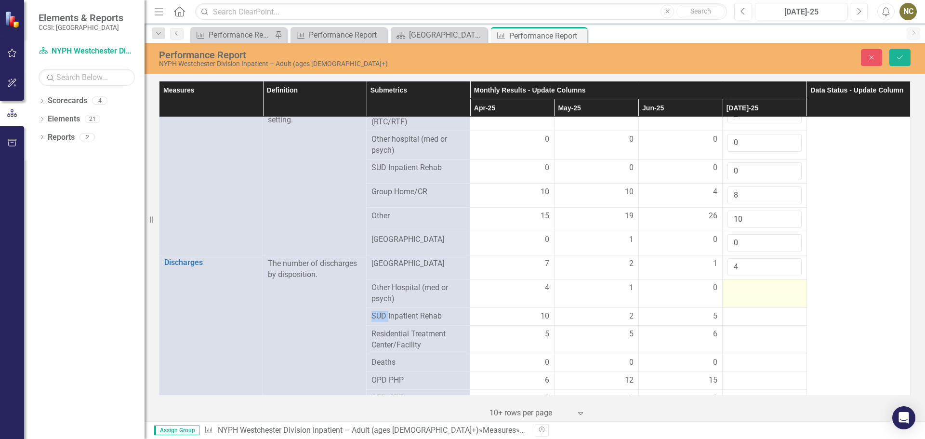
click at [728, 284] on div at bounding box center [765, 288] width 74 height 12
click at [728, 284] on div at bounding box center [765, 291] width 74 height 18
click at [728, 284] on input "2" at bounding box center [765, 291] width 74 height 18
type input "2"
click at [728, 312] on div at bounding box center [765, 317] width 74 height 12
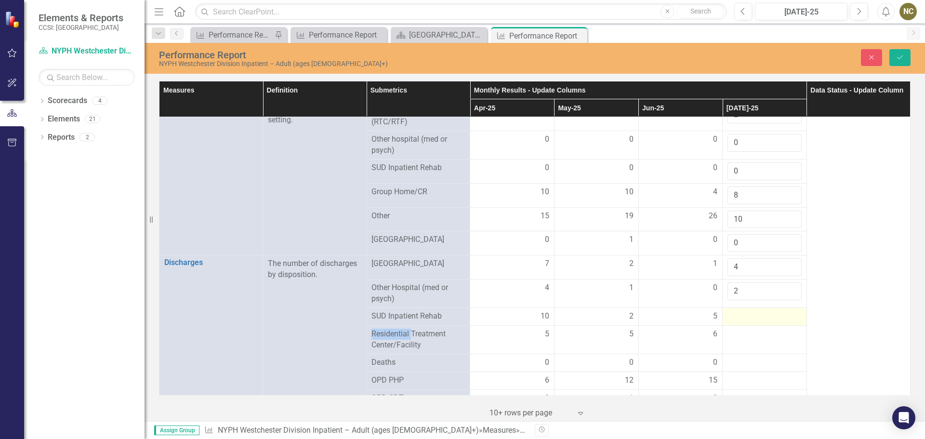
click at [728, 312] on div at bounding box center [765, 317] width 74 height 12
click at [728, 312] on input "number" at bounding box center [765, 320] width 74 height 18
type input "4"
click at [723, 339] on td at bounding box center [765, 346] width 84 height 28
click at [723, 340] on td at bounding box center [765, 346] width 84 height 28
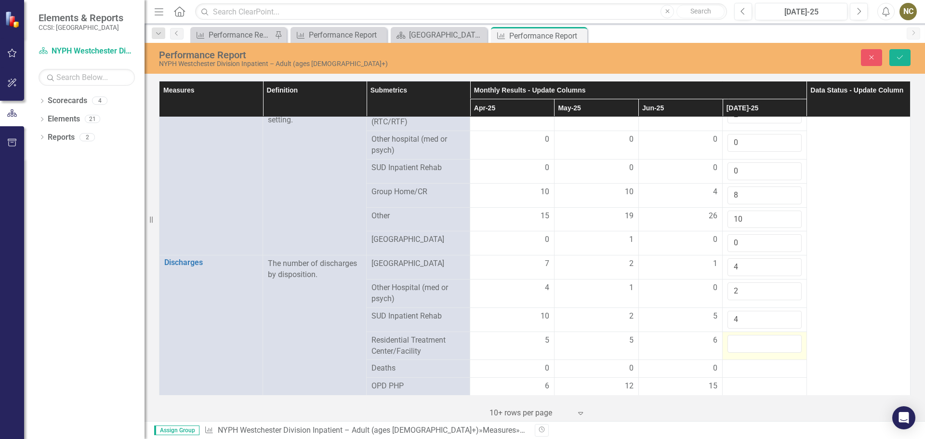
click at [728, 343] on input "number" at bounding box center [765, 344] width 74 height 18
type input "9"
click at [743, 365] on div at bounding box center [765, 369] width 74 height 12
click at [744, 365] on div at bounding box center [765, 369] width 74 height 12
click at [744, 365] on input "number" at bounding box center [765, 372] width 74 height 18
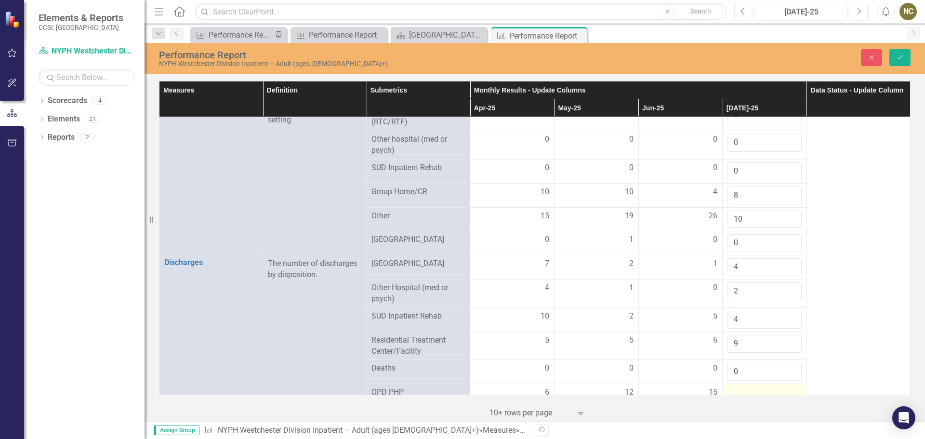
type input "0"
click at [731, 392] on div at bounding box center [765, 393] width 74 height 12
click at [731, 392] on div at bounding box center [765, 396] width 74 height 18
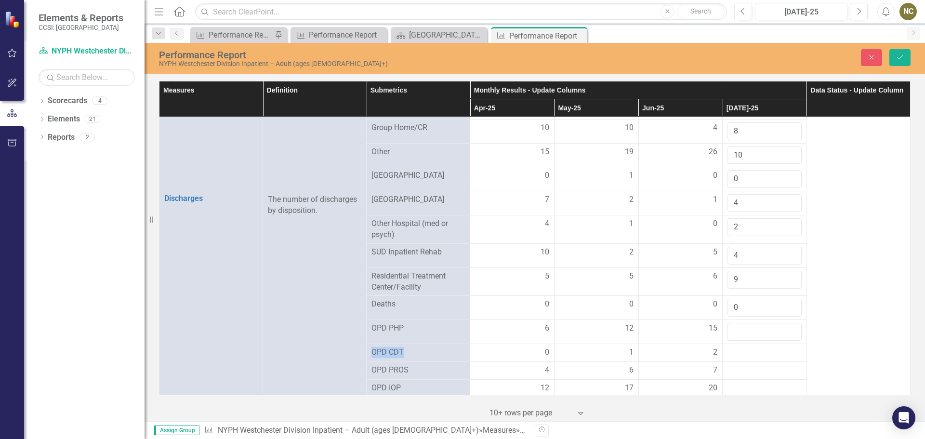
scroll to position [1060, 0]
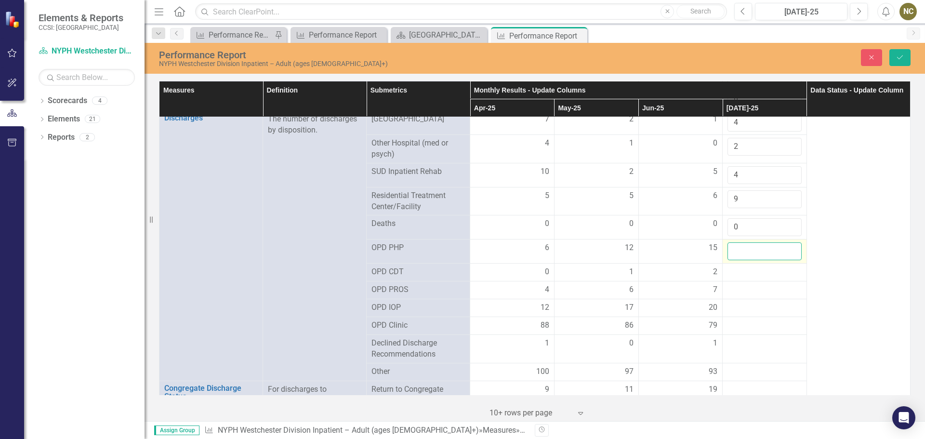
click at [730, 244] on input "number" at bounding box center [765, 251] width 74 height 18
type input "20"
click at [735, 267] on div at bounding box center [765, 273] width 74 height 12
click at [735, 267] on input "number" at bounding box center [765, 276] width 74 height 18
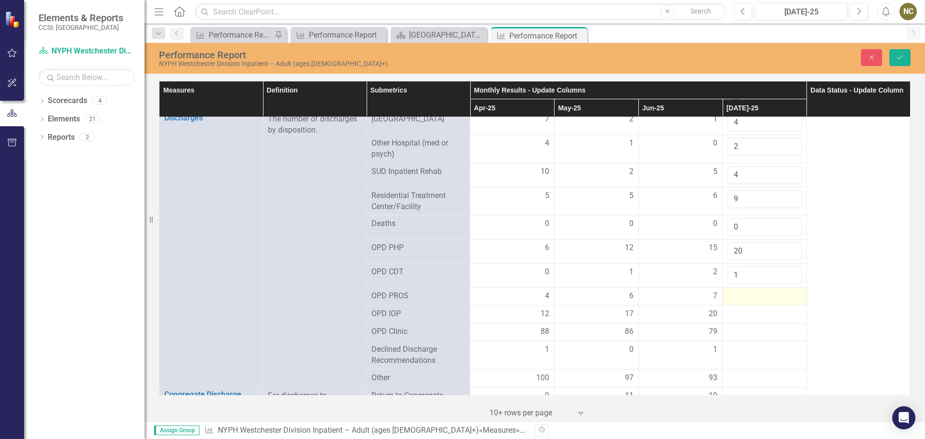
type input "1"
click at [734, 296] on div at bounding box center [765, 297] width 74 height 12
click at [734, 293] on input "number" at bounding box center [765, 300] width 74 height 18
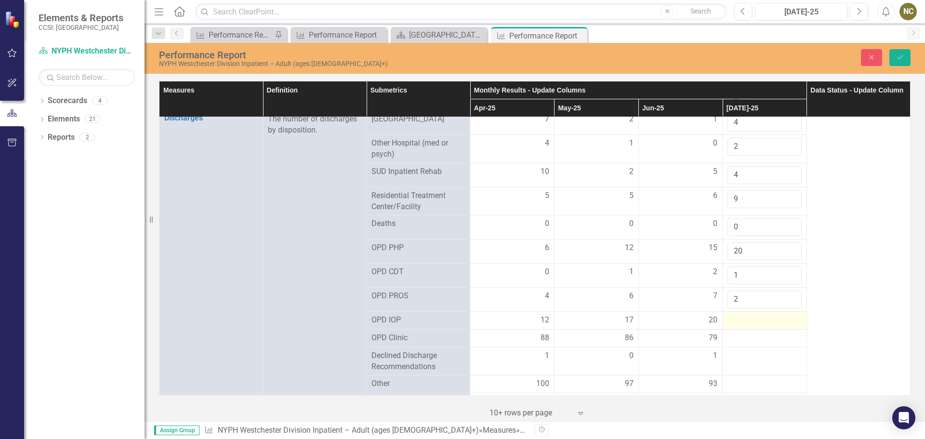
type input "2"
click at [730, 316] on div at bounding box center [765, 321] width 74 height 12
type input "26"
click at [729, 343] on div at bounding box center [765, 345] width 74 height 12
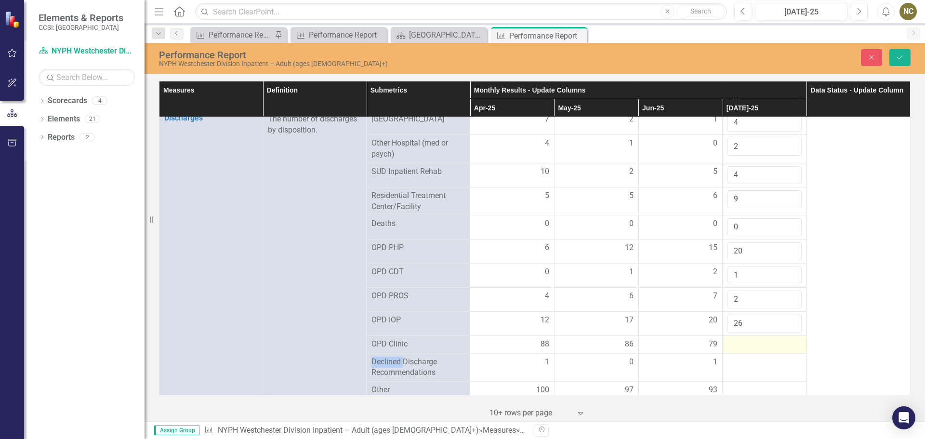
click at [730, 342] on div at bounding box center [765, 345] width 74 height 12
click at [730, 342] on input "number" at bounding box center [765, 348] width 74 height 18
type input "83"
click at [731, 366] on div at bounding box center [765, 368] width 74 height 12
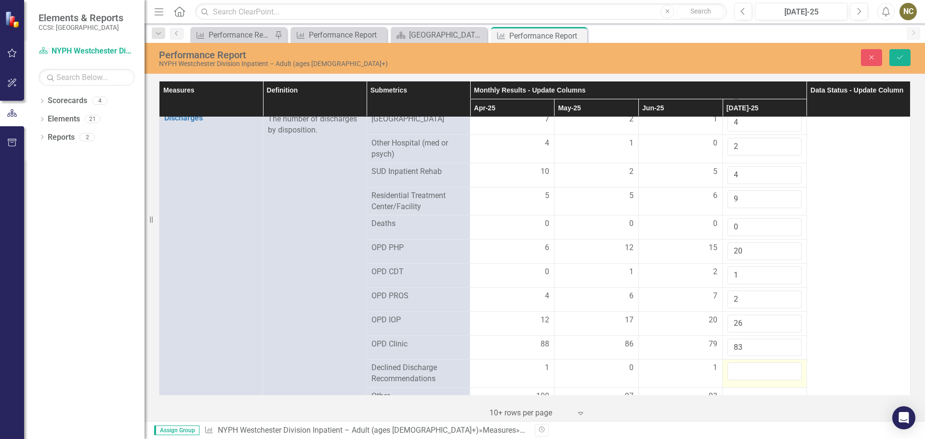
click at [731, 366] on input "number" at bounding box center [765, 371] width 74 height 18
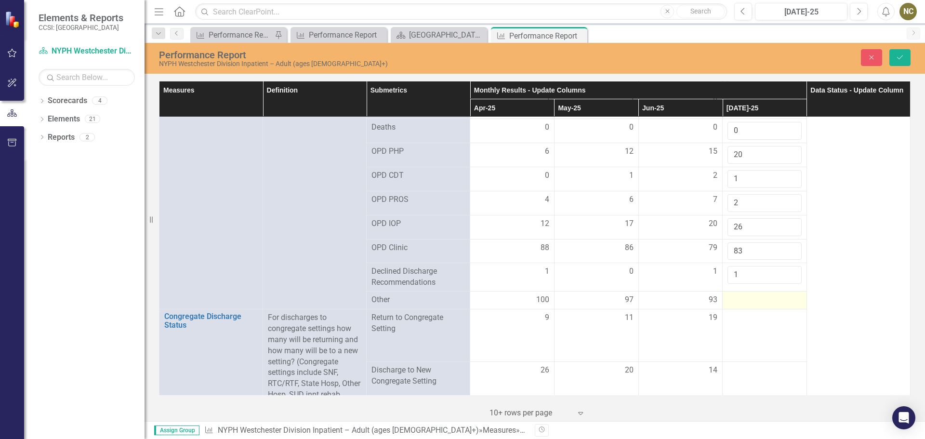
type input "1"
click at [723, 284] on td "1" at bounding box center [765, 277] width 84 height 28
click at [728, 294] on div at bounding box center [765, 300] width 74 height 12
click at [728, 294] on input "number" at bounding box center [765, 303] width 74 height 18
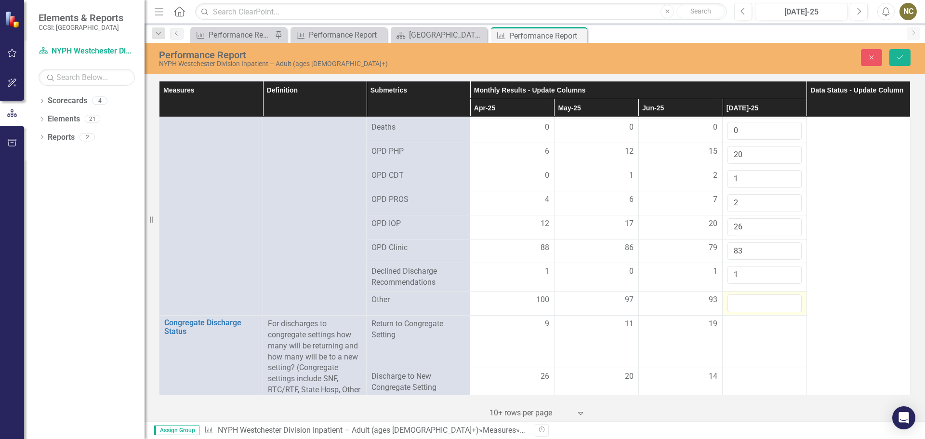
click at [728, 294] on input "number" at bounding box center [765, 303] width 74 height 18
type input "113"
click at [748, 326] on div at bounding box center [765, 325] width 74 height 12
click at [748, 326] on div at bounding box center [765, 328] width 74 height 18
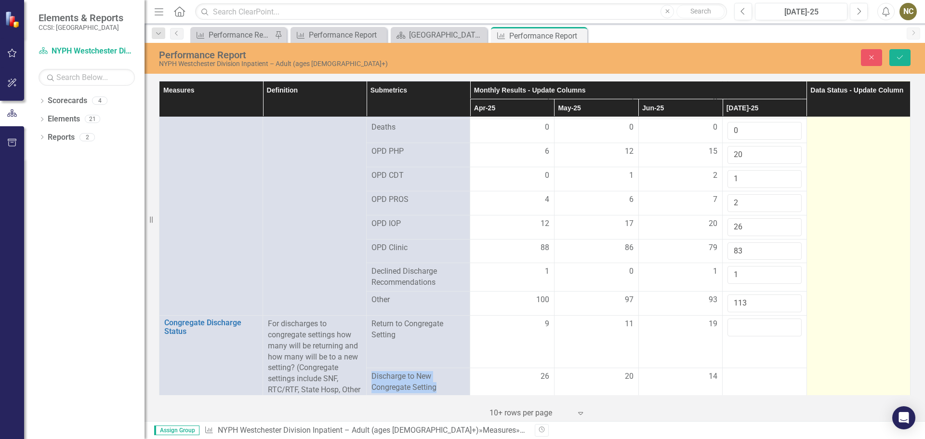
scroll to position [1205, 0]
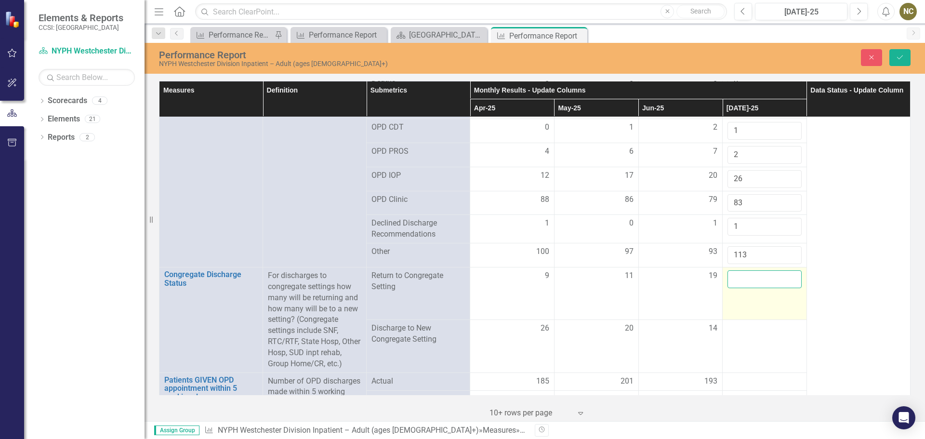
click at [743, 276] on input "number" at bounding box center [765, 279] width 74 height 18
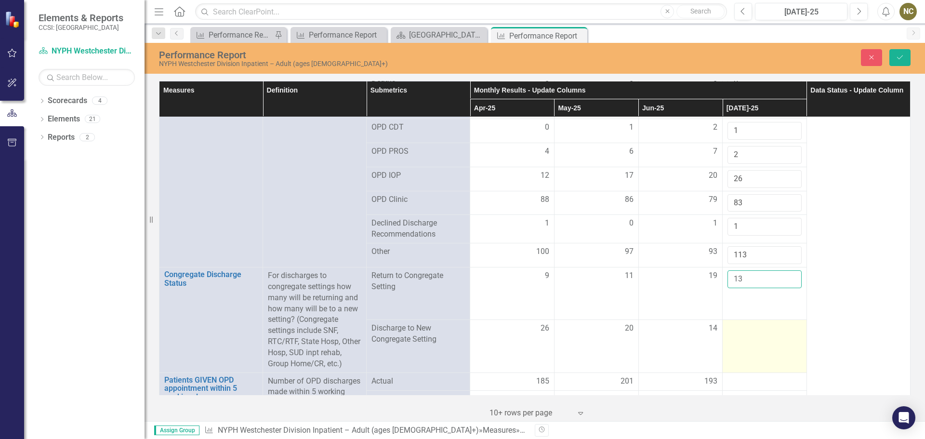
type input "13"
click at [732, 336] on td at bounding box center [765, 346] width 84 height 53
click at [732, 336] on input "number" at bounding box center [765, 332] width 74 height 18
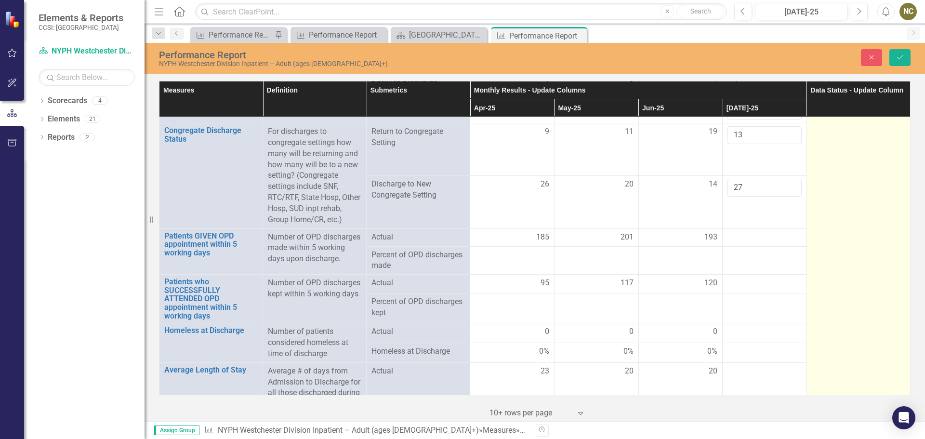
scroll to position [1350, 0]
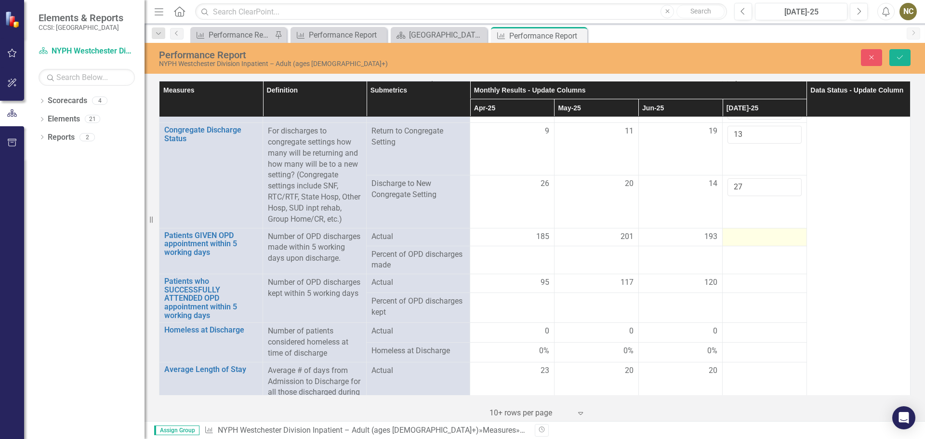
type input "27"
click at [743, 243] on div at bounding box center [765, 237] width 74 height 12
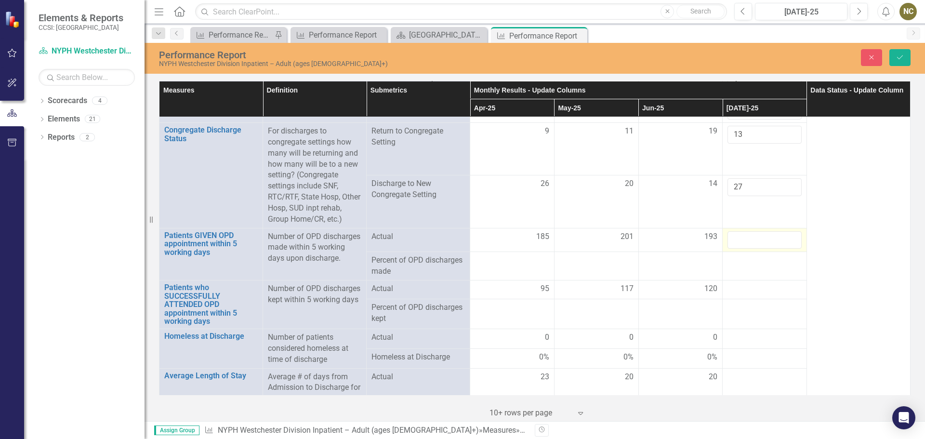
click at [743, 247] on input "number" at bounding box center [765, 240] width 74 height 18
type input "225"
click at [740, 292] on div at bounding box center [765, 289] width 74 height 12
click at [740, 292] on input "number" at bounding box center [765, 292] width 74 height 18
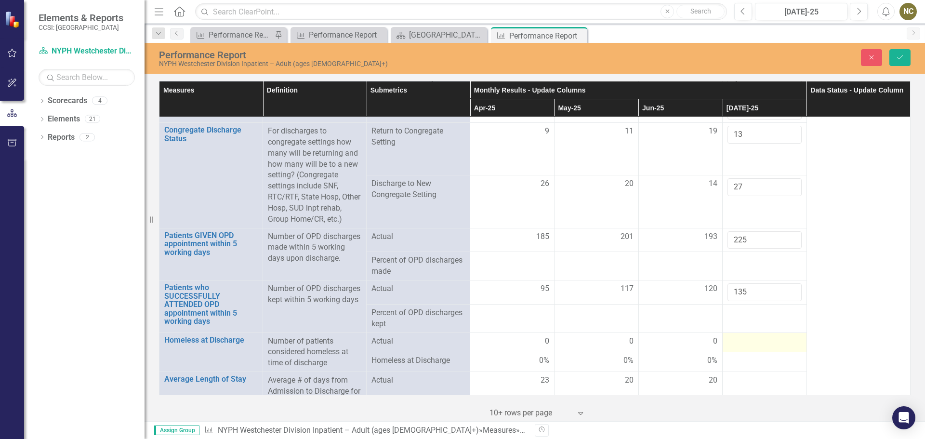
type input "135"
click at [742, 348] on div at bounding box center [765, 342] width 74 height 12
click at [742, 352] on input "number" at bounding box center [765, 345] width 74 height 18
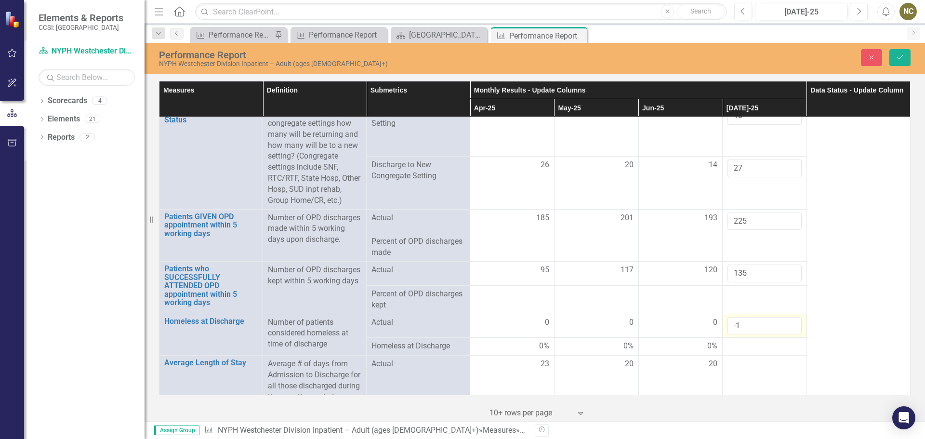
scroll to position [1398, 0]
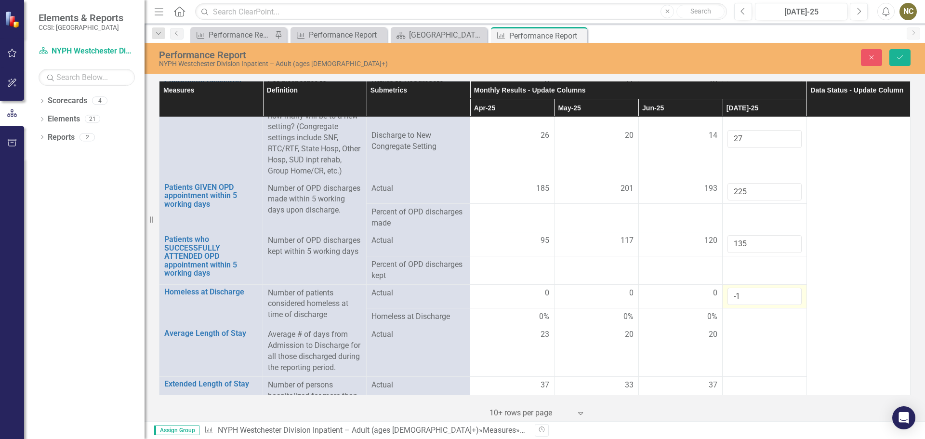
drag, startPoint x: 759, startPoint y: 305, endPoint x: 725, endPoint y: 303, distance: 34.3
click at [728, 301] on input "-1" at bounding box center [765, 297] width 74 height 18
type input "0"
click at [723, 346] on td at bounding box center [765, 351] width 84 height 50
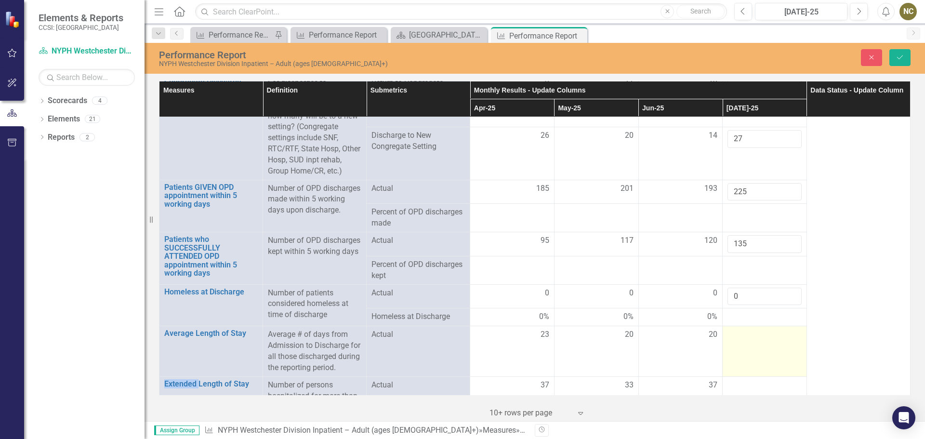
click at [723, 346] on td at bounding box center [765, 351] width 84 height 50
click at [738, 347] on input "number" at bounding box center [765, 338] width 74 height 18
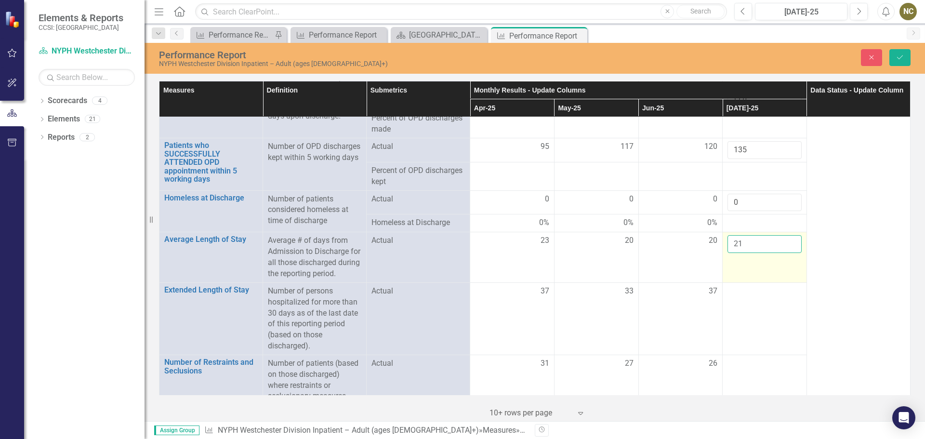
scroll to position [1494, 0]
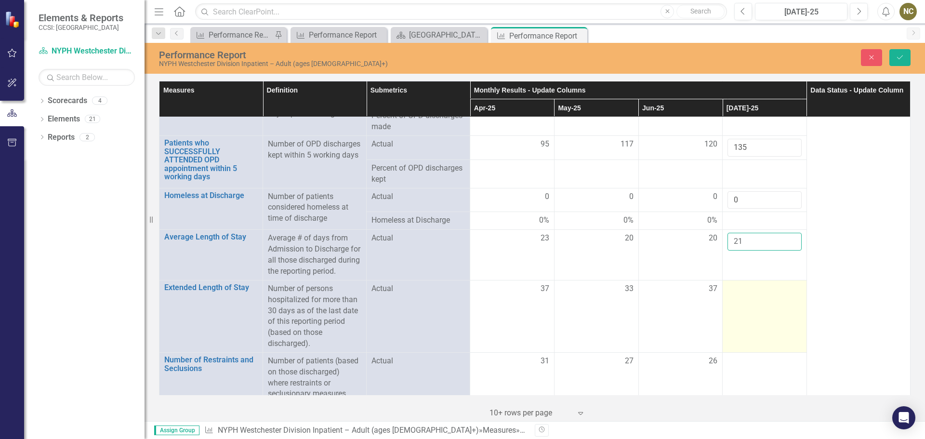
type input "21"
click at [744, 317] on td at bounding box center [765, 316] width 84 height 72
click at [744, 301] on input "number" at bounding box center [765, 292] width 74 height 18
drag, startPoint x: 746, startPoint y: 313, endPoint x: 727, endPoint y: 310, distance: 19.0
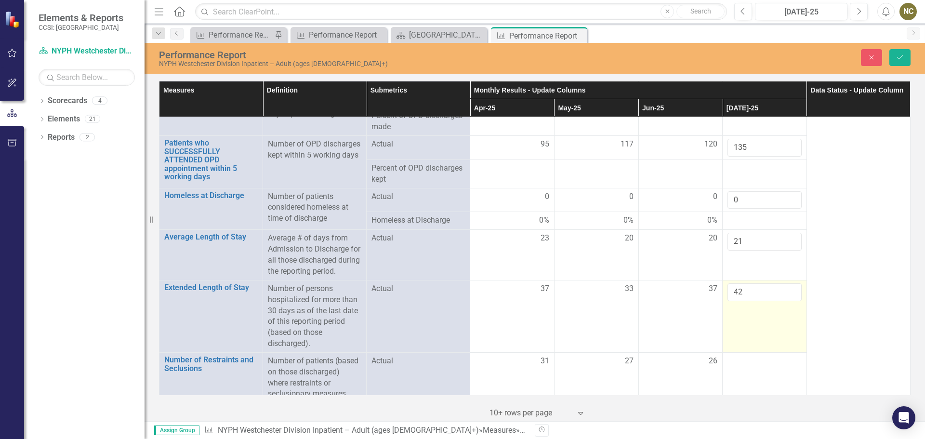
click at [728, 301] on input "42" at bounding box center [765, 292] width 74 height 18
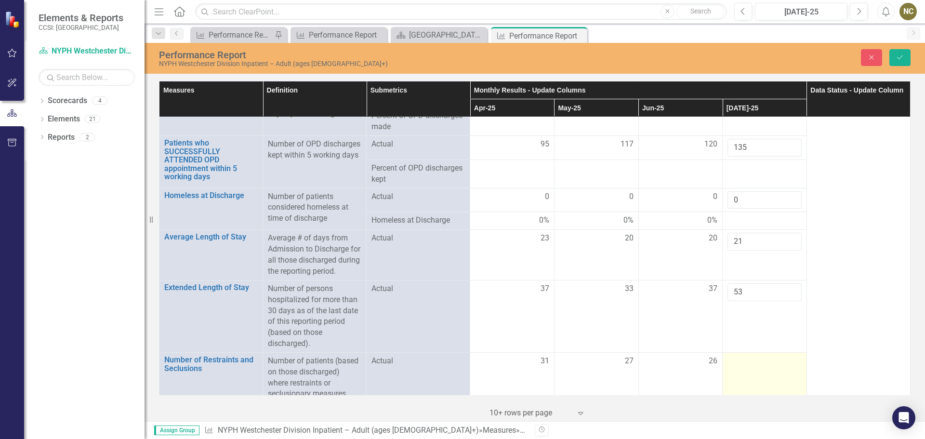
type input "53"
click at [740, 367] on div at bounding box center [765, 362] width 74 height 12
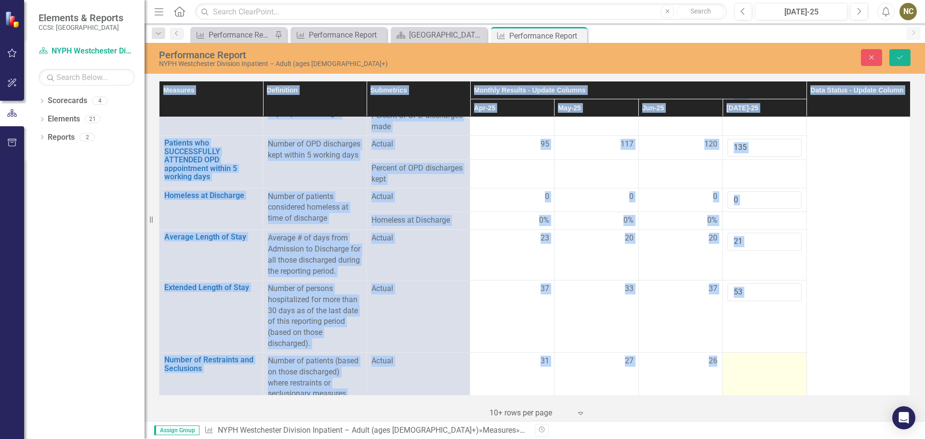
click at [740, 367] on div at bounding box center [765, 362] width 74 height 12
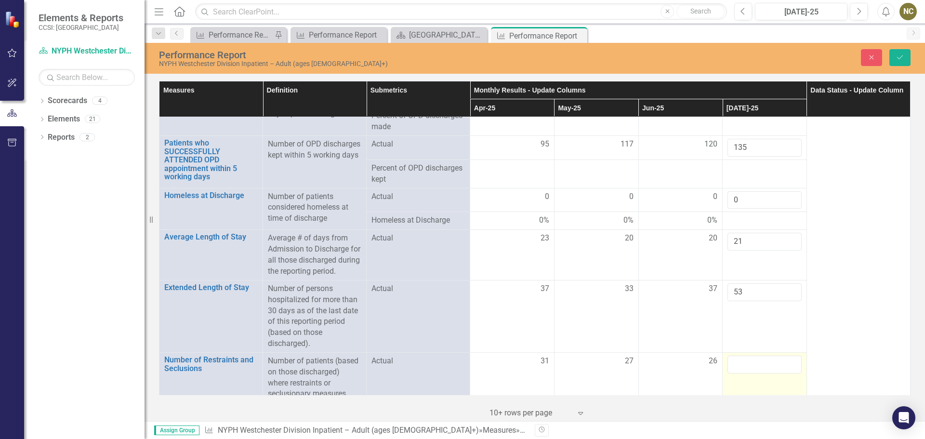
click at [740, 374] on input "number" at bounding box center [765, 365] width 74 height 18
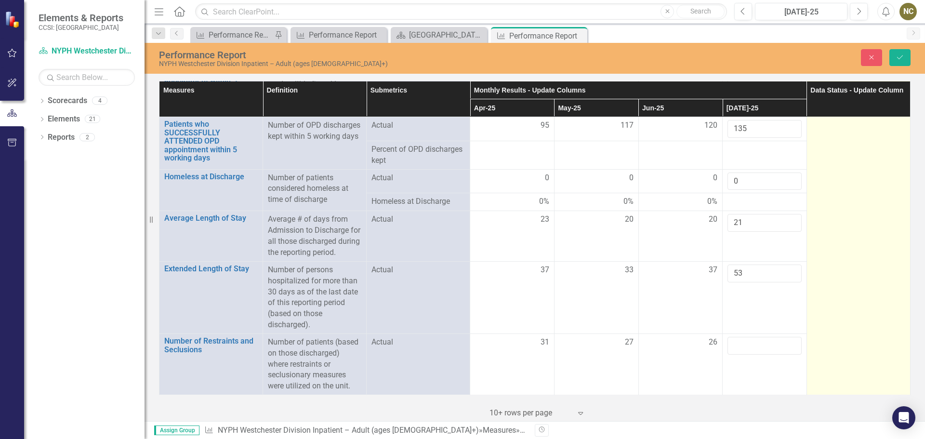
scroll to position [1531, 0]
type input "21"
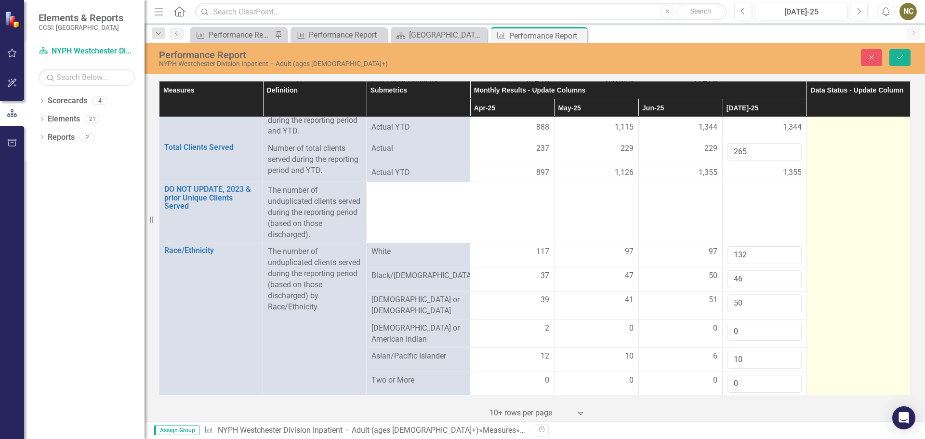
scroll to position [0, 0]
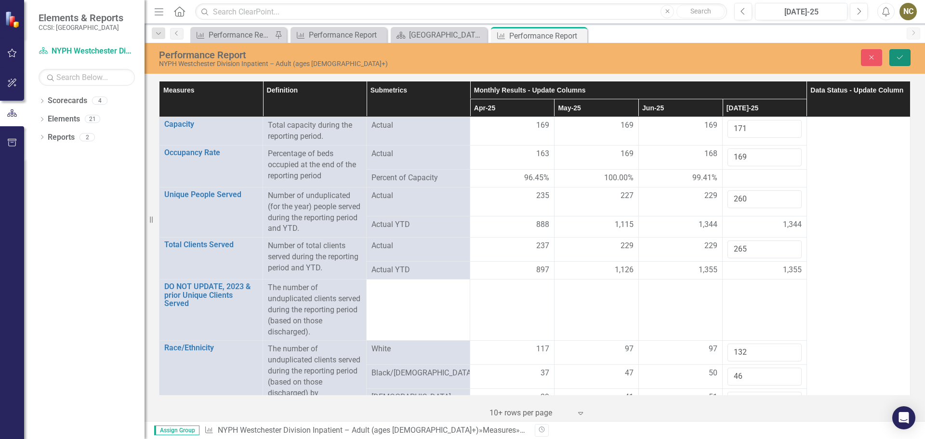
click at [897, 55] on icon "Save" at bounding box center [900, 57] width 9 height 7
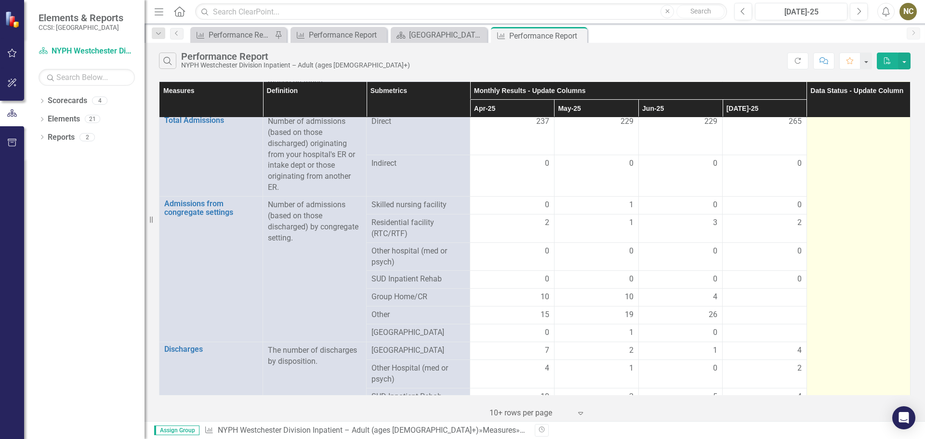
scroll to position [723, 0]
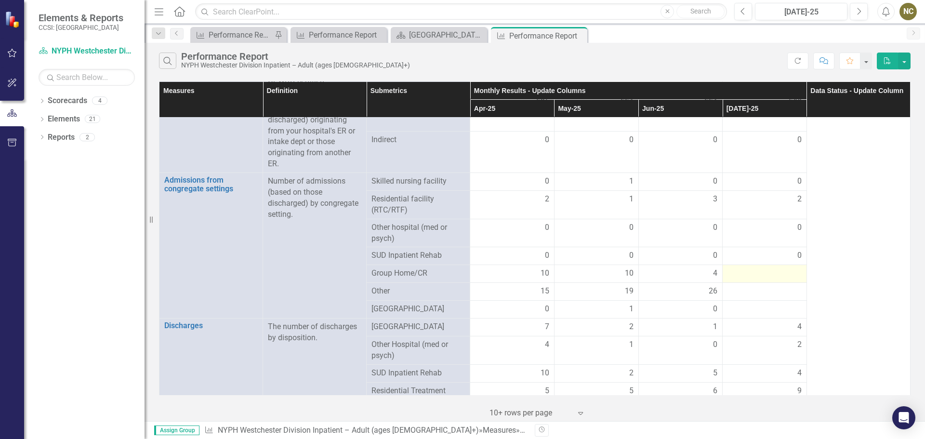
click at [767, 269] on div at bounding box center [765, 274] width 74 height 12
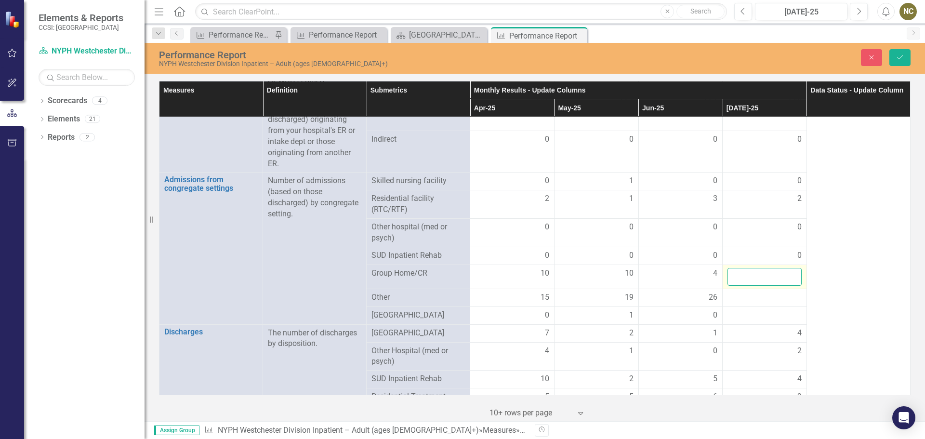
click at [766, 272] on input "number" at bounding box center [765, 277] width 74 height 18
type input "8"
click at [744, 307] on td at bounding box center [765, 316] width 84 height 18
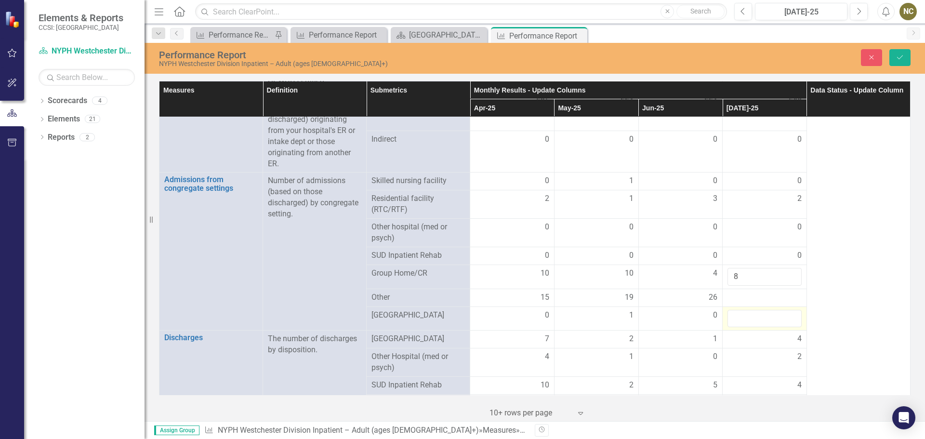
click at [744, 307] on td at bounding box center [765, 319] width 84 height 24
drag, startPoint x: 746, startPoint y: 293, endPoint x: 746, endPoint y: 286, distance: 6.3
click at [746, 292] on div at bounding box center [765, 298] width 74 height 12
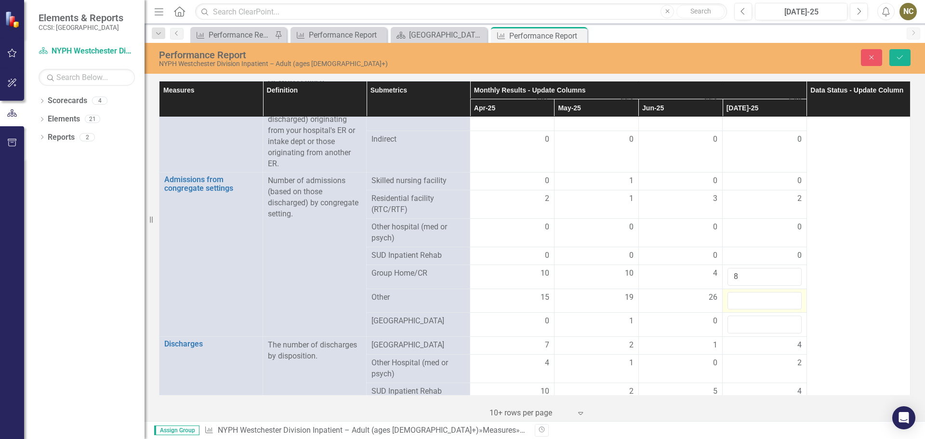
click at [746, 292] on input "number" at bounding box center [765, 301] width 74 height 18
drag, startPoint x: 729, startPoint y: 279, endPoint x: 733, endPoint y: 283, distance: 6.1
click at [733, 289] on td "10" at bounding box center [765, 301] width 84 height 24
click at [733, 294] on input "10" at bounding box center [765, 301] width 74 height 18
type input "16"
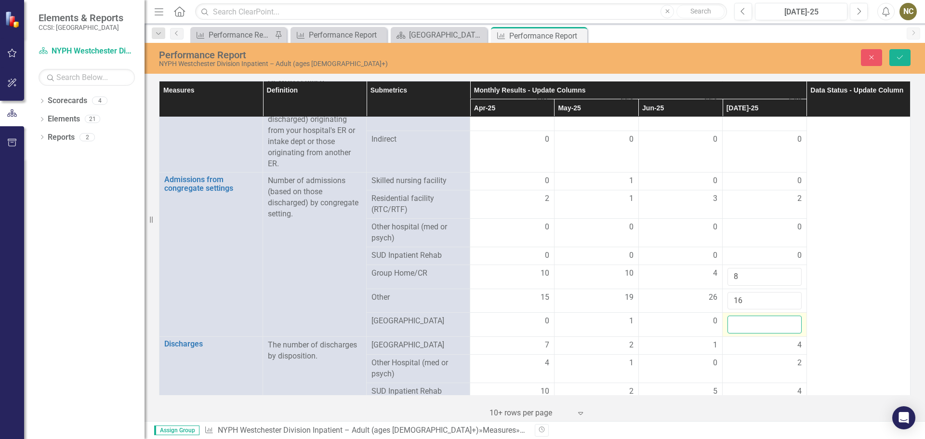
click at [737, 320] on input "number" at bounding box center [765, 325] width 74 height 18
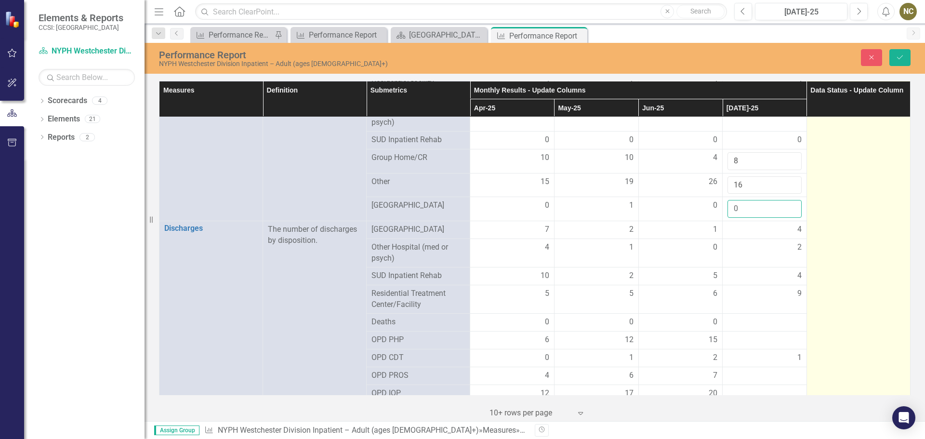
scroll to position [868, 0]
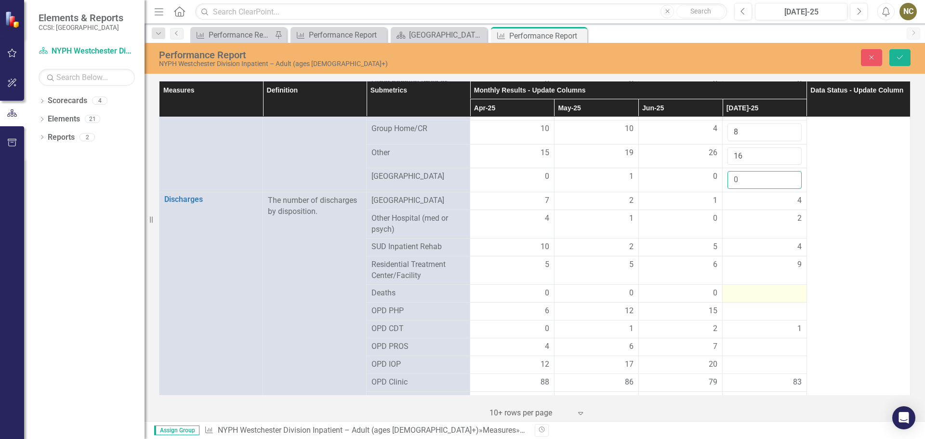
type input "0"
click at [758, 288] on div at bounding box center [765, 294] width 74 height 12
click at [758, 288] on input "number" at bounding box center [765, 297] width 74 height 18
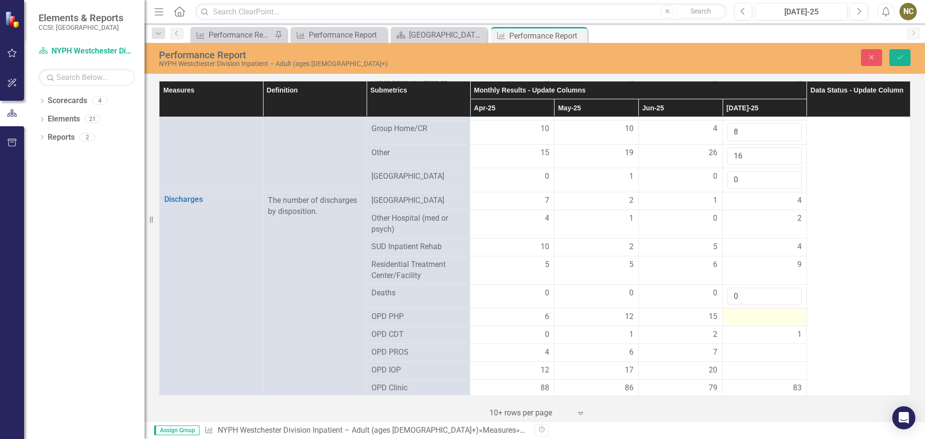
type input "0"
click at [763, 311] on div at bounding box center [765, 317] width 74 height 12
click at [763, 311] on input "number" at bounding box center [765, 320] width 74 height 18
type input "20"
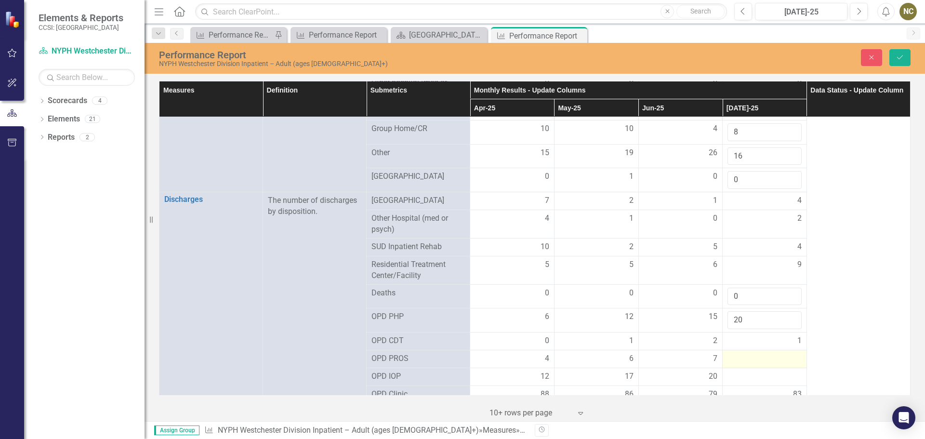
click at [737, 353] on div at bounding box center [765, 359] width 74 height 12
click at [737, 353] on input "number" at bounding box center [765, 362] width 74 height 18
type input "2"
click at [743, 377] on div at bounding box center [765, 383] width 74 height 12
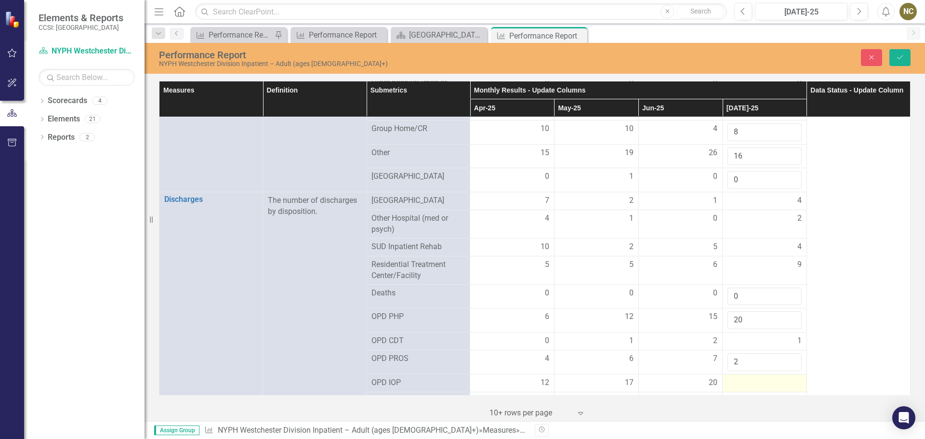
click at [743, 377] on div at bounding box center [765, 383] width 74 height 12
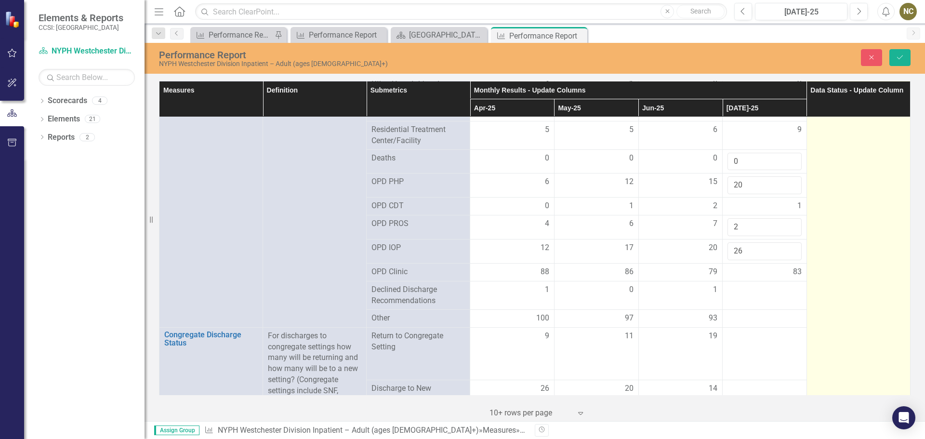
scroll to position [1012, 0]
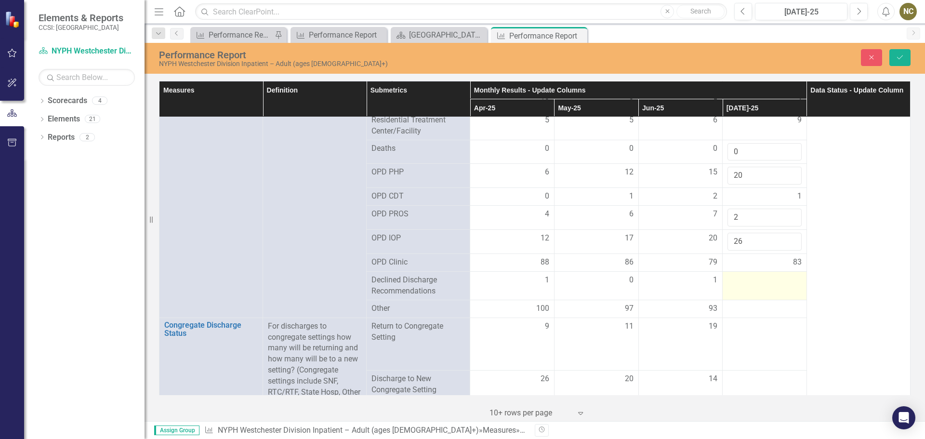
type input "26"
click at [747, 280] on td at bounding box center [765, 286] width 84 height 28
click at [747, 280] on input "number" at bounding box center [765, 284] width 74 height 18
type input "1"
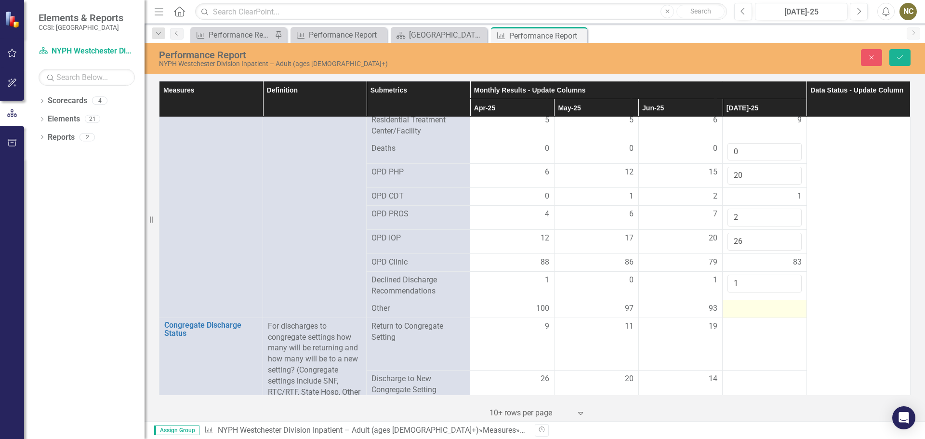
click at [752, 303] on div at bounding box center [765, 309] width 74 height 12
click at [753, 303] on input "number" at bounding box center [765, 312] width 74 height 18
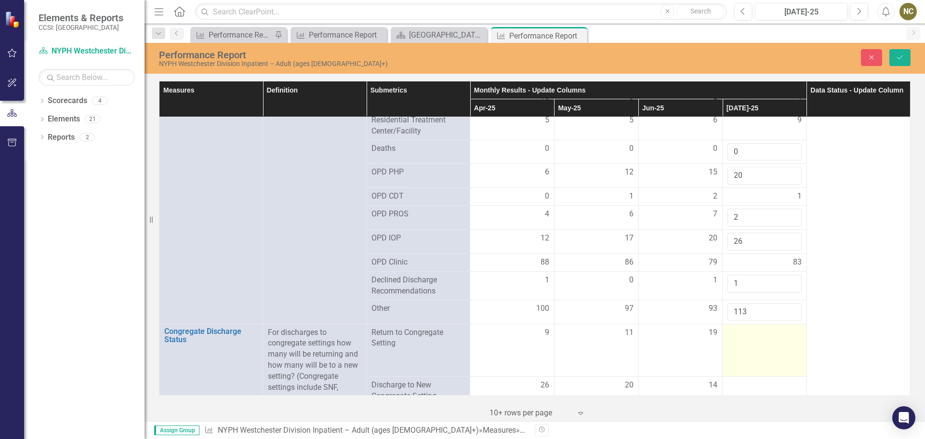
type input "113"
click at [748, 331] on td at bounding box center [765, 350] width 84 height 53
click at [748, 331] on input "number" at bounding box center [765, 336] width 74 height 18
type input "13"
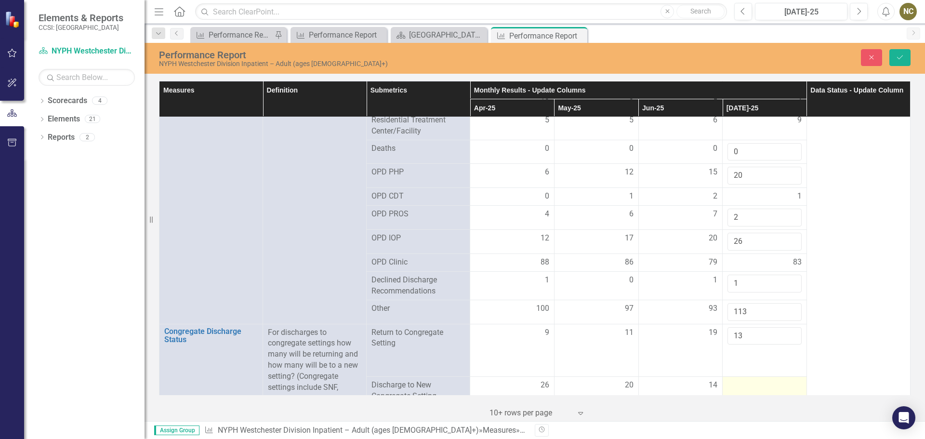
click at [741, 380] on div at bounding box center [765, 386] width 74 height 12
click at [741, 380] on input "number" at bounding box center [765, 389] width 74 height 18
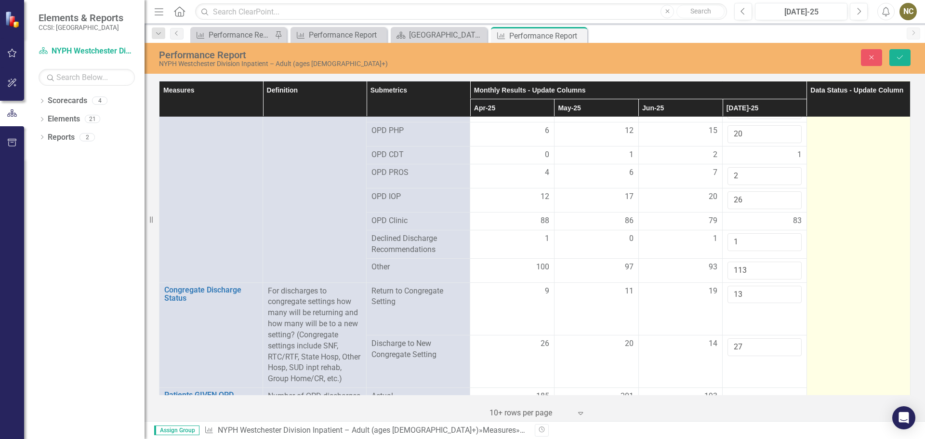
scroll to position [1109, 0]
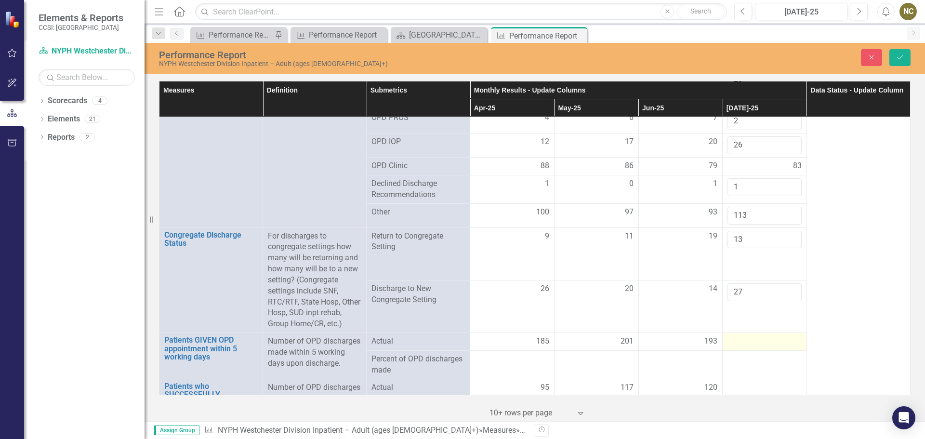
type input "27"
click at [745, 343] on div at bounding box center [765, 342] width 74 height 12
click at [745, 343] on input "number" at bounding box center [765, 345] width 74 height 18
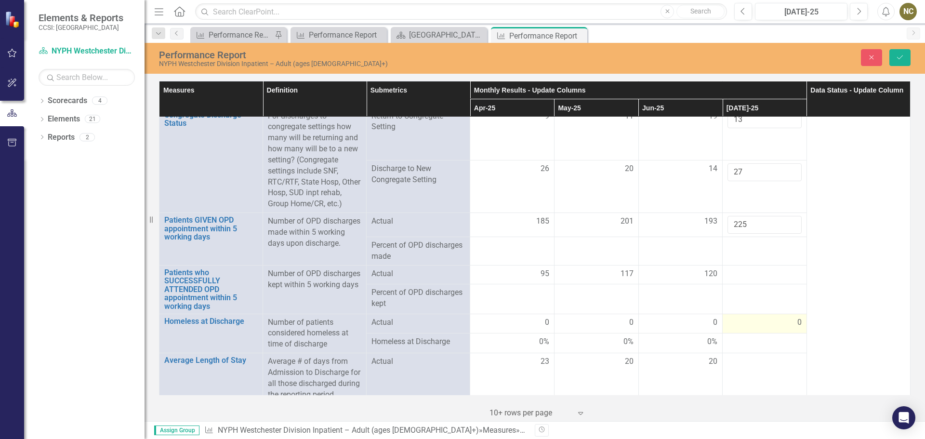
scroll to position [1253, 0]
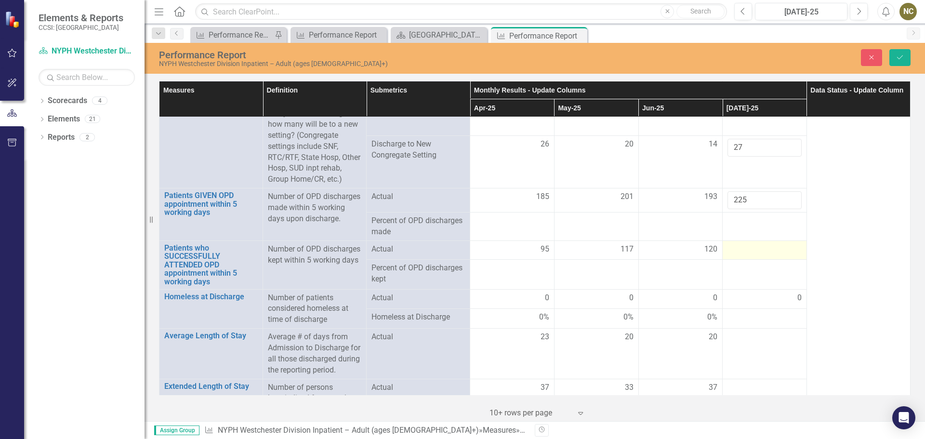
type input "225"
click at [745, 250] on div at bounding box center [765, 250] width 74 height 12
click at [745, 250] on input "number" at bounding box center [765, 253] width 74 height 18
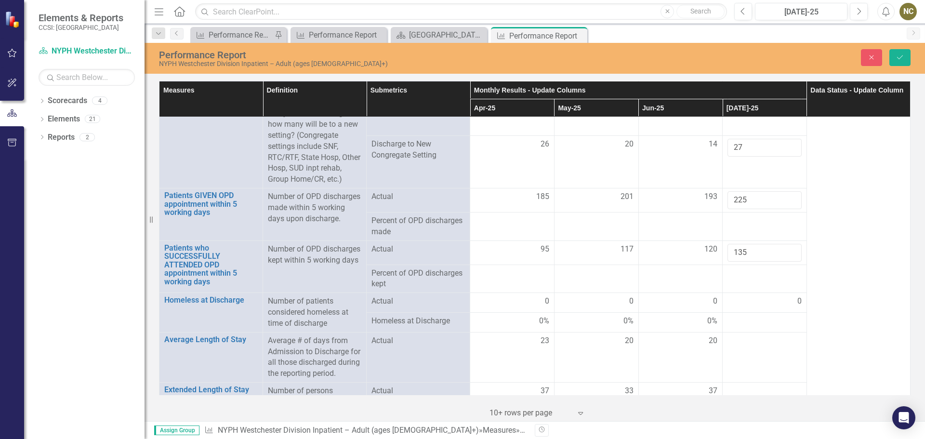
type input "135"
click at [746, 327] on div at bounding box center [765, 322] width 74 height 12
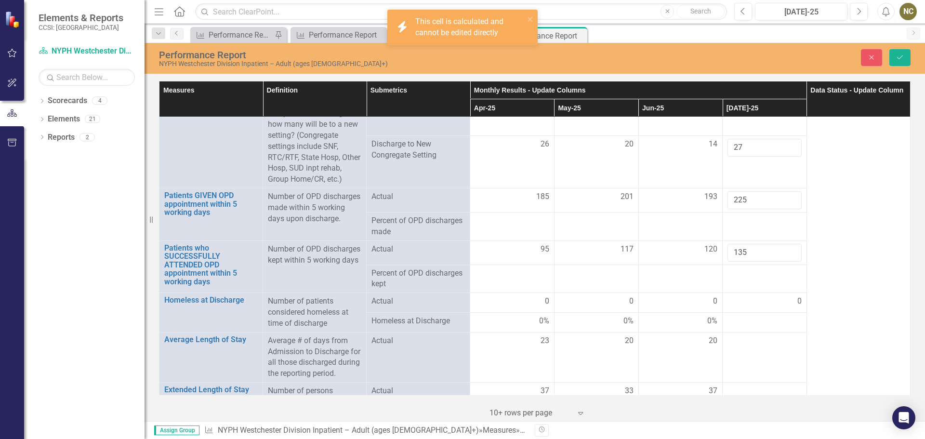
click at [746, 326] on div at bounding box center [765, 322] width 74 height 12
click at [747, 322] on div at bounding box center [765, 322] width 74 height 12
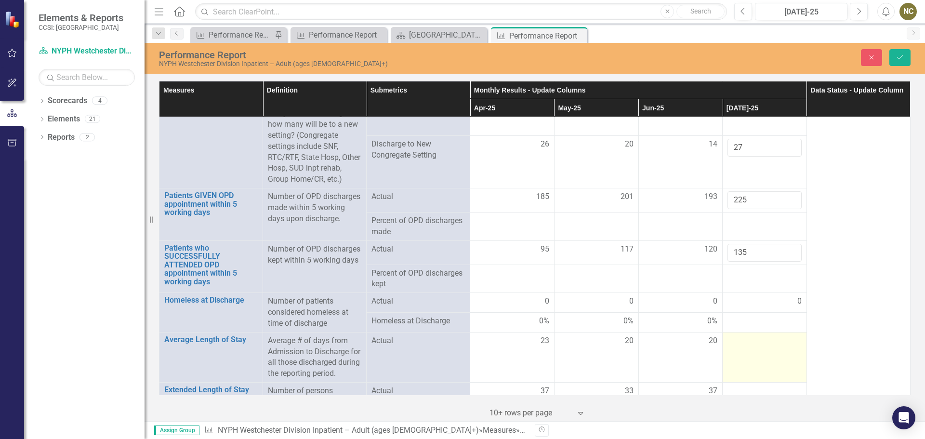
click at [744, 341] on div at bounding box center [765, 341] width 74 height 12
click at [744, 341] on input "number" at bounding box center [765, 344] width 74 height 18
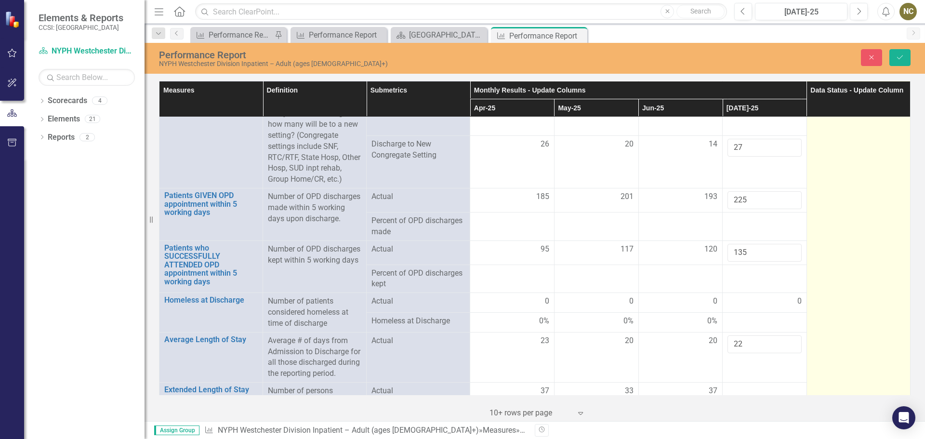
scroll to position [1350, 0]
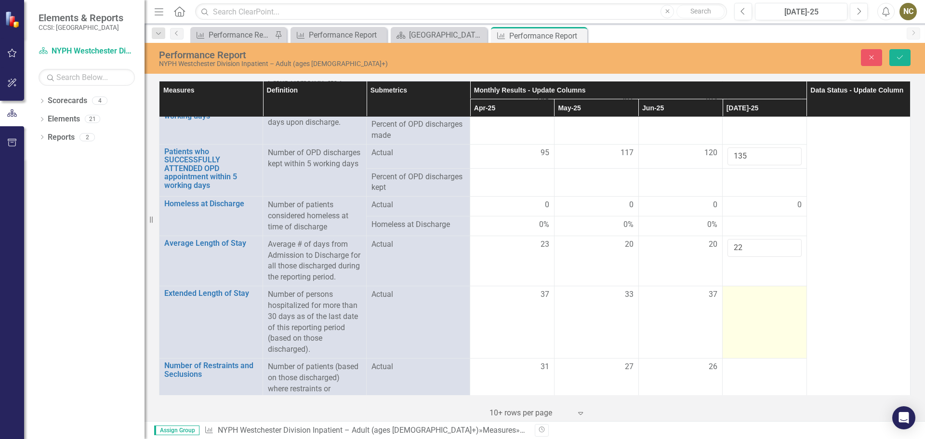
type input "22"
click at [748, 314] on td at bounding box center [765, 322] width 84 height 72
click at [748, 307] on input "number" at bounding box center [765, 298] width 74 height 18
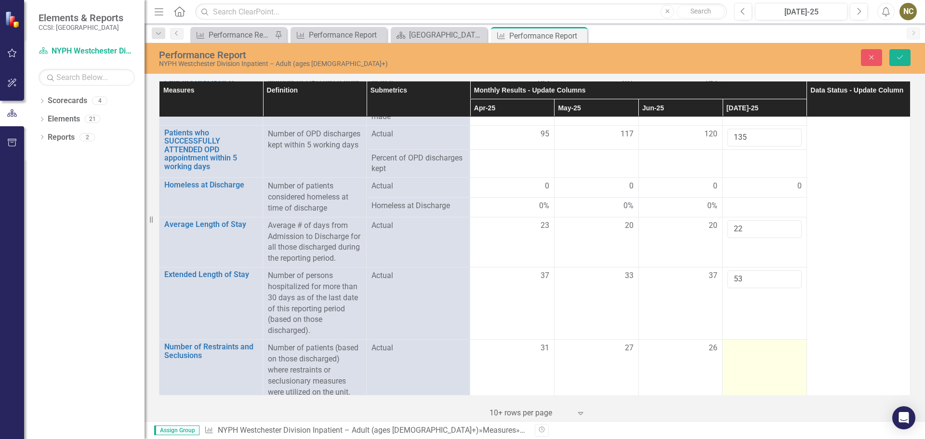
scroll to position [1386, 0]
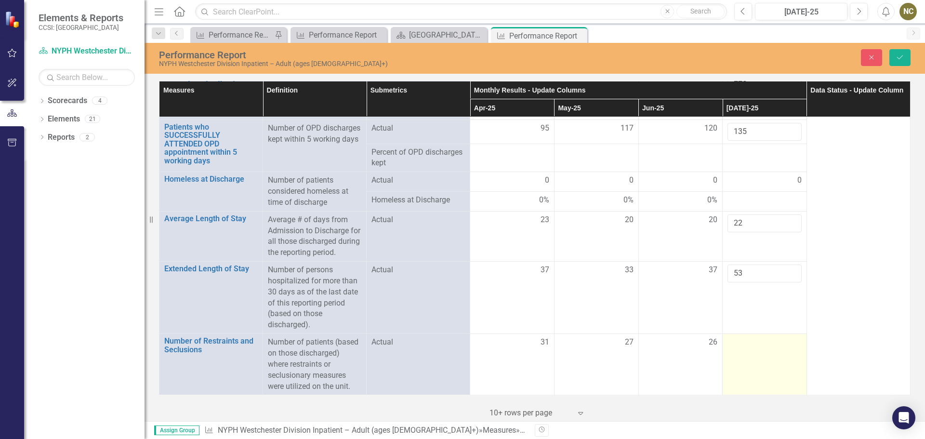
type input "53"
click at [749, 343] on div at bounding box center [765, 343] width 74 height 12
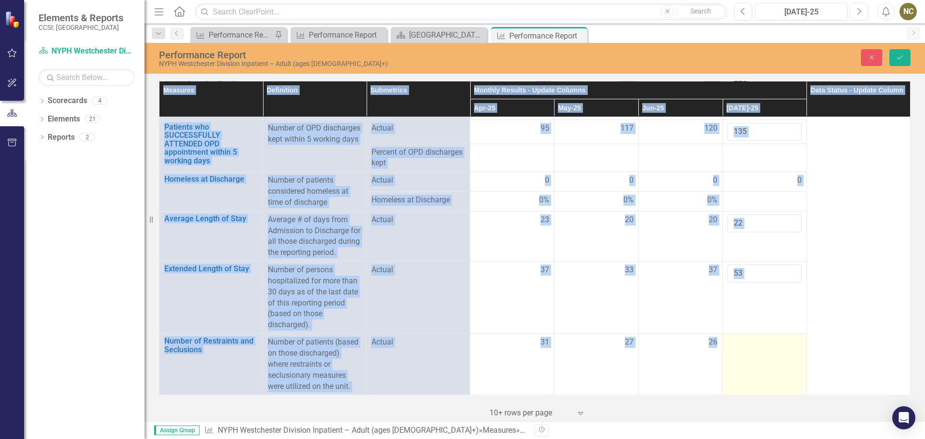
click at [749, 343] on div at bounding box center [765, 343] width 74 height 12
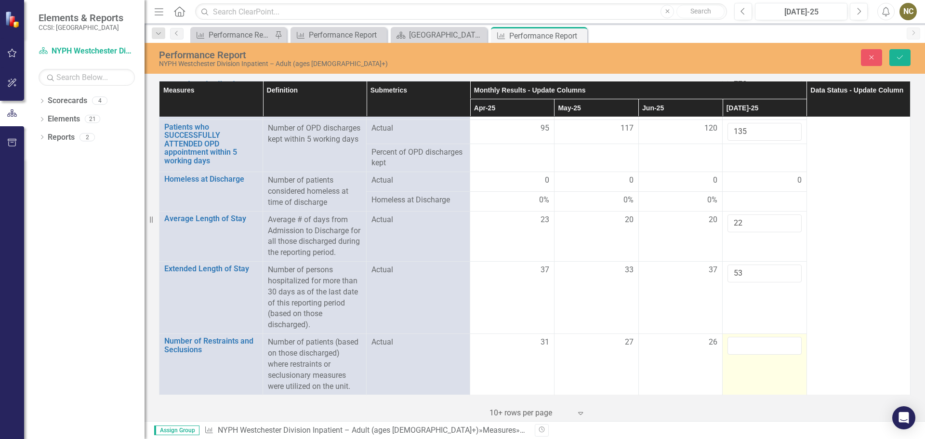
click at [749, 343] on input "number" at bounding box center [765, 346] width 74 height 18
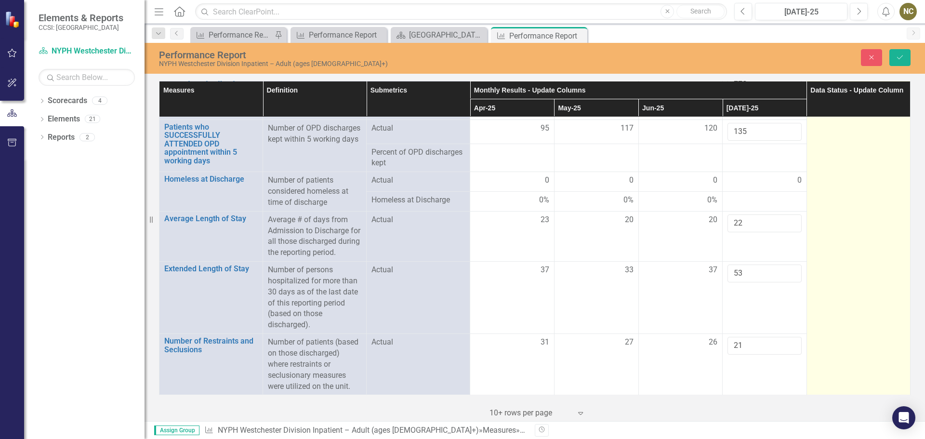
type input "21"
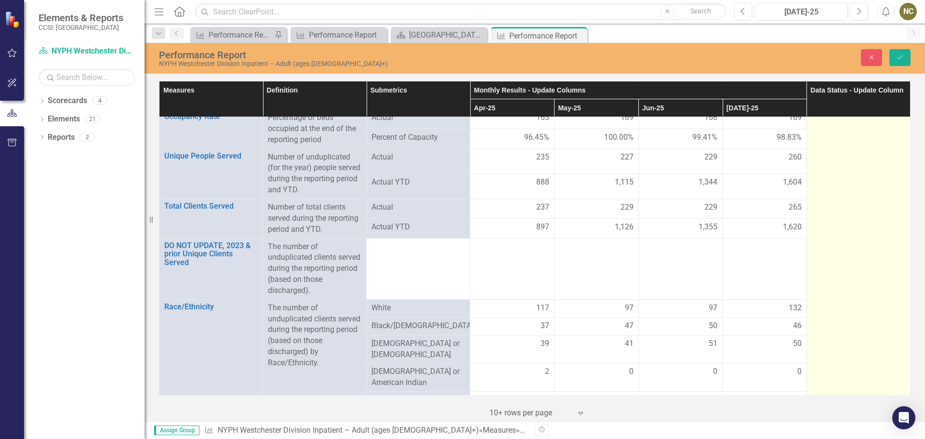
scroll to position [0, 0]
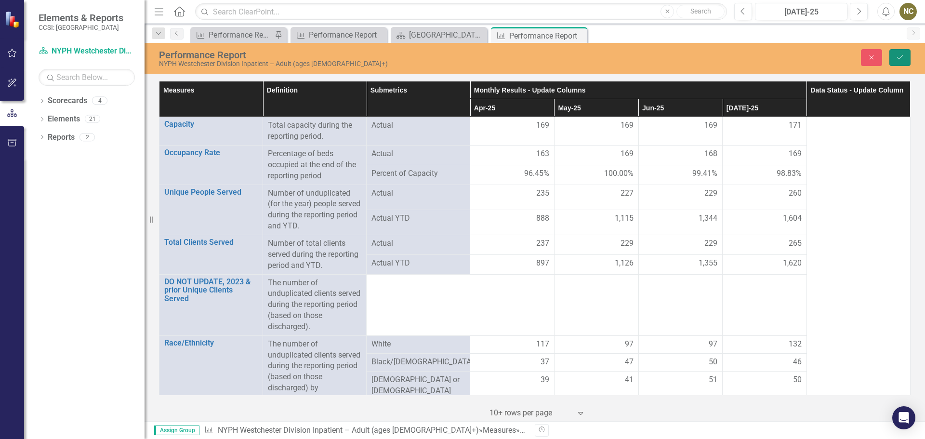
click at [907, 55] on button "Save" at bounding box center [900, 57] width 21 height 17
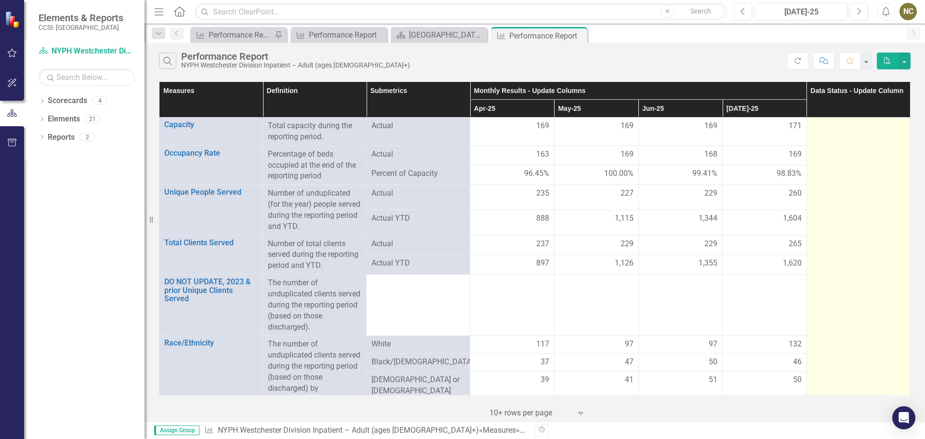
click at [859, 130] on div at bounding box center [859, 126] width 94 height 12
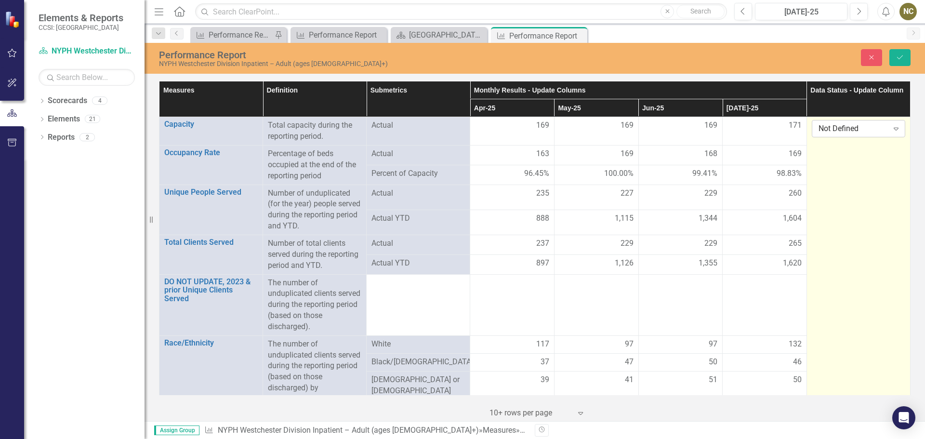
click at [892, 129] on icon "Expand" at bounding box center [897, 129] width 10 height 8
click at [836, 174] on div "Submitted" at bounding box center [854, 177] width 77 height 11
click at [903, 53] on button "Save" at bounding box center [900, 57] width 21 height 17
